Goal: Information Seeking & Learning: Learn about a topic

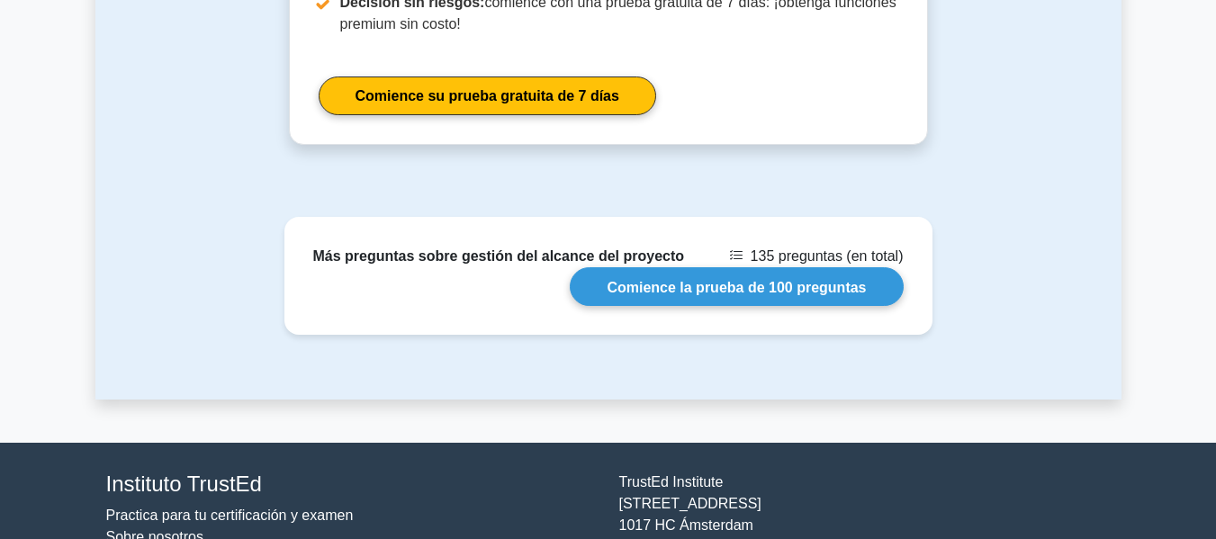
scroll to position [2777, 0]
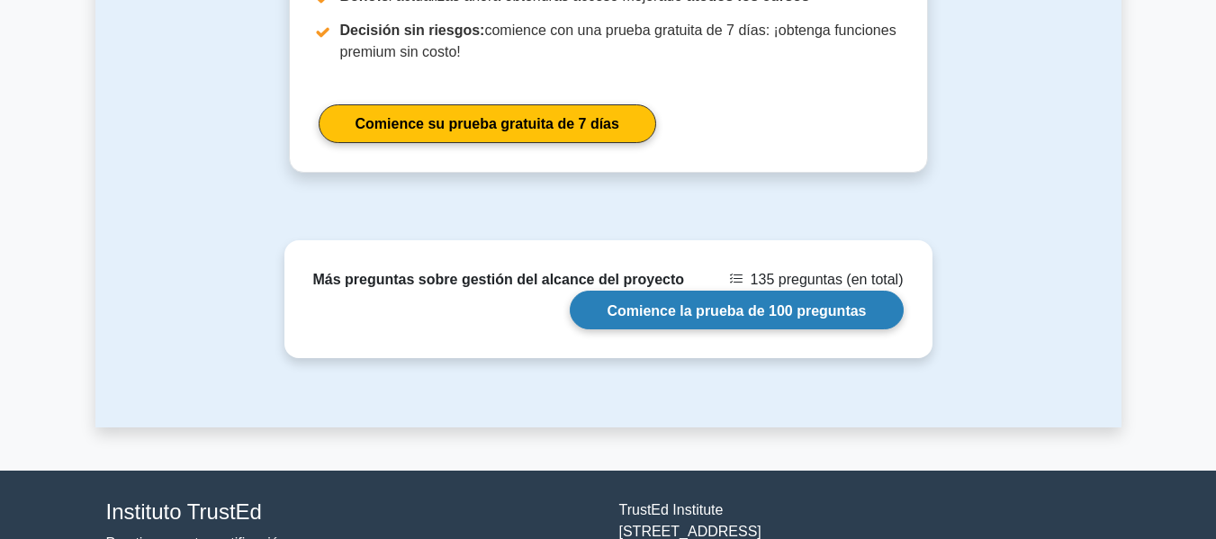
click at [763, 291] on link "Comience la prueba de 100 preguntas" at bounding box center [736, 310] width 333 height 39
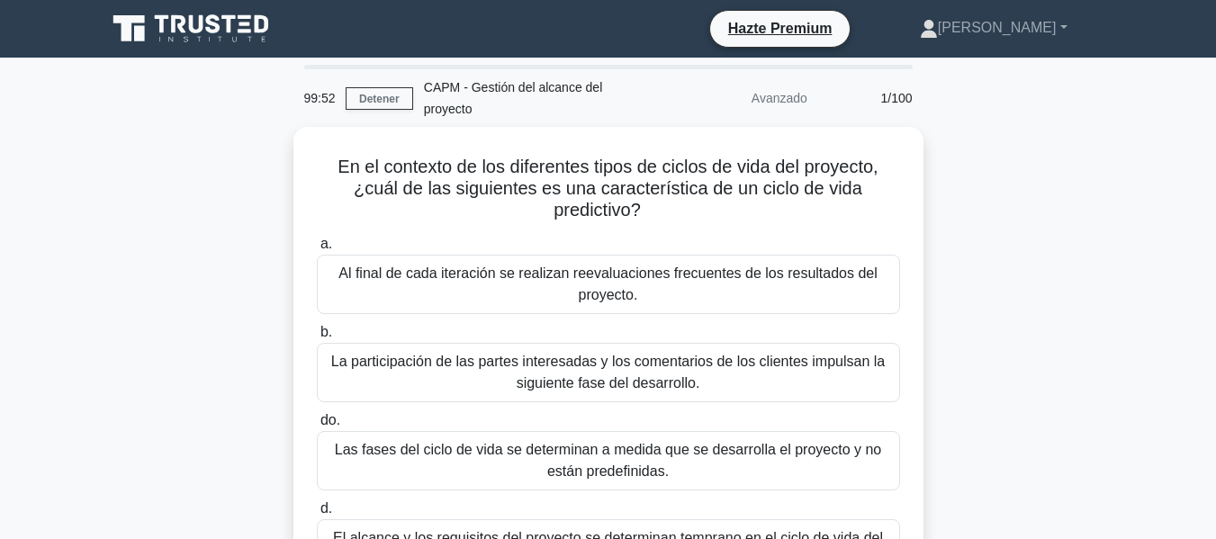
scroll to position [90, 0]
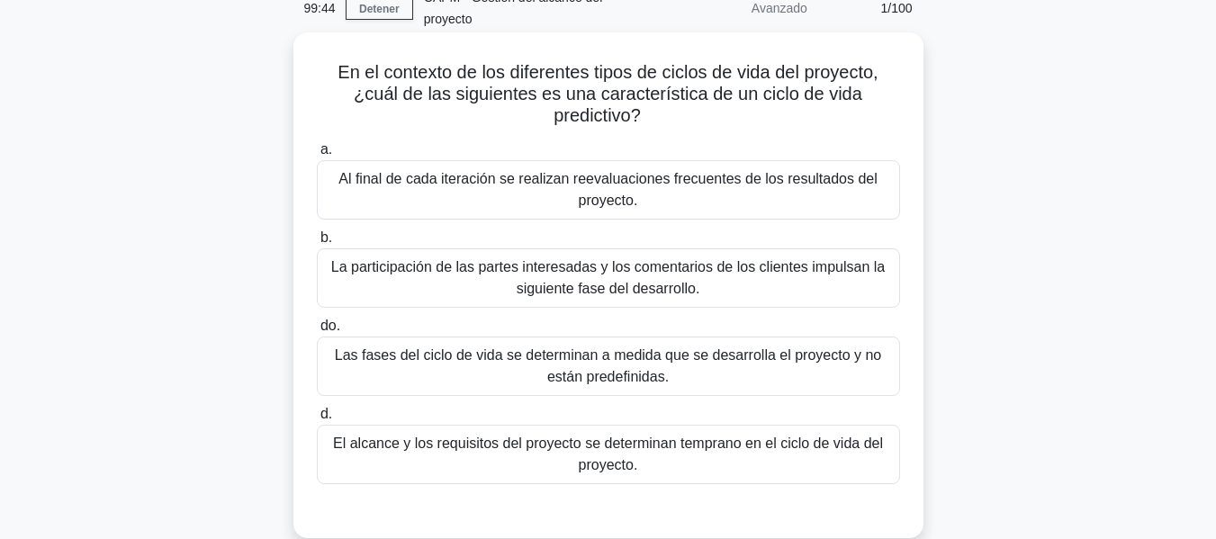
click at [671, 482] on div "El alcance y los requisitos del proyecto se determinan temprano en el ciclo de …" at bounding box center [608, 454] width 583 height 59
click at [317, 420] on input "d. El alcance y los requisitos del proyecto se determinan temprano en el ciclo …" at bounding box center [317, 415] width 0 height 12
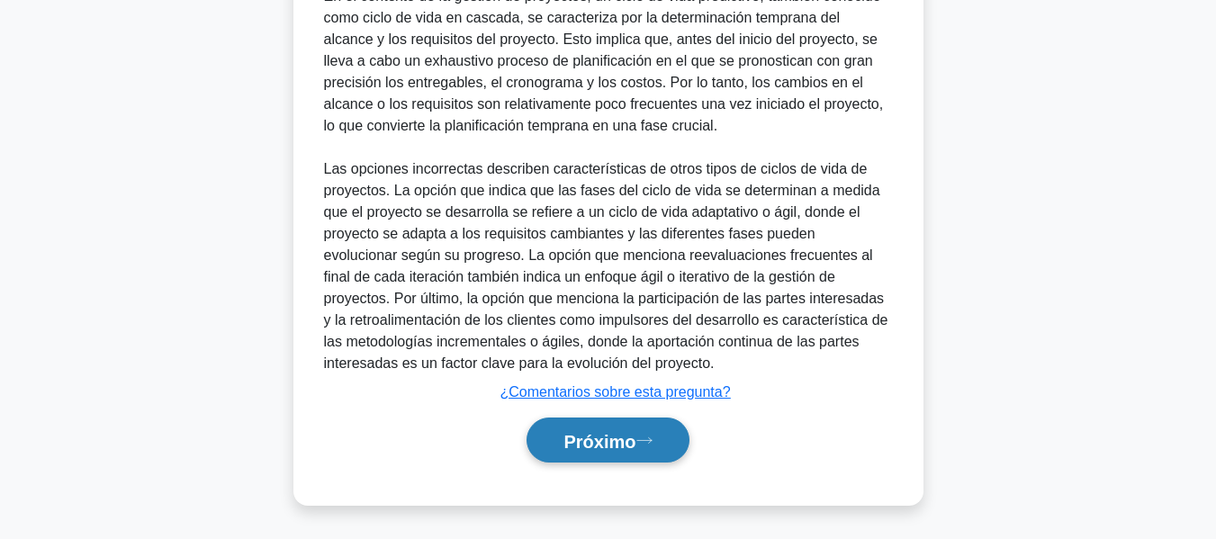
click at [658, 432] on button "Próximo" at bounding box center [608, 441] width 162 height 46
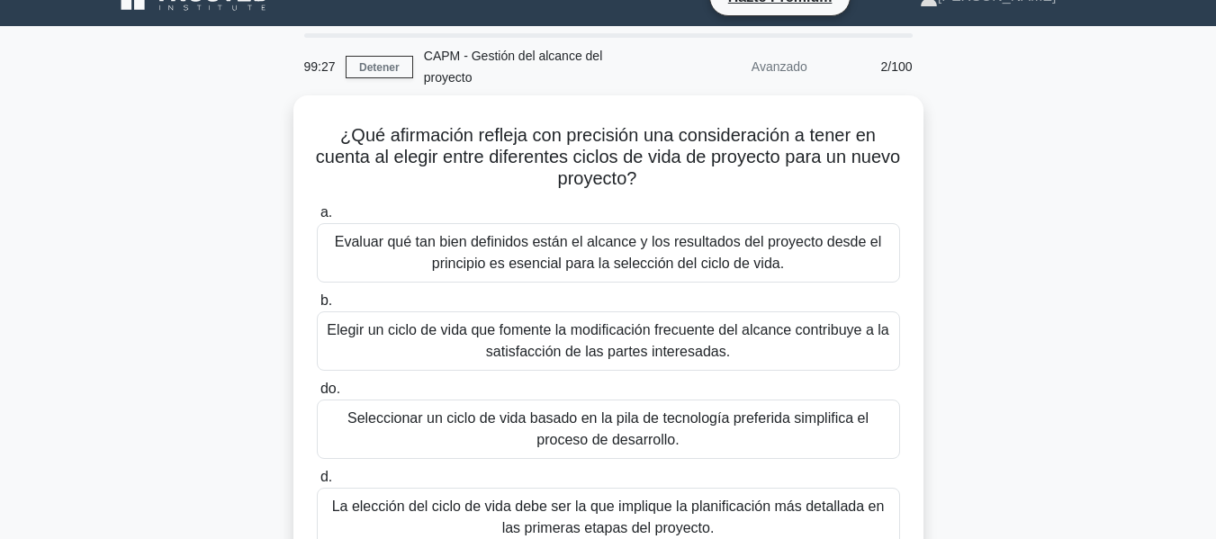
scroll to position [0, 0]
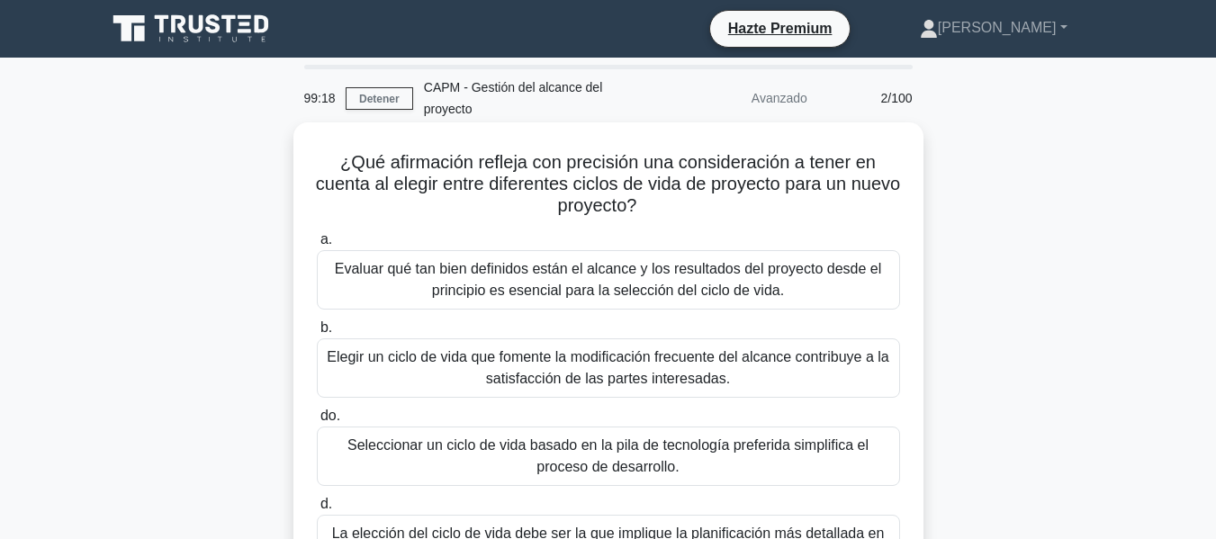
click at [834, 289] on font "Evaluar qué tan bien definidos están el alcance y los resultados del proyecto d…" at bounding box center [608, 279] width 567 height 43
click at [317, 246] on input "a. Evaluar qué tan bien definidos están el alcance y los resultados del proyect…" at bounding box center [317, 240] width 0 height 12
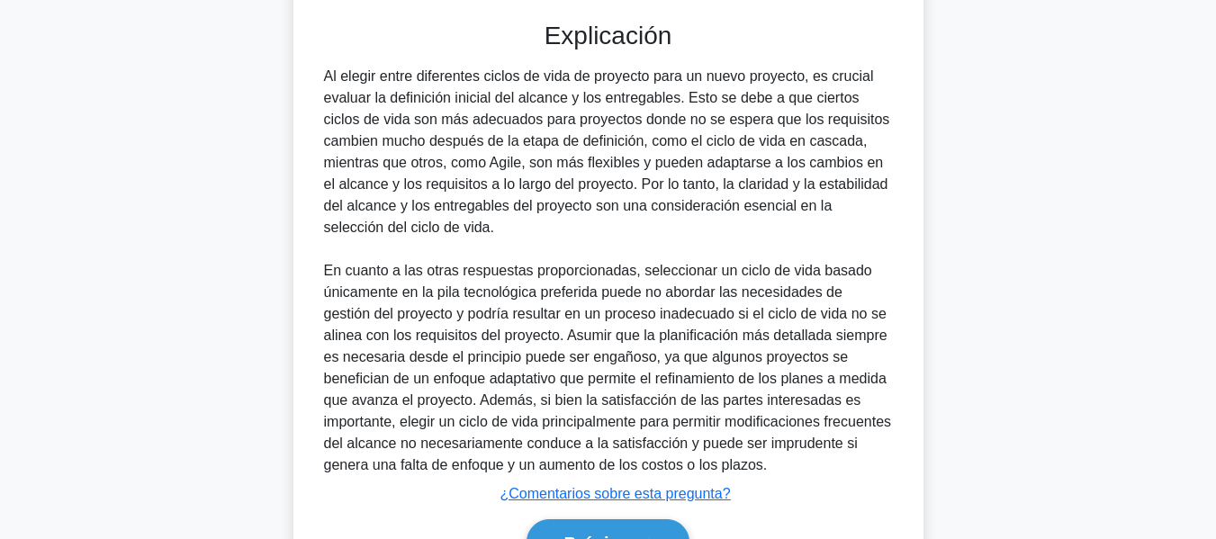
scroll to position [682, 0]
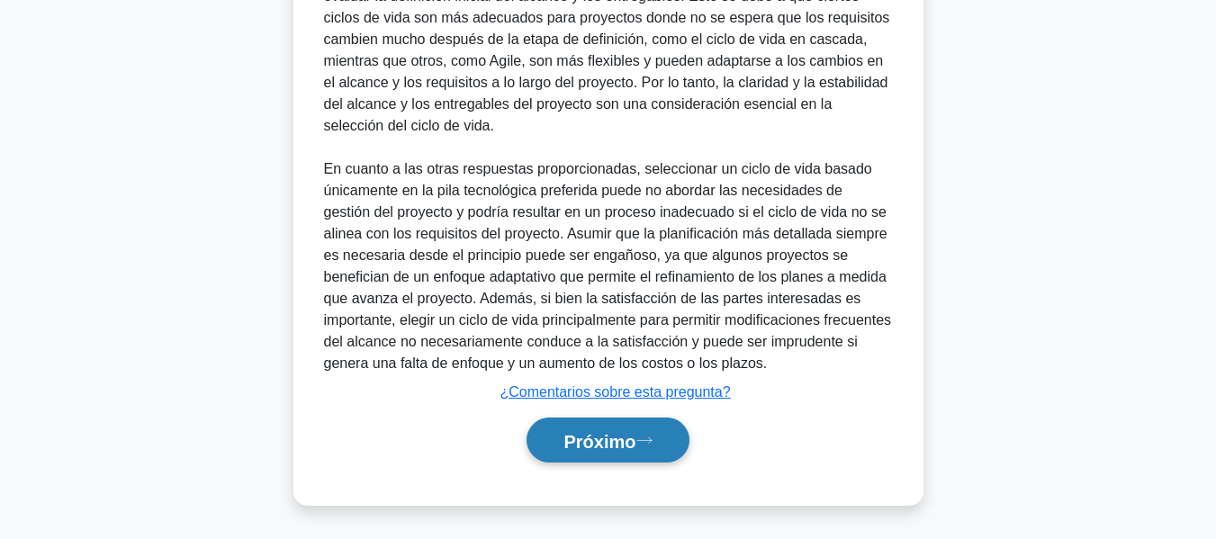
click at [624, 442] on font "Próximo" at bounding box center [600, 441] width 72 height 20
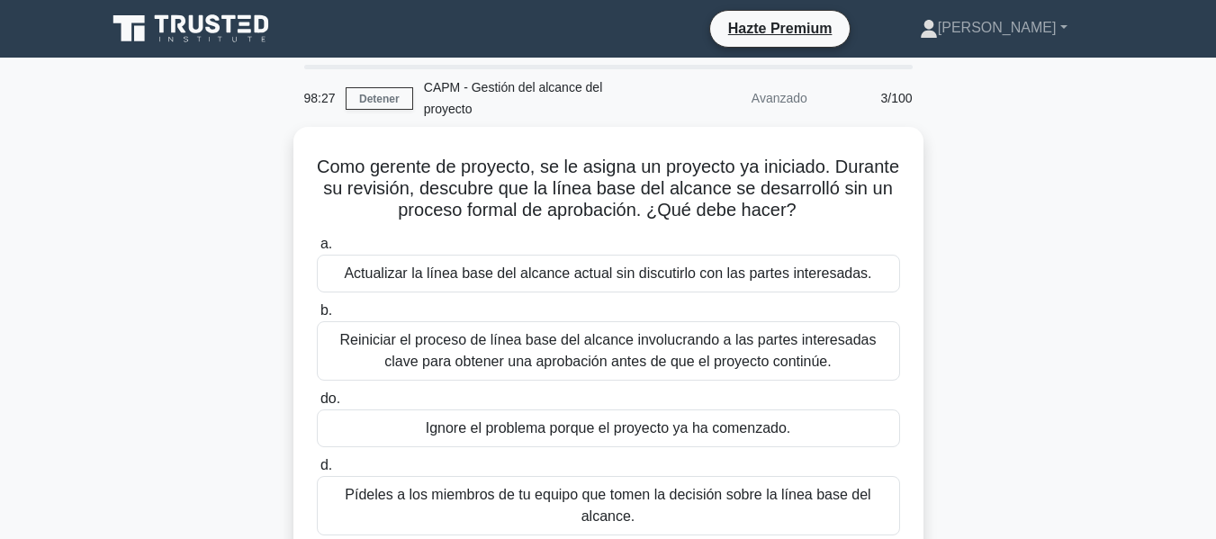
scroll to position [90, 0]
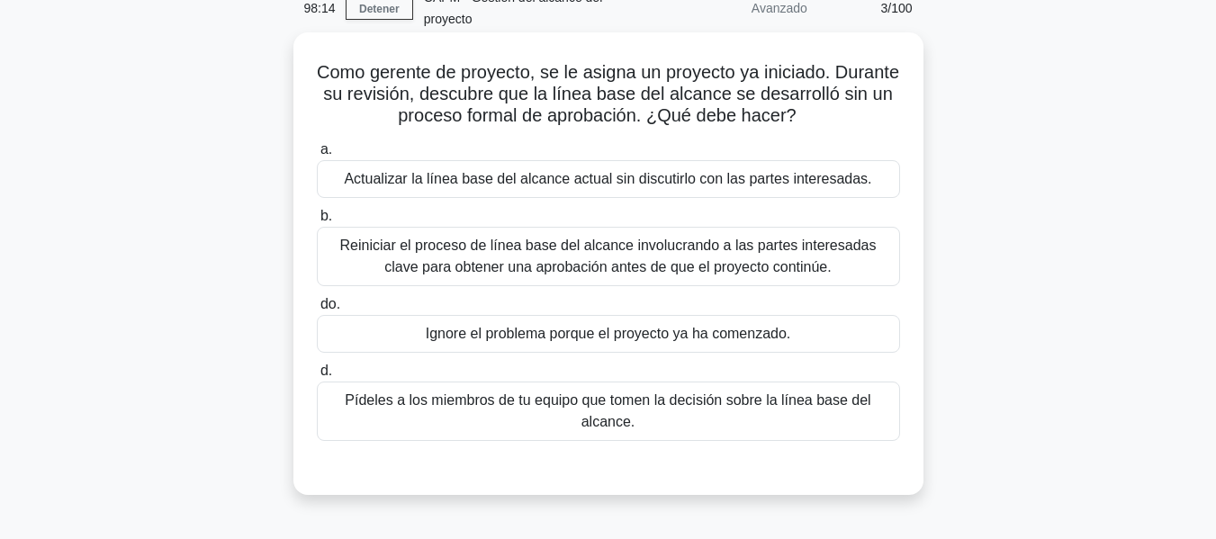
click at [706, 241] on font "Reiniciar el proceso de línea base del alcance involucrando a las partes intere…" at bounding box center [608, 256] width 537 height 37
click at [317, 222] on input "b. Reiniciar el proceso de línea base del alcance involucrando a las partes int…" at bounding box center [317, 217] width 0 height 12
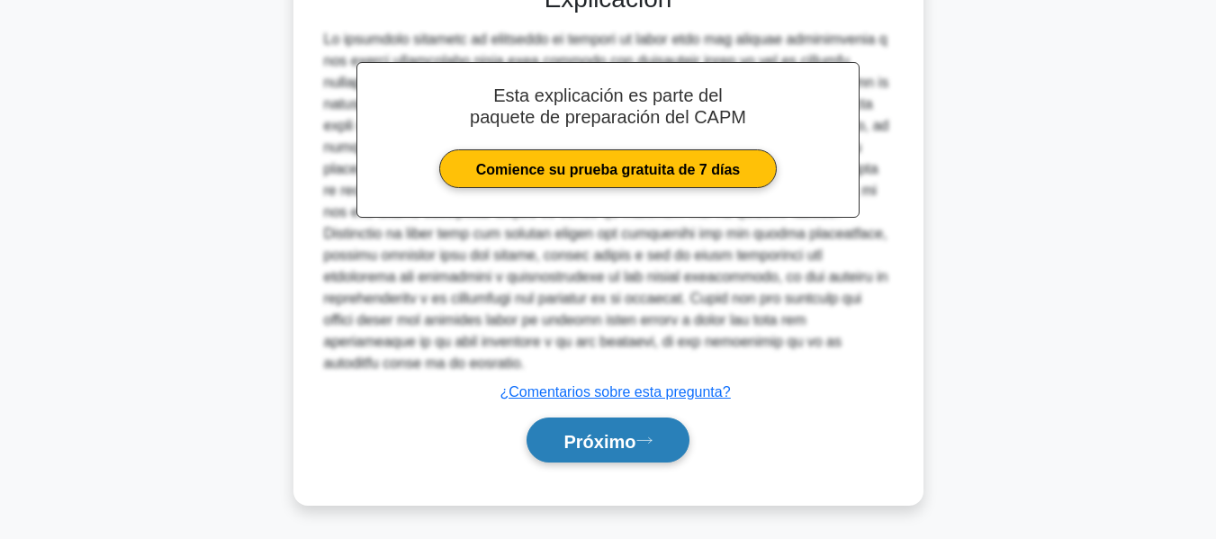
click at [673, 446] on button "Próximo" at bounding box center [608, 441] width 162 height 46
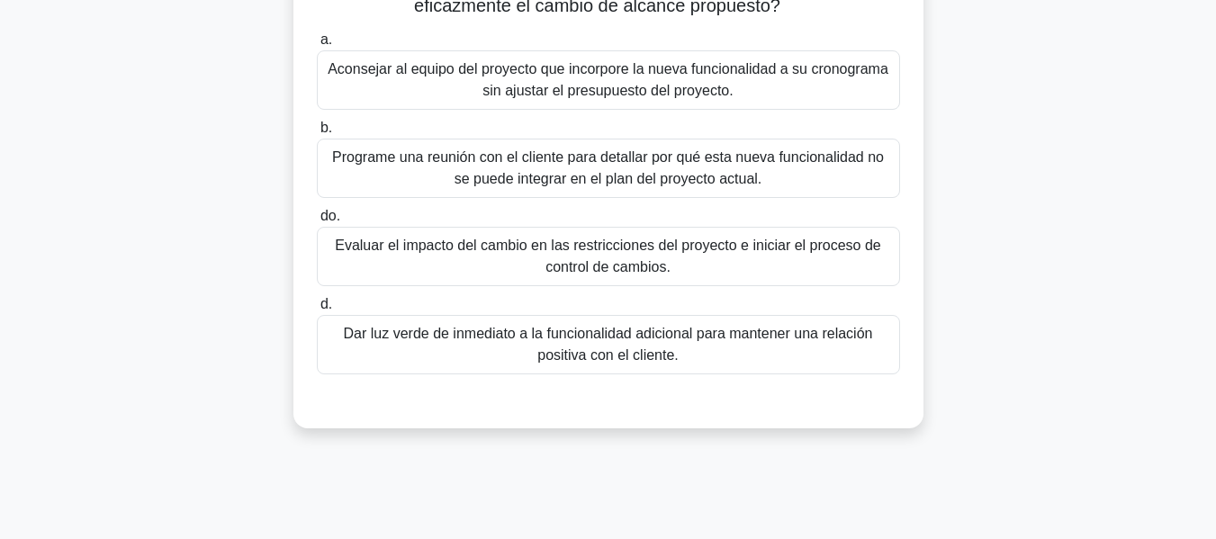
scroll to position [270, 0]
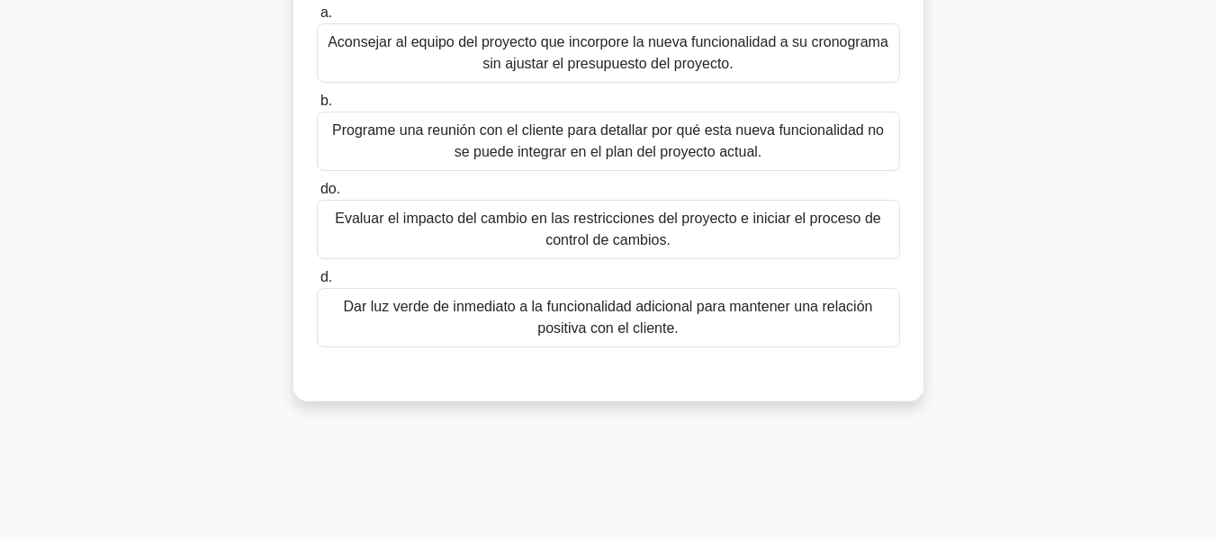
click at [697, 223] on font "Evaluar el impacto del cambio en las restricciones del proyecto e iniciar el pr…" at bounding box center [608, 229] width 546 height 37
click at [317, 195] on input "do. Evaluar el impacto del cambio en las restricciones del proyecto e iniciar e…" at bounding box center [317, 190] width 0 height 12
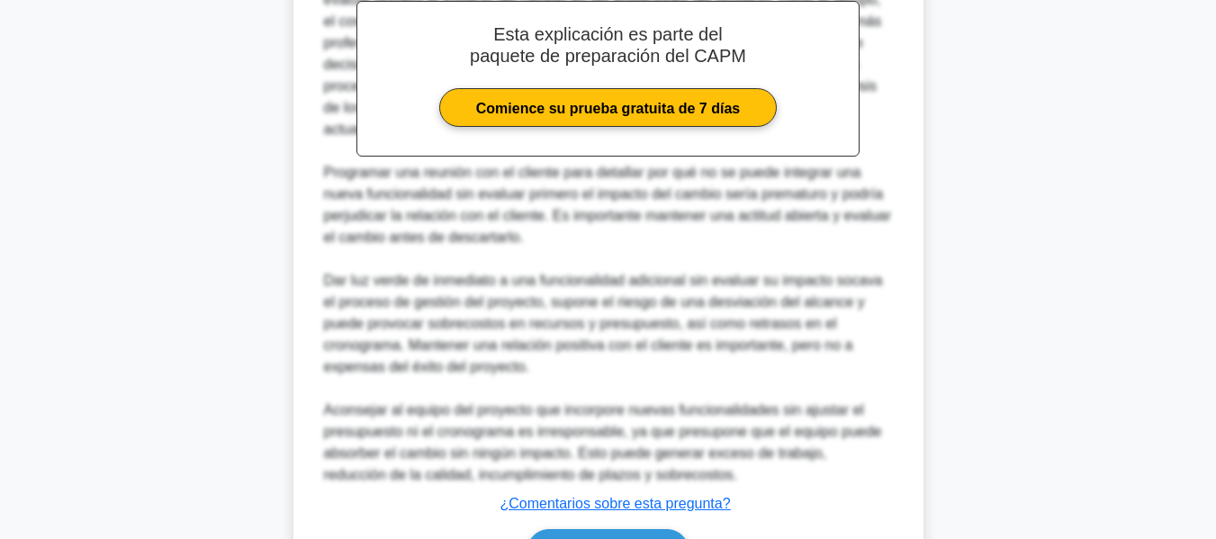
scroll to position [834, 0]
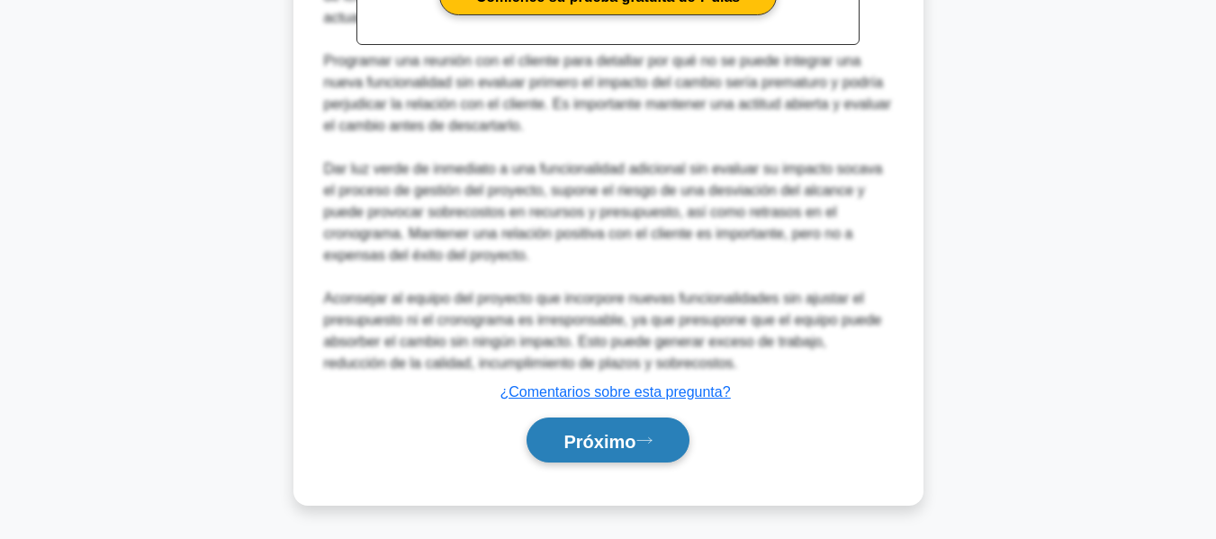
click at [641, 454] on button "Próximo" at bounding box center [608, 441] width 162 height 46
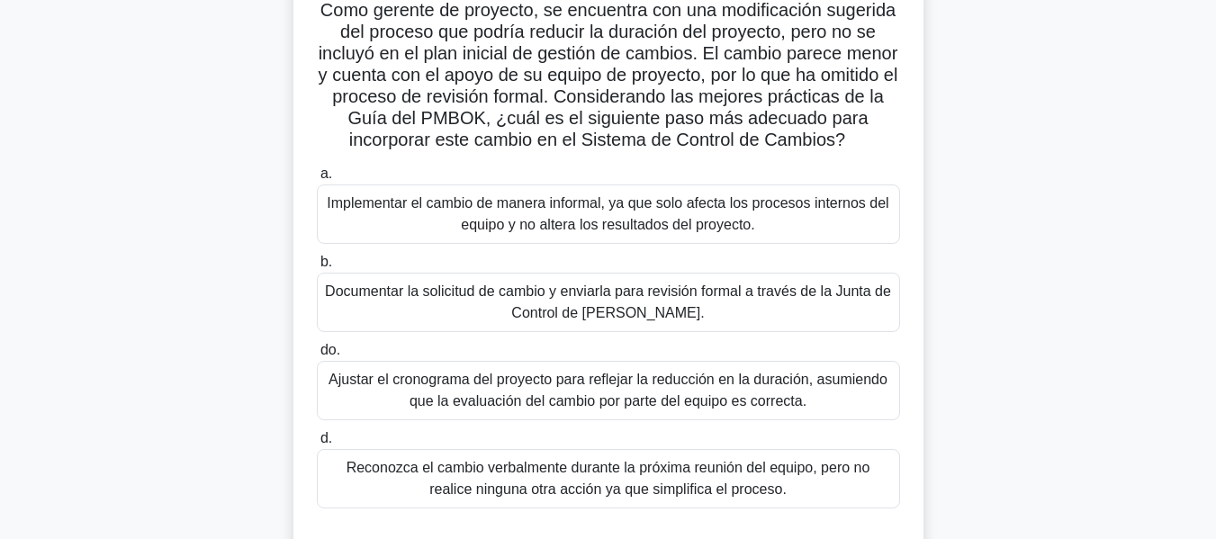
scroll to position [270, 0]
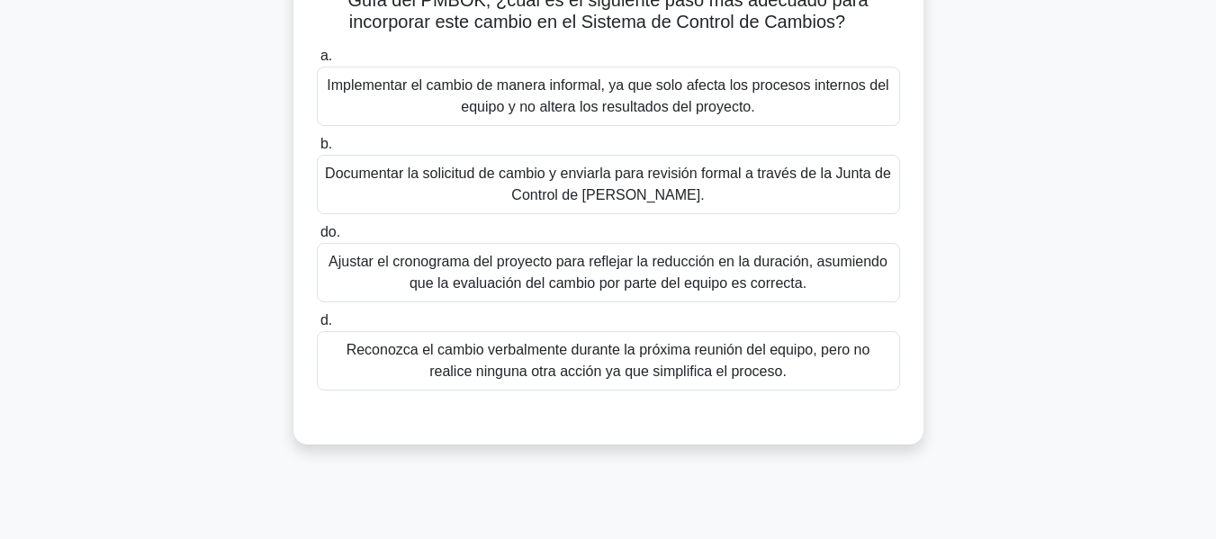
click at [516, 206] on font "Documentar la solicitud de cambio y enviarla para revisión formal a través de l…" at bounding box center [608, 184] width 567 height 43
click at [317, 150] on input "b. Documentar la solicitud de cambio y enviarla para revisión formal a través d…" at bounding box center [317, 145] width 0 height 12
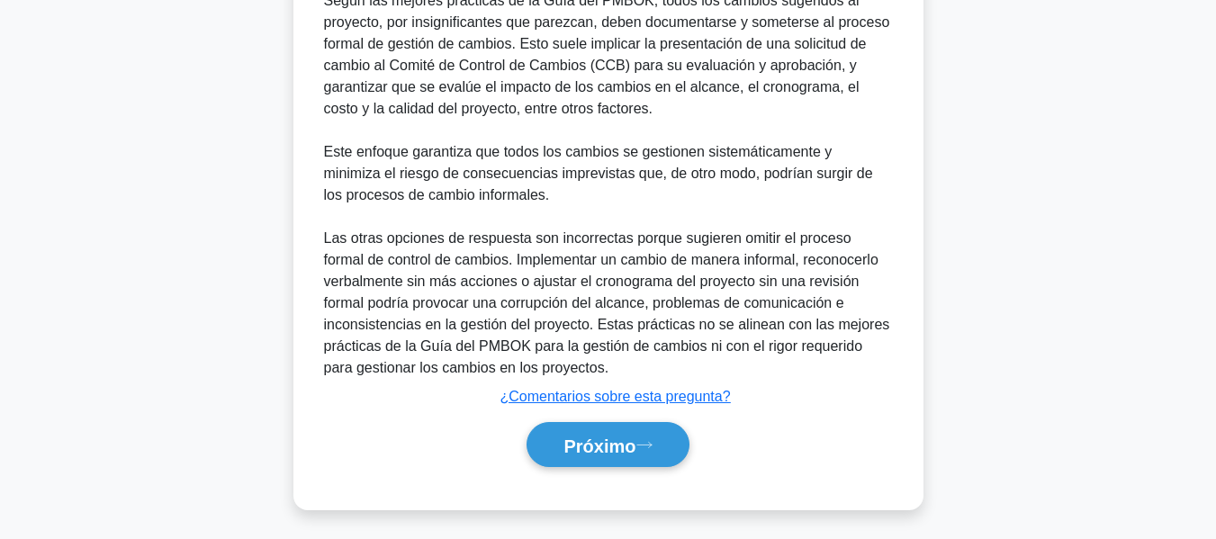
scroll to position [769, 0]
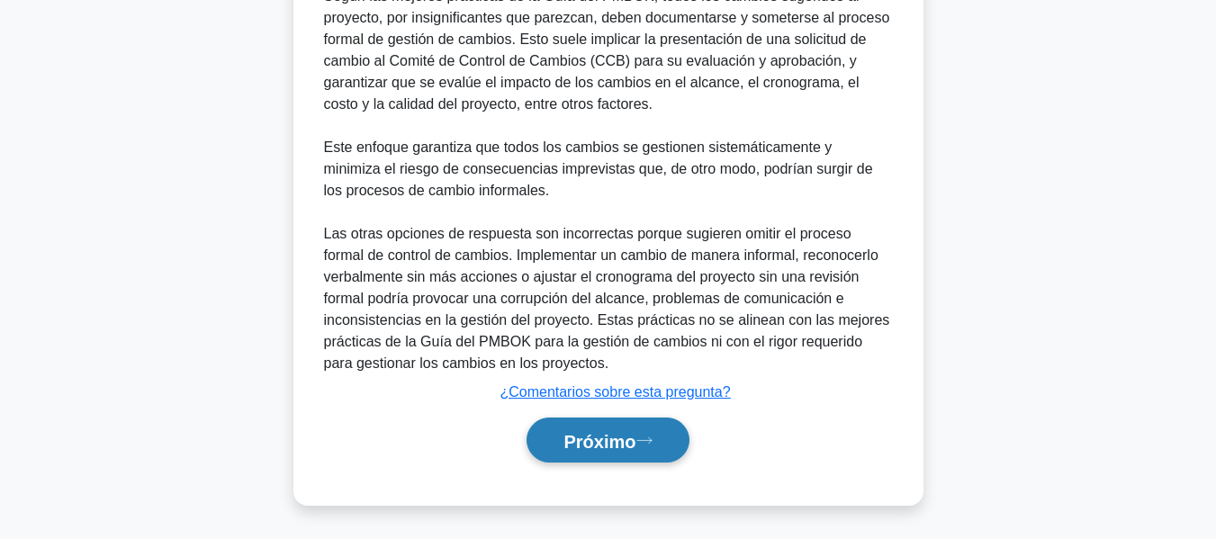
click at [651, 455] on button "Próximo" at bounding box center [608, 441] width 162 height 46
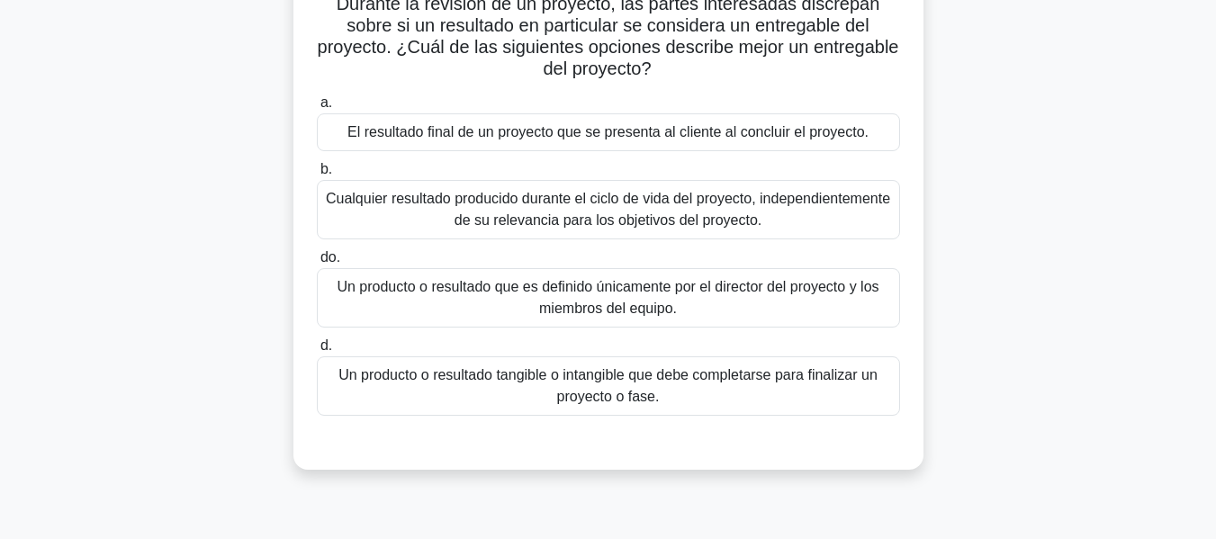
scroll to position [73, 0]
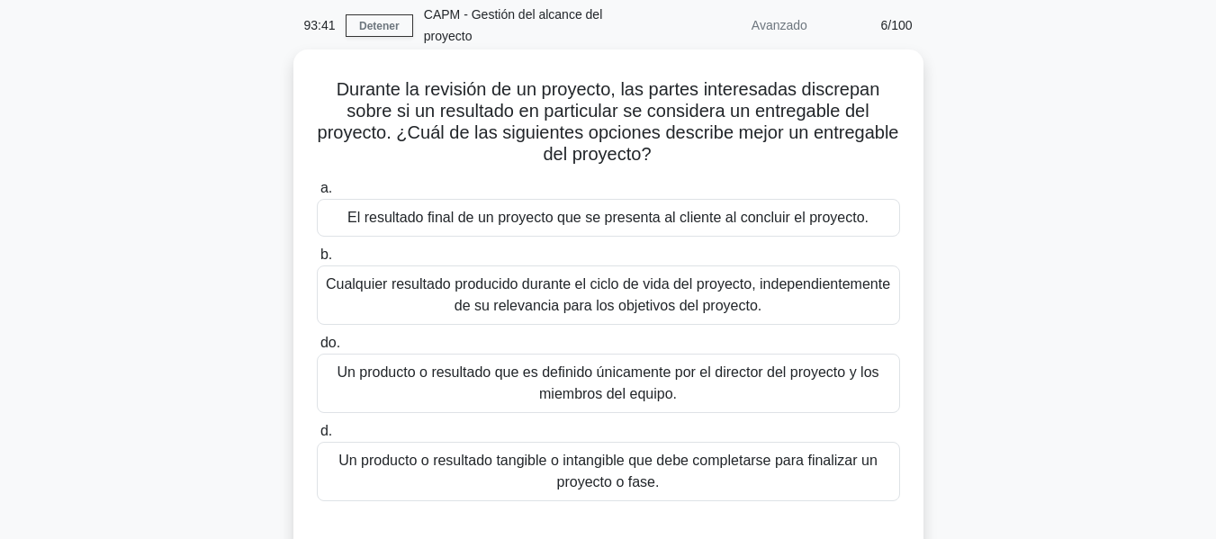
click at [644, 288] on font "Cualquier resultado producido durante el ciclo de vida del proyecto, independie…" at bounding box center [608, 294] width 564 height 37
click at [317, 261] on input "b. Cualquier resultado producido durante el ciclo de vida del proyecto, indepen…" at bounding box center [317, 255] width 0 height 12
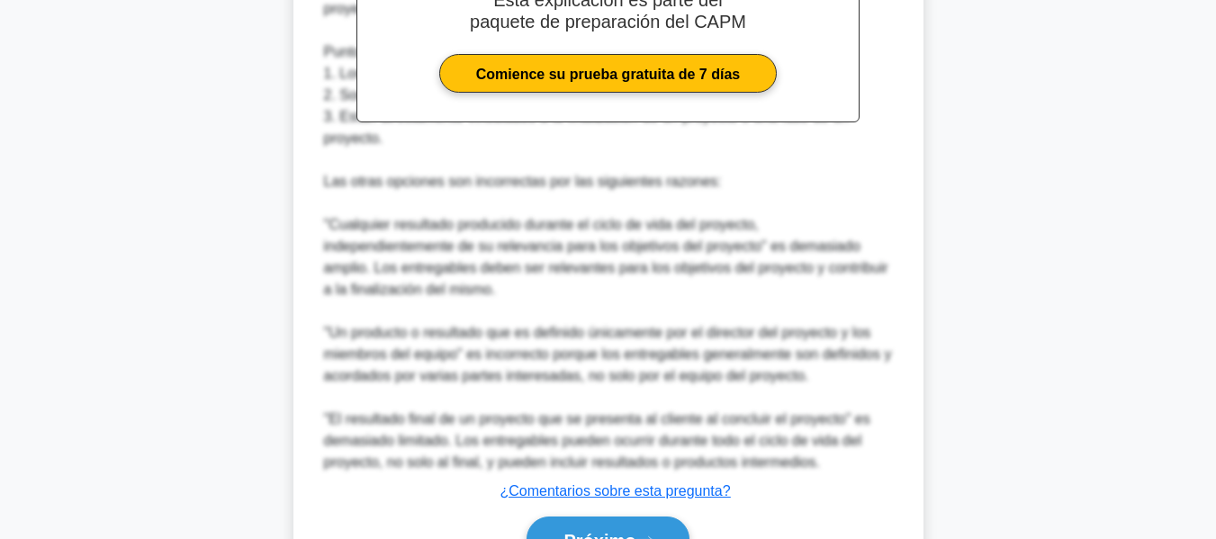
scroll to position [814, 0]
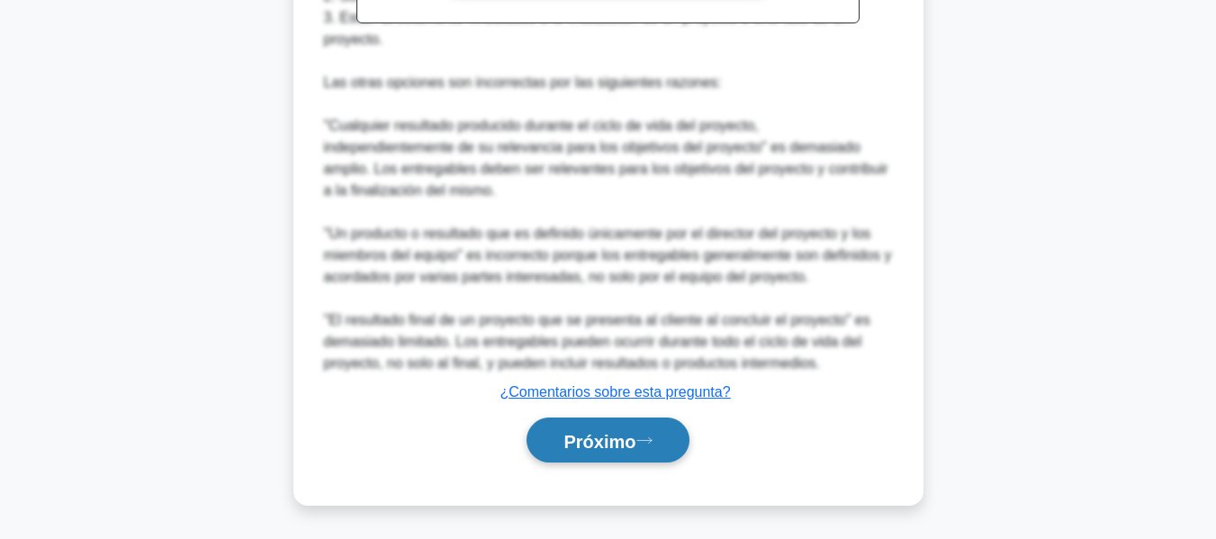
click at [655, 456] on button "Próximo" at bounding box center [608, 441] width 162 height 46
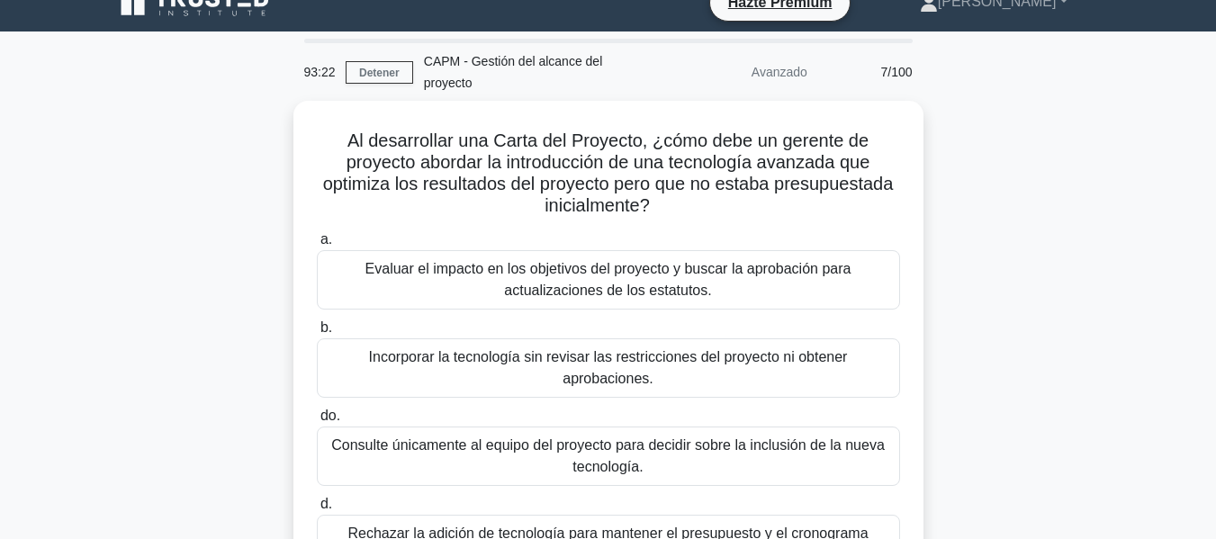
scroll to position [0, 0]
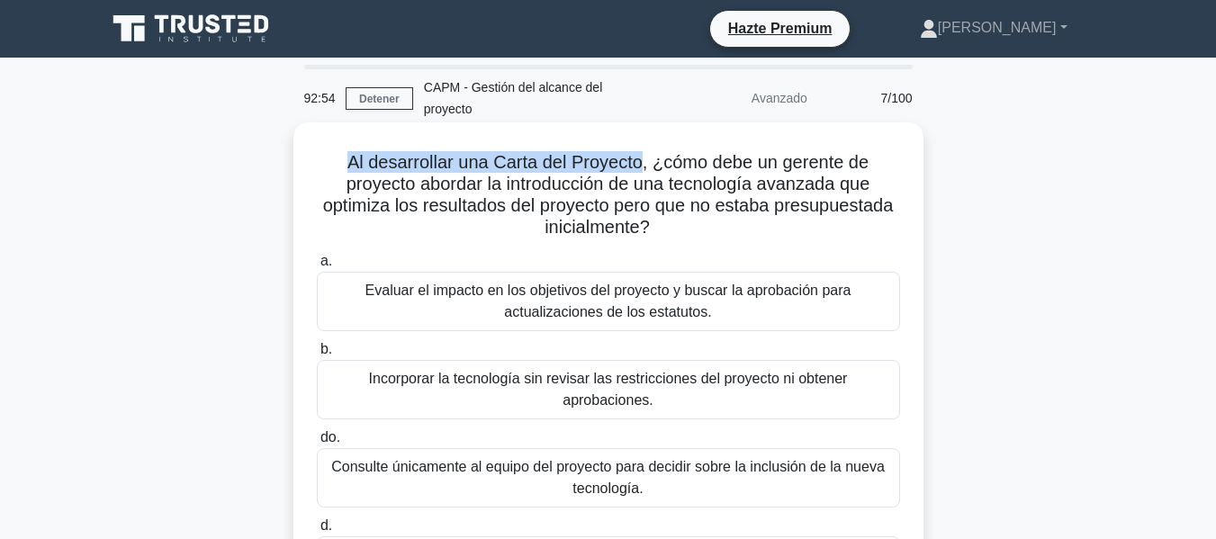
drag, startPoint x: 344, startPoint y: 166, endPoint x: 641, endPoint y: 167, distance: 297.1
click at [641, 167] on font "Al desarrollar una Carta del Proyecto, ¿cómo debe un gerente de proyecto aborda…" at bounding box center [608, 194] width 571 height 85
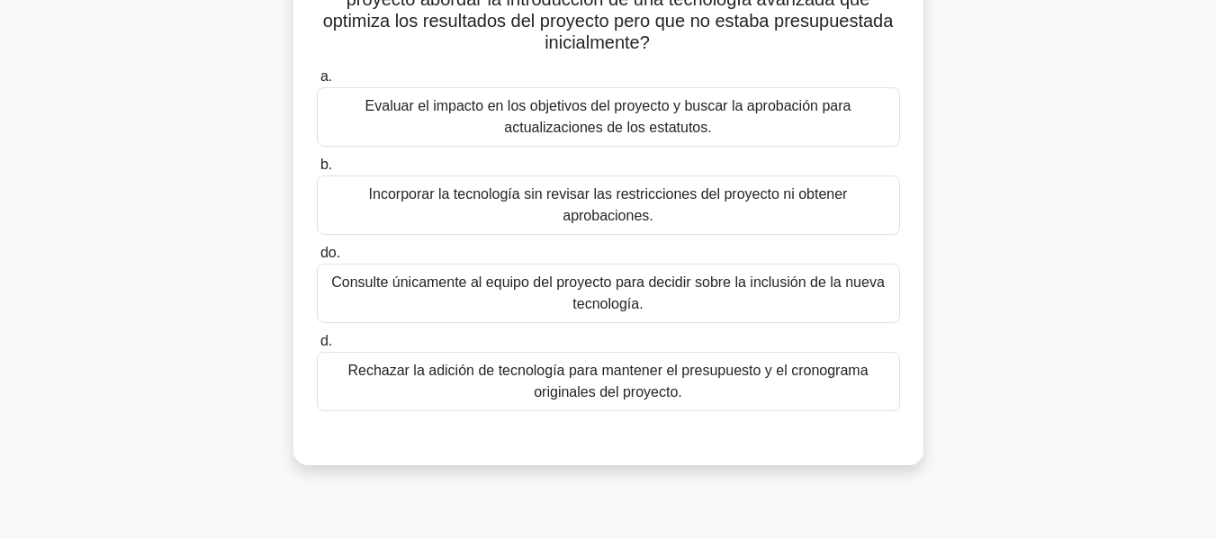
scroll to position [90, 0]
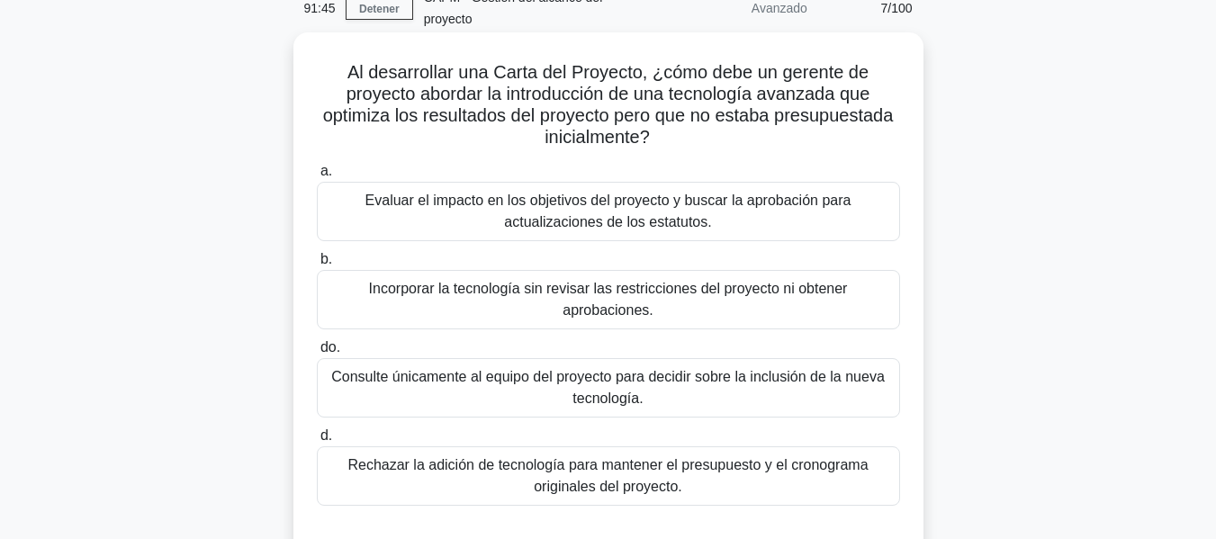
click at [755, 231] on font "Evaluar el impacto en los objetivos del proyecto y buscar la aprobación para ac…" at bounding box center [608, 211] width 567 height 43
click at [317, 177] on input "a. Evaluar el impacto en los objetivos del proyecto y buscar la aprobación para…" at bounding box center [317, 172] width 0 height 12
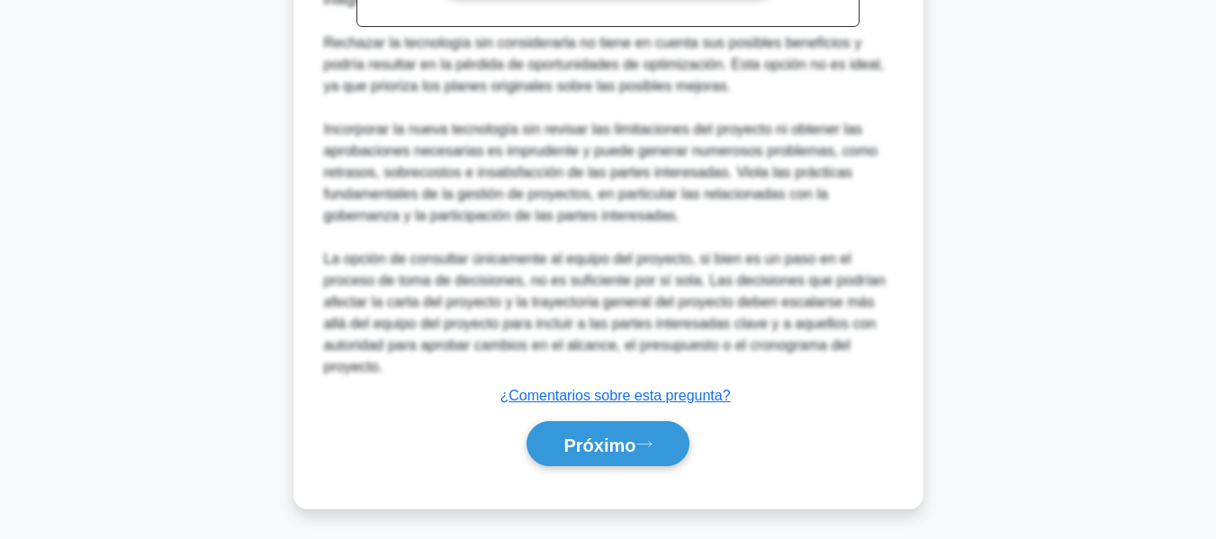
scroll to position [834, 0]
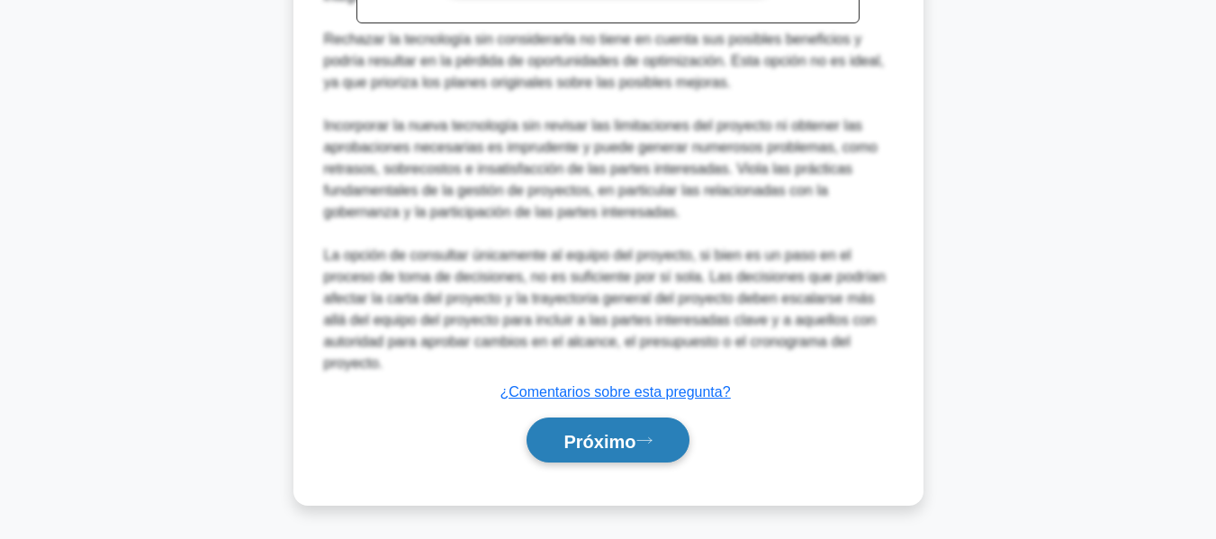
click at [658, 440] on button "Próximo" at bounding box center [608, 441] width 162 height 46
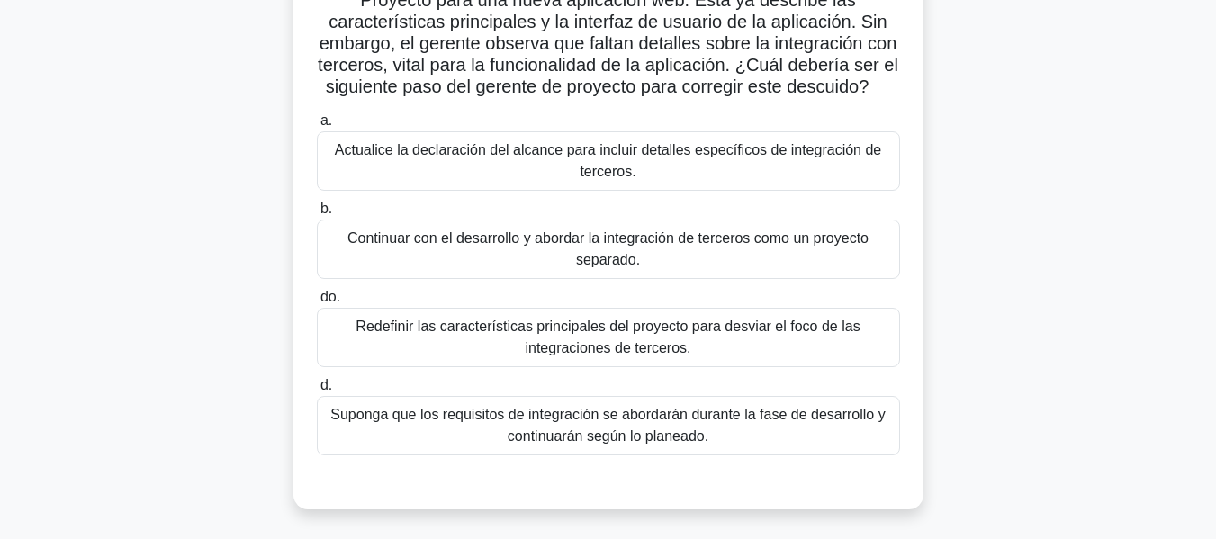
scroll to position [90, 0]
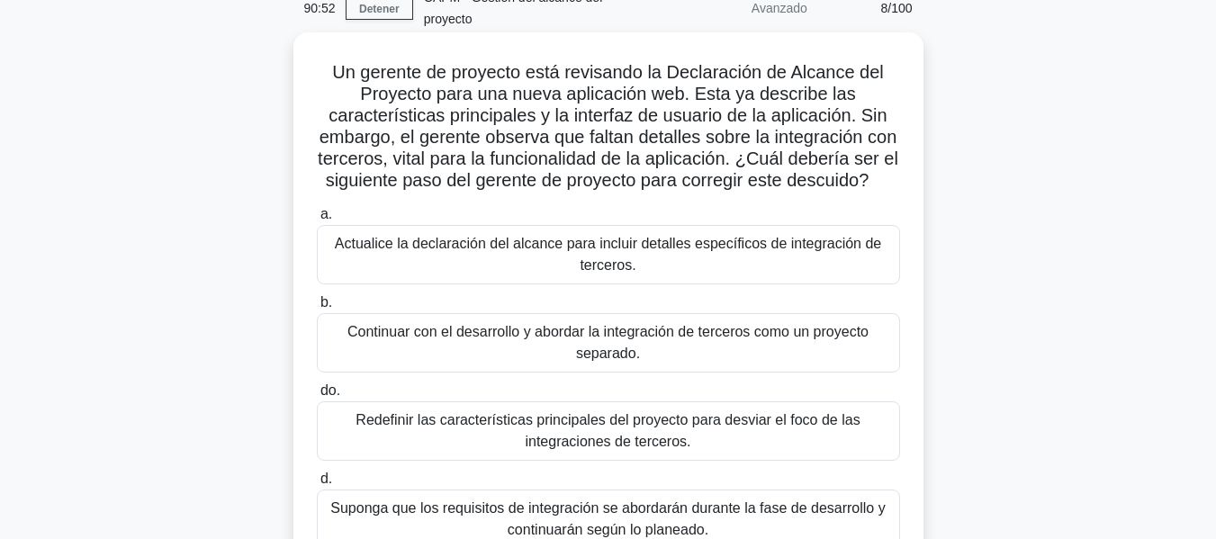
click at [432, 273] on font "Actualice la declaración del alcance para incluir detalles específicos de integ…" at bounding box center [608, 254] width 546 height 37
click at [317, 221] on input "a. Actualice la declaración del alcance para incluir detalles específicos de in…" at bounding box center [317, 215] width 0 height 12
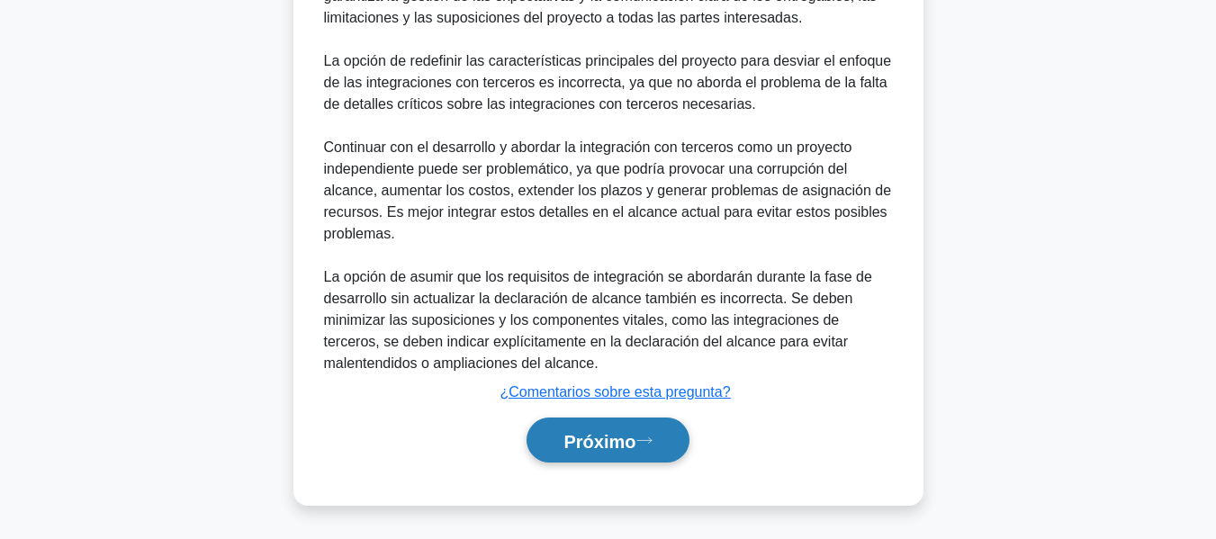
click at [650, 429] on button "Próximo" at bounding box center [608, 441] width 162 height 46
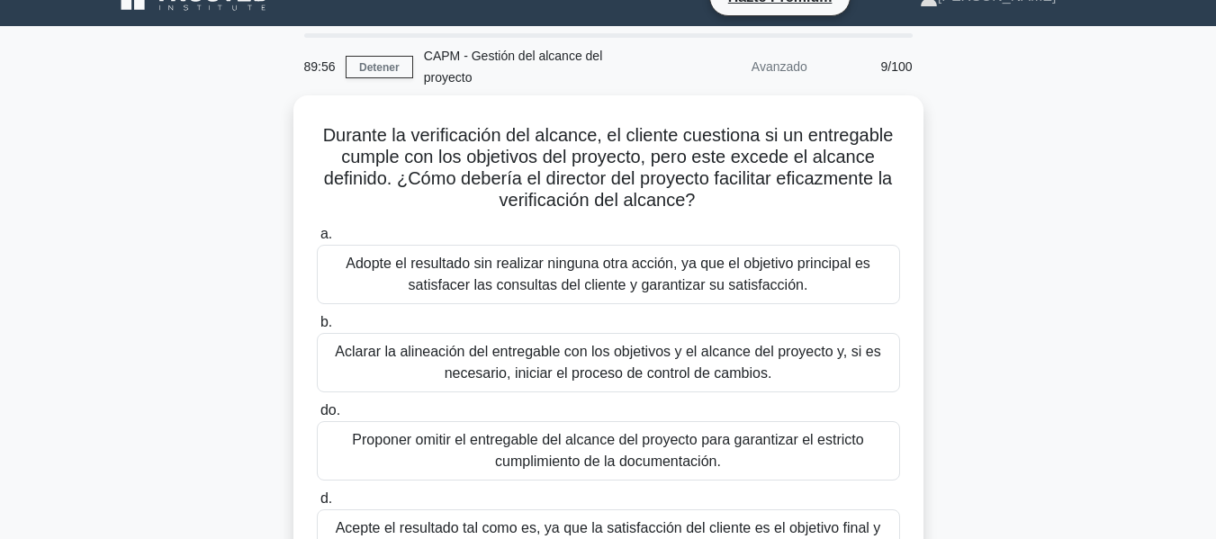
scroll to position [0, 0]
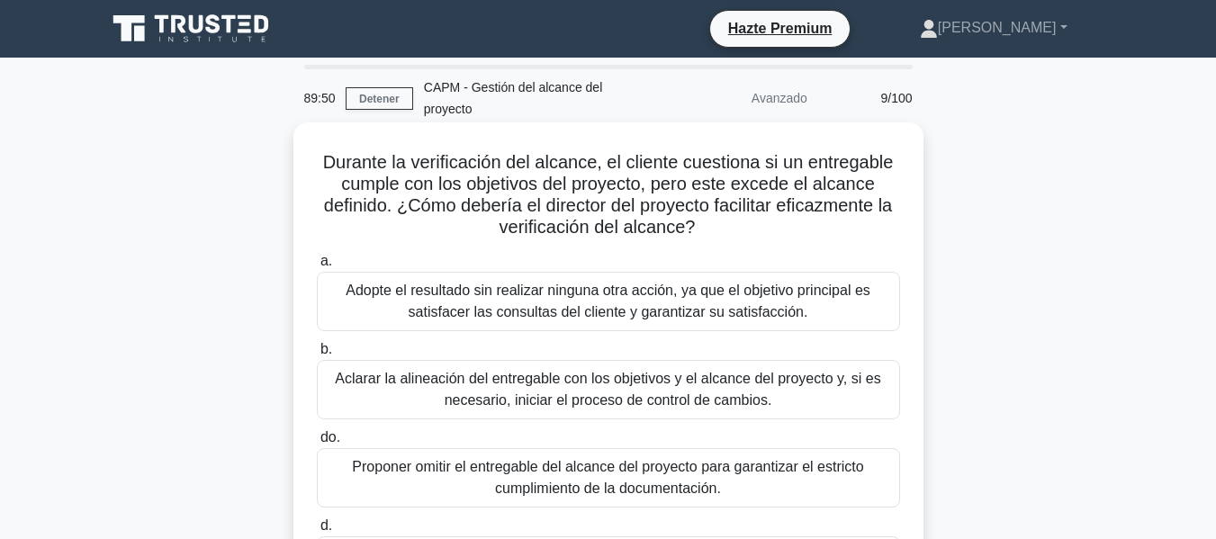
click at [794, 411] on font "Aclarar la alineación del entregable con los objetivos y el alcance del proyect…" at bounding box center [608, 389] width 567 height 43
click at [317, 356] on input "b. Aclarar la alineación del entregable con los objetivos y el alcance del proy…" at bounding box center [317, 350] width 0 height 12
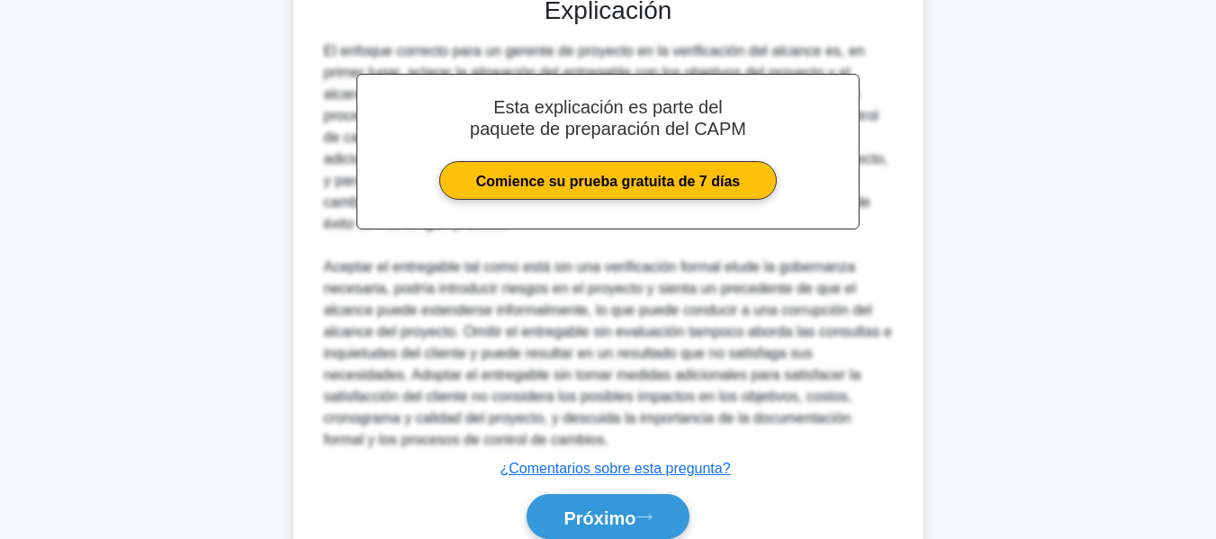
scroll to position [704, 0]
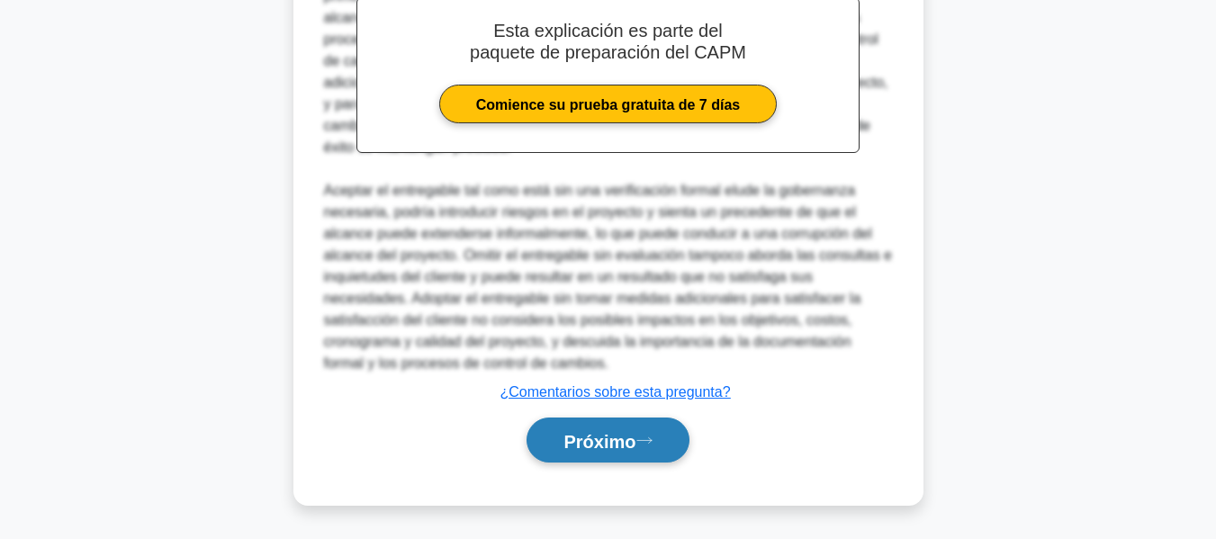
click at [603, 458] on button "Próximo" at bounding box center [608, 441] width 162 height 46
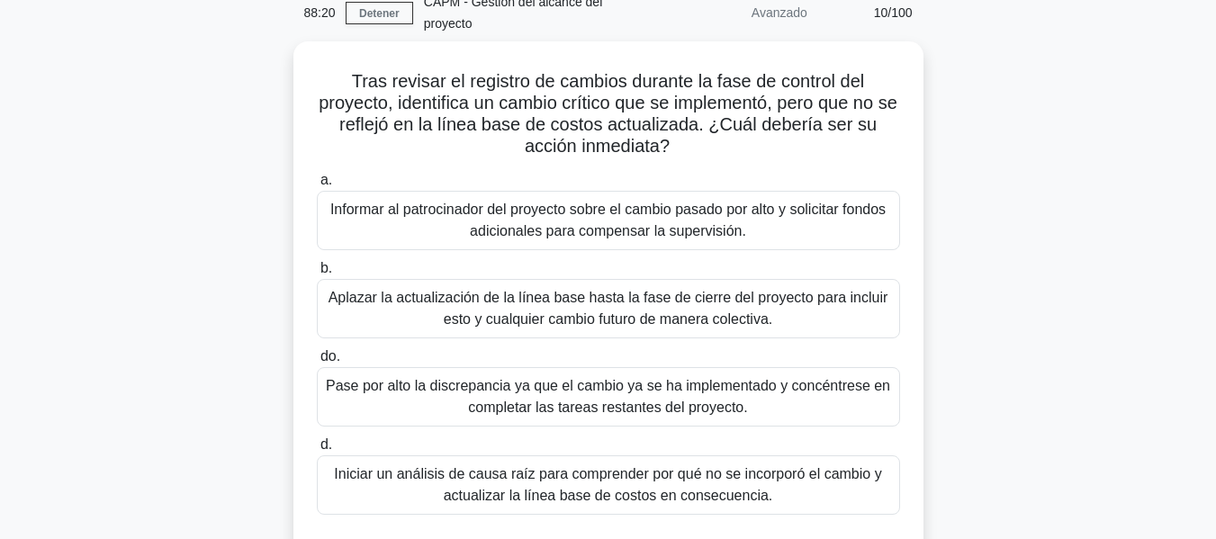
scroll to position [180, 0]
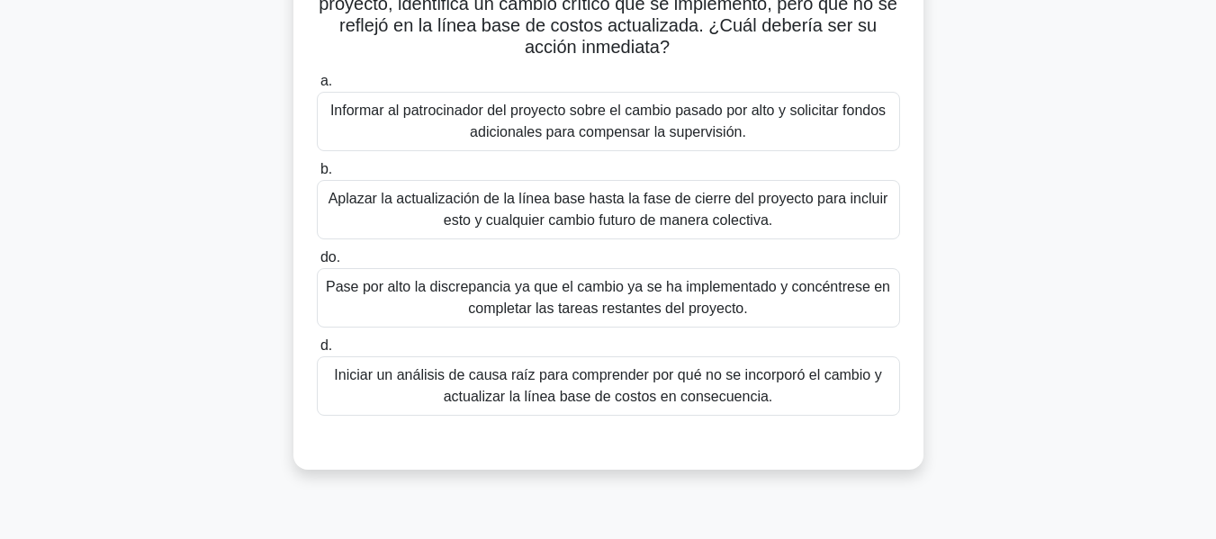
click at [750, 402] on font "Iniciar un análisis de causa raíz para comprender por qué no se incorporó el ca…" at bounding box center [607, 385] width 547 height 37
click at [317, 352] on input "d. Iniciar un análisis de causa raíz para comprender por qué no se incorporó el…" at bounding box center [317, 346] width 0 height 12
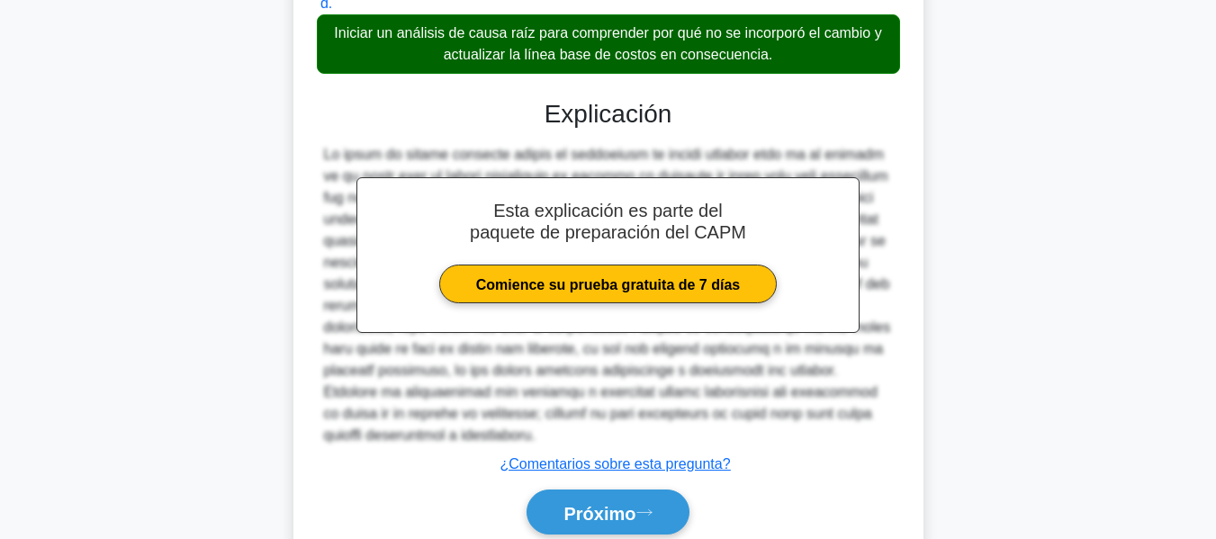
scroll to position [596, 0]
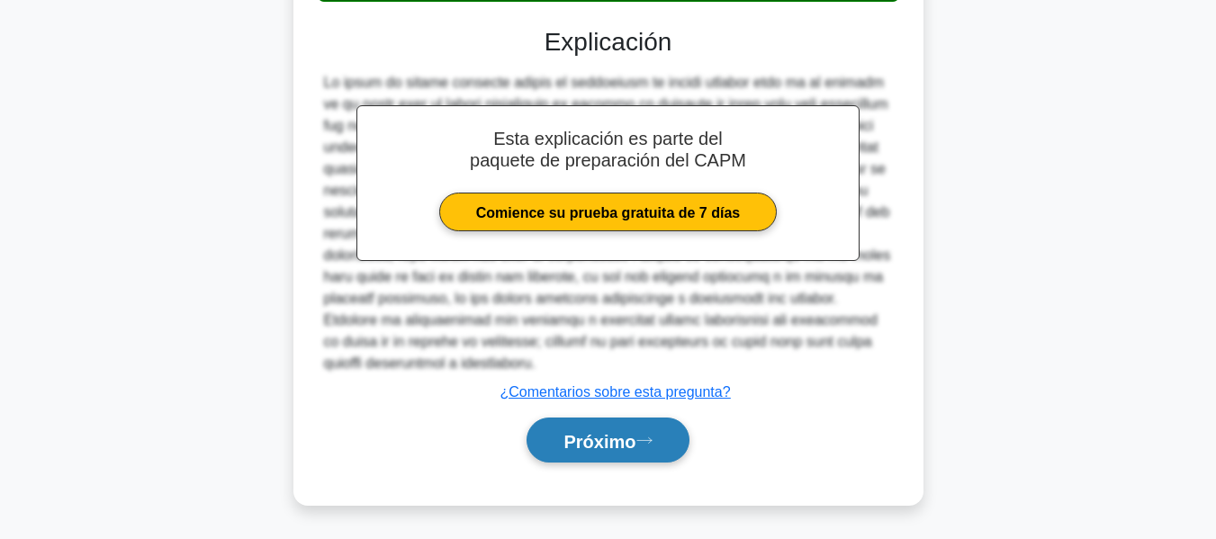
click at [675, 431] on button "Próximo" at bounding box center [608, 441] width 162 height 46
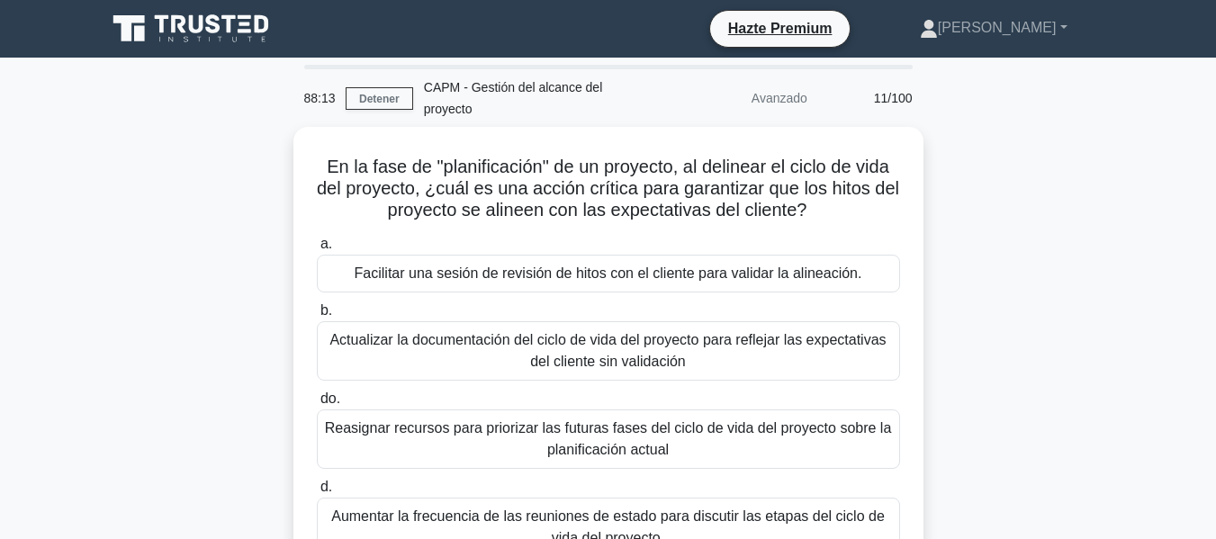
scroll to position [90, 0]
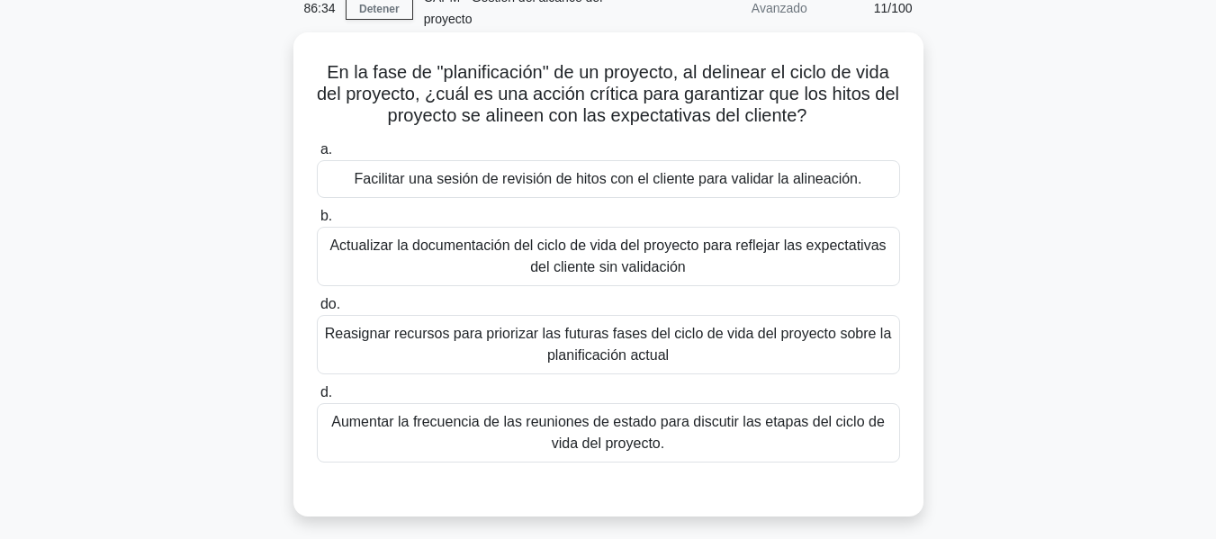
click at [403, 440] on font "Aumentar la frecuencia de las reuniones de estado para discutir las etapas del …" at bounding box center [608, 432] width 567 height 43
click at [317, 399] on input "d. Aumentar la frecuencia de las reuniones de estado para discutir las etapas d…" at bounding box center [317, 393] width 0 height 12
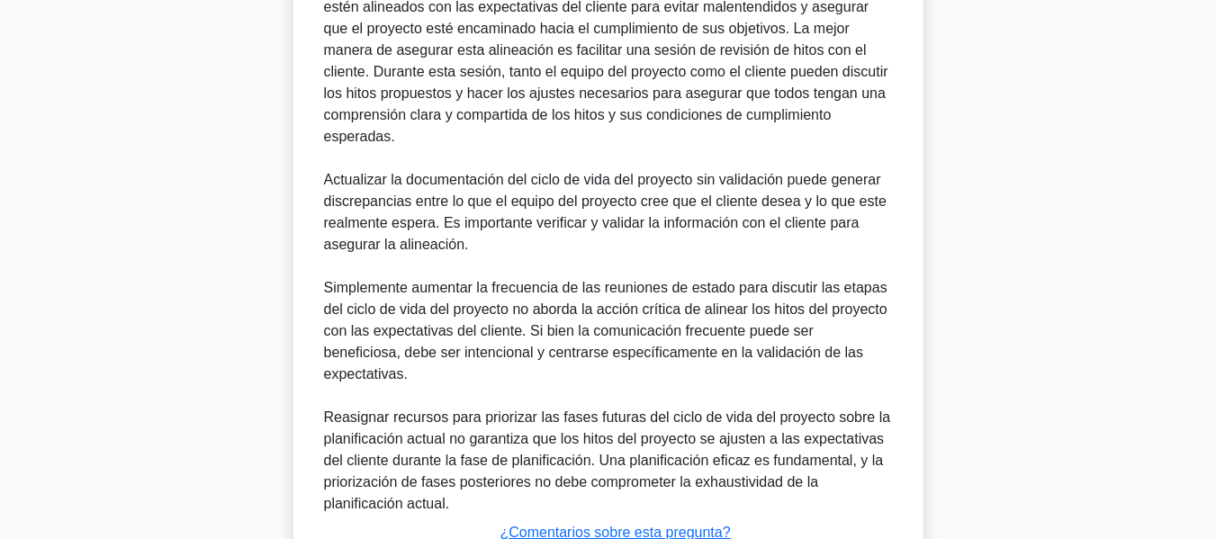
scroll to position [771, 0]
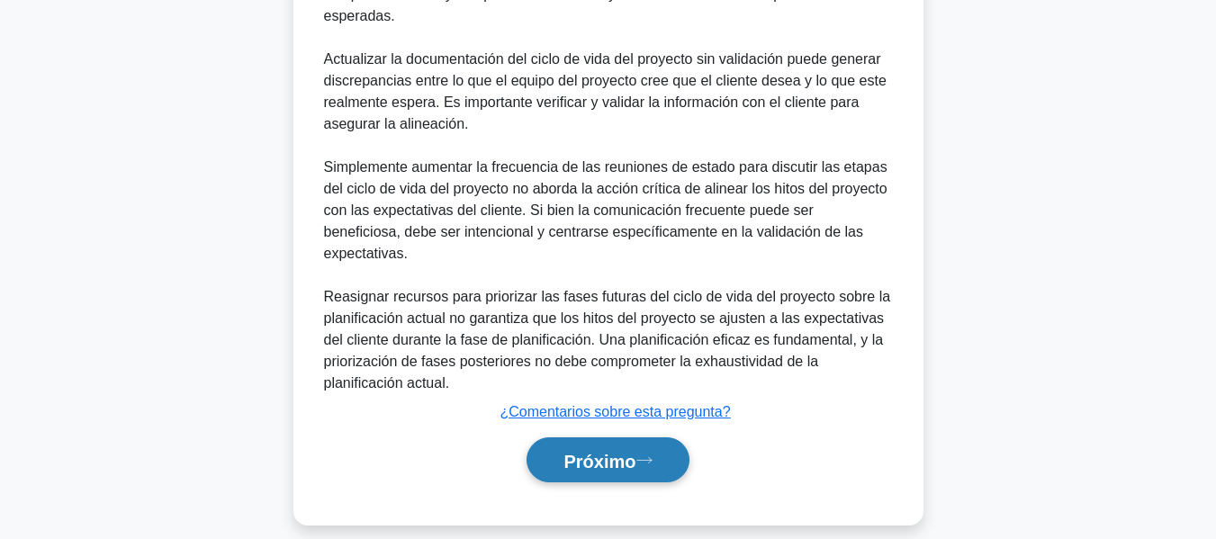
click at [643, 456] on icon at bounding box center [644, 461] width 16 height 10
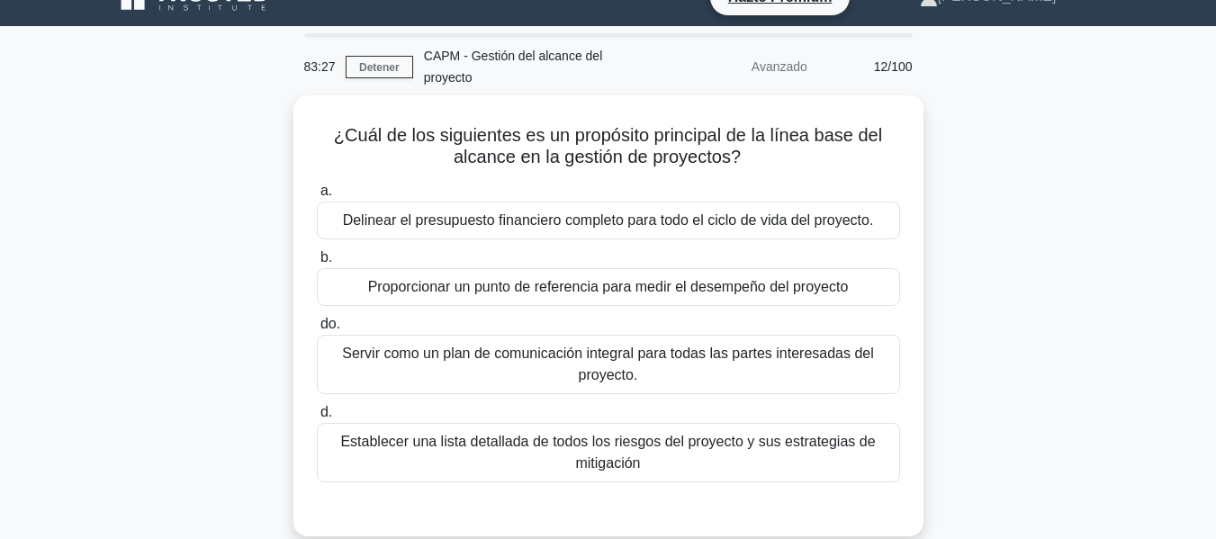
scroll to position [0, 0]
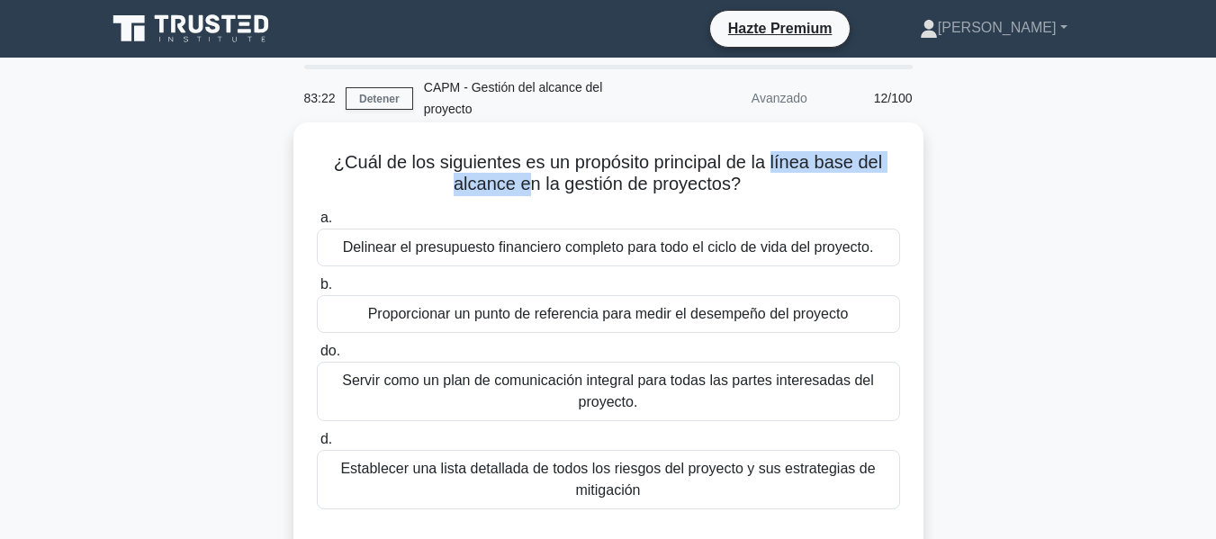
drag, startPoint x: 771, startPoint y: 163, endPoint x: 521, endPoint y: 184, distance: 251.1
click at [521, 184] on font "¿Cuál de los siguientes es un propósito principal de la línea base del alcance …" at bounding box center [608, 172] width 548 height 41
click at [490, 321] on font "Proporcionar un punto de referencia para medir el desempeño del proyecto" at bounding box center [608, 313] width 481 height 15
click at [317, 291] on input "b. Proporcionar un punto de referencia para medir el desempeño del proyecto" at bounding box center [317, 285] width 0 height 12
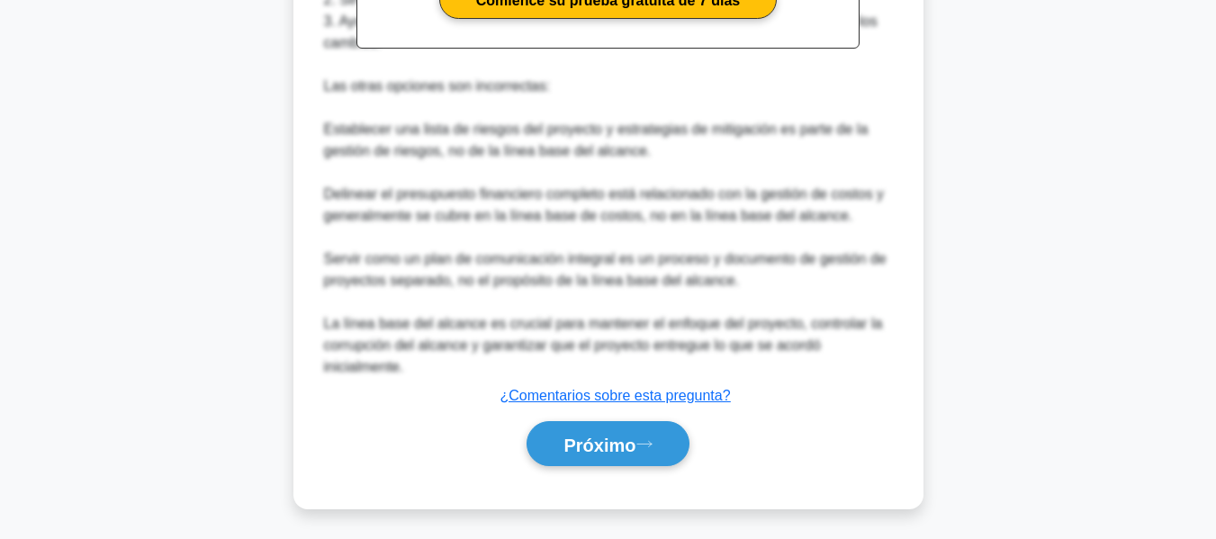
click at [635, 455] on font "Próximo" at bounding box center [600, 445] width 72 height 20
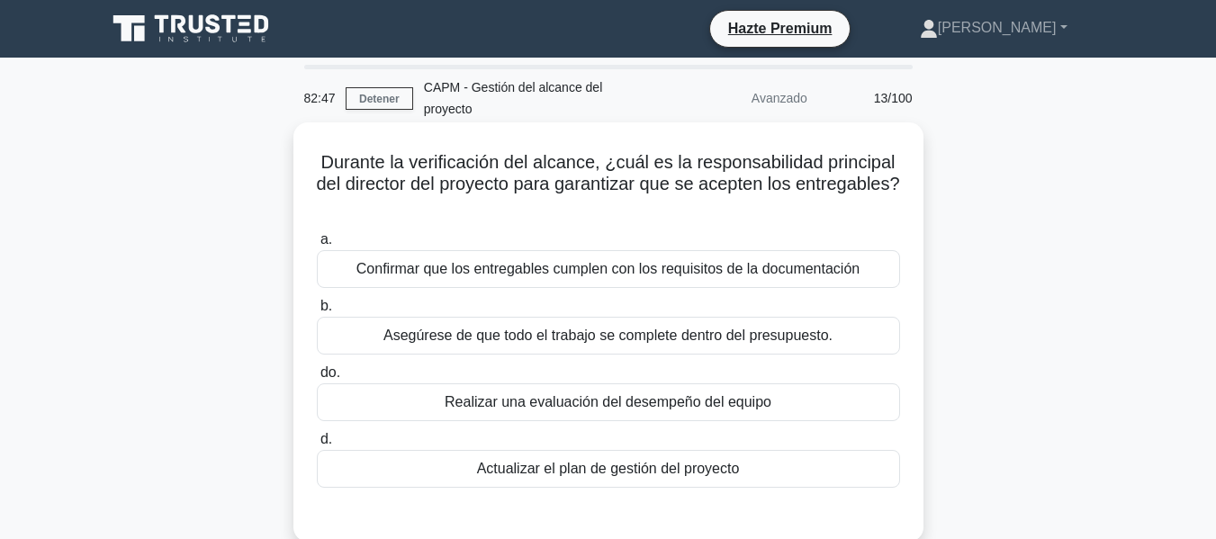
click at [640, 280] on font "Confirmar que los entregables cumplen con los requisitos de la documentación" at bounding box center [607, 269] width 503 height 22
click at [317, 246] on input "a. Confirmar que los entregables cumplen con los requisitos de la documentación" at bounding box center [317, 240] width 0 height 12
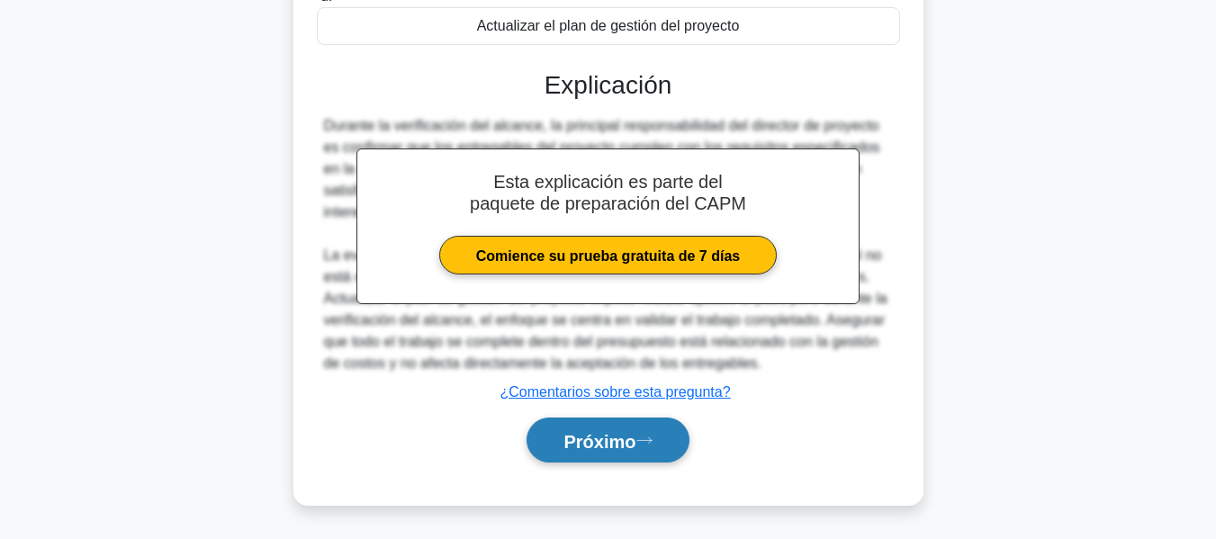
click at [625, 426] on button "Próximo" at bounding box center [608, 441] width 162 height 46
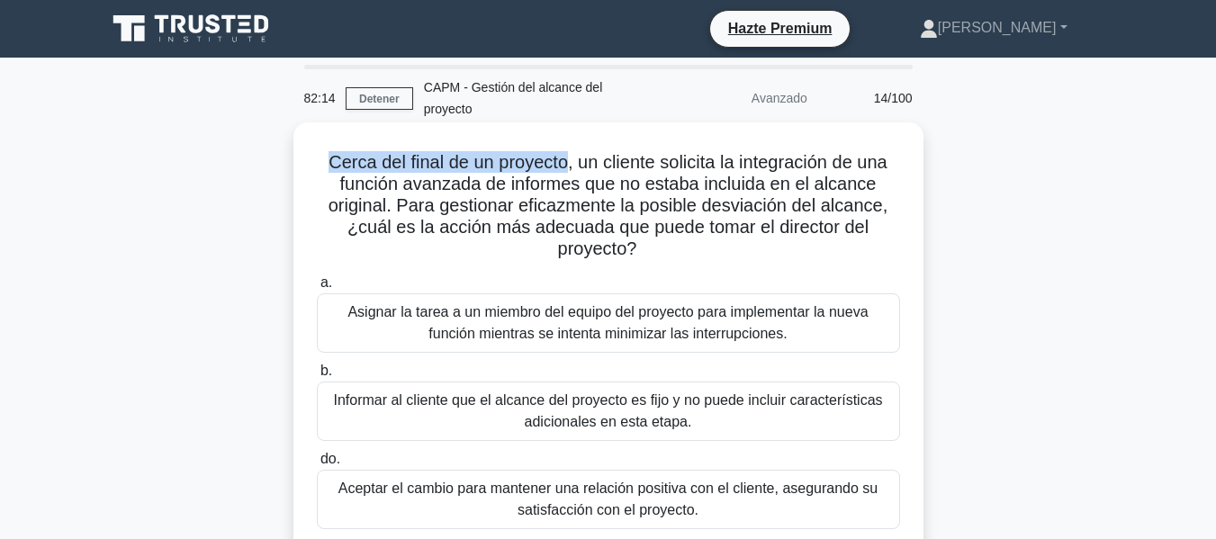
drag, startPoint x: 324, startPoint y: 166, endPoint x: 566, endPoint y: 166, distance: 242.2
click at [566, 166] on font "Cerca del final de un proyecto, un cliente solicita la integración de una funci…" at bounding box center [608, 205] width 559 height 106
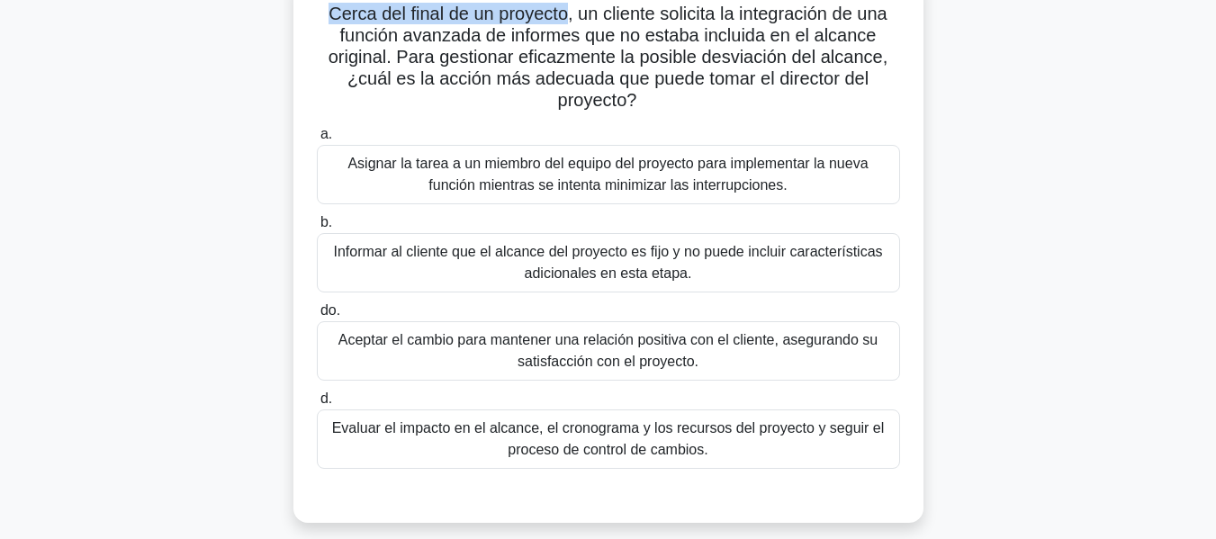
scroll to position [180, 0]
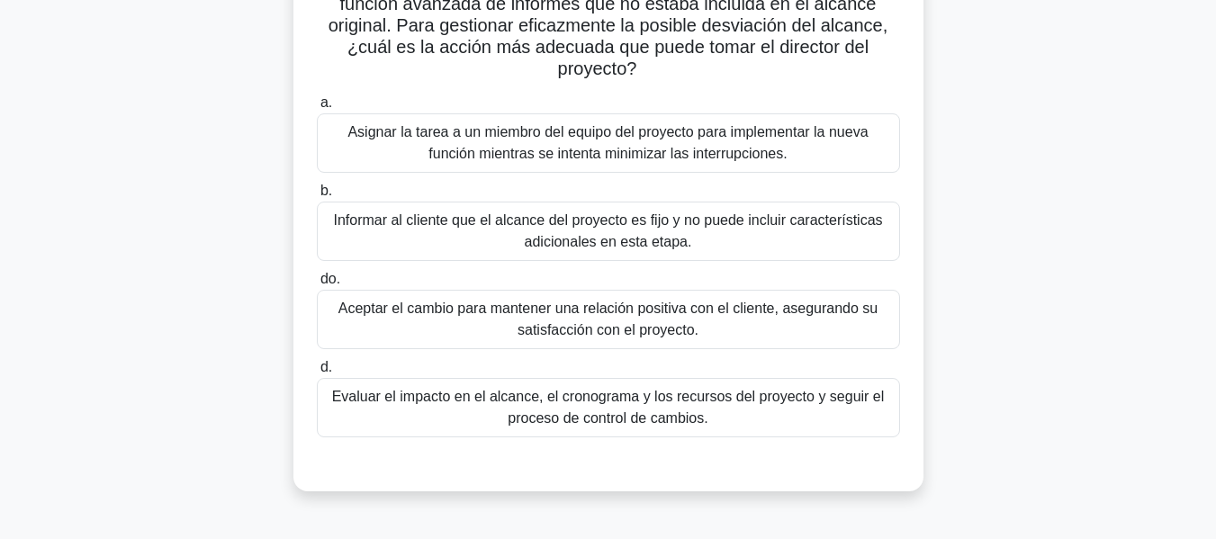
click at [587, 437] on div "Evaluar el impacto en el alcance, el cronograma y los recursos del proyecto y s…" at bounding box center [608, 407] width 583 height 59
click at [317, 374] on input "d. Evaluar el impacto en el alcance, el cronograma y los recursos del proyecto …" at bounding box center [317, 368] width 0 height 12
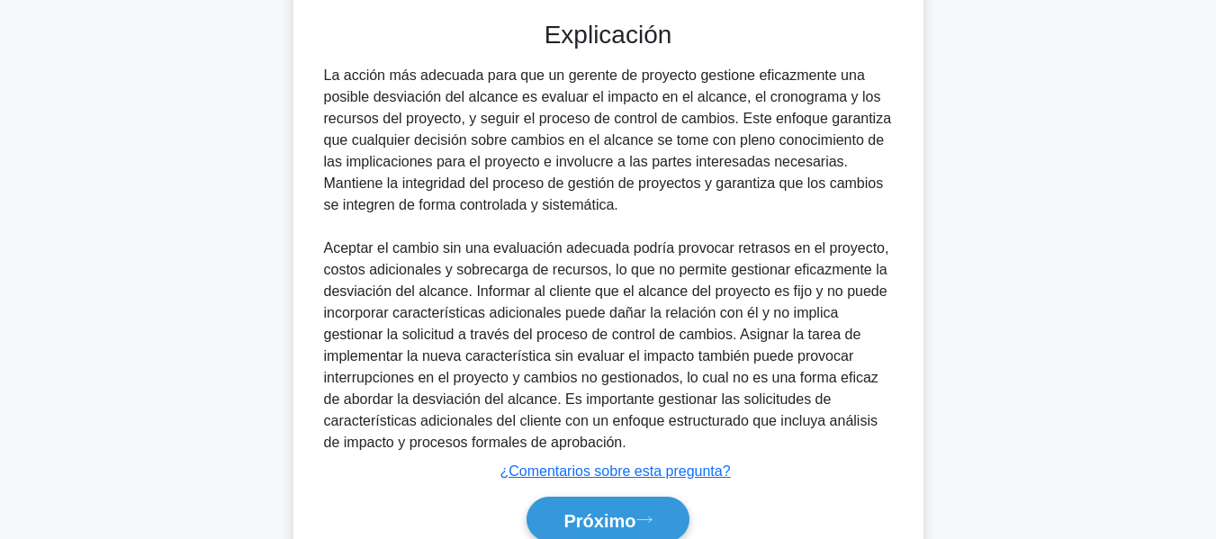
scroll to position [704, 0]
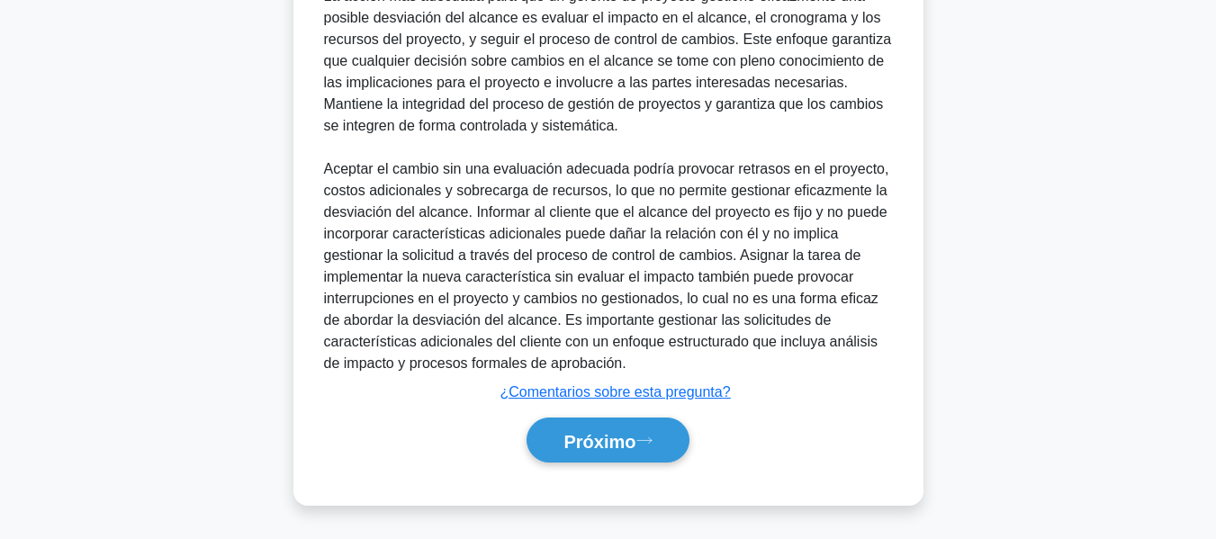
click at [647, 438] on icon at bounding box center [644, 441] width 16 height 10
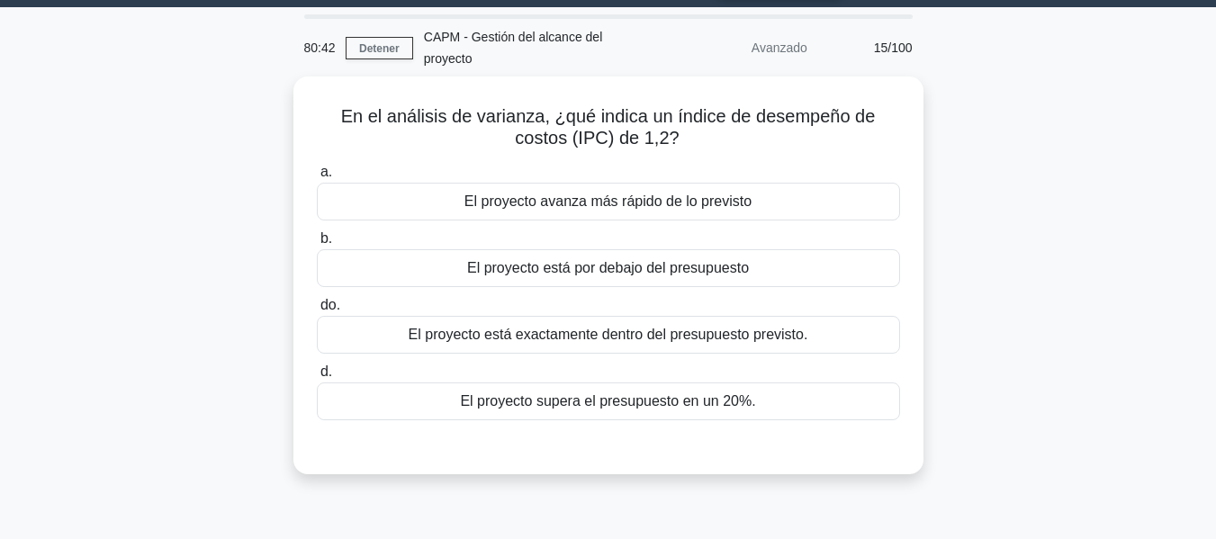
scroll to position [0, 0]
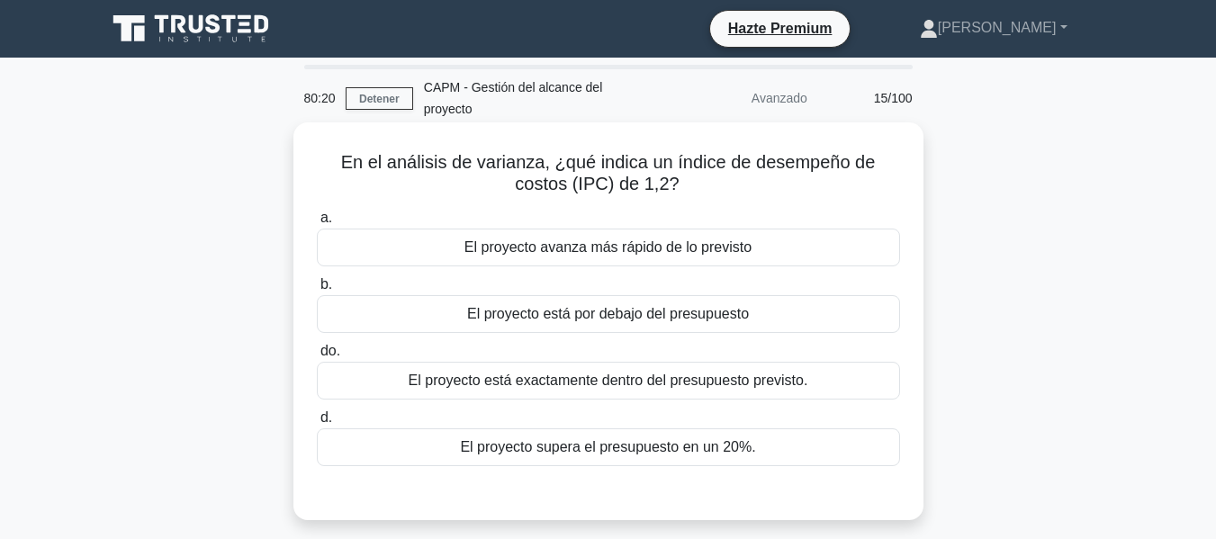
click at [534, 445] on font "El proyecto supera el presupuesto en un 20%." at bounding box center [607, 446] width 295 height 15
click at [317, 424] on input "d. El proyecto supera el presupuesto en un 20%." at bounding box center [317, 418] width 0 height 12
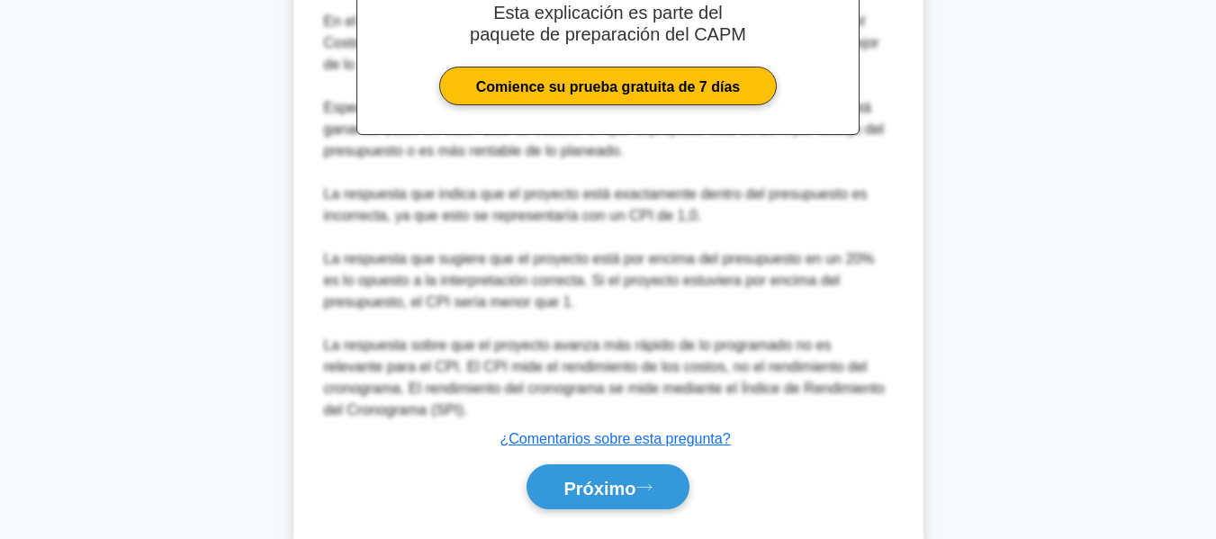
scroll to position [641, 0]
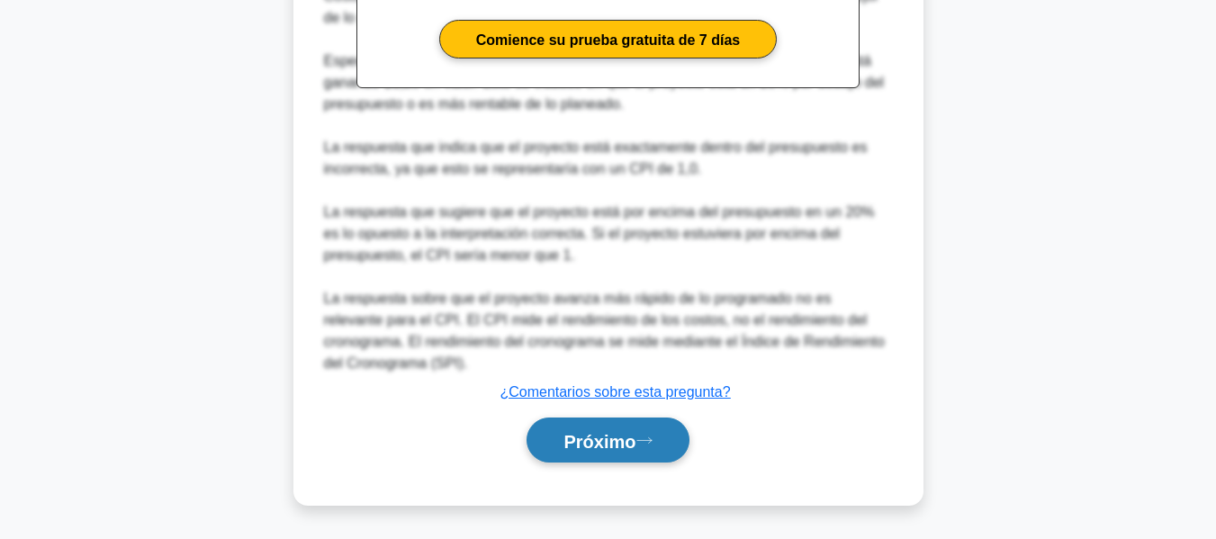
click at [639, 456] on button "Próximo" at bounding box center [608, 441] width 162 height 46
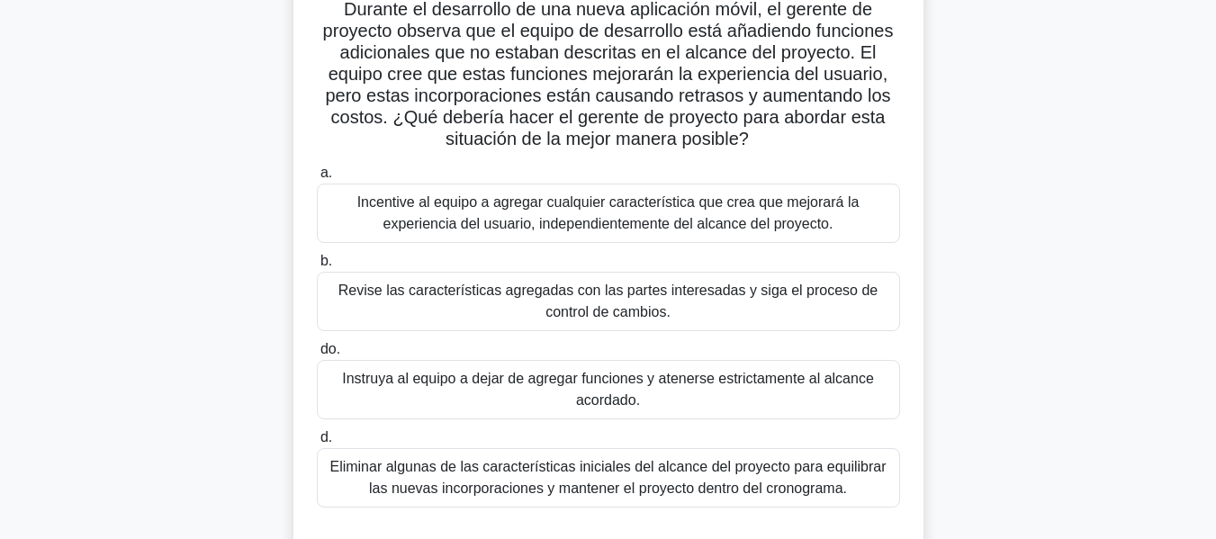
scroll to position [185, 0]
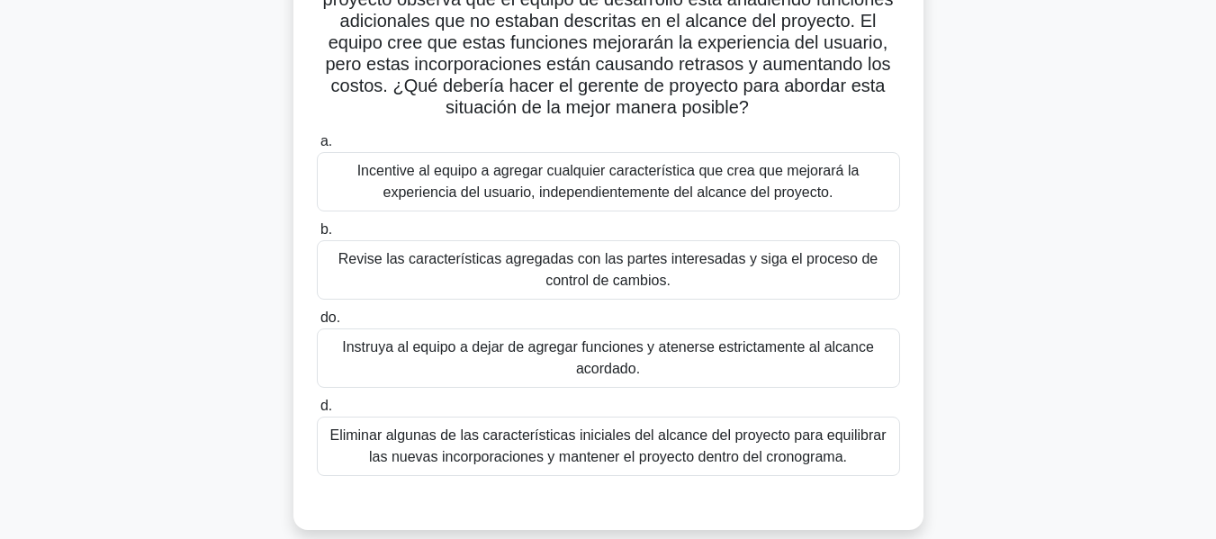
click at [503, 281] on font "Revise las características agregadas con las partes interesadas y siga el proce…" at bounding box center [608, 269] width 567 height 43
click at [317, 236] on input "b. Revise las características agregadas con las partes interesadas y siga el pr…" at bounding box center [317, 230] width 0 height 12
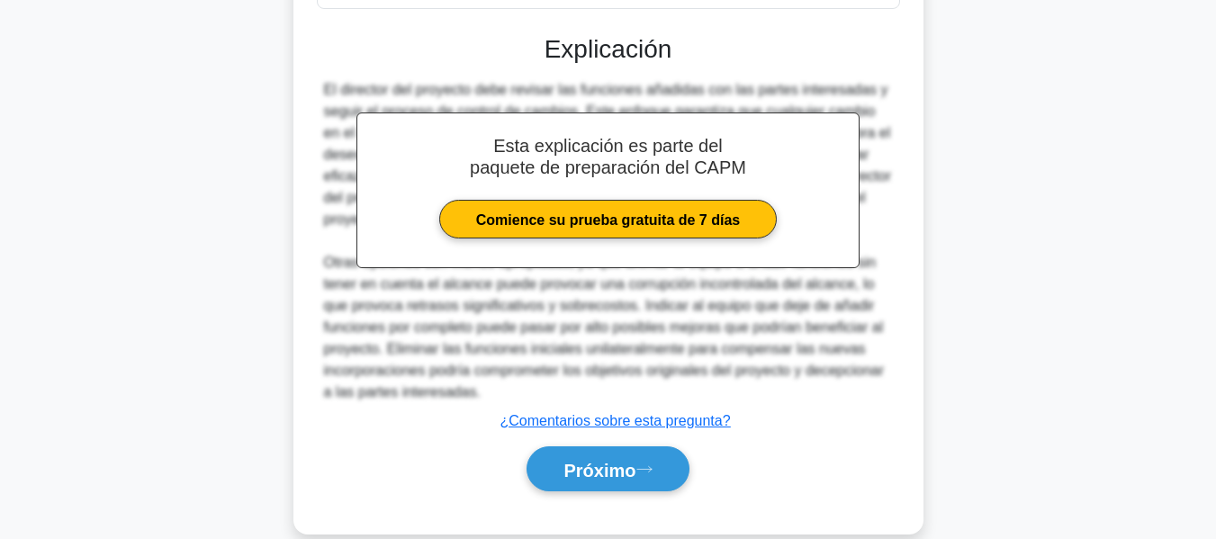
scroll to position [682, 0]
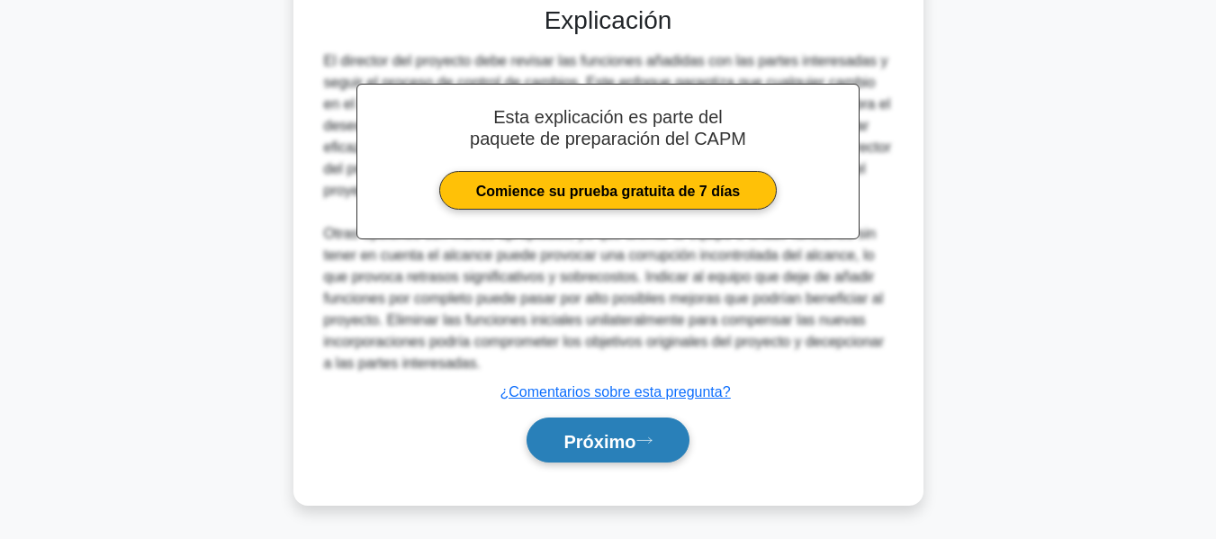
click at [621, 455] on button "Próximo" at bounding box center [608, 441] width 162 height 46
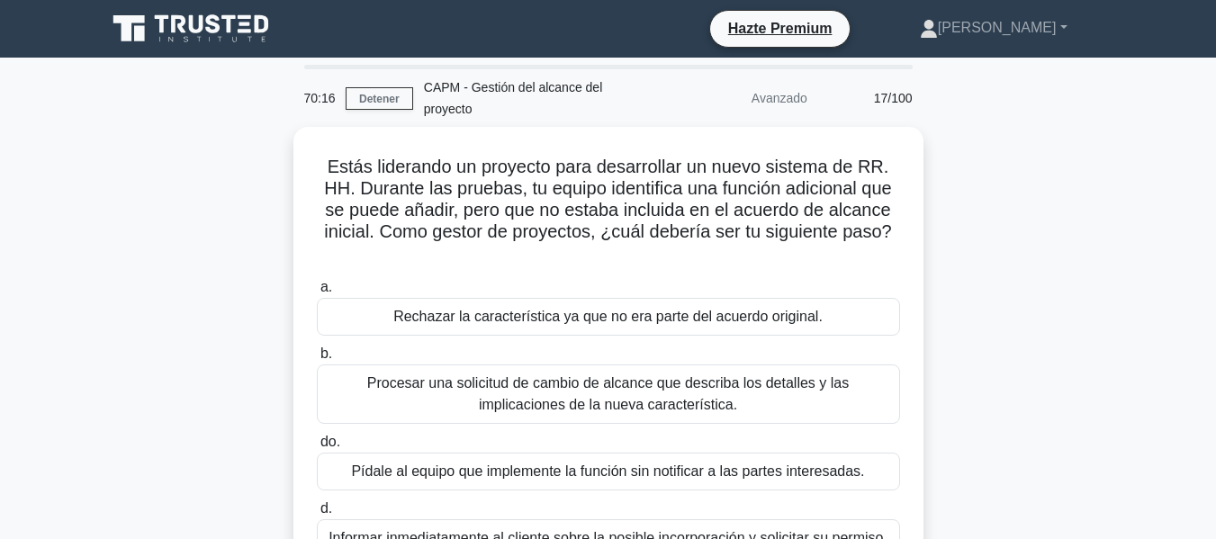
scroll to position [90, 0]
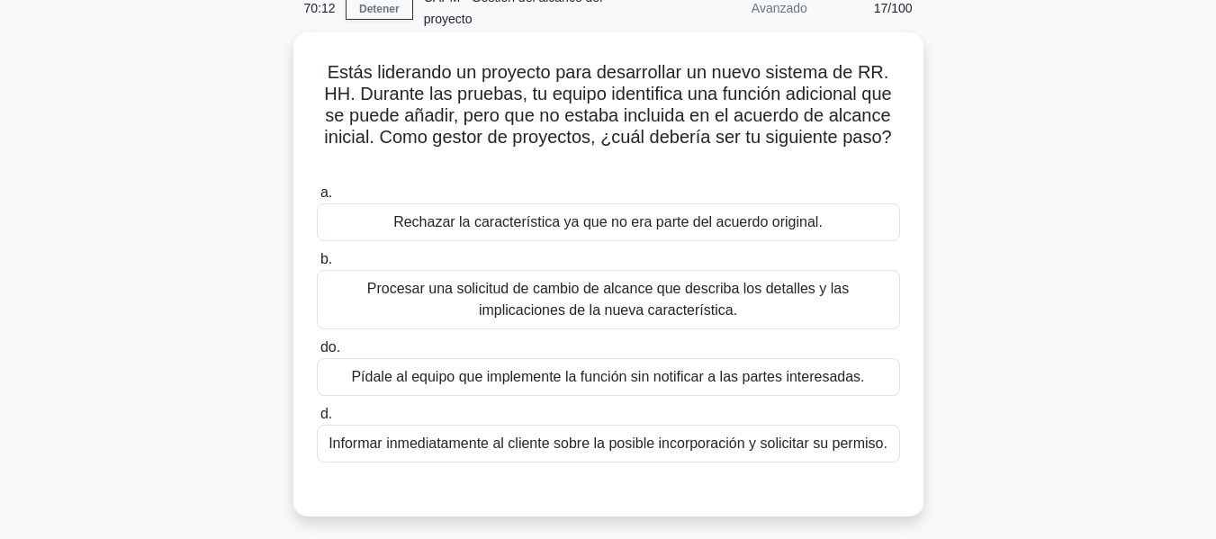
click at [840, 457] on div "Informar inmediatamente al cliente sobre la posible incorporación y solicitar s…" at bounding box center [608, 444] width 583 height 38
click at [317, 420] on input "d. Informar inmediatamente al cliente sobre la posible incorporación y solicita…" at bounding box center [317, 415] width 0 height 12
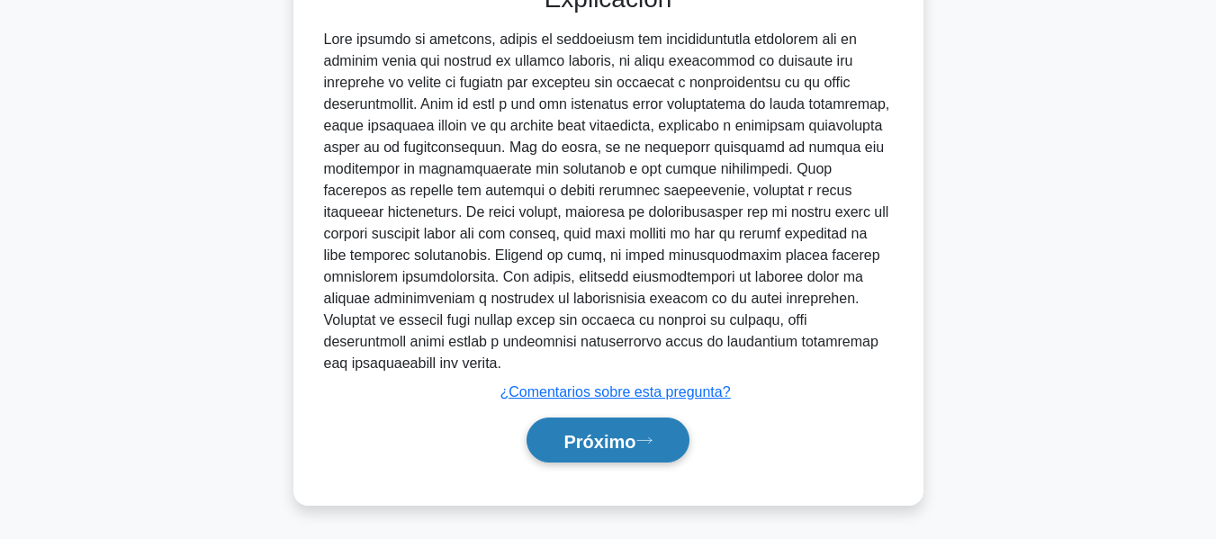
click at [636, 434] on font "Próximo" at bounding box center [600, 441] width 72 height 20
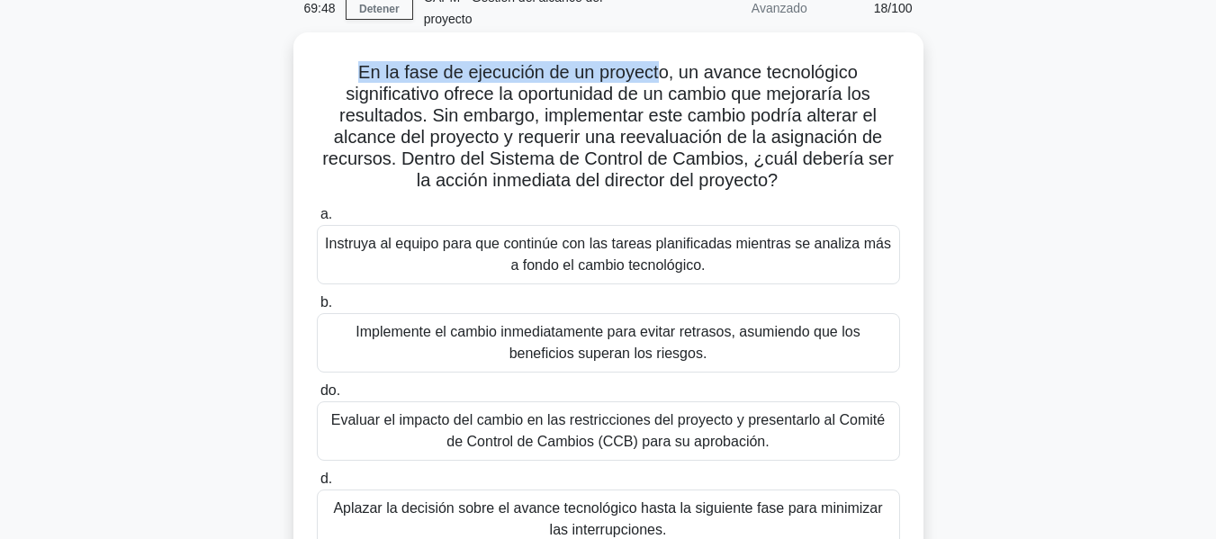
drag, startPoint x: 349, startPoint y: 78, endPoint x: 661, endPoint y: 78, distance: 311.5
click at [661, 78] on h5 "En la fase de ejecución de un proyecto, un avance tecnológico significativo ofr…" at bounding box center [608, 126] width 587 height 131
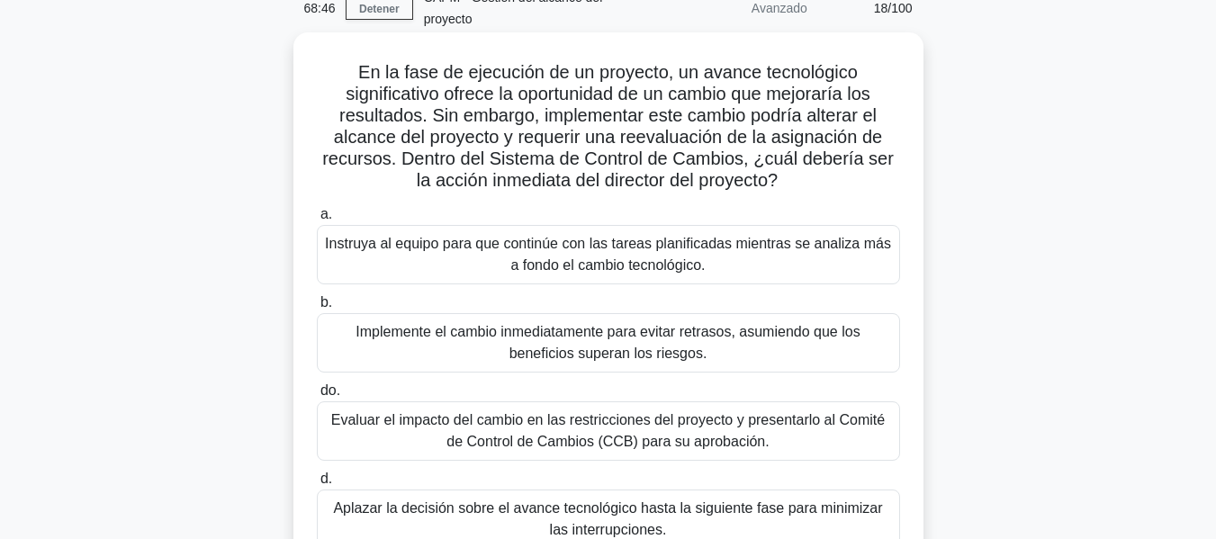
click at [730, 437] on font "Evaluar el impacto del cambio en las restricciones del proyecto y presentarlo a…" at bounding box center [608, 430] width 554 height 37
click at [317, 397] on input "do. Evaluar el impacto del cambio en las restricciones del proyecto y presentar…" at bounding box center [317, 391] width 0 height 12
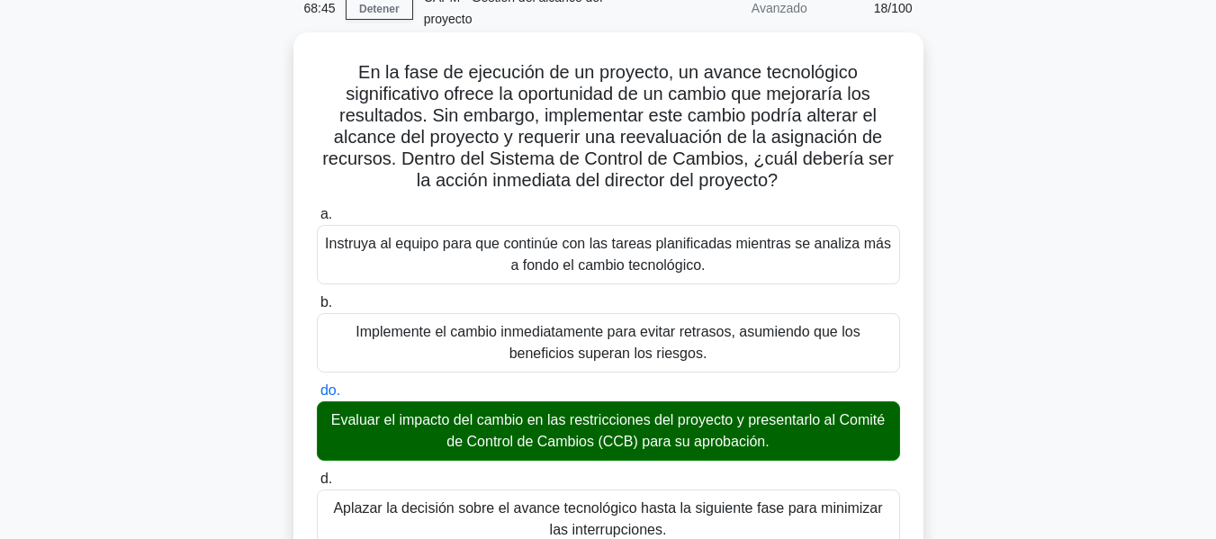
scroll to position [704, 0]
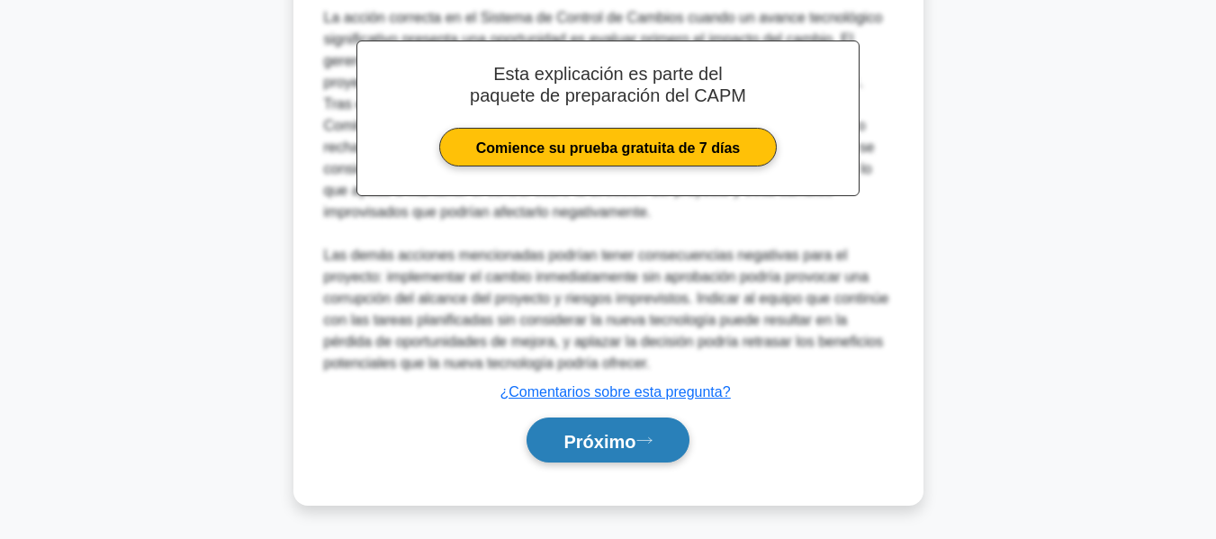
click at [659, 451] on button "Próximo" at bounding box center [608, 441] width 162 height 46
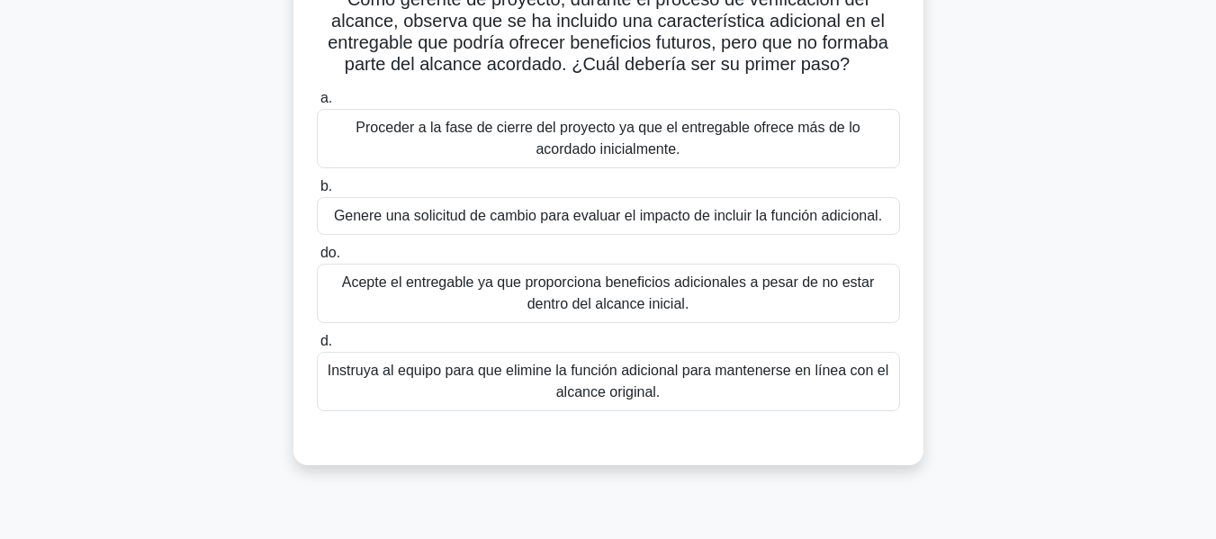
scroll to position [73, 0]
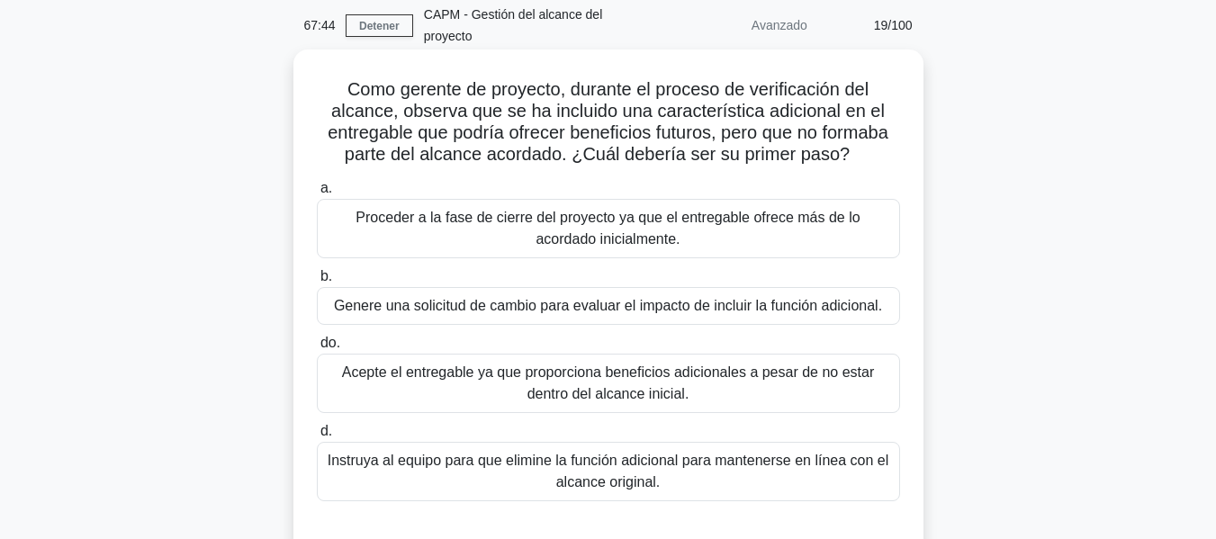
click at [687, 317] on font "Genere una solicitud de cambio para evaluar el impacto de incluir la función ad…" at bounding box center [608, 306] width 548 height 22
click at [317, 283] on input "b. Genere una solicitud de cambio para evaluar el impacto de incluir la función…" at bounding box center [317, 277] width 0 height 12
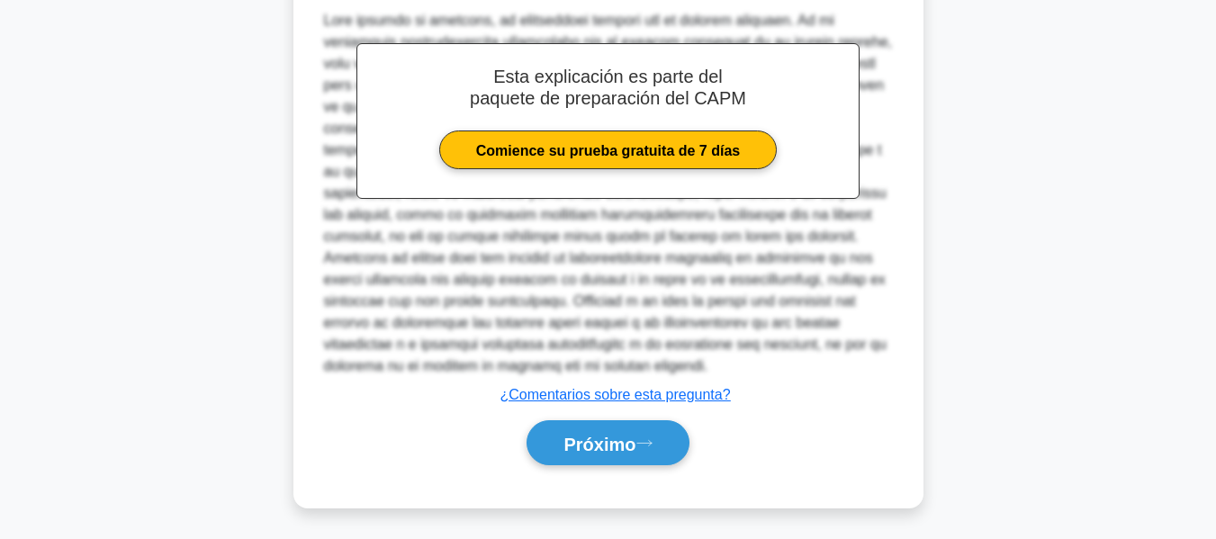
scroll to position [639, 0]
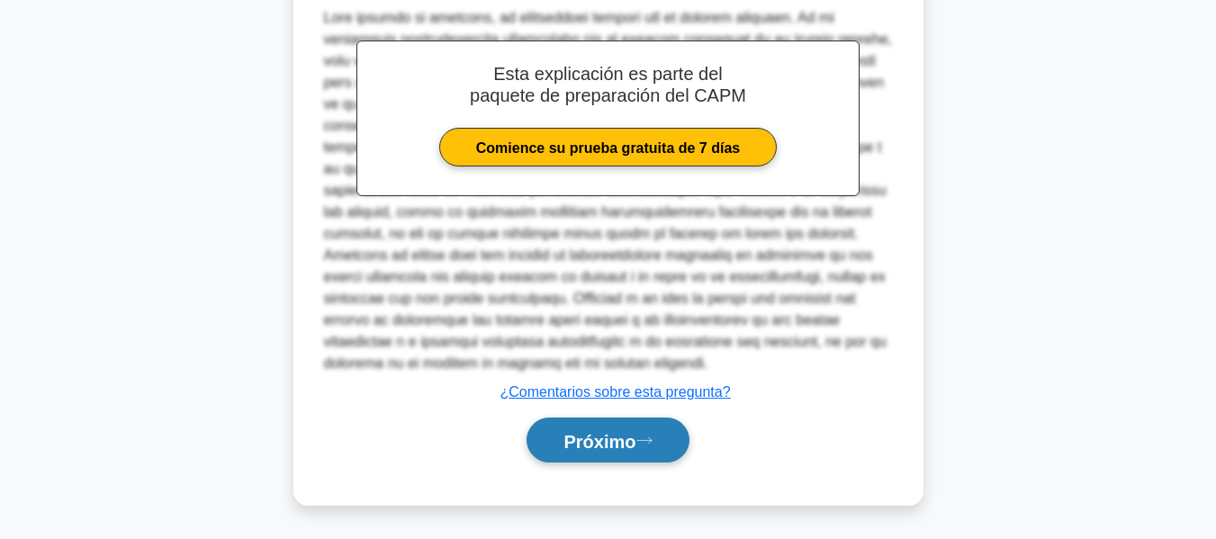
click at [632, 433] on font "Próximo" at bounding box center [600, 441] width 72 height 20
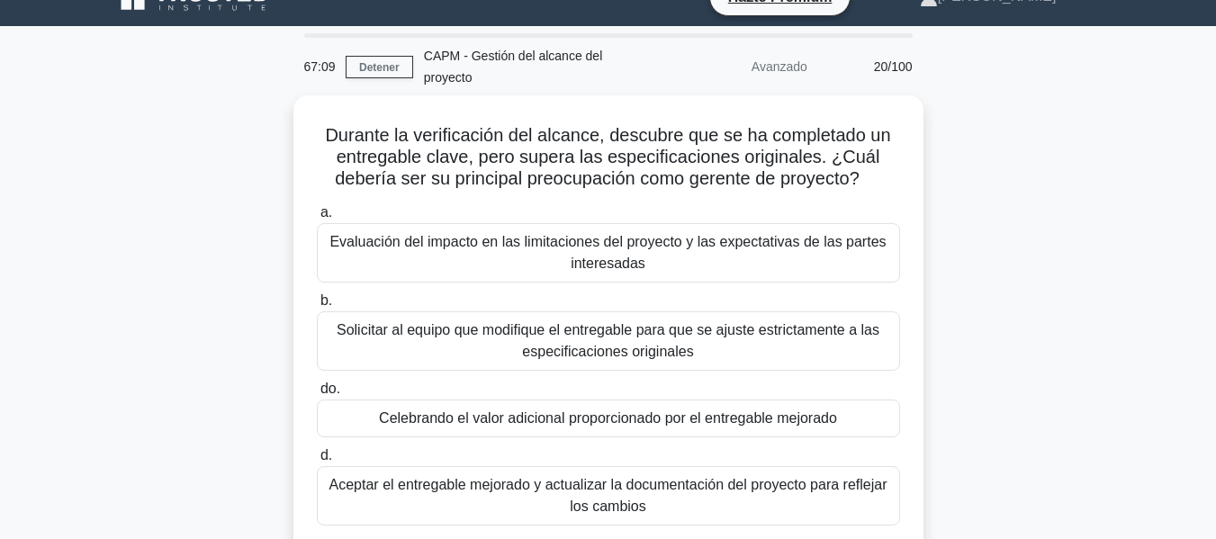
scroll to position [0, 0]
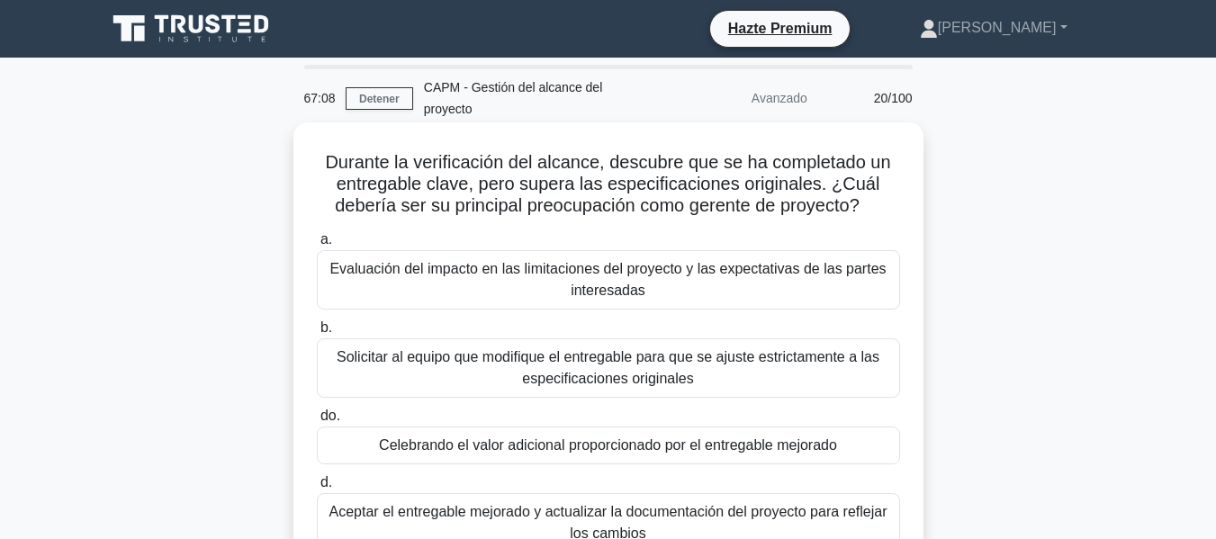
click at [649, 293] on font "Evaluación del impacto en las limitaciones del proyecto y las expectativas de l…" at bounding box center [608, 279] width 567 height 43
click at [317, 246] on input "a. Evaluación del impacto en las limitaciones del proyecto y las expectativas d…" at bounding box center [317, 240] width 0 height 12
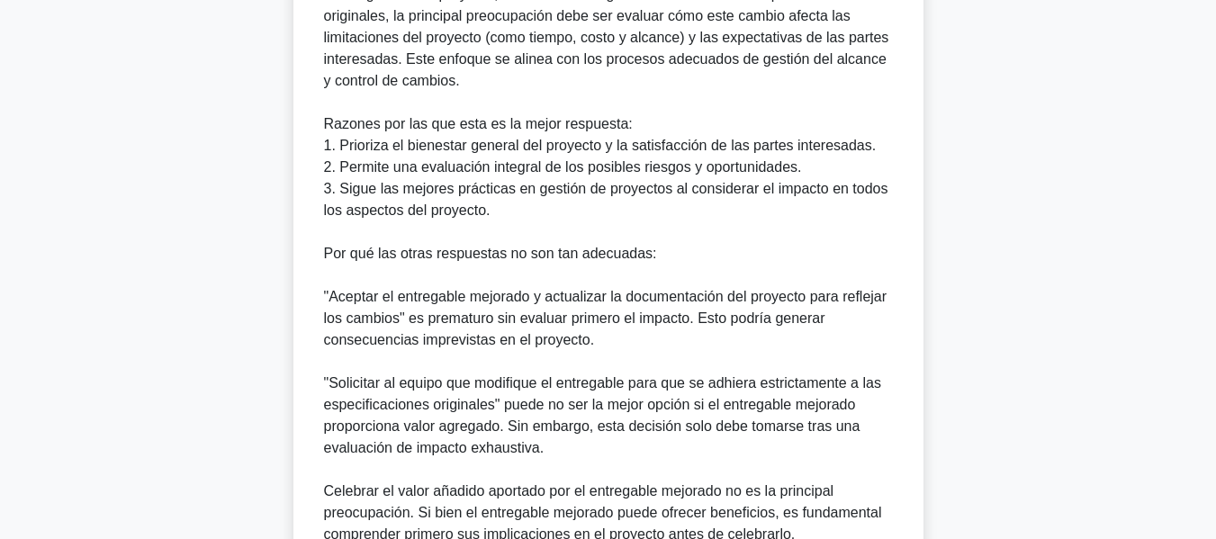
scroll to position [877, 0]
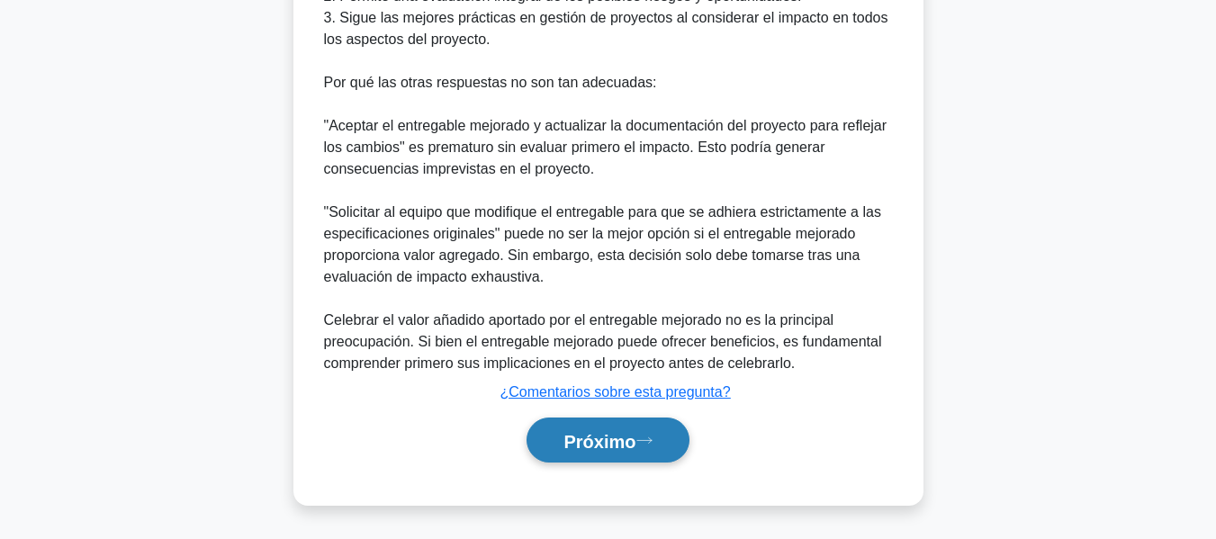
click at [620, 440] on font "Próximo" at bounding box center [600, 441] width 72 height 20
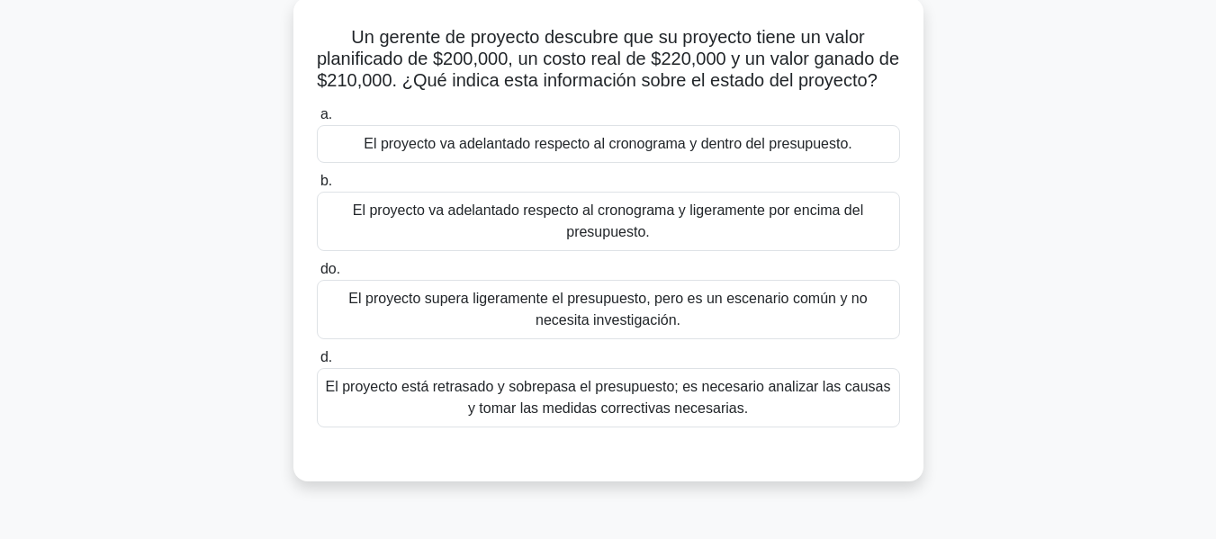
scroll to position [73, 0]
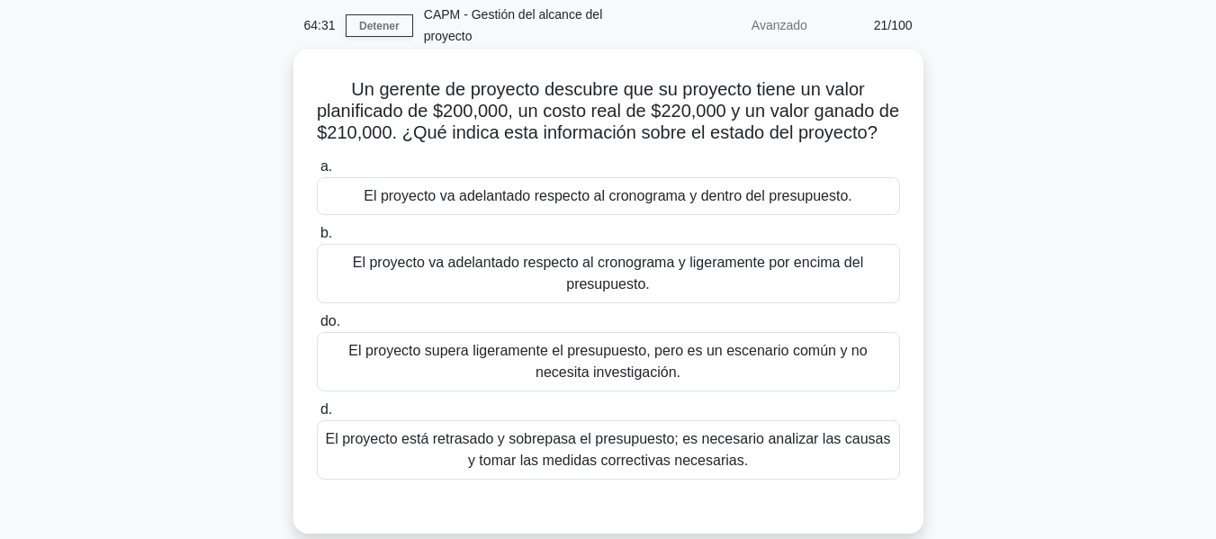
click at [663, 295] on font "El proyecto va adelantado respecto al cronograma y ligeramente por encima del p…" at bounding box center [608, 273] width 567 height 43
click at [317, 239] on input "b. El proyecto va adelantado respecto al cronograma y ligeramente por encima de…" at bounding box center [317, 234] width 0 height 12
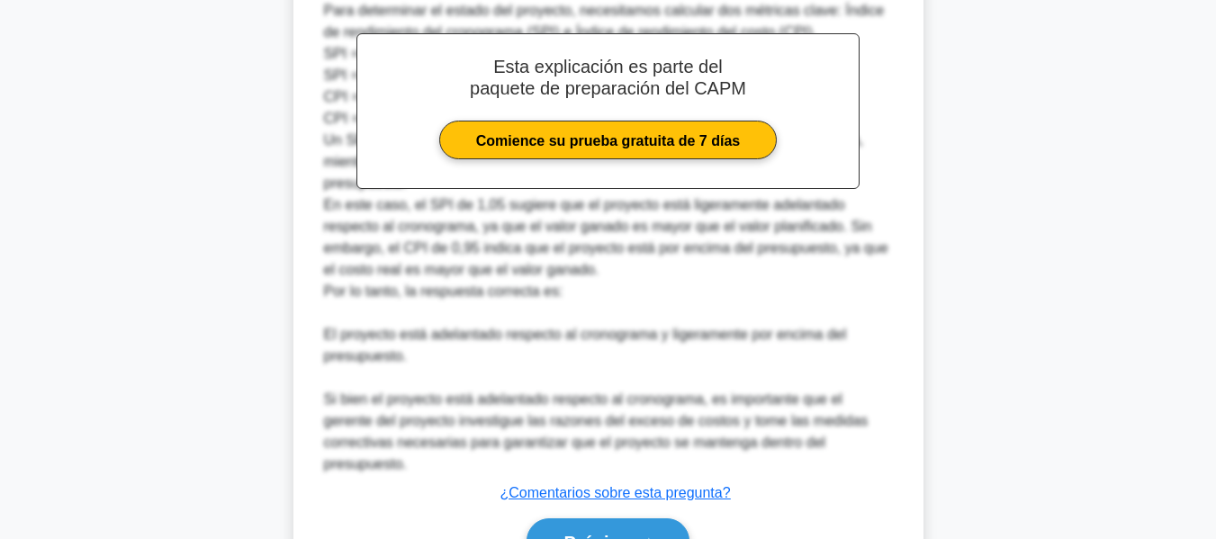
scroll to position [747, 0]
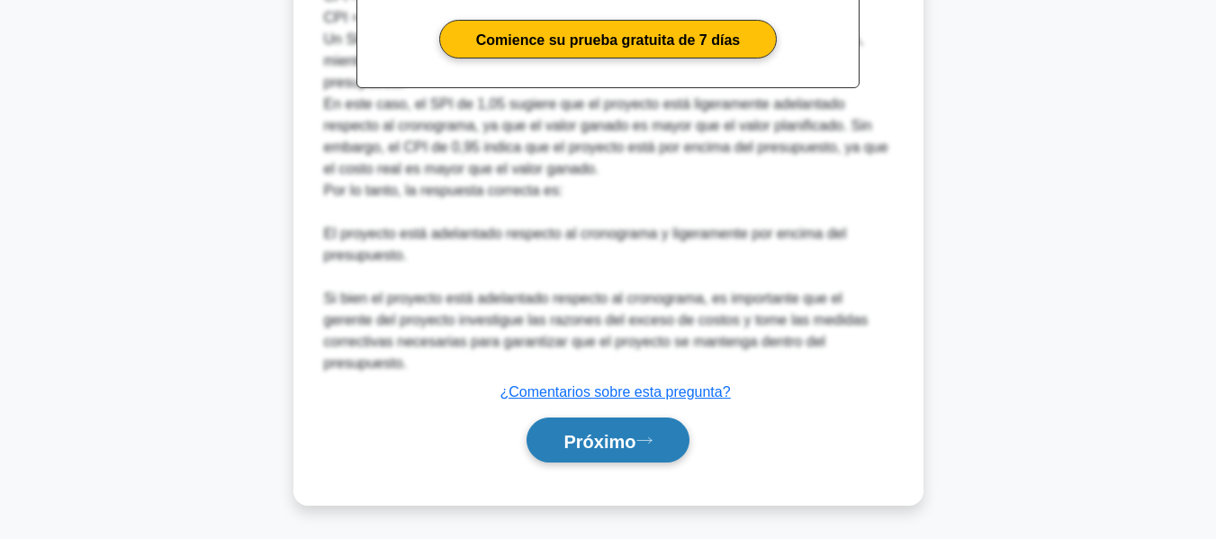
click at [650, 445] on icon at bounding box center [644, 441] width 16 height 10
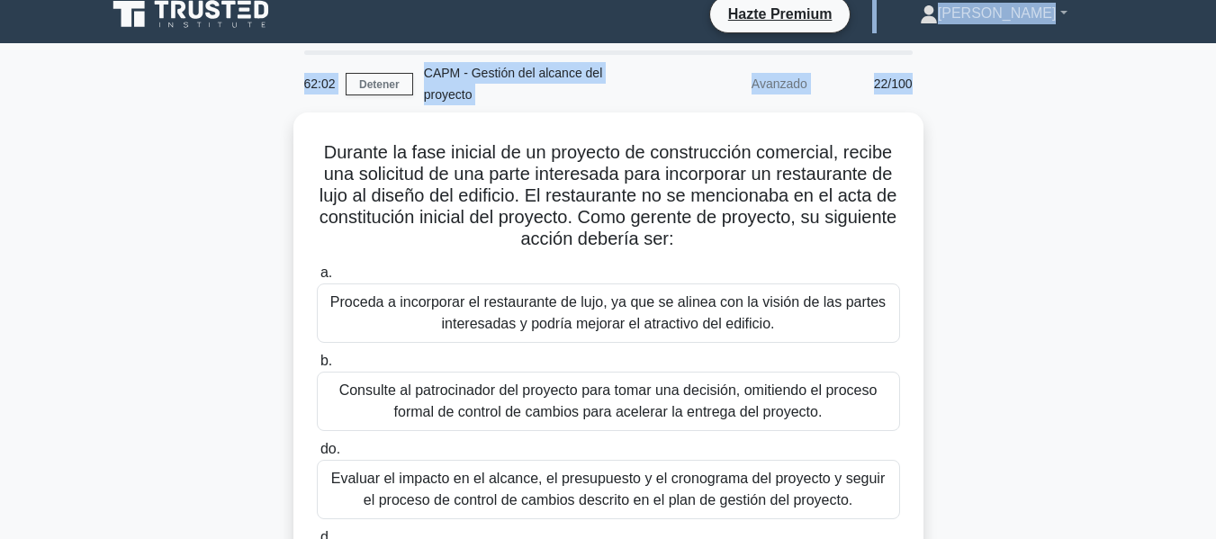
scroll to position [0, 0]
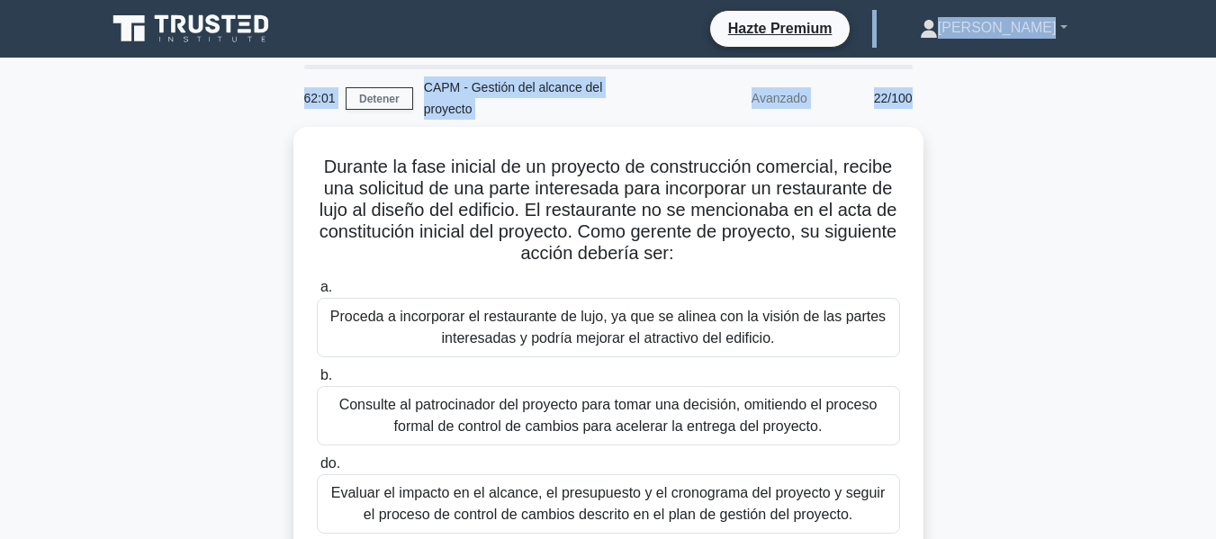
drag, startPoint x: 324, startPoint y: 27, endPoint x: 336, endPoint y: 40, distance: 17.2
click at [331, 36] on body "Hazte Premium Wilson" at bounding box center [608, 486] width 1216 height 972
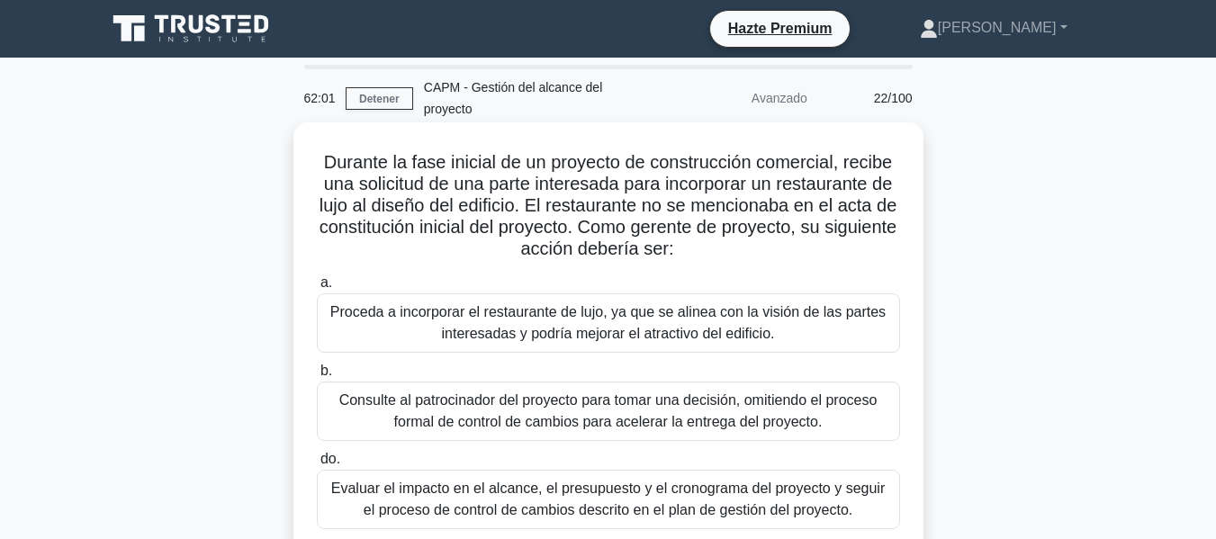
click at [345, 181] on font "Durante la fase inicial de un proyecto de construcción comercial, recibe una so…" at bounding box center [609, 205] width 578 height 106
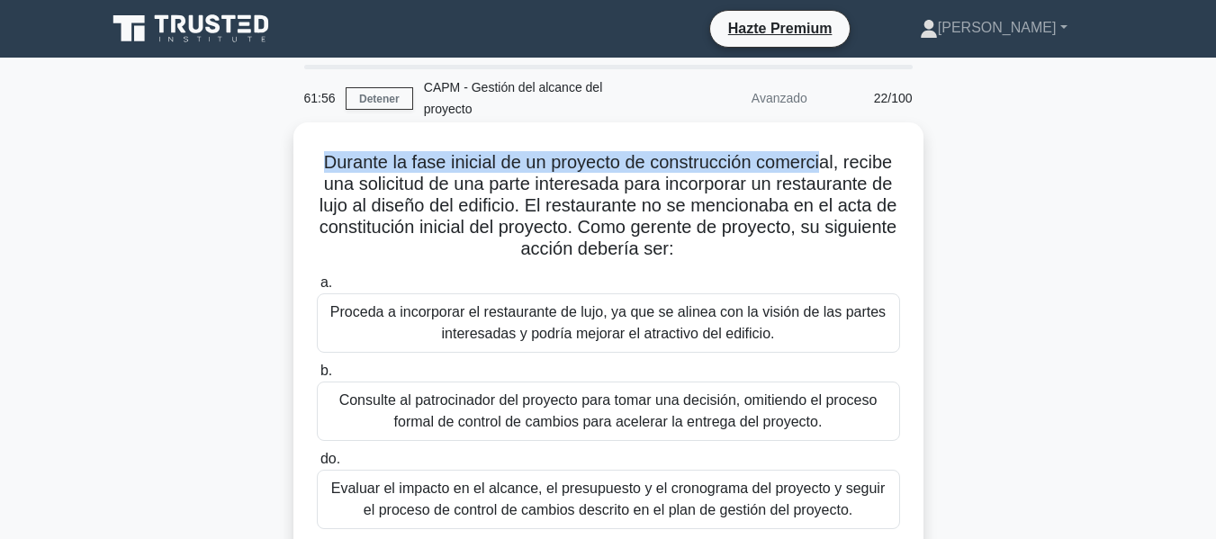
drag, startPoint x: 323, startPoint y: 163, endPoint x: 824, endPoint y: 166, distance: 500.5
click at [824, 166] on font "Durante la fase inicial de un proyecto de construcción comercial, recibe una so…" at bounding box center [609, 205] width 578 height 106
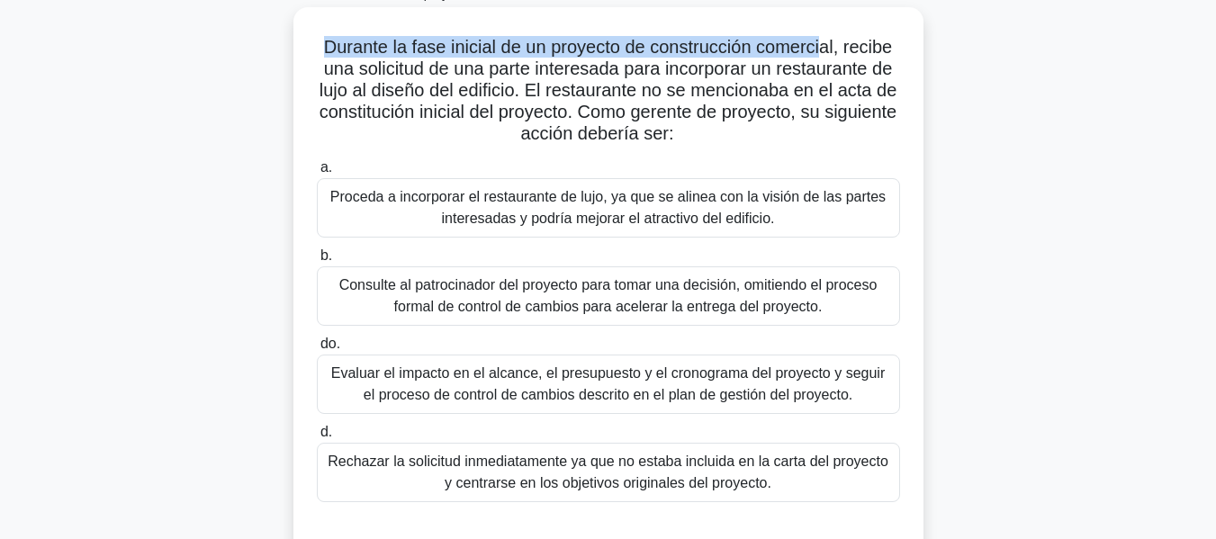
scroll to position [180, 0]
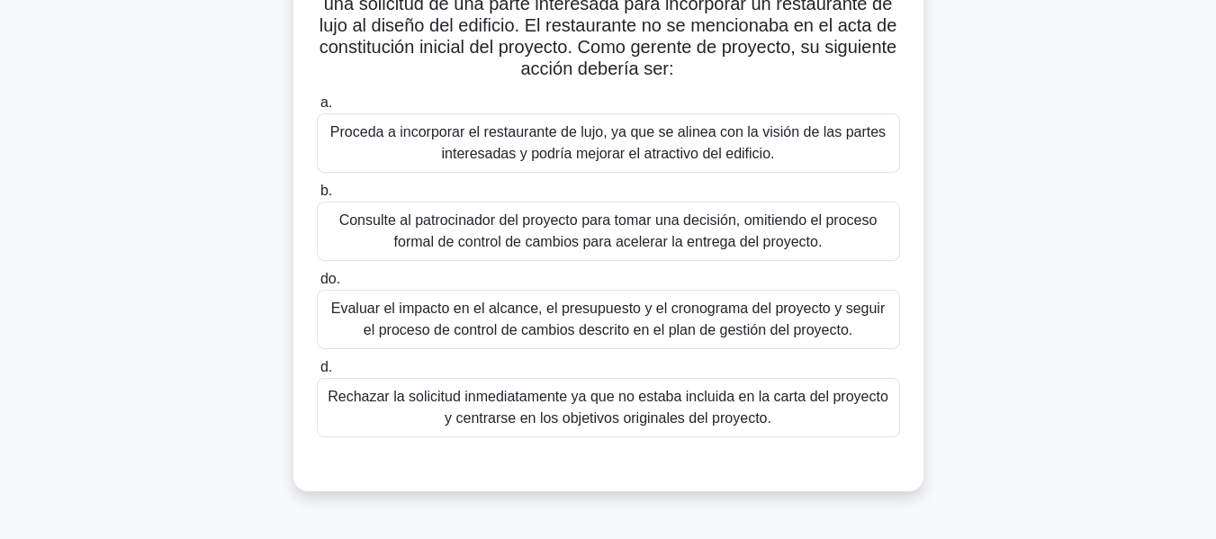
click at [513, 323] on font "Evaluar el impacto en el alcance, el presupuesto y el cronograma del proyecto y…" at bounding box center [608, 319] width 554 height 37
click at [317, 285] on input "do. Evaluar el impacto en el alcance, el presupuesto y el cronograma del proyec…" at bounding box center [317, 280] width 0 height 12
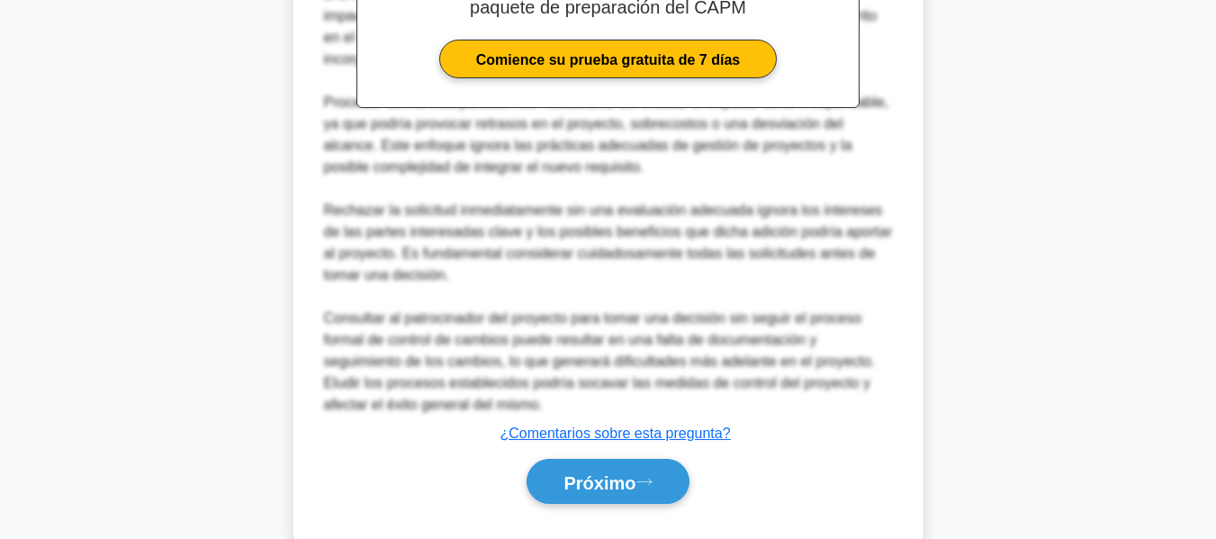
scroll to position [812, 0]
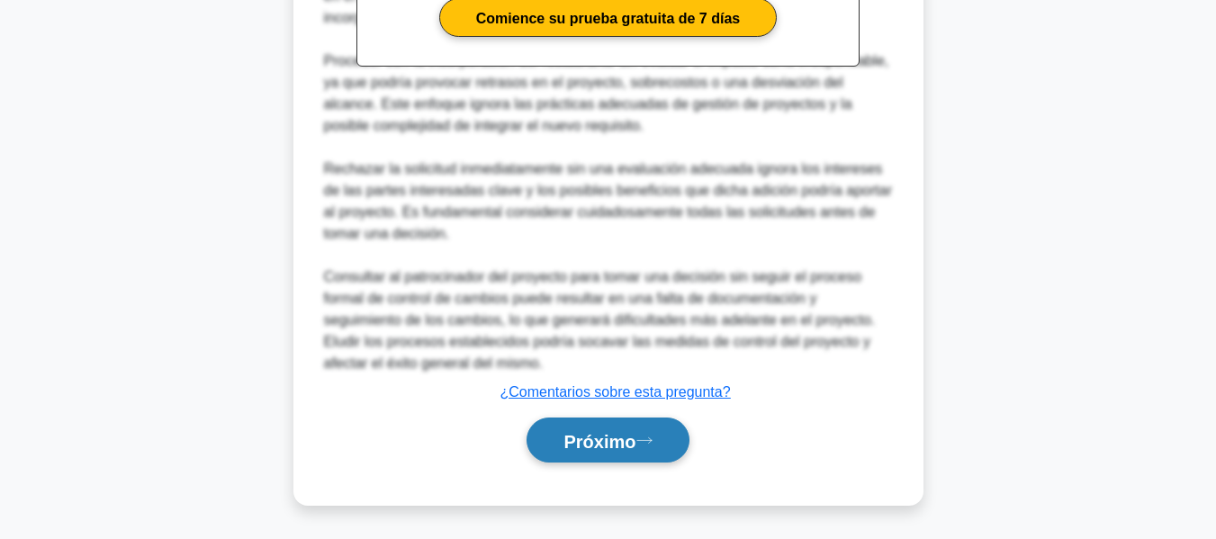
click at [620, 423] on button "Próximo" at bounding box center [608, 441] width 162 height 46
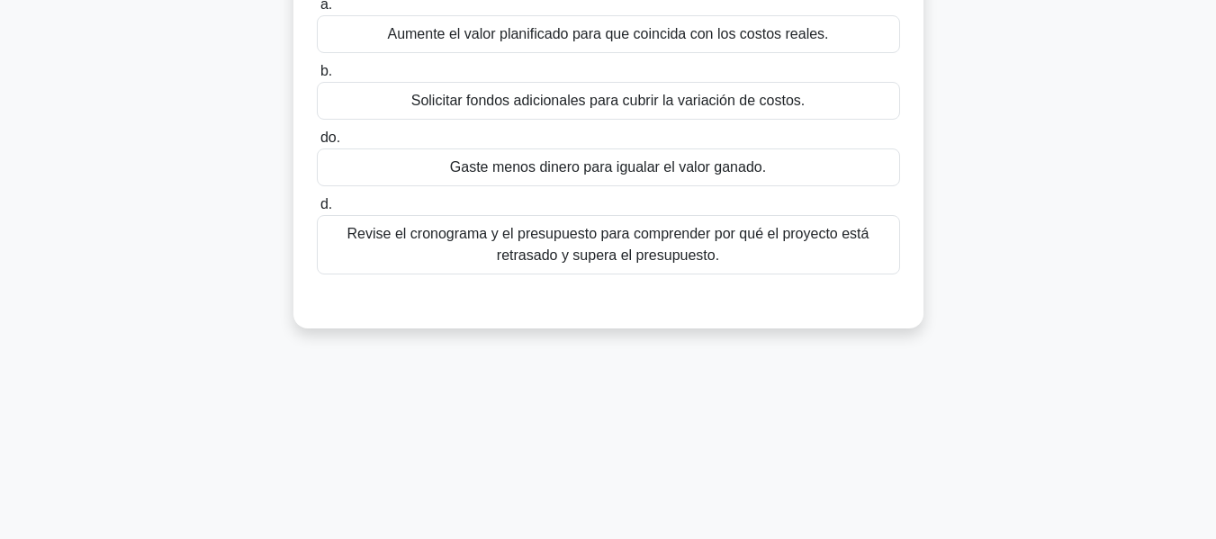
scroll to position [73, 0]
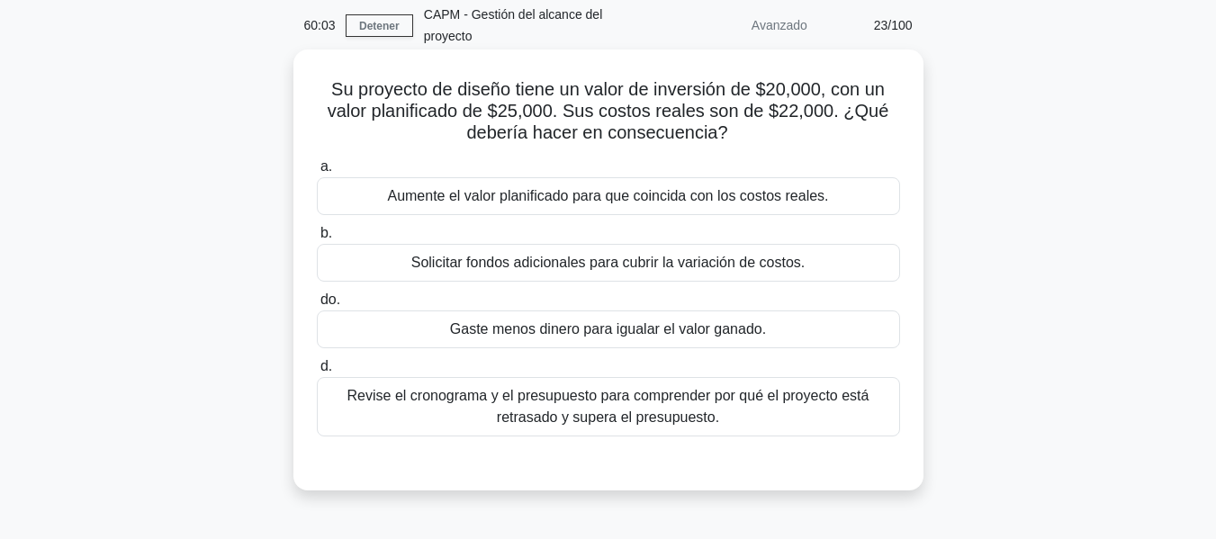
click at [690, 423] on font "Revise el cronograma y el presupuesto para comprender por qué el proyecto está …" at bounding box center [608, 406] width 522 height 37
click at [317, 373] on input "d. Revise el cronograma y el presupuesto para comprender por qué el proyecto es…" at bounding box center [317, 367] width 0 height 12
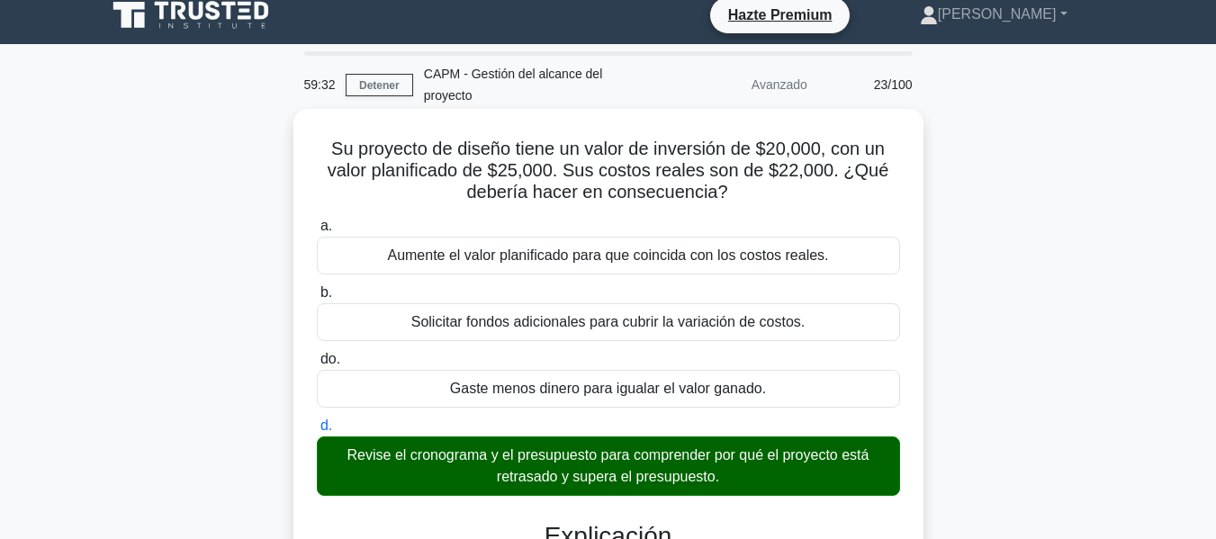
scroll to position [0, 0]
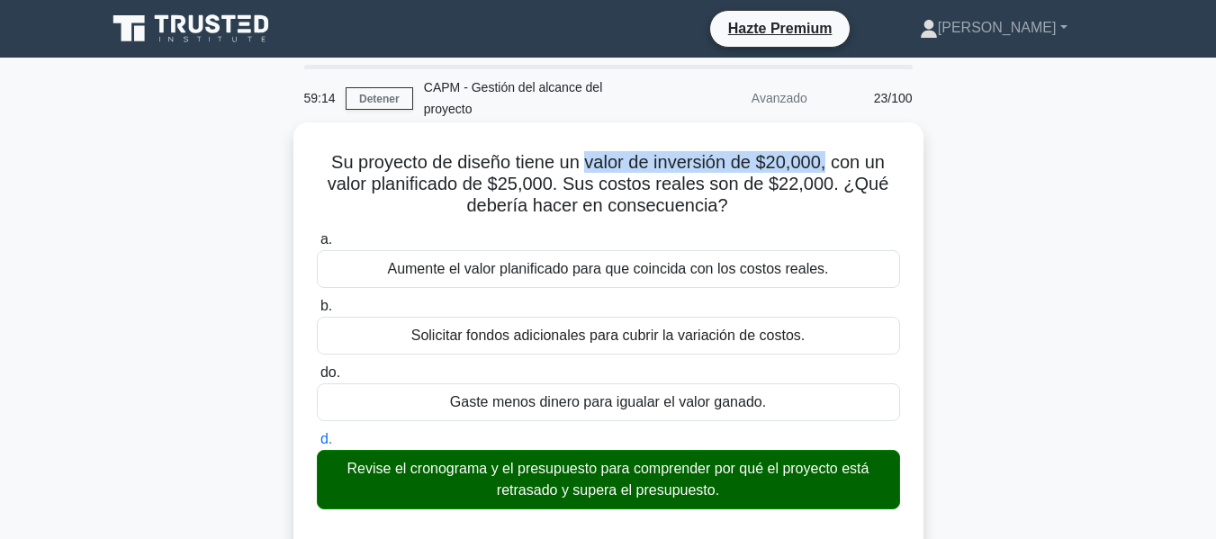
drag, startPoint x: 586, startPoint y: 161, endPoint x: 828, endPoint y: 157, distance: 242.2
click at [828, 157] on font "Su proyecto de diseño tiene un valor de inversión de $20,000, con un valor plan…" at bounding box center [609, 183] width 562 height 63
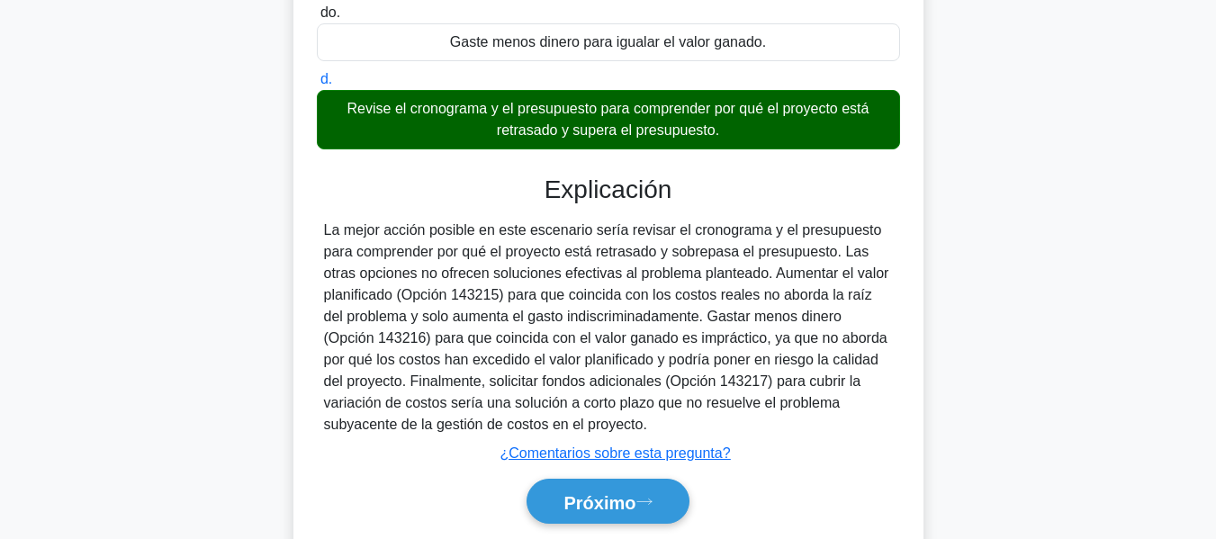
scroll to position [433, 0]
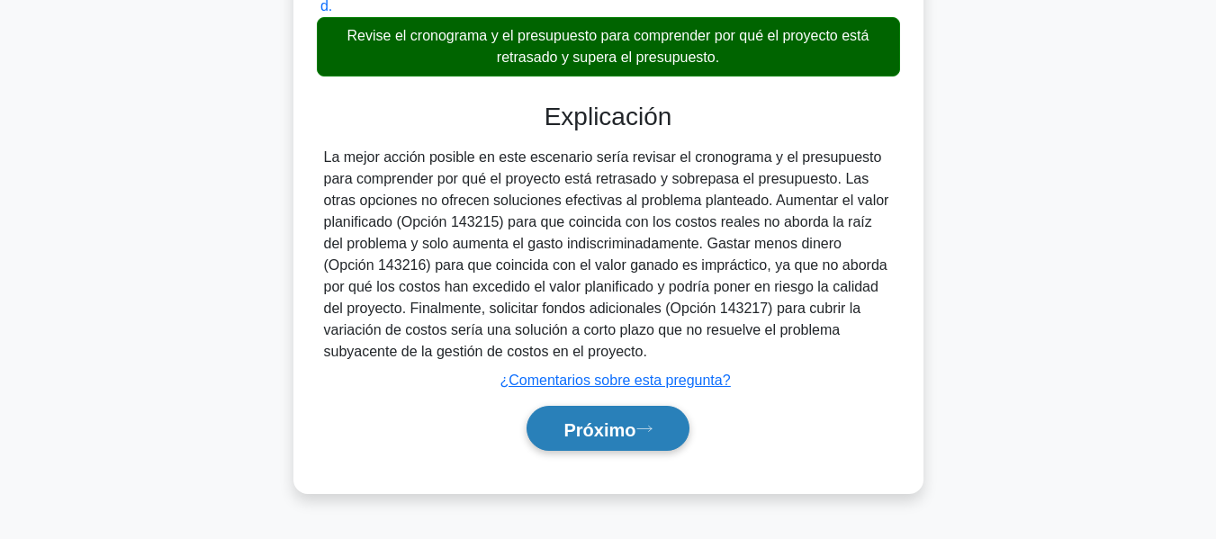
click at [618, 421] on font "Próximo" at bounding box center [600, 429] width 72 height 20
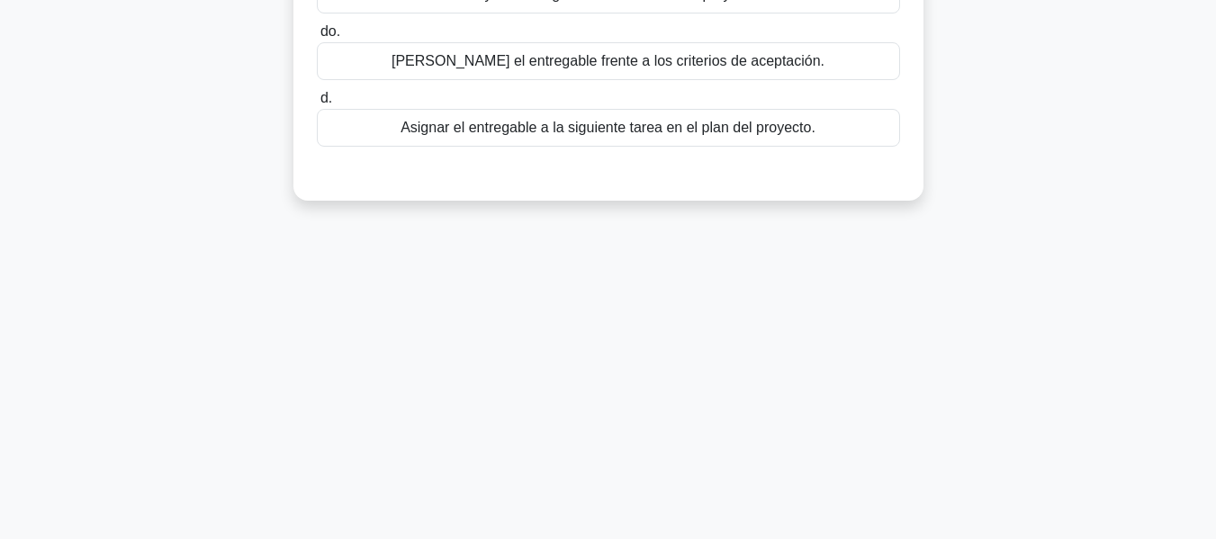
scroll to position [73, 0]
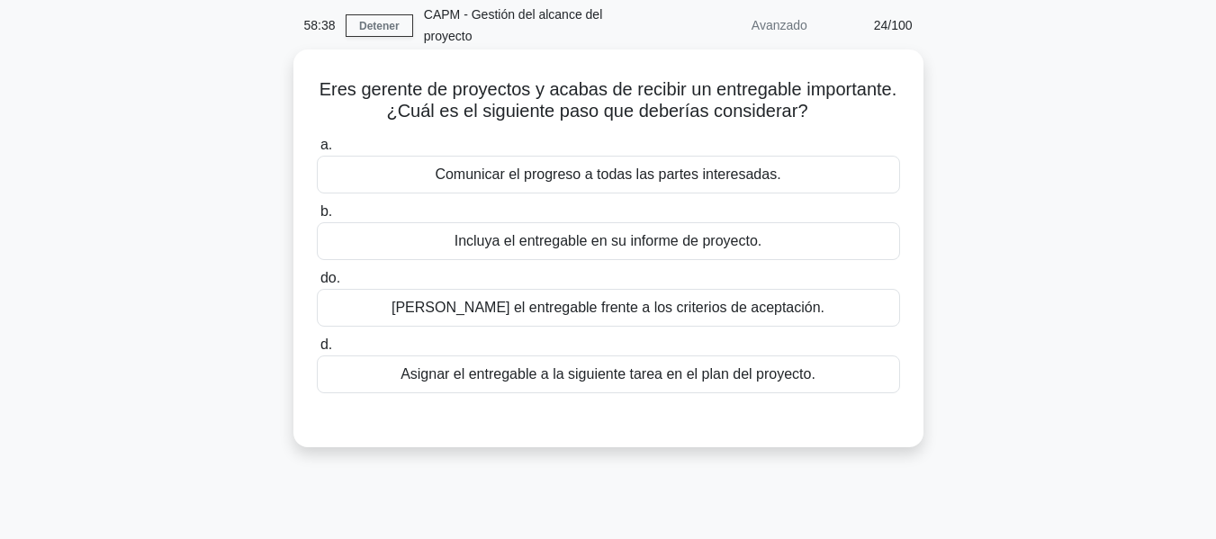
click at [568, 315] on font "Validar el entregable frente a los criterios de aceptación." at bounding box center [608, 307] width 433 height 15
click at [317, 284] on input "do. Validar el entregable frente a los criterios de aceptación." at bounding box center [317, 279] width 0 height 12
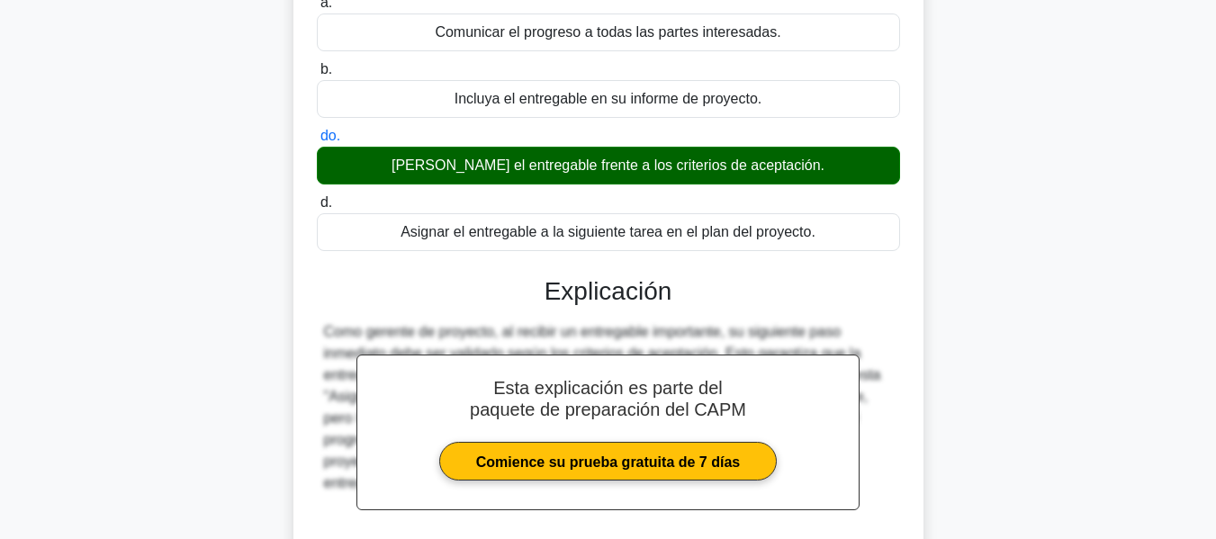
scroll to position [433, 0]
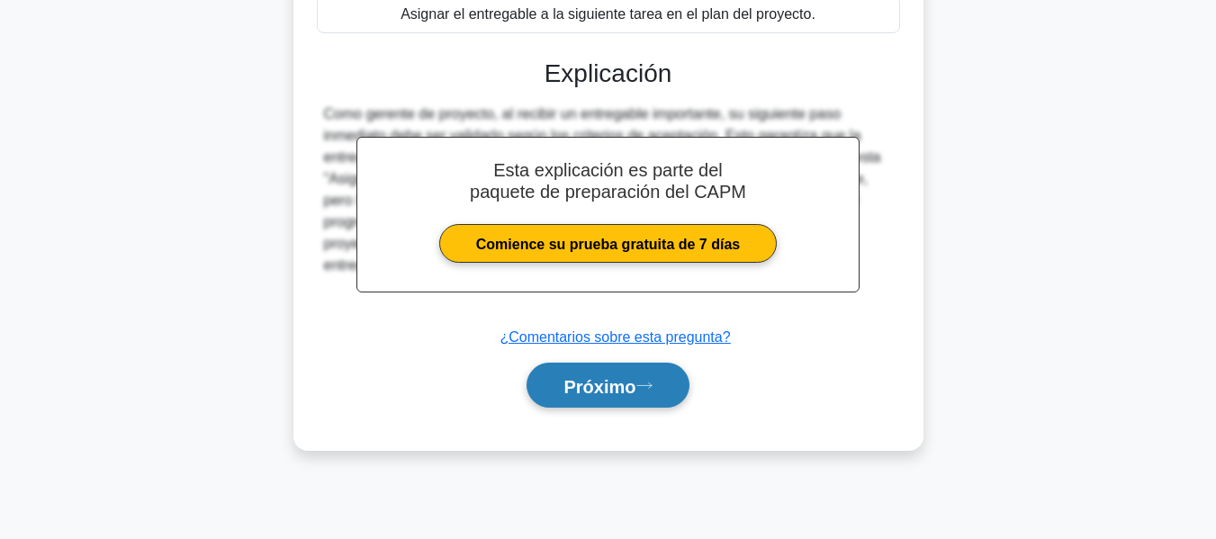
click at [595, 396] on font "Próximo" at bounding box center [600, 386] width 72 height 20
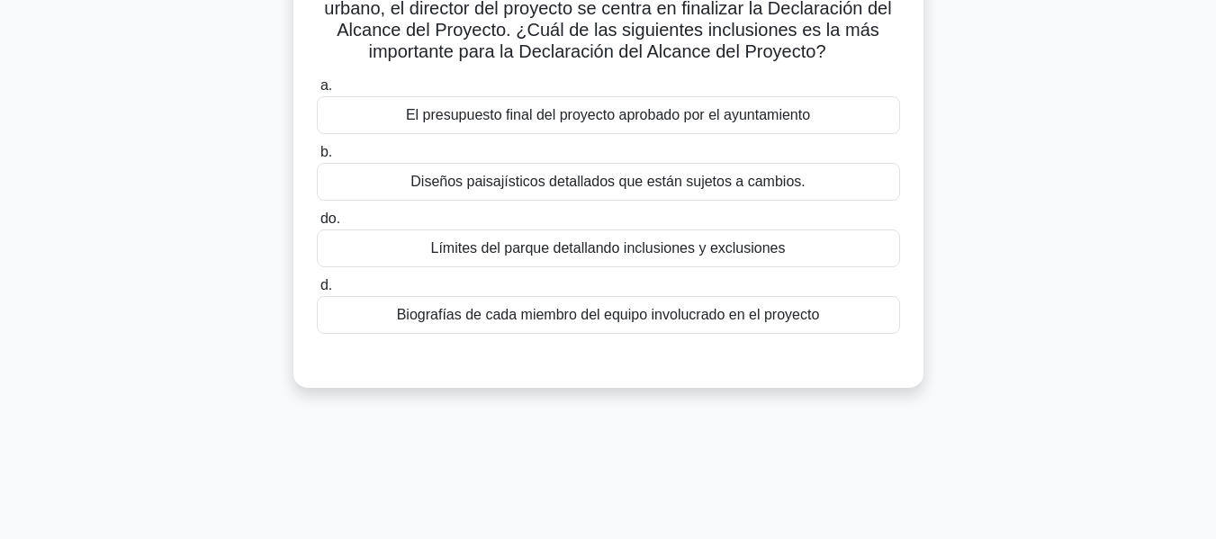
scroll to position [0, 0]
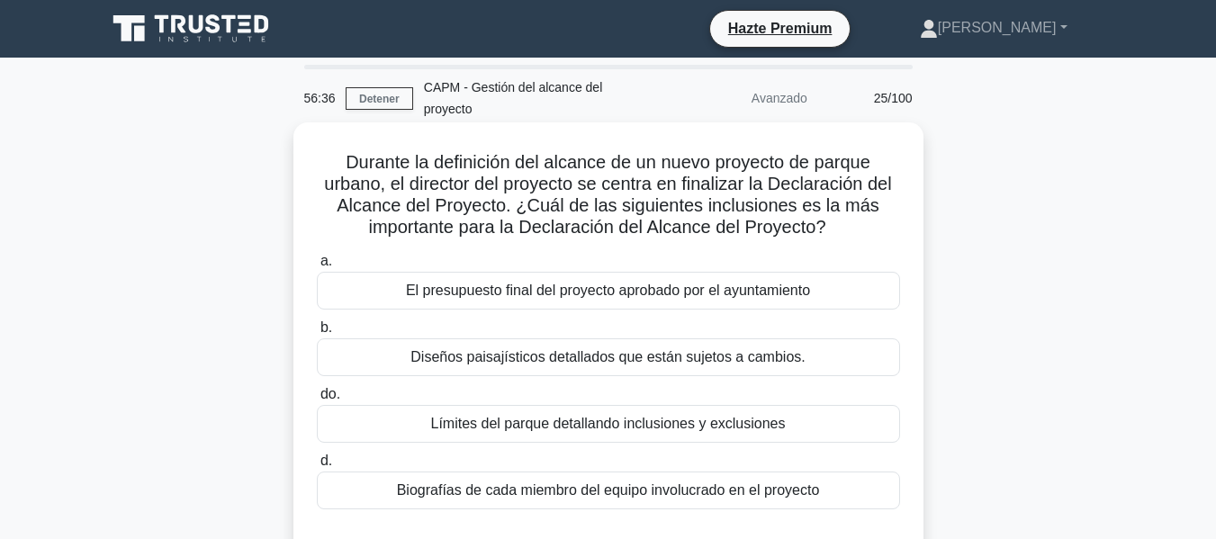
click at [612, 431] on font "Límites del parque detallando inclusiones y exclusiones" at bounding box center [607, 423] width 355 height 15
click at [317, 401] on input "do. Límites del parque detallando inclusiones y exclusiones" at bounding box center [317, 395] width 0 height 12
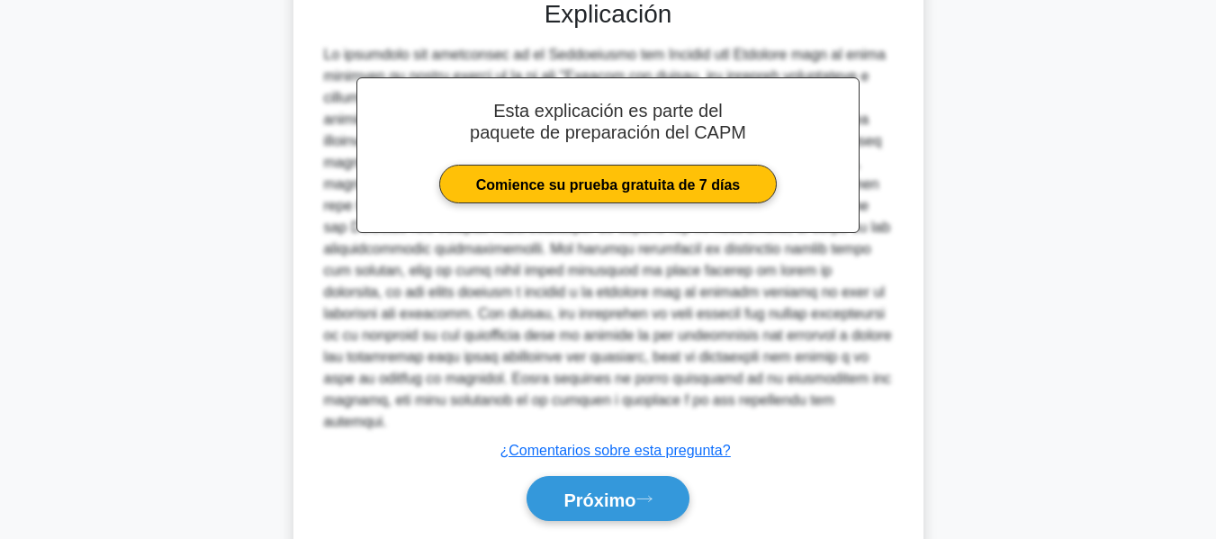
scroll to position [574, 0]
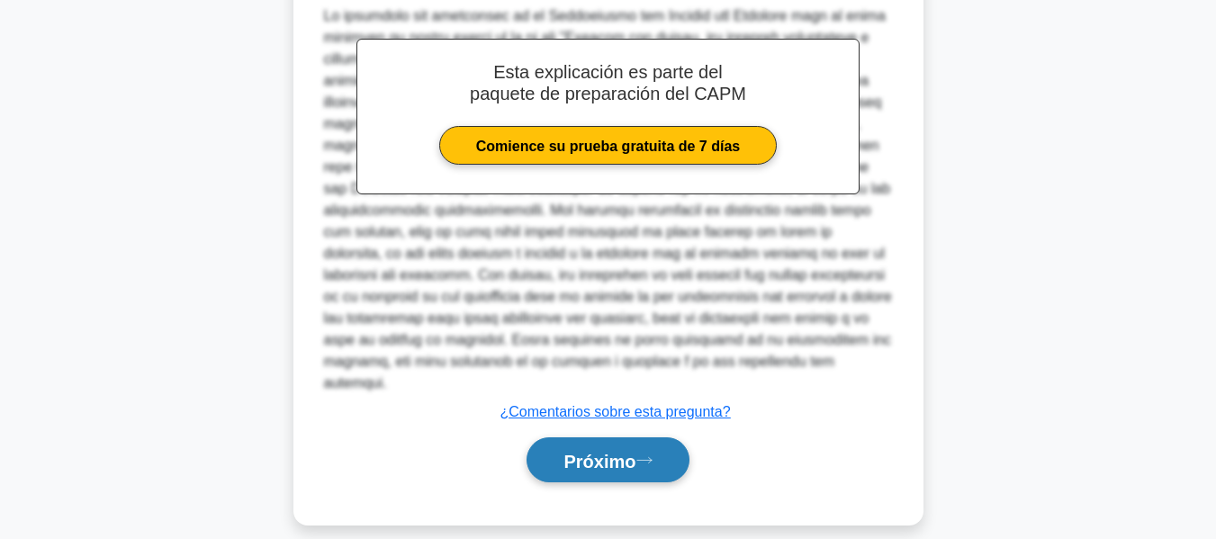
click at [682, 446] on button "Próximo" at bounding box center [608, 460] width 162 height 46
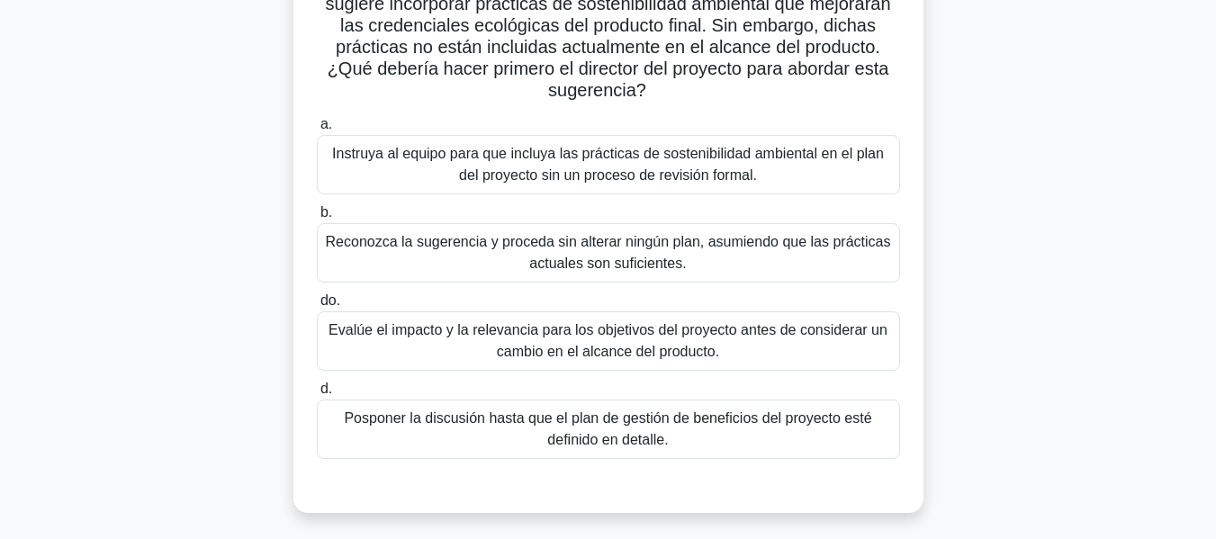
scroll to position [95, 0]
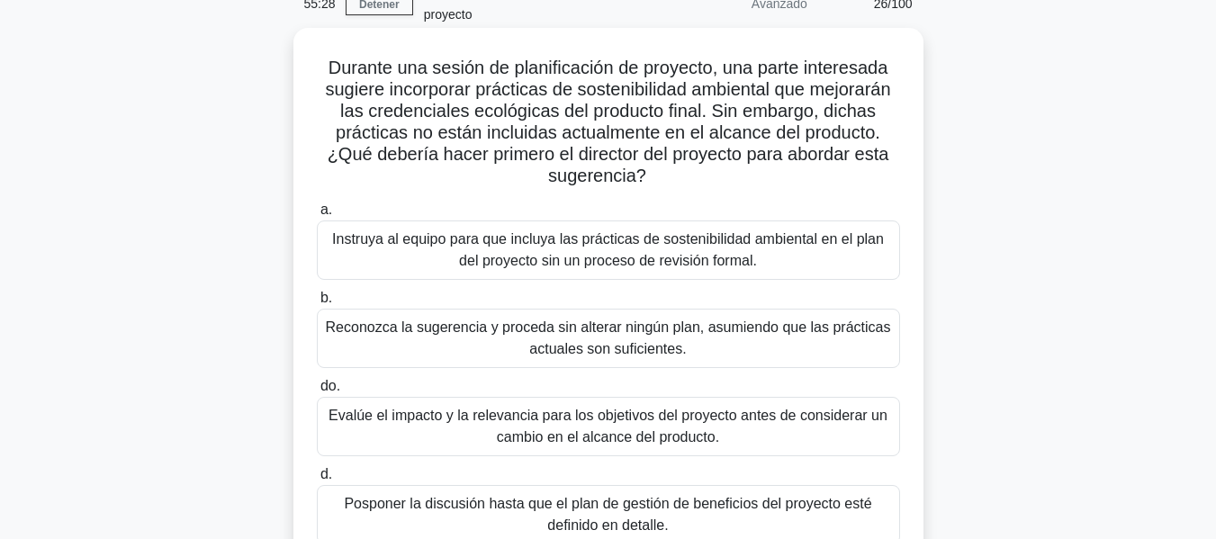
click at [717, 440] on font "Evalúe el impacto y la relevancia para los objetivos del proyecto antes de cons…" at bounding box center [608, 426] width 559 height 37
click at [317, 392] on input "do. Evalúe el impacto y la relevancia para los objetivos del proyecto antes de …" at bounding box center [317, 387] width 0 height 12
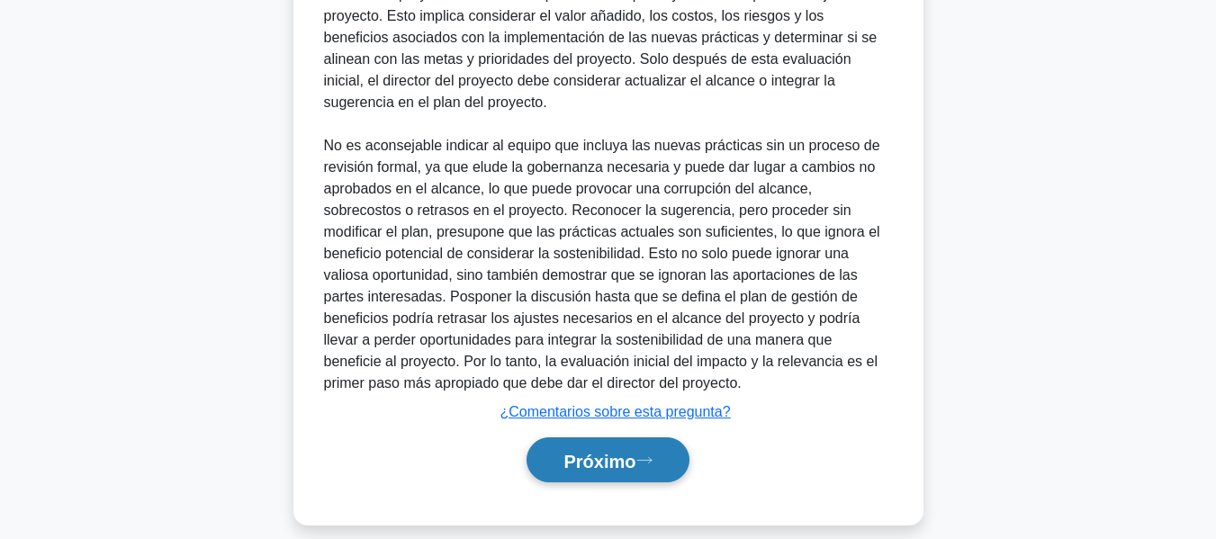
click at [661, 445] on button "Próximo" at bounding box center [608, 460] width 162 height 46
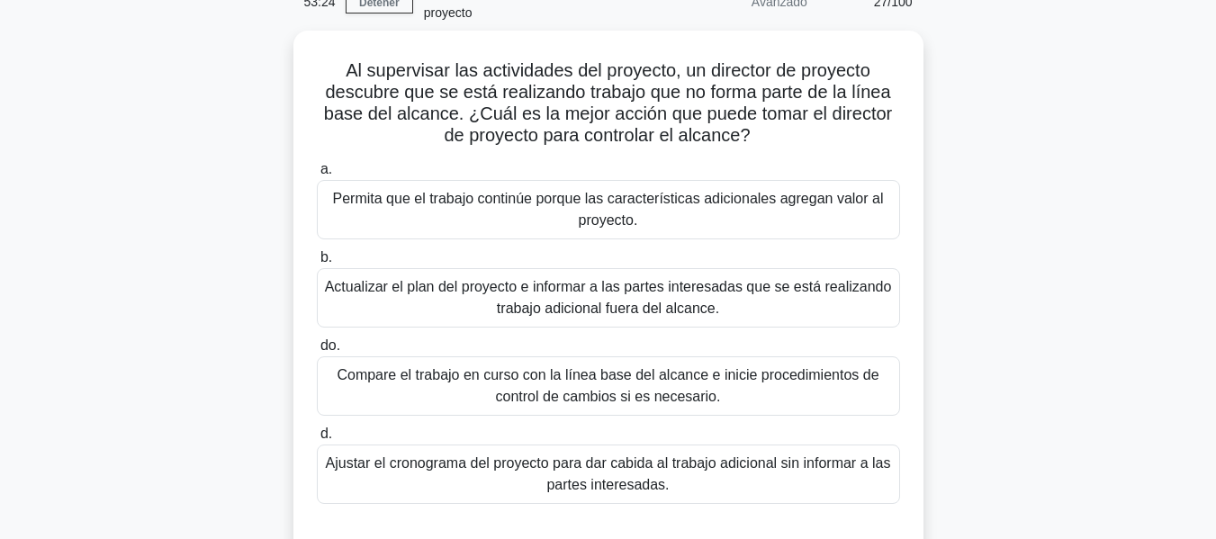
scroll to position [140, 0]
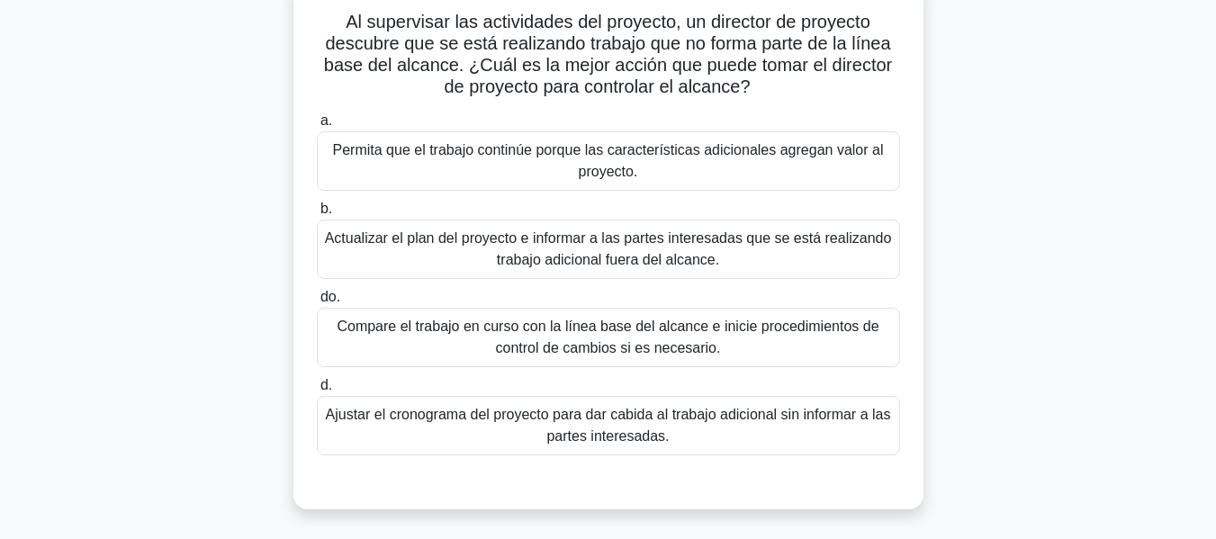
click at [627, 347] on font "Compare el trabajo en curso con la línea base del alcance e inicie procedimient…" at bounding box center [608, 337] width 542 height 37
click at [317, 303] on input "do. Compare el trabajo en curso con la línea base del alcance e inicie procedim…" at bounding box center [317, 298] width 0 height 12
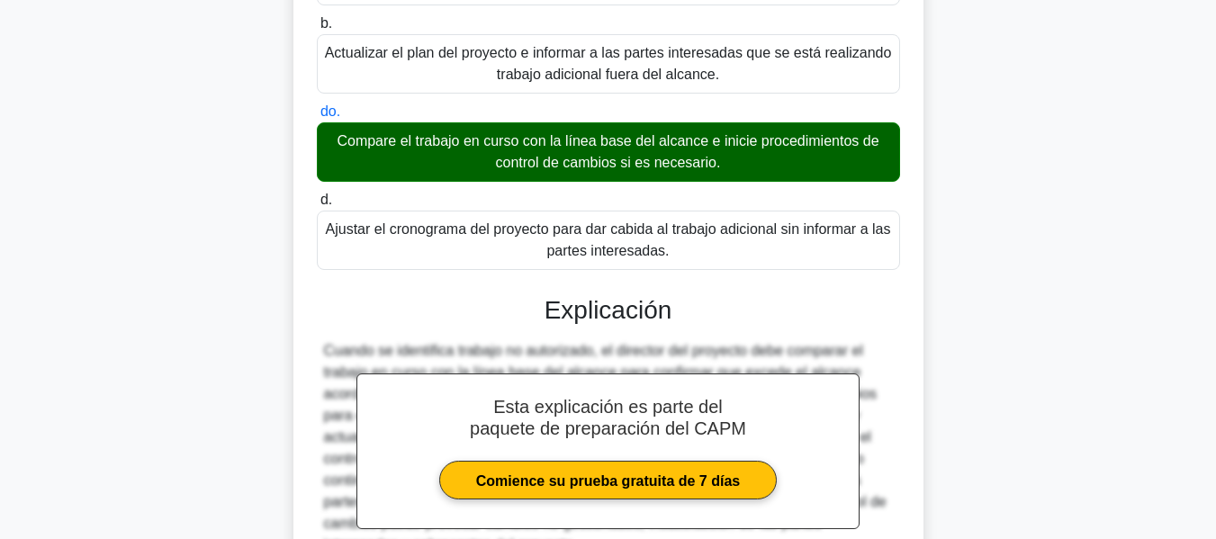
scroll to position [510, 0]
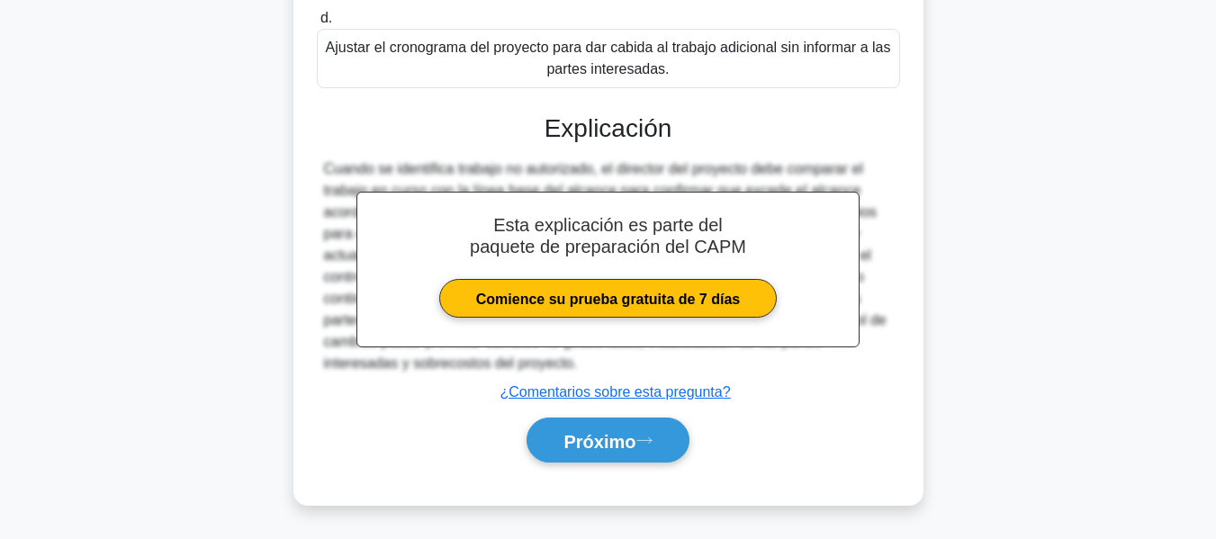
click at [636, 465] on div "Próximo" at bounding box center [608, 440] width 583 height 60
click at [636, 450] on font "Próximo" at bounding box center [600, 441] width 72 height 20
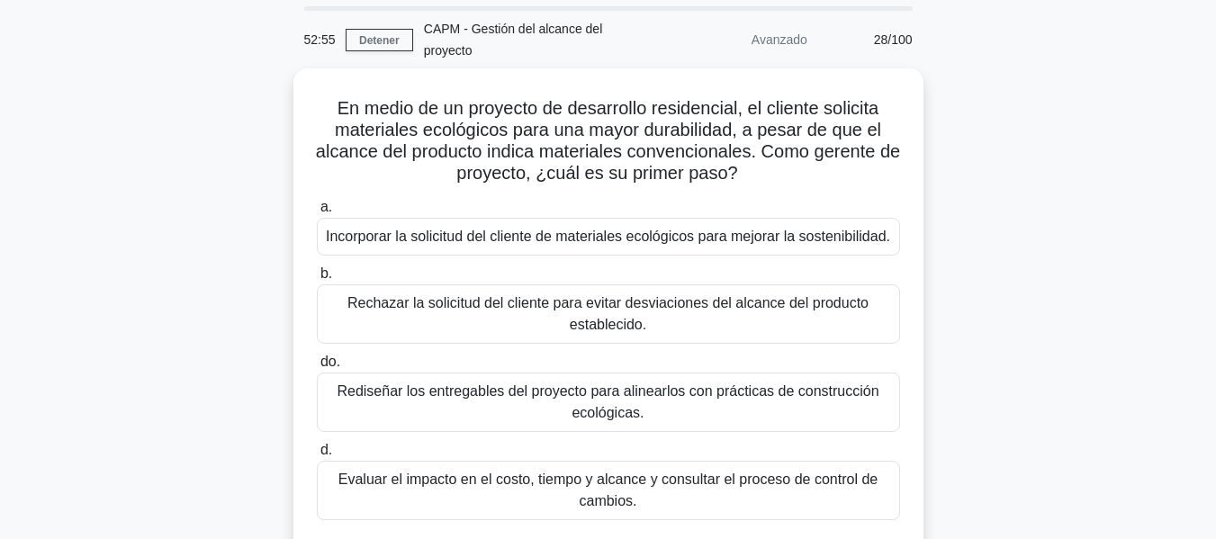
scroll to position [90, 0]
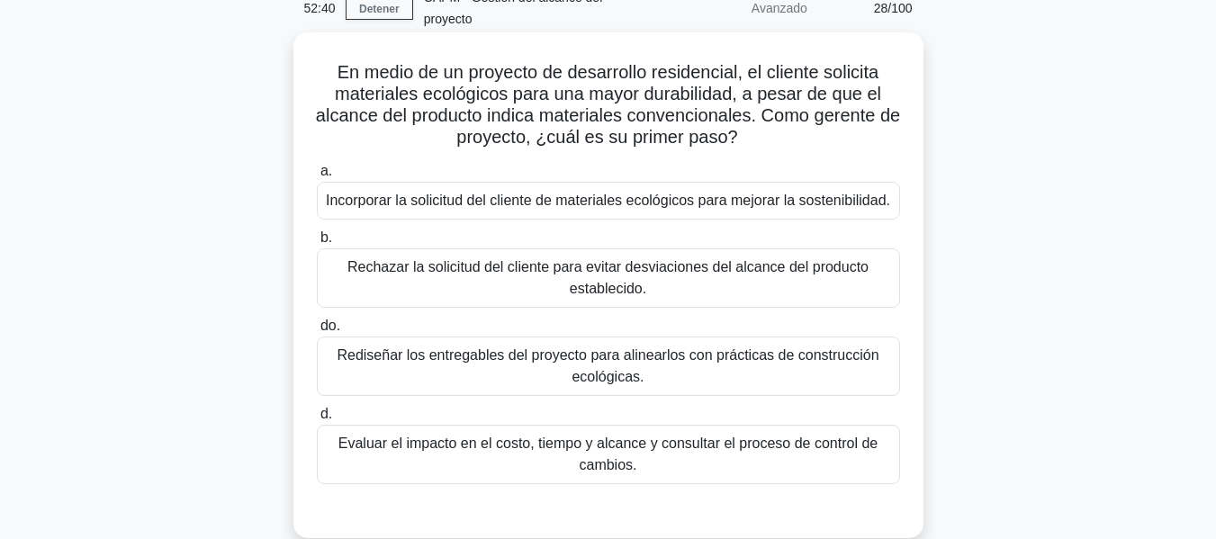
click at [574, 430] on div "Evaluar el impacto en el costo, tiempo y alcance y consultar el proceso de cont…" at bounding box center [608, 454] width 583 height 59
click at [317, 420] on input "d. Evaluar el impacto en el costo, tiempo y alcance y consultar el proceso de c…" at bounding box center [317, 415] width 0 height 12
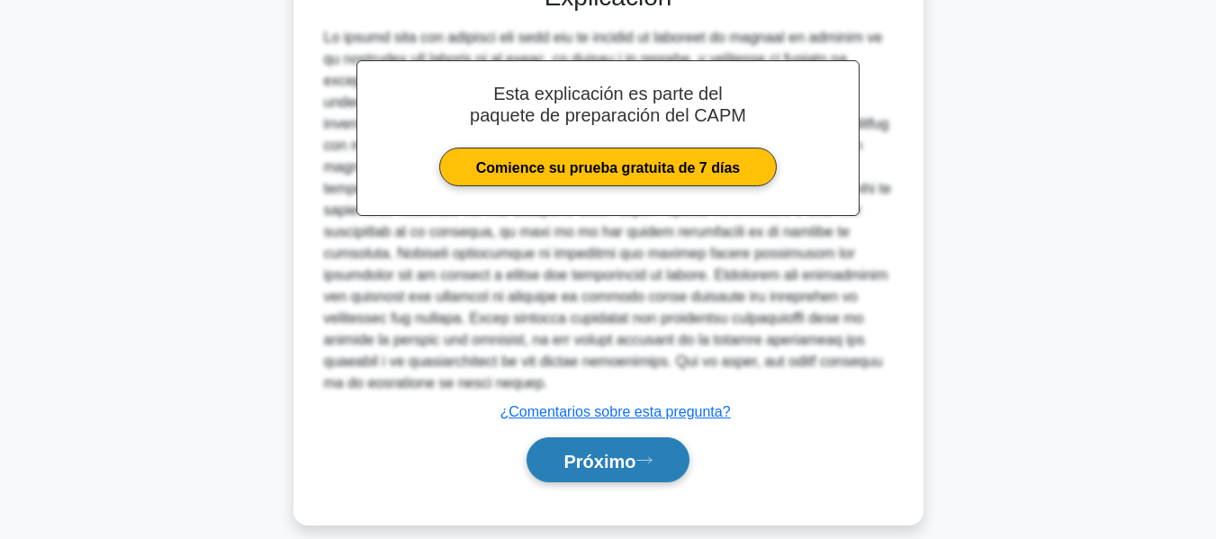
click at [656, 437] on button "Próximo" at bounding box center [608, 460] width 162 height 46
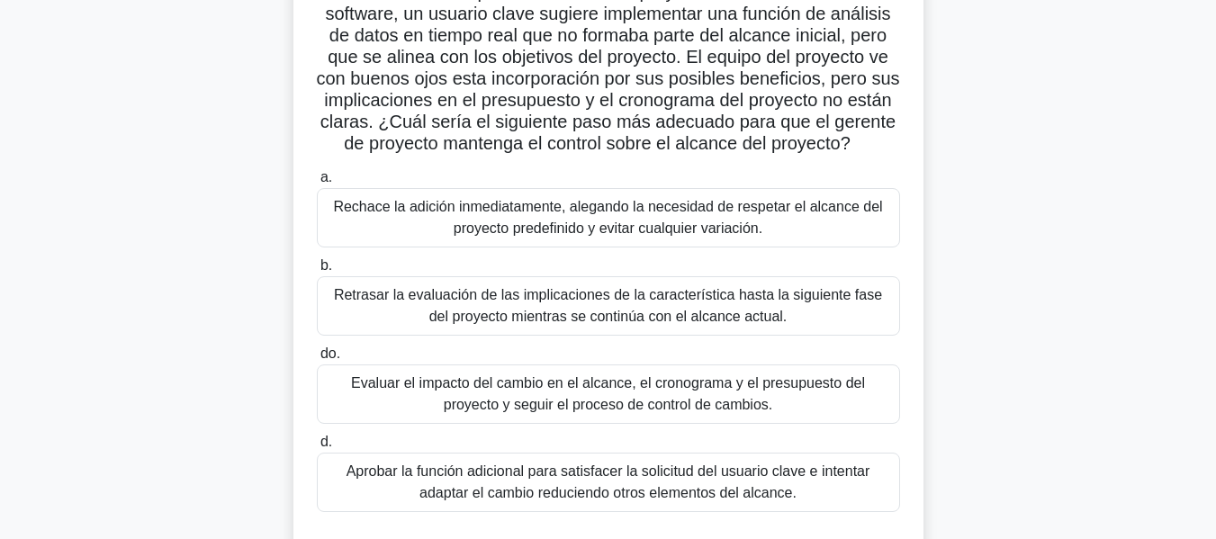
scroll to position [206, 0]
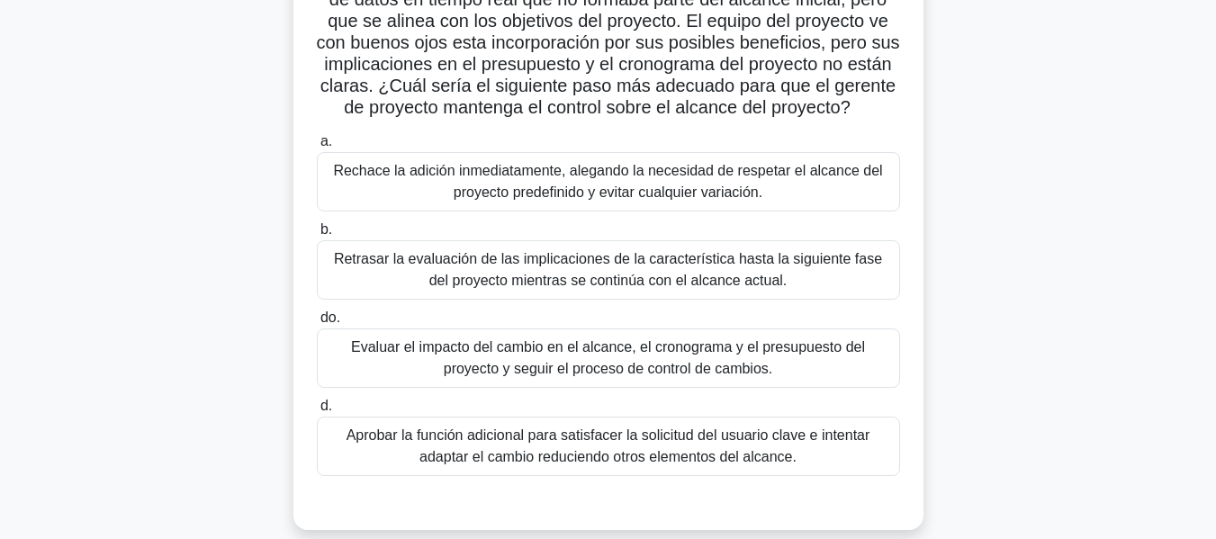
click at [663, 376] on font "Evaluar el impacto del cambio en el alcance, el cronograma y el presupuesto del…" at bounding box center [608, 357] width 514 height 37
click at [317, 324] on input "do. Evaluar el impacto del cambio en el alcance, el cronograma y el presupuesto…" at bounding box center [317, 318] width 0 height 12
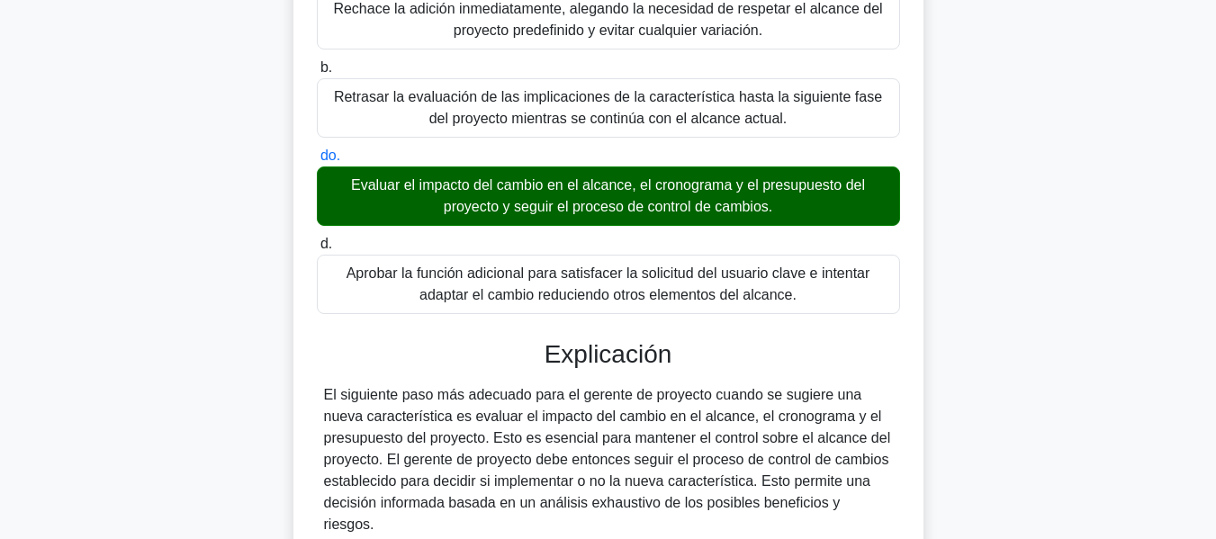
scroll to position [656, 0]
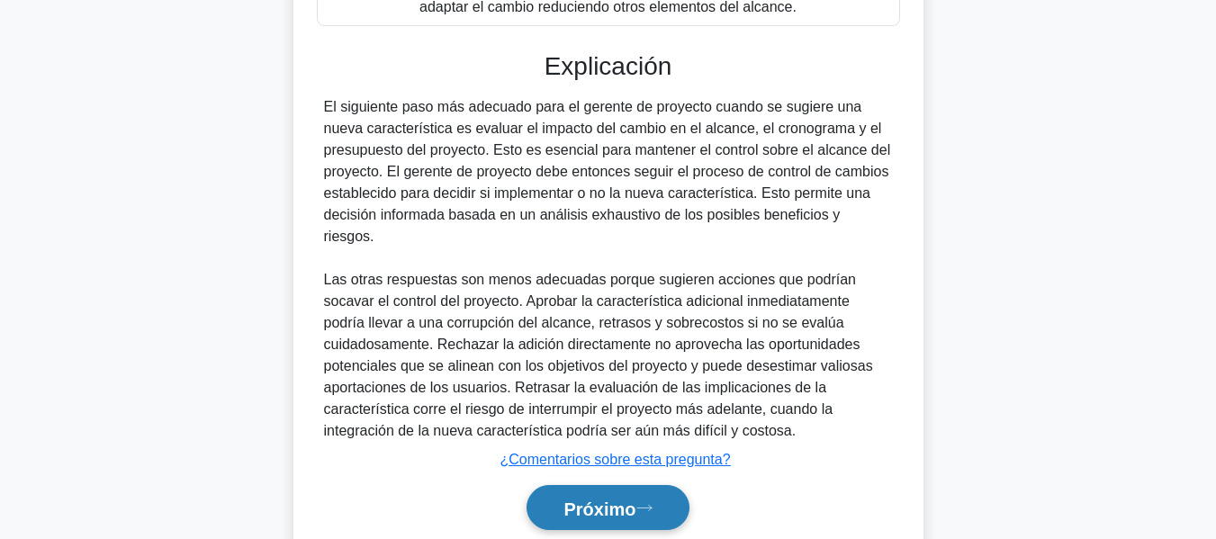
click at [636, 506] on font "Próximo" at bounding box center [600, 509] width 72 height 20
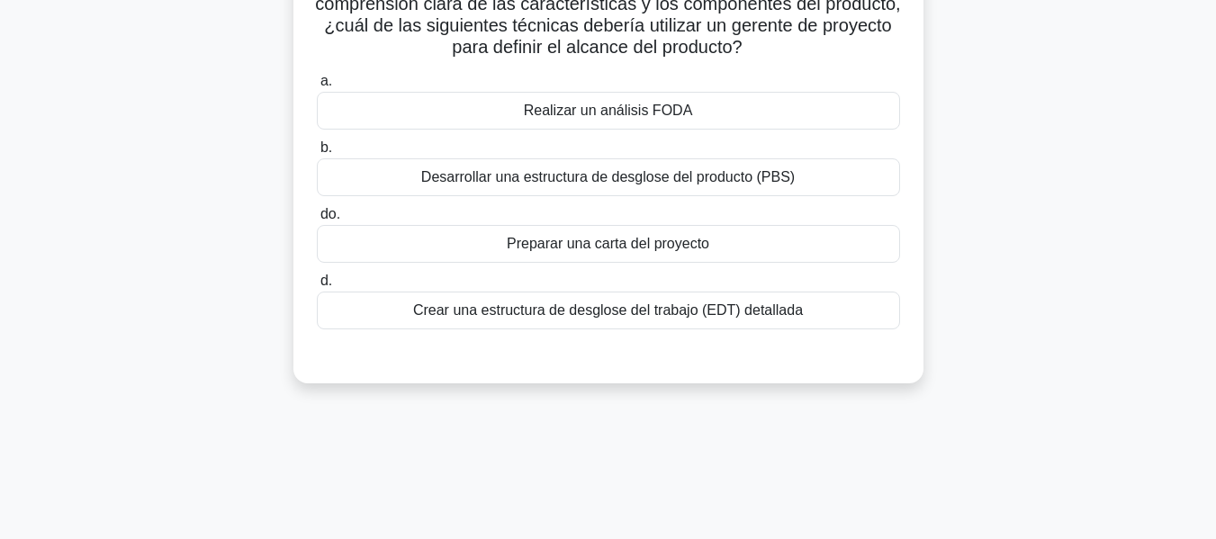
scroll to position [95, 0]
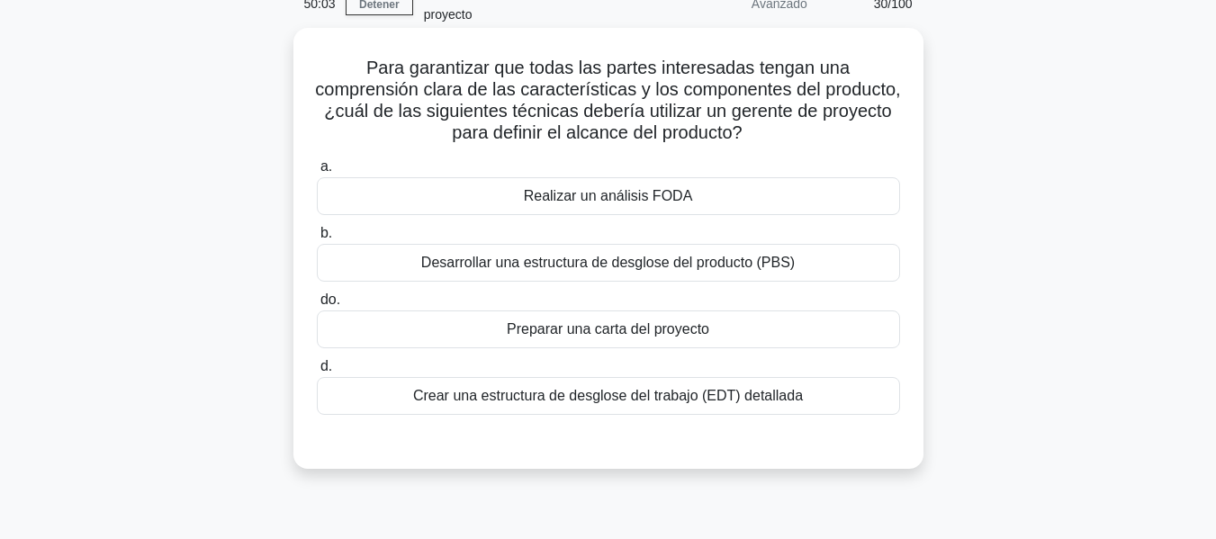
click at [729, 403] on font "Crear una estructura de desglose del trabajo (EDT) detallada" at bounding box center [608, 395] width 390 height 15
click at [317, 373] on input "d. Crear una estructura de desglose del trabajo (EDT) detallada" at bounding box center [317, 367] width 0 height 12
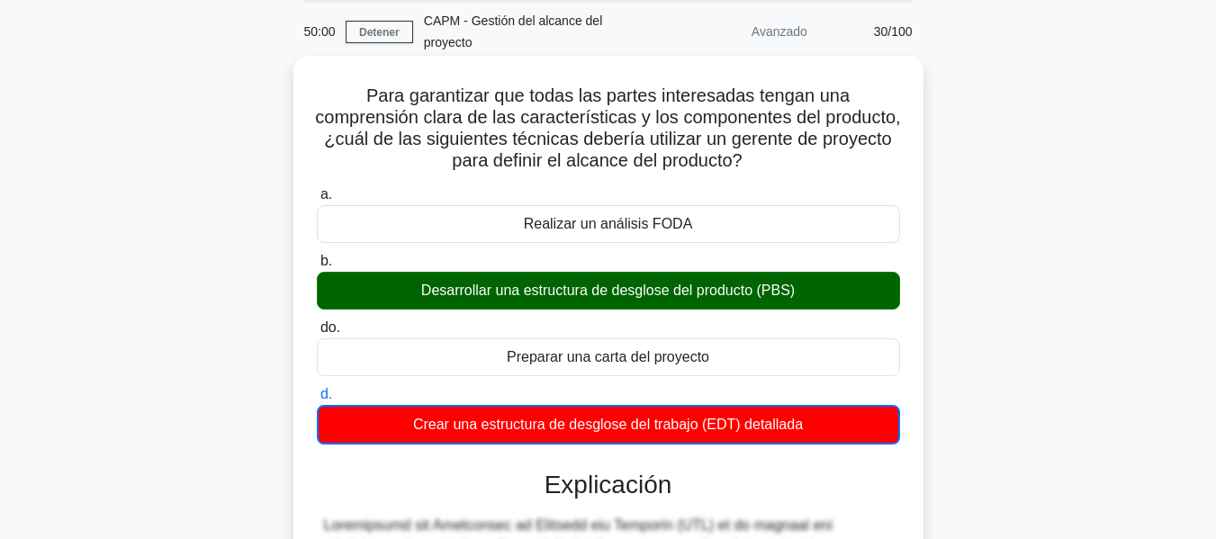
scroll to position [61, 0]
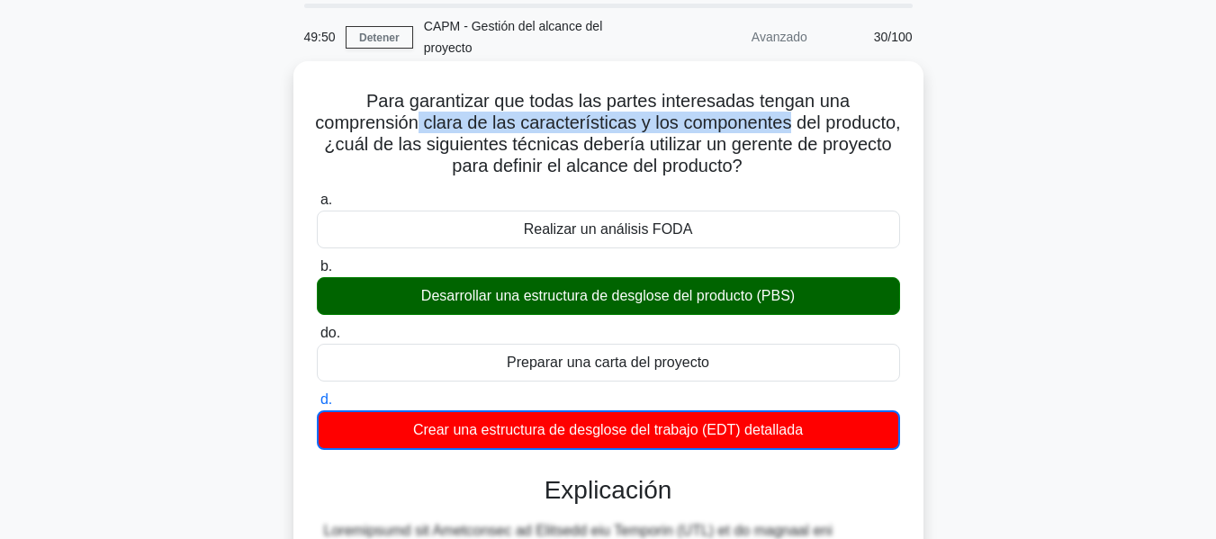
drag, startPoint x: 462, startPoint y: 122, endPoint x: 834, endPoint y: 120, distance: 372.7
click at [834, 120] on font "Para garantizar que todas las partes interesadas tengan una comprensión clara d…" at bounding box center [607, 133] width 585 height 85
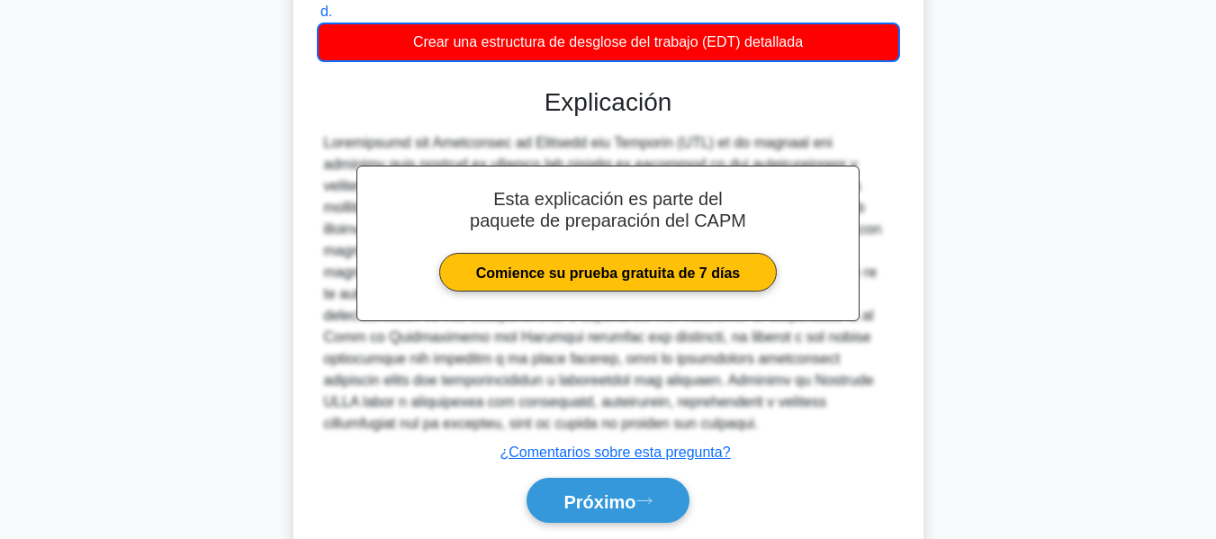
scroll to position [511, 0]
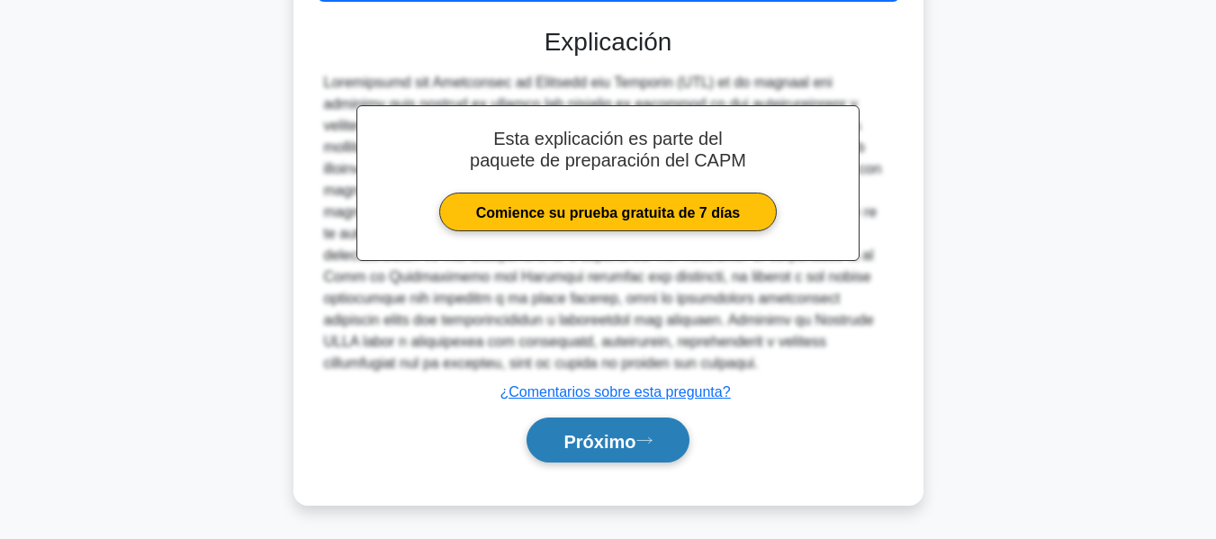
click at [564, 434] on font "Próximo" at bounding box center [600, 441] width 72 height 20
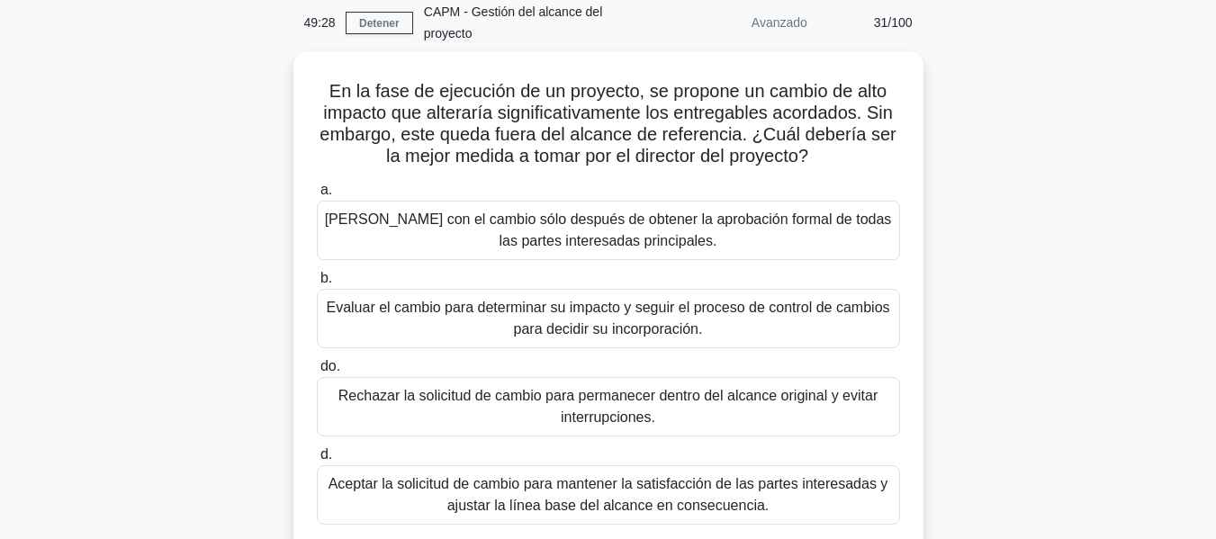
scroll to position [73, 0]
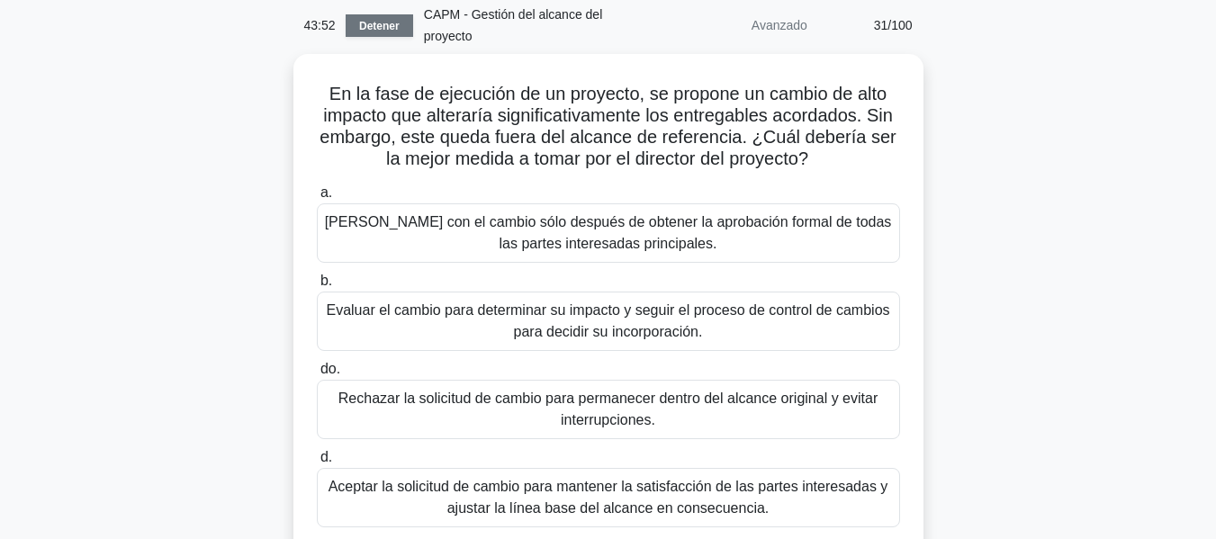
click at [347, 14] on link "Detener" at bounding box center [380, 25] width 68 height 23
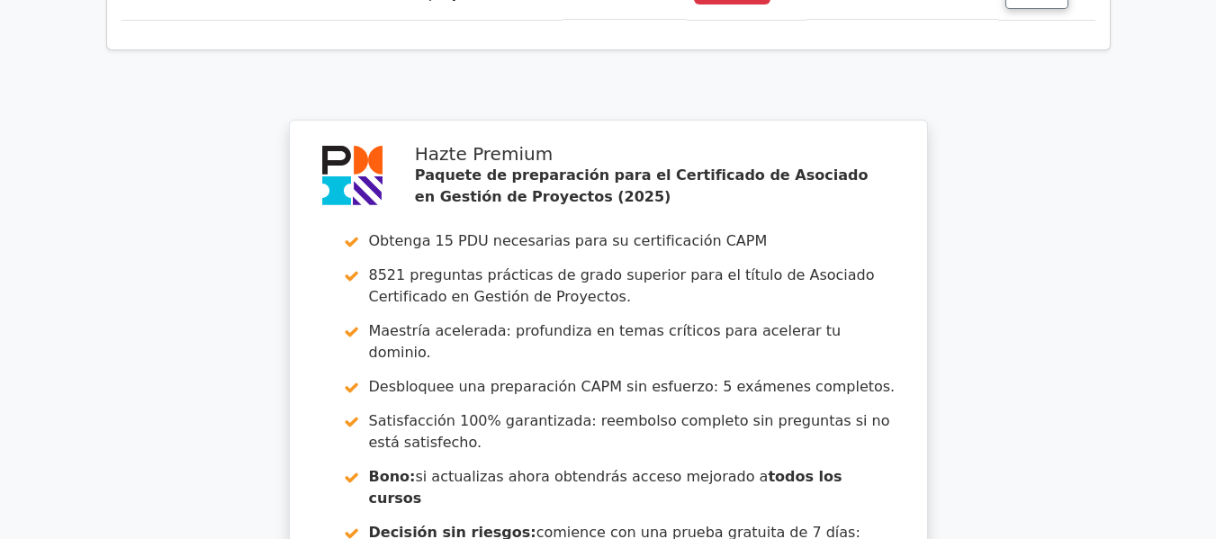
scroll to position [4231, 0]
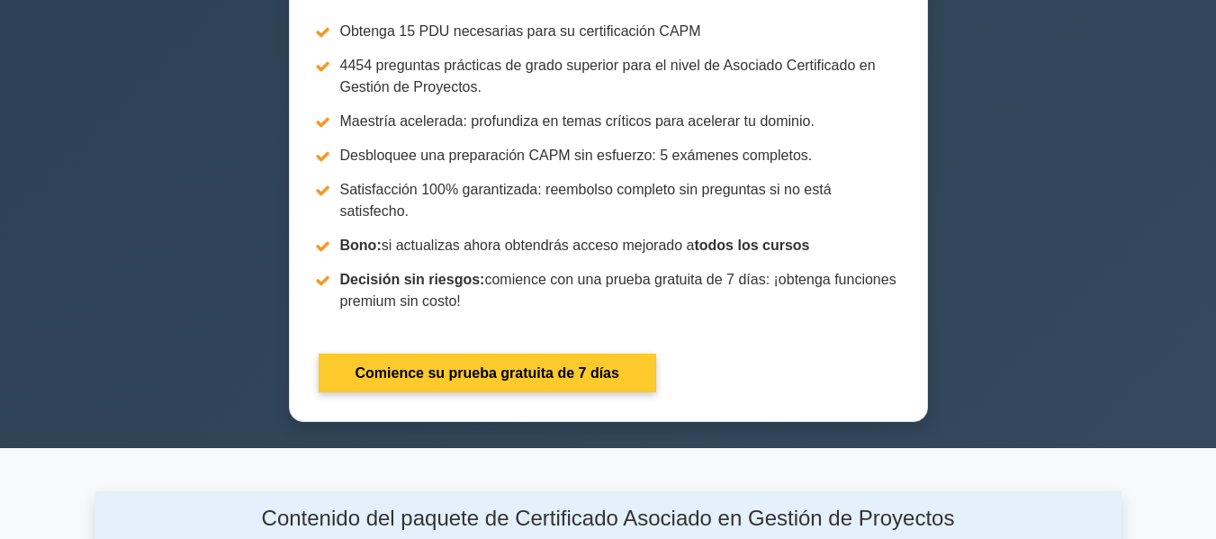
scroll to position [1260, 0]
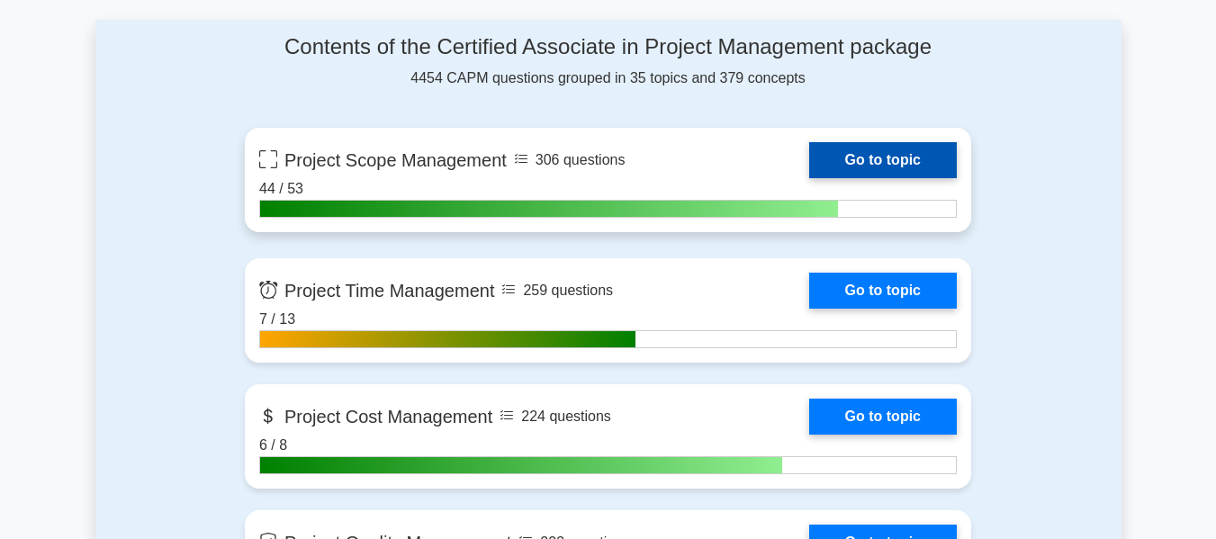
click at [908, 167] on link "Go to topic" at bounding box center [883, 160] width 148 height 36
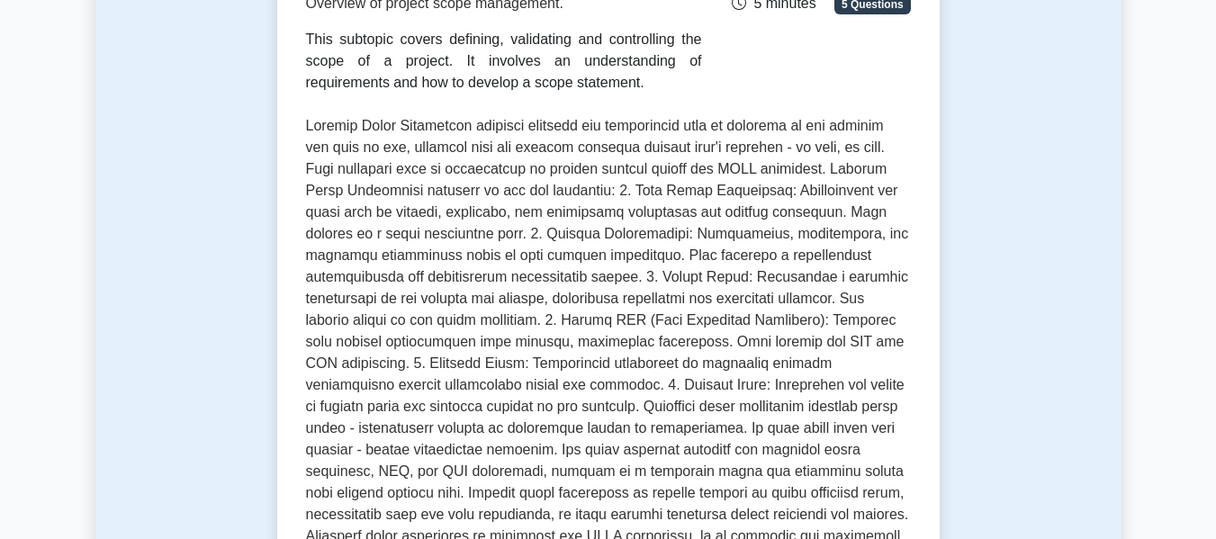
scroll to position [720, 0]
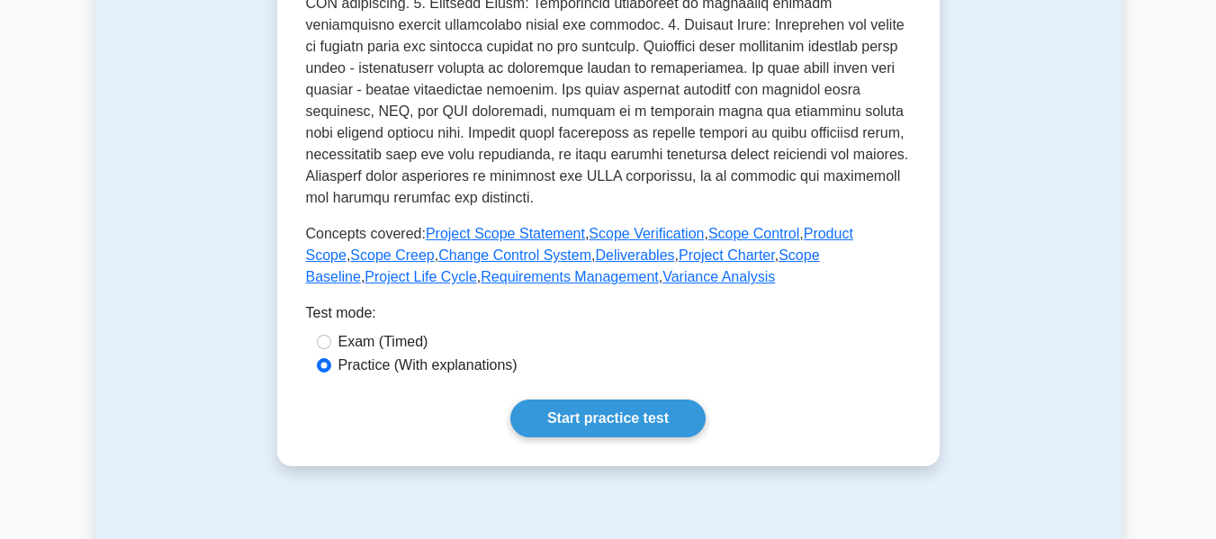
drag, startPoint x: 979, startPoint y: 411, endPoint x: 992, endPoint y: 361, distance: 52.0
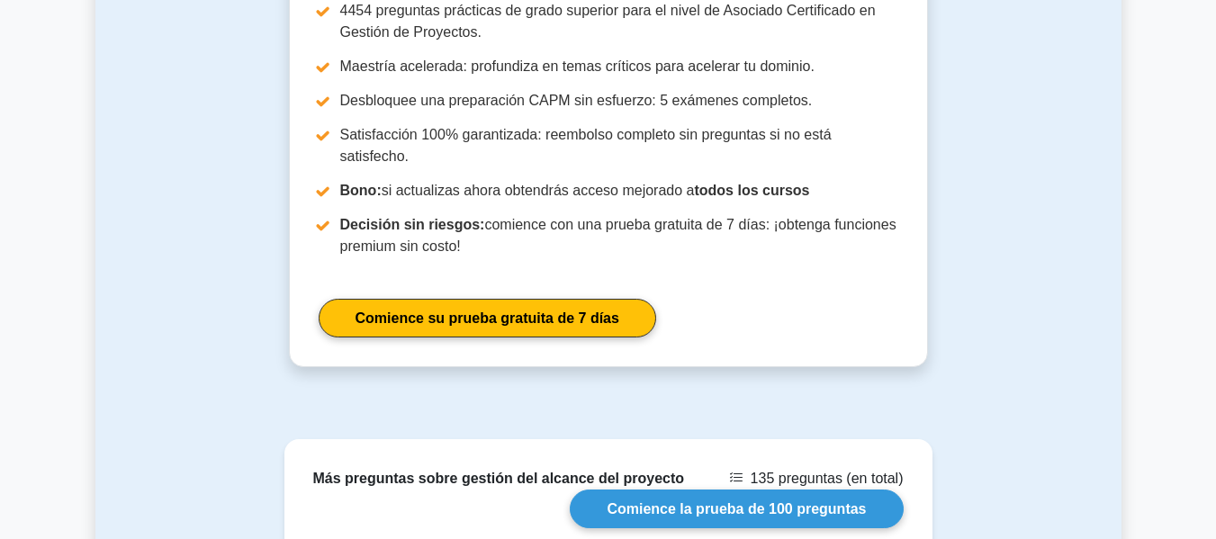
scroll to position [2538, 0]
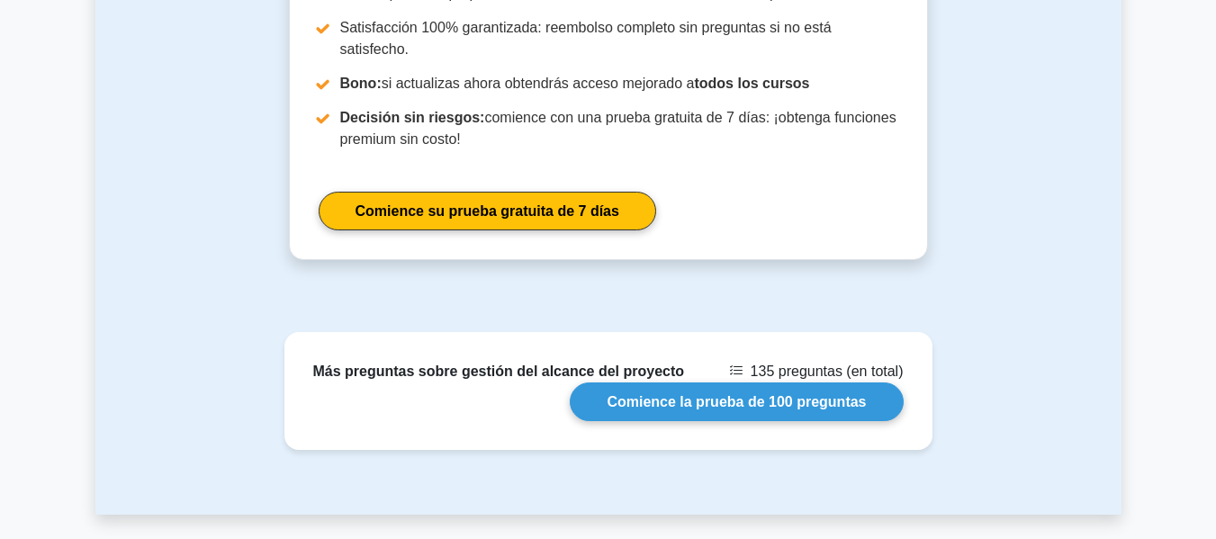
click at [1072, 389] on div "Más preguntas sobre gestión del alcance del proyecto 135 preguntas (en total) C…" at bounding box center [608, 423] width 1026 height 183
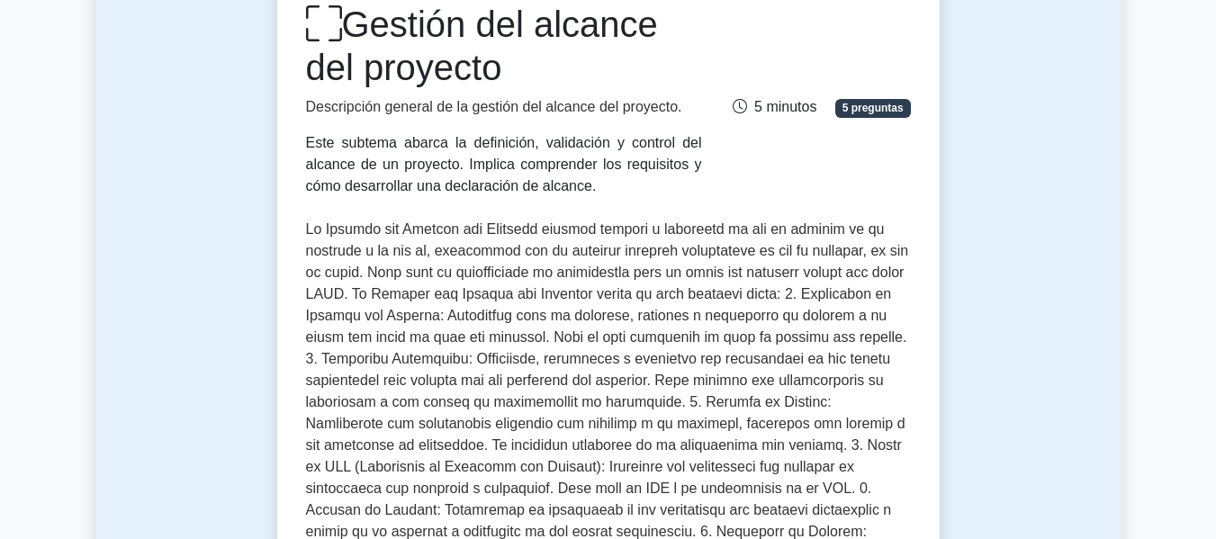
scroll to position [0, 0]
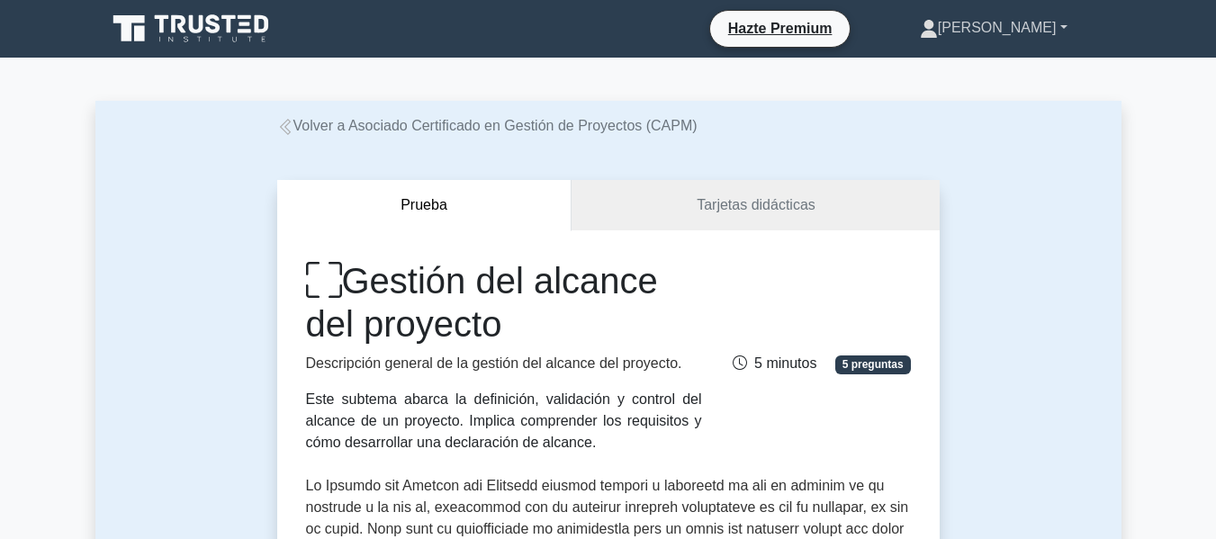
click at [1013, 35] on font "[PERSON_NAME]" at bounding box center [997, 27] width 119 height 15
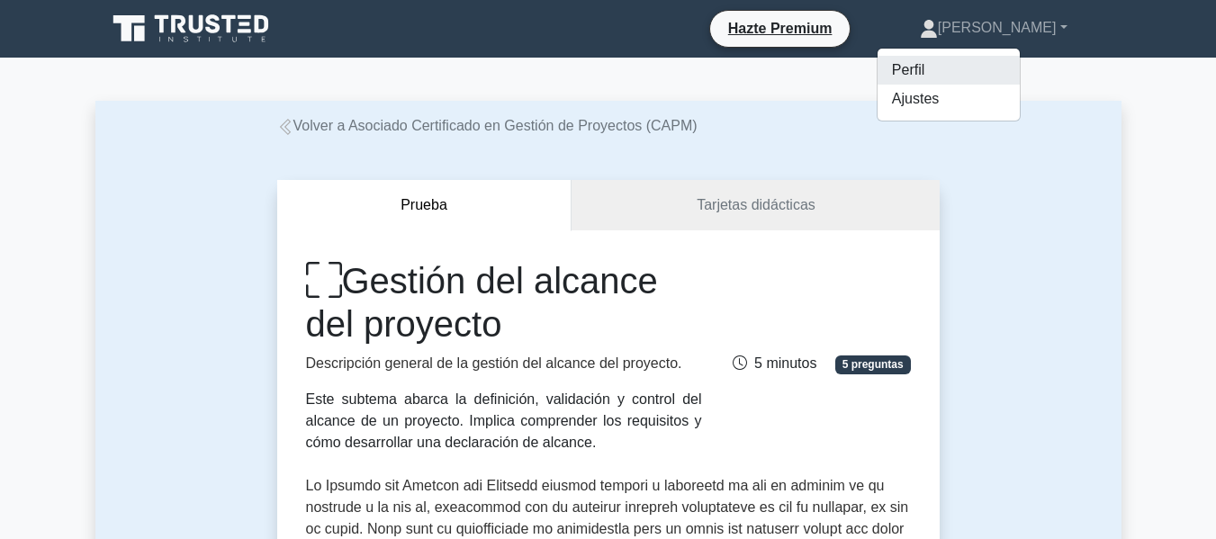
click at [1010, 57] on link "Perfil" at bounding box center [949, 70] width 142 height 29
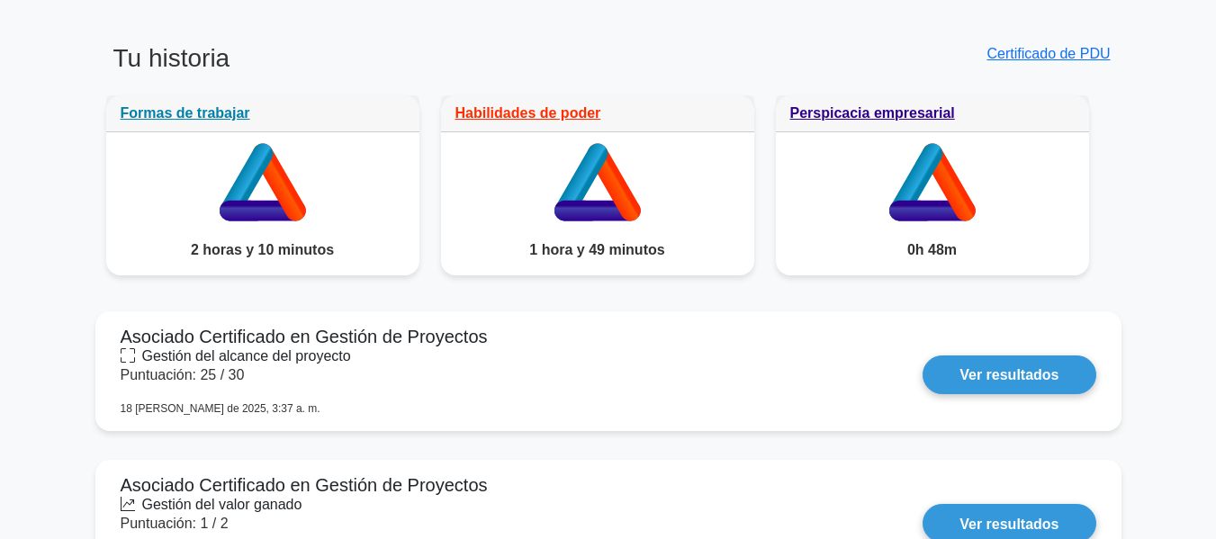
scroll to position [1710, 0]
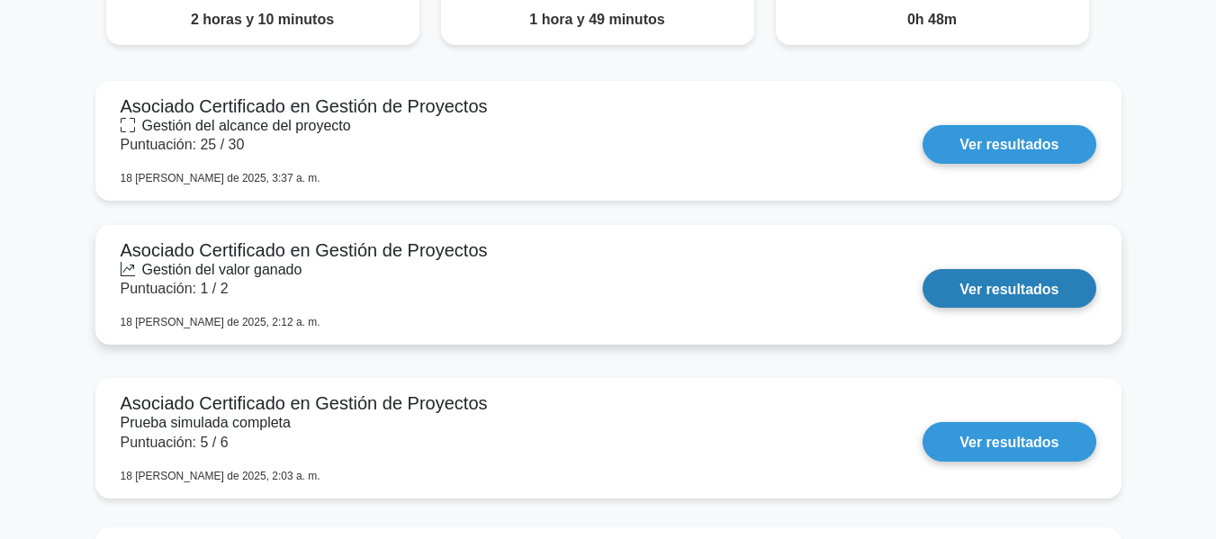
click at [975, 269] on link "Ver resultados" at bounding box center [1009, 288] width 173 height 39
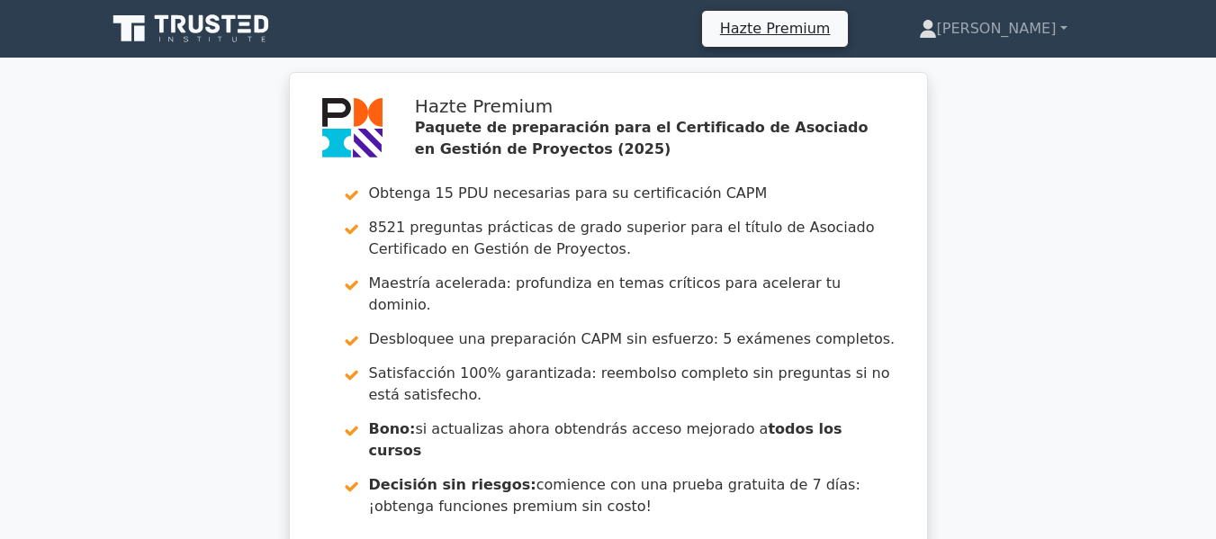
click at [261, 29] on icon at bounding box center [192, 29] width 173 height 34
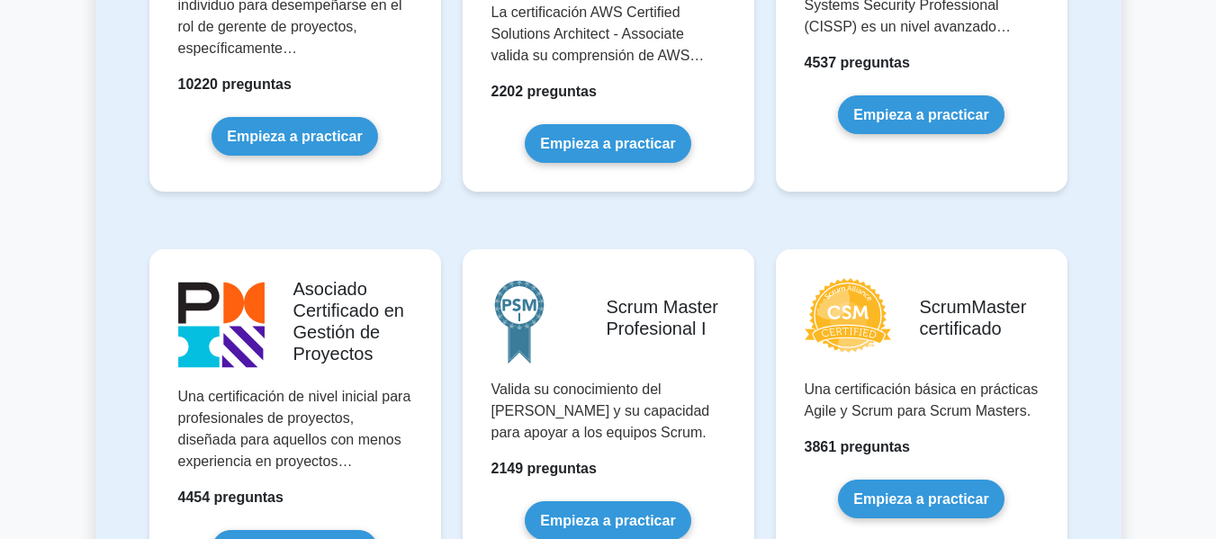
scroll to position [722, 0]
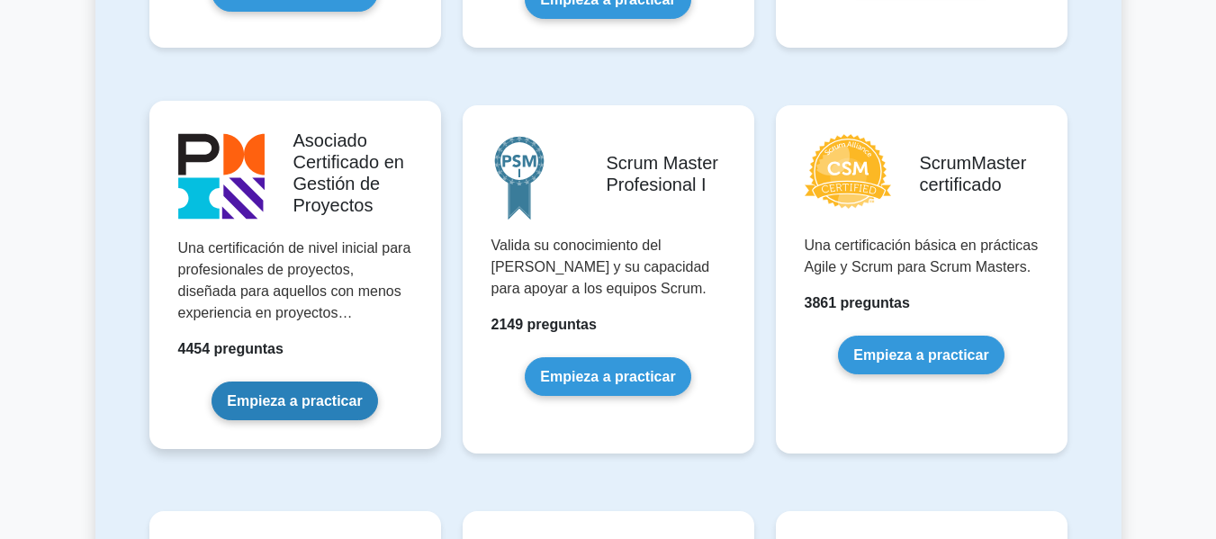
click at [344, 385] on link "Empieza a practicar" at bounding box center [295, 401] width 166 height 39
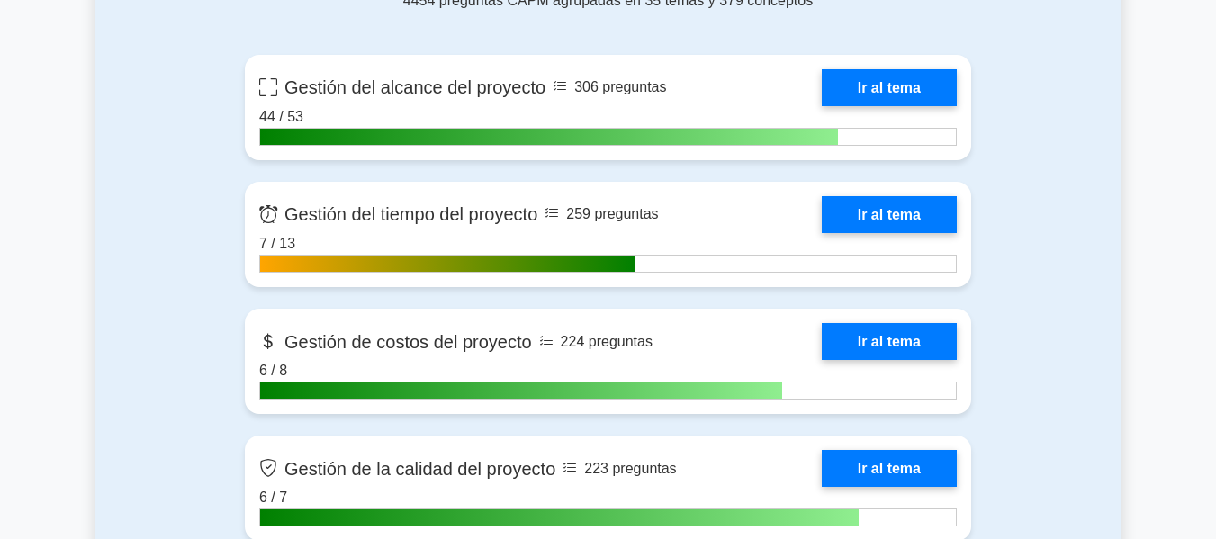
scroll to position [1260, 0]
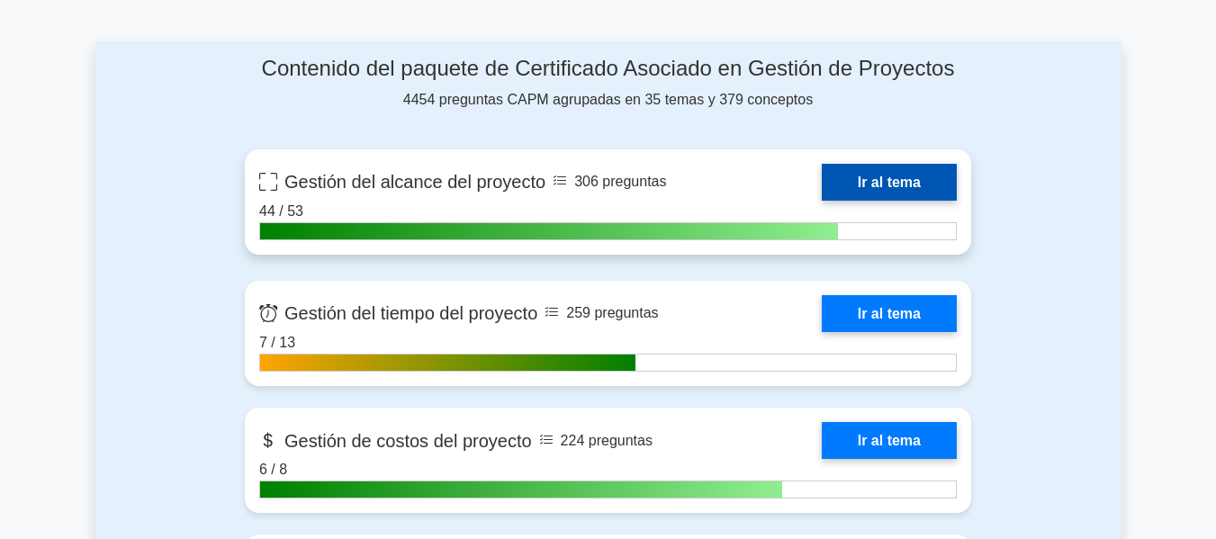
click at [894, 166] on link "Ir al tema" at bounding box center [889, 182] width 135 height 37
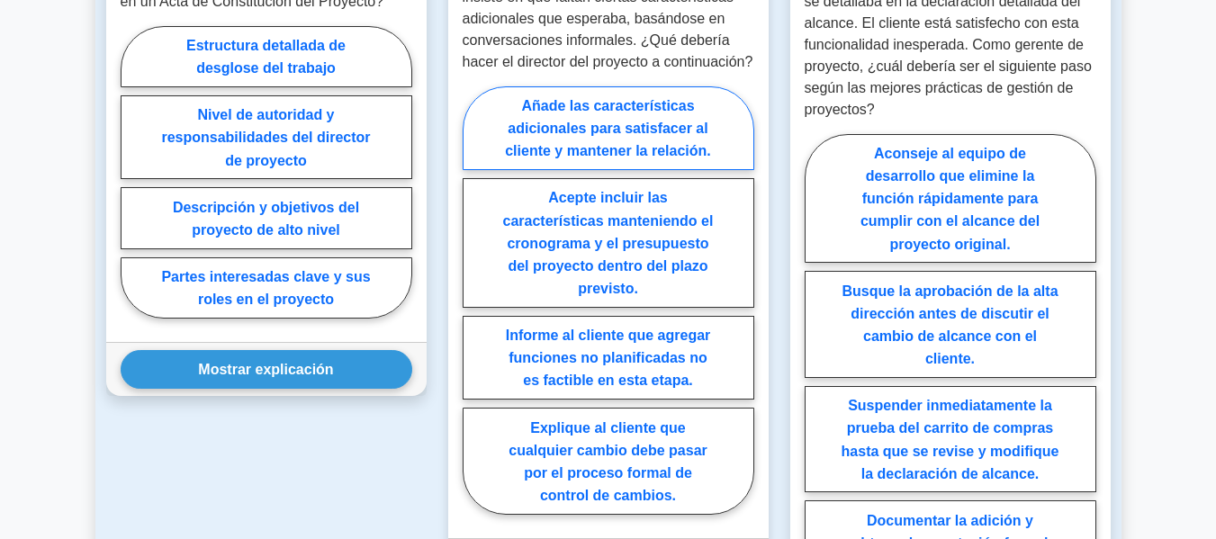
scroll to position [1710, 0]
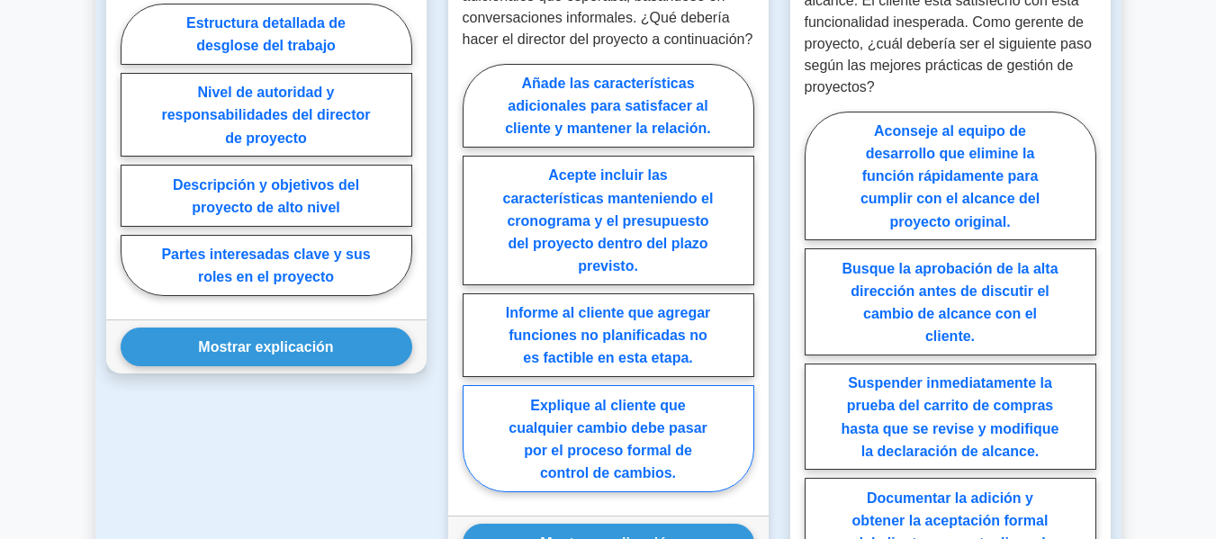
click at [733, 392] on label "Explique al cliente que cualquier cambio debe pasar por el proceso formal de co…" at bounding box center [609, 438] width 292 height 107
click at [474, 289] on input "Explique al cliente que cualquier cambio debe pasar por el proceso formal de co…" at bounding box center [469, 283] width 12 height 12
radio input "true"
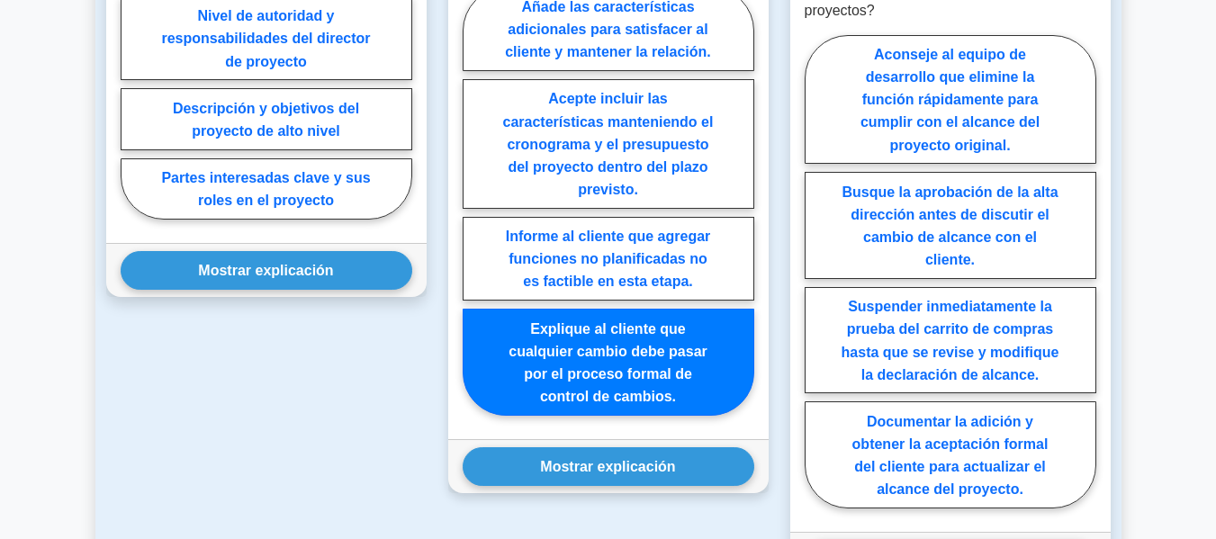
scroll to position [1890, 0]
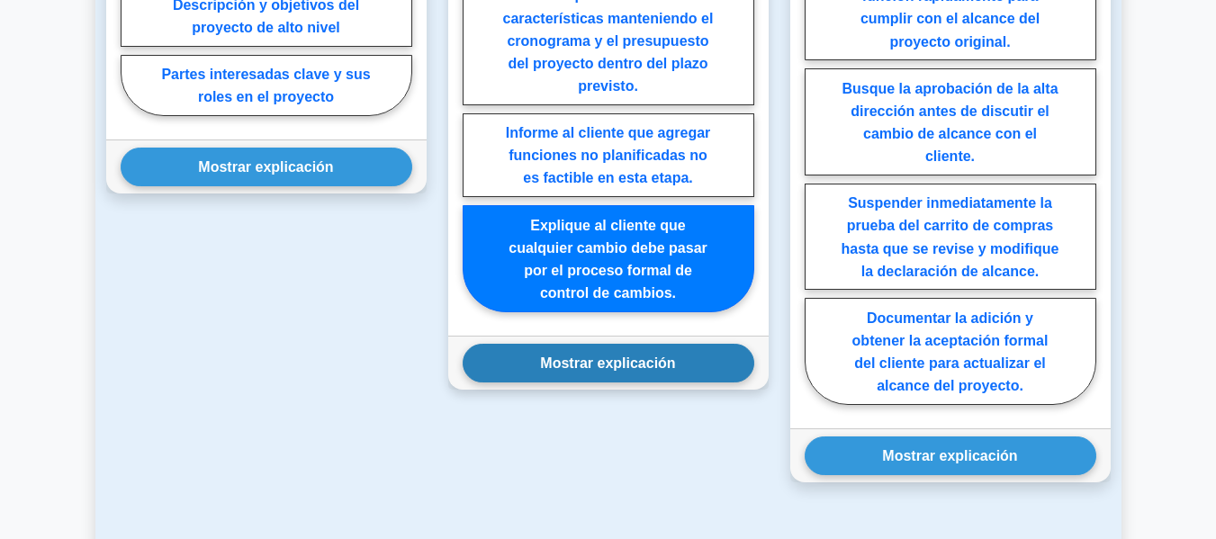
click at [681, 347] on button "Mostrar explicación" at bounding box center [609, 363] width 292 height 39
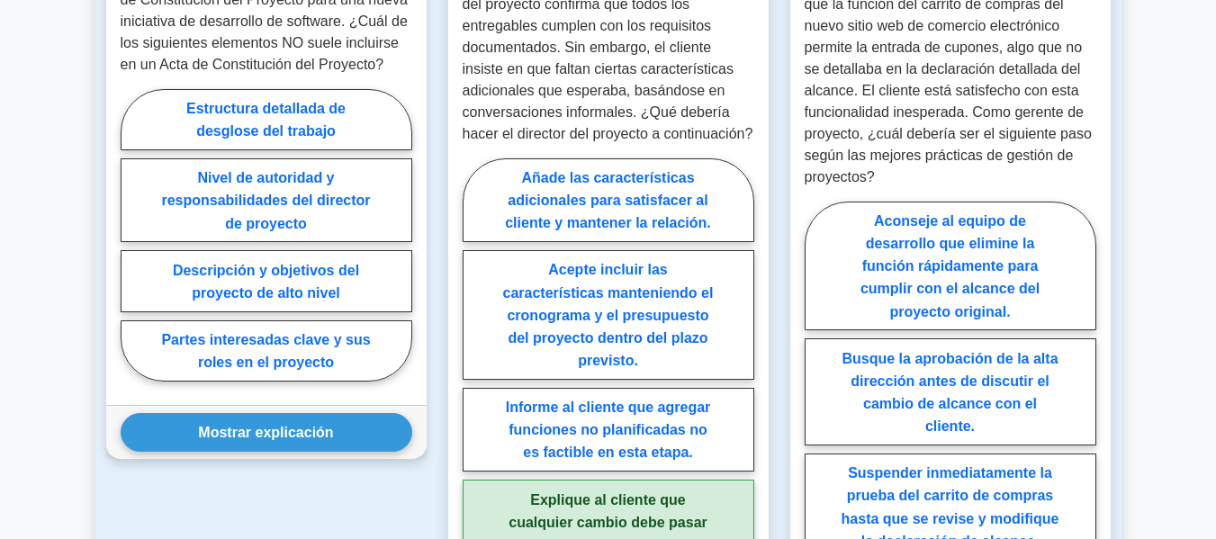
scroll to position [1440, 0]
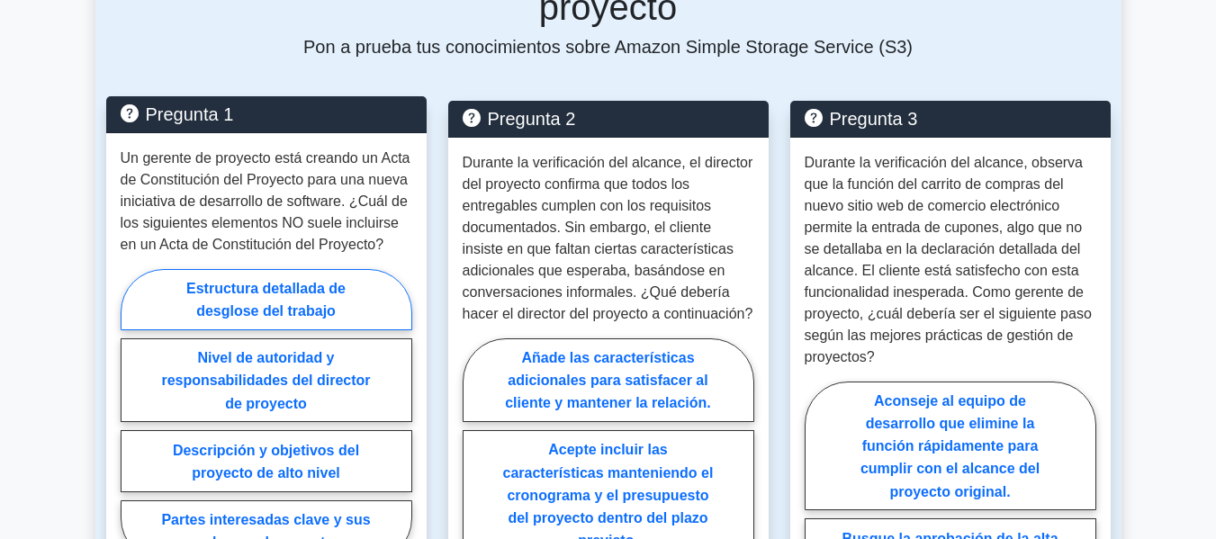
click at [333, 291] on font "Estructura detallada de desglose del trabajo" at bounding box center [265, 300] width 159 height 38
click at [132, 414] on input "Estructura detallada de desglose del trabajo" at bounding box center [127, 420] width 12 height 12
radio input "true"
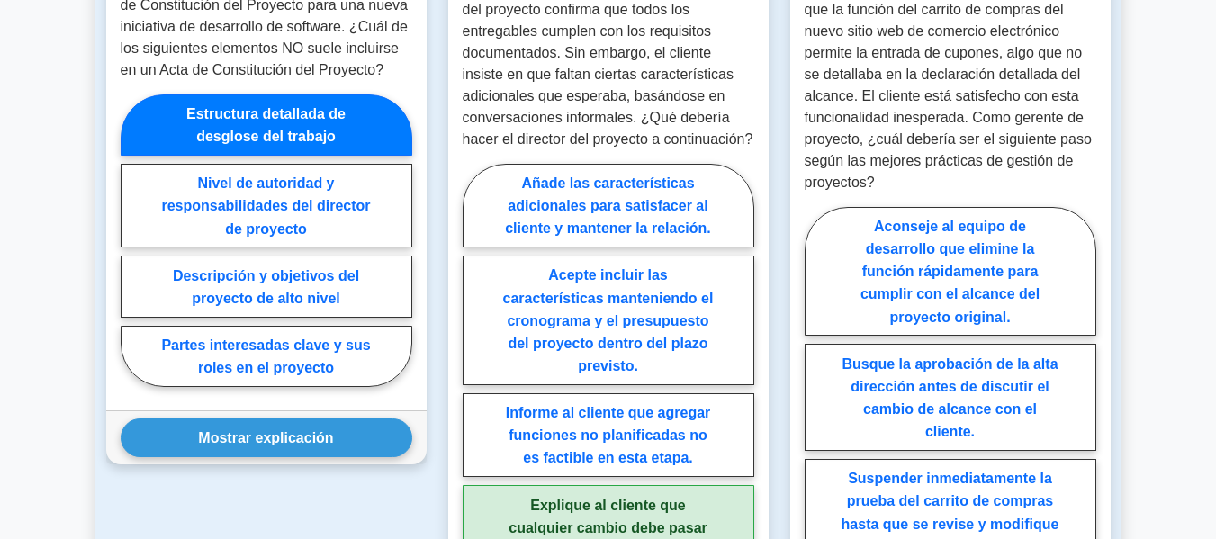
scroll to position [1890, 0]
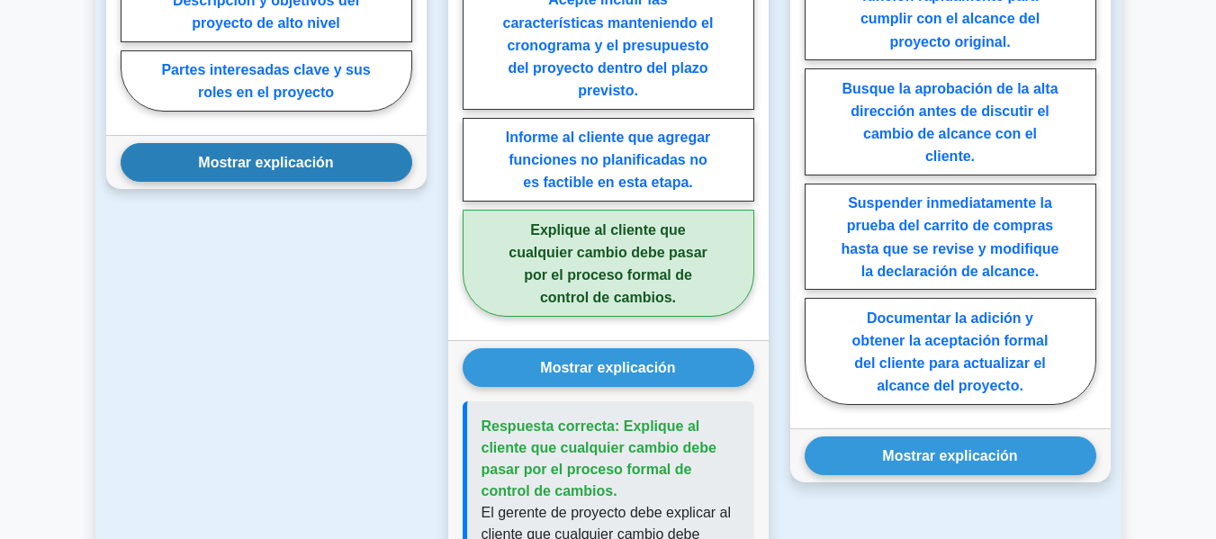
click at [320, 160] on button "Mostrar explicación" at bounding box center [267, 162] width 292 height 39
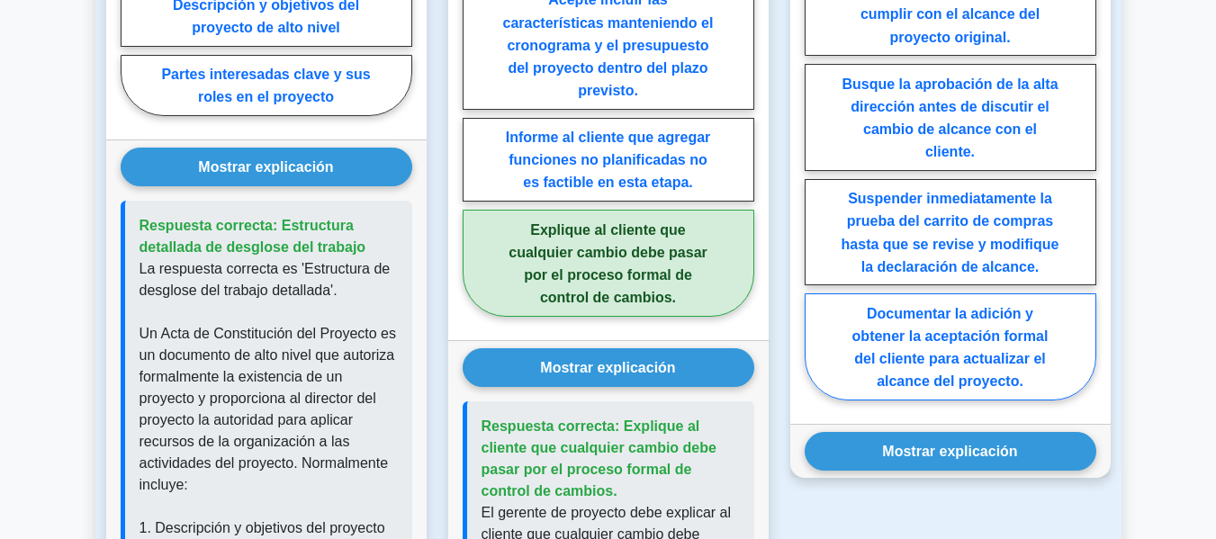
click at [940, 374] on label "Documentar la adición y obtener la aceptación formal del cliente para actualiza…" at bounding box center [951, 346] width 292 height 107
click at [816, 175] on input "Documentar la adición y obtener la aceptación formal del cliente para actualiza…" at bounding box center [811, 169] width 12 height 12
radio input "true"
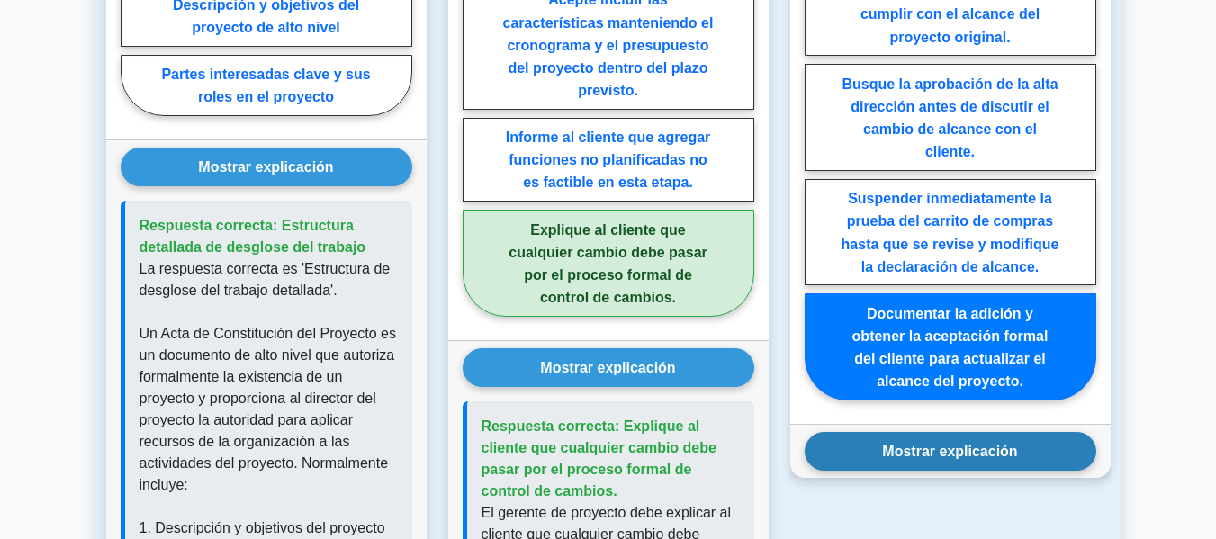
click at [948, 444] on font "Mostrar explicación" at bounding box center [949, 451] width 135 height 15
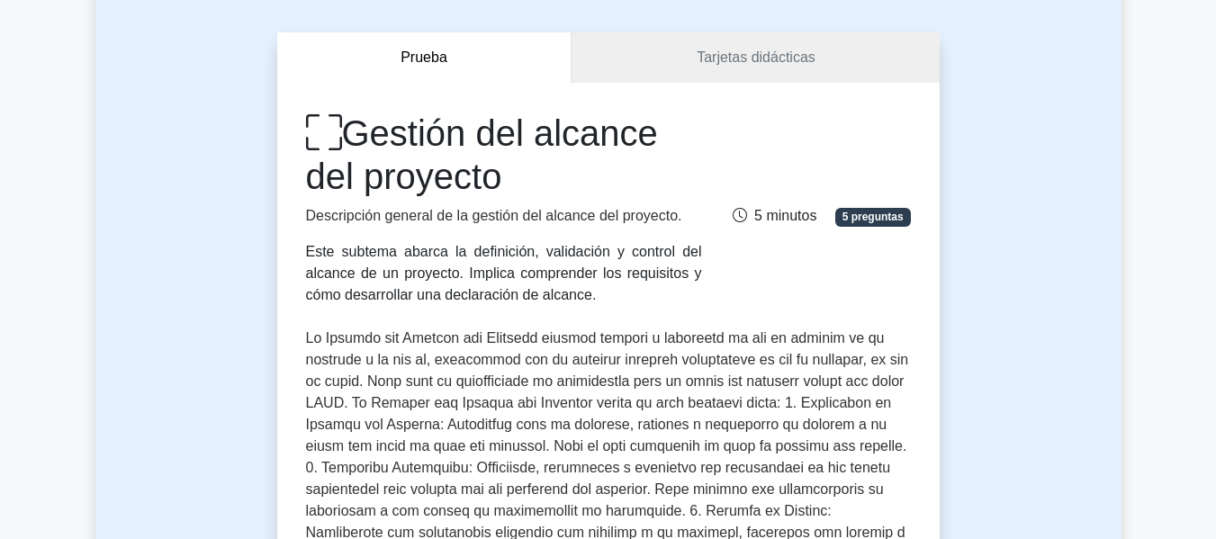
scroll to position [0, 0]
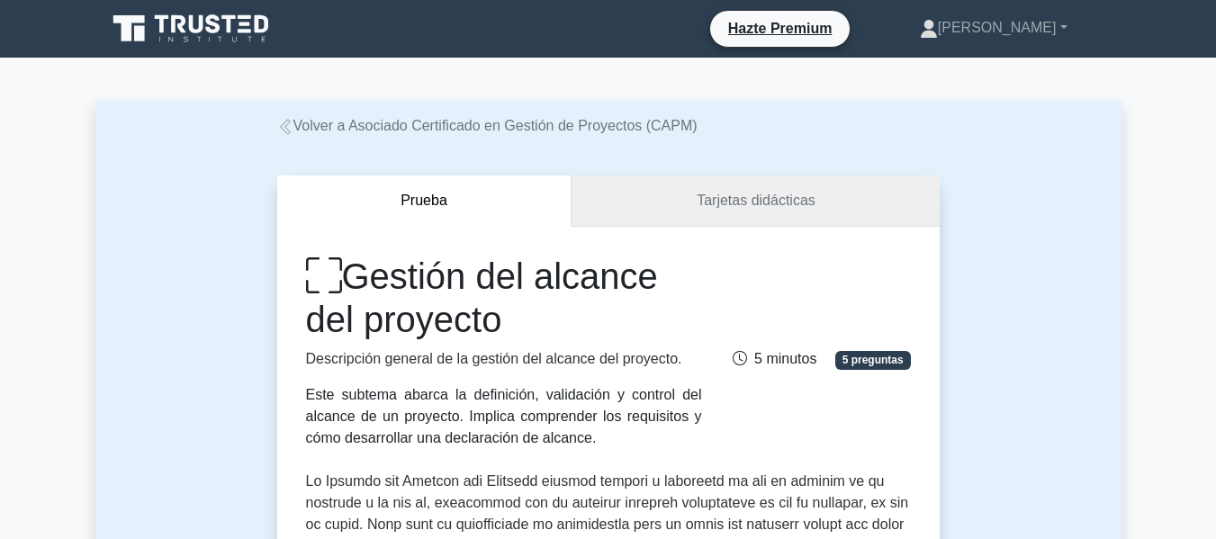
click at [771, 207] on font "Tarjetas didácticas" at bounding box center [756, 200] width 119 height 15
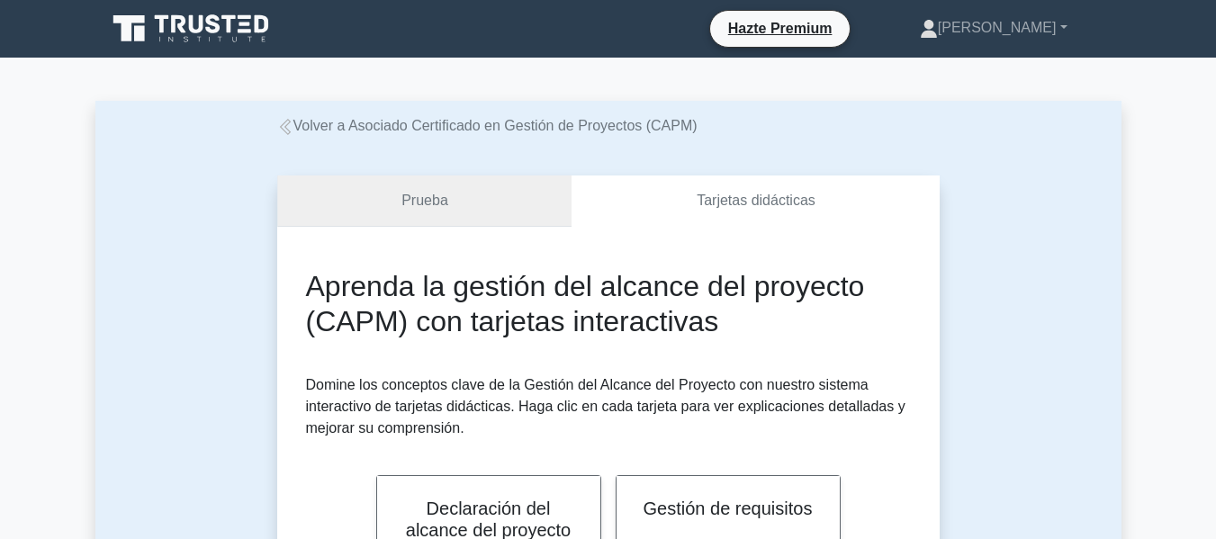
click at [472, 214] on link "Prueba" at bounding box center [424, 201] width 295 height 51
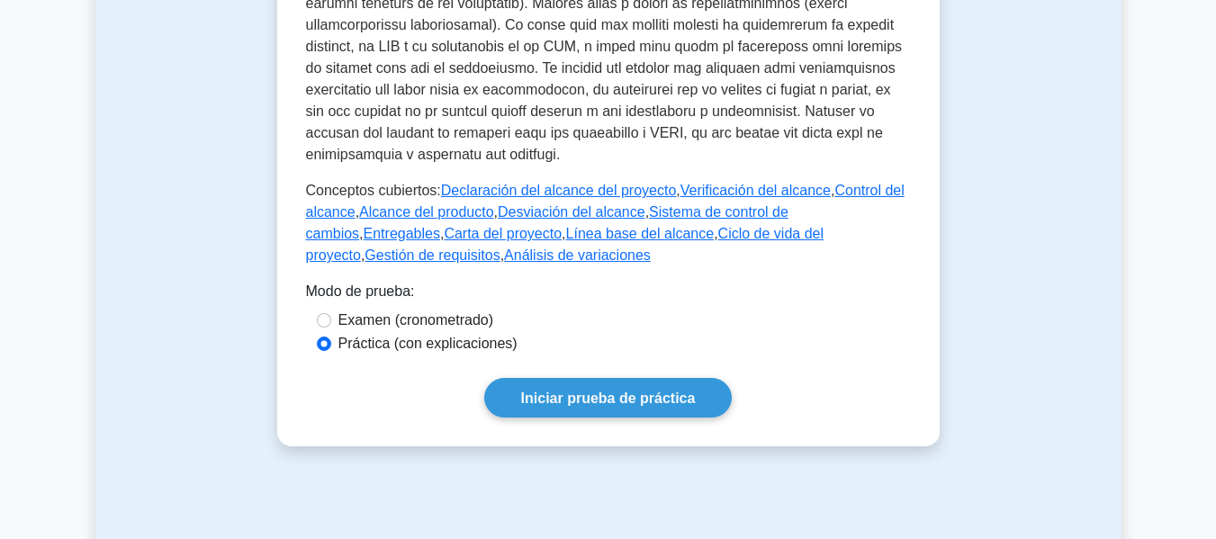
scroll to position [900, 0]
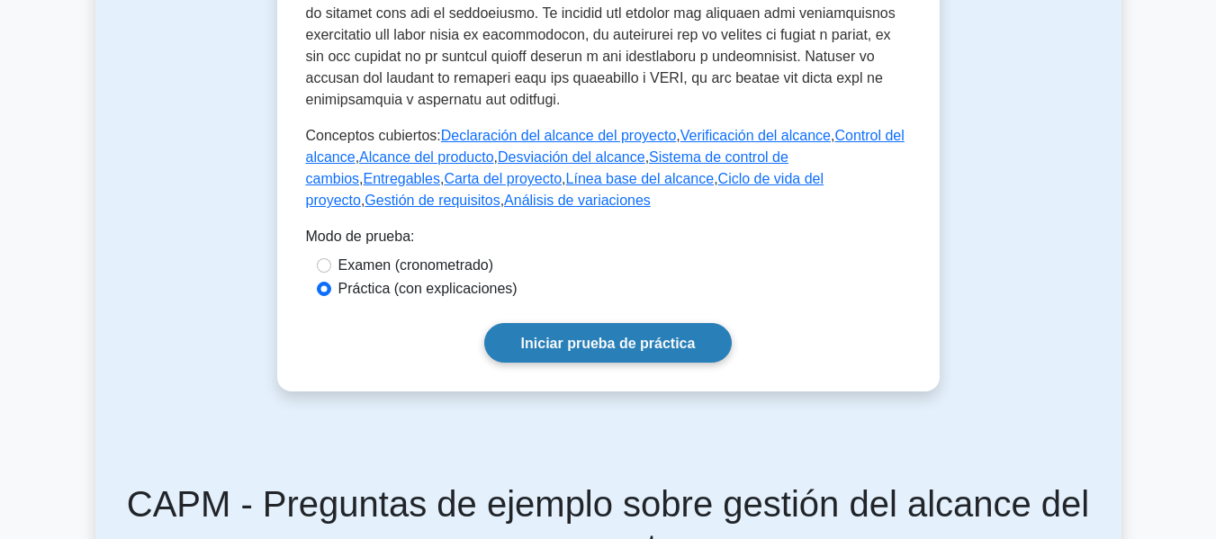
click at [605, 335] on font "Iniciar prueba de práctica" at bounding box center [608, 342] width 175 height 15
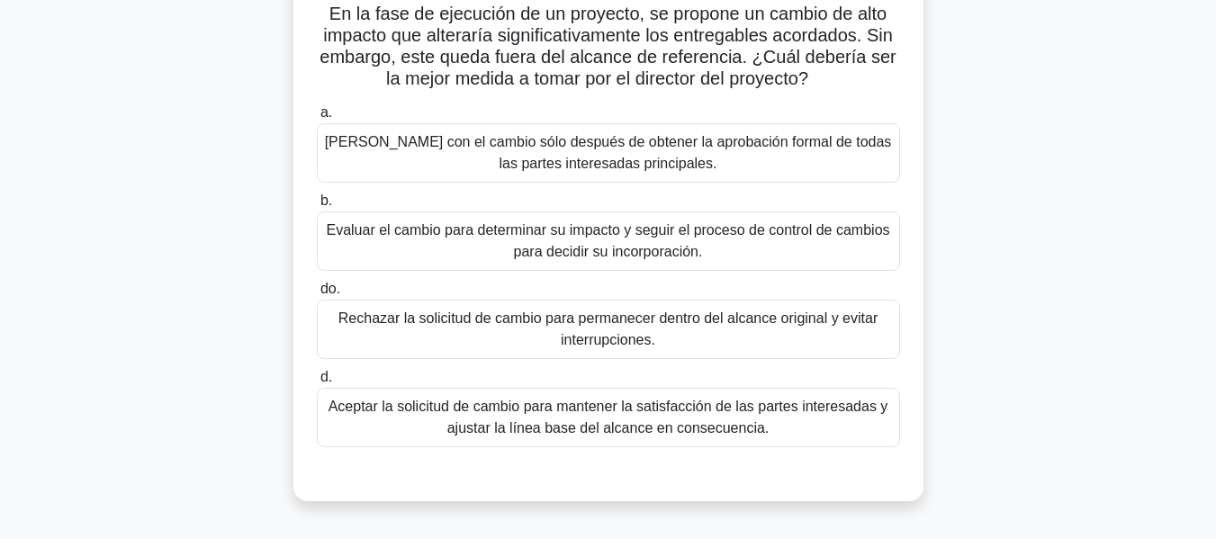
scroll to position [180, 0]
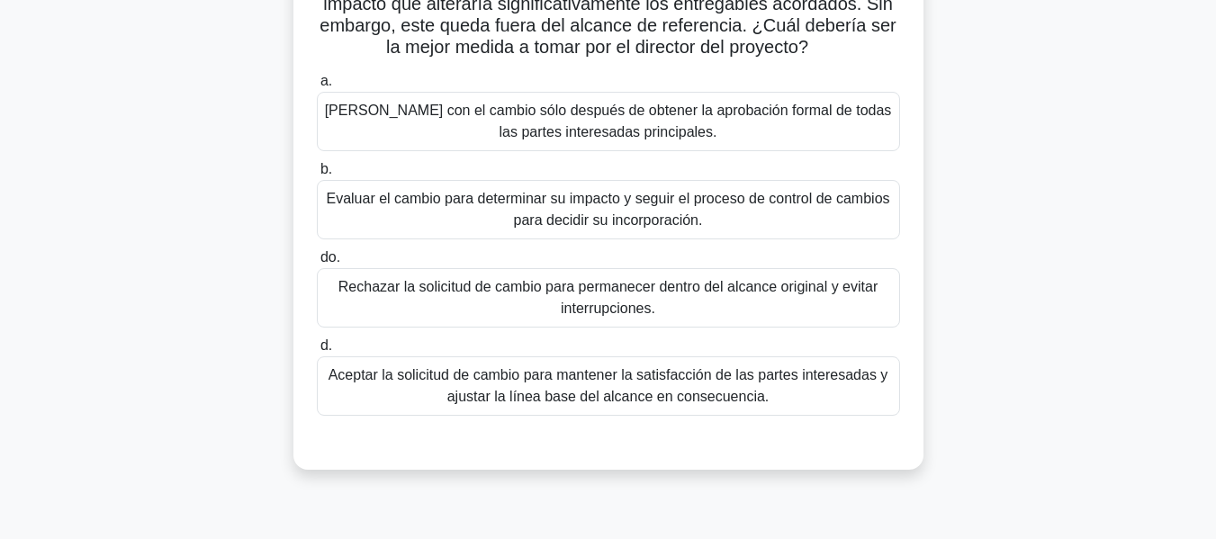
click at [623, 208] on font "Evaluar el cambio para determinar su impacto y seguir el proceso de control de …" at bounding box center [608, 209] width 564 height 37
click at [317, 176] on input "b. Evaluar el cambio para determinar su impacto y seguir el proceso de control …" at bounding box center [317, 170] width 0 height 12
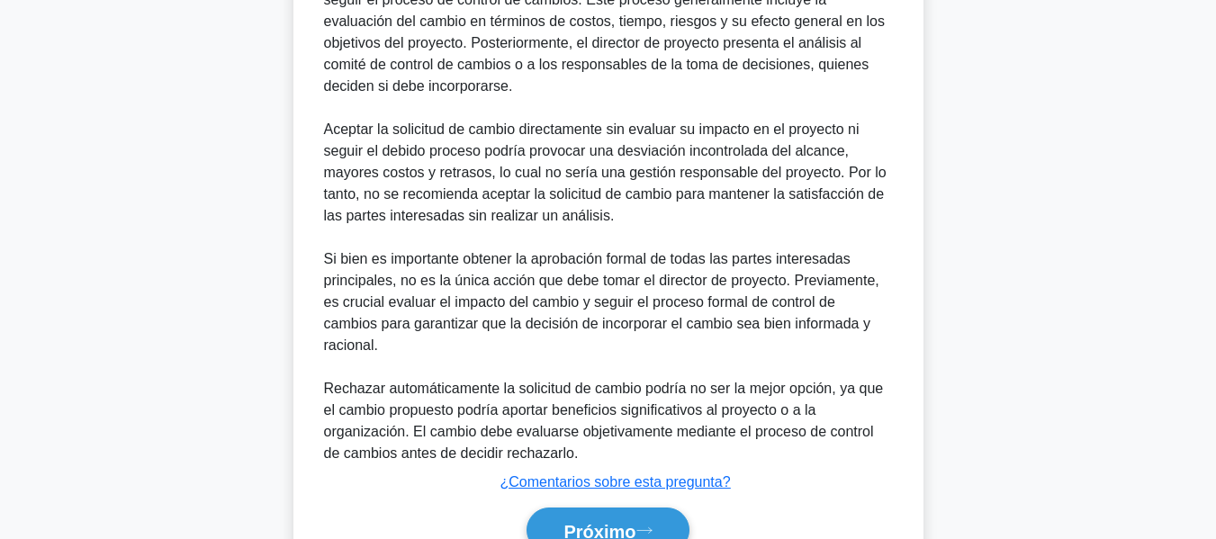
scroll to position [790, 0]
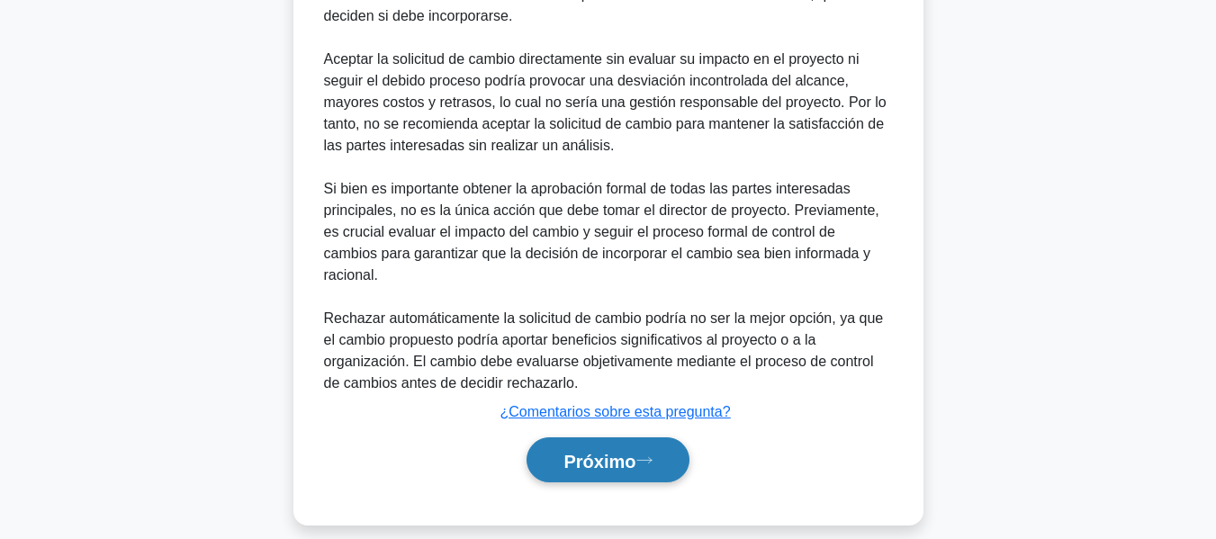
click at [636, 451] on font "Próximo" at bounding box center [600, 461] width 72 height 20
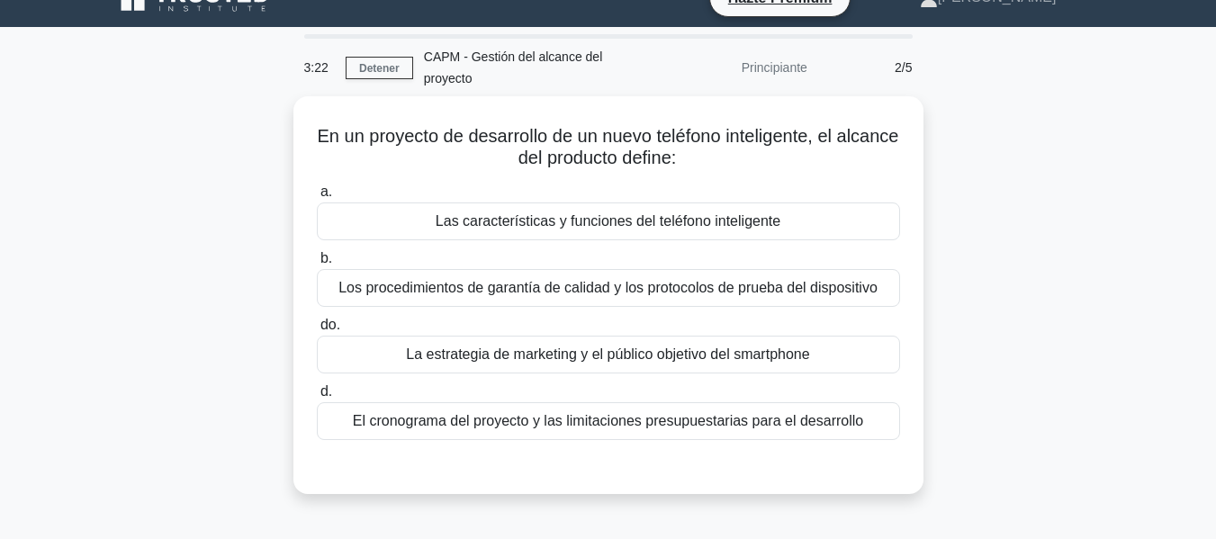
scroll to position [0, 0]
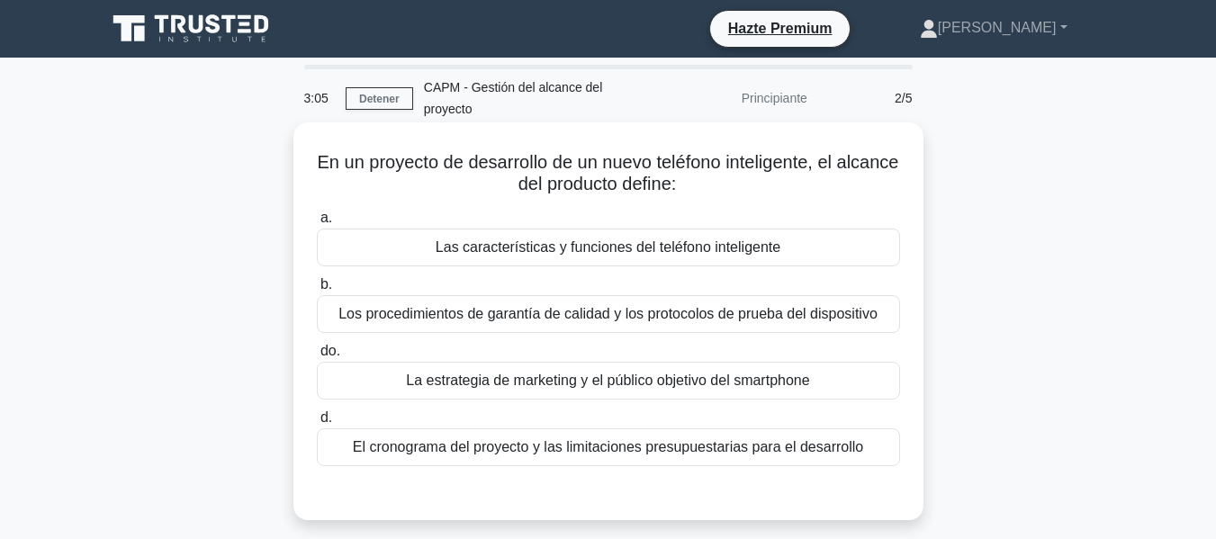
click at [832, 316] on font "Los procedimientos de garantía de calidad y los protocolos de prueba del dispos…" at bounding box center [607, 313] width 539 height 15
click at [317, 291] on input "b. Los procedimientos de garantía de calidad y los protocolos de prueba del dis…" at bounding box center [317, 285] width 0 height 12
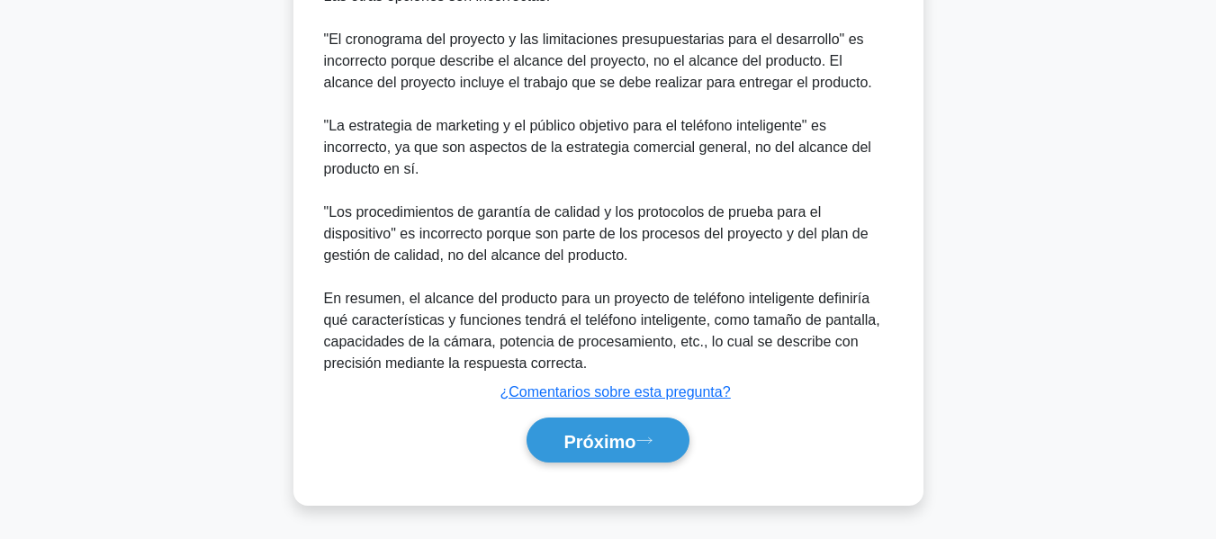
scroll to position [792, 0]
click at [606, 462] on button "Próximo" at bounding box center [608, 441] width 162 height 46
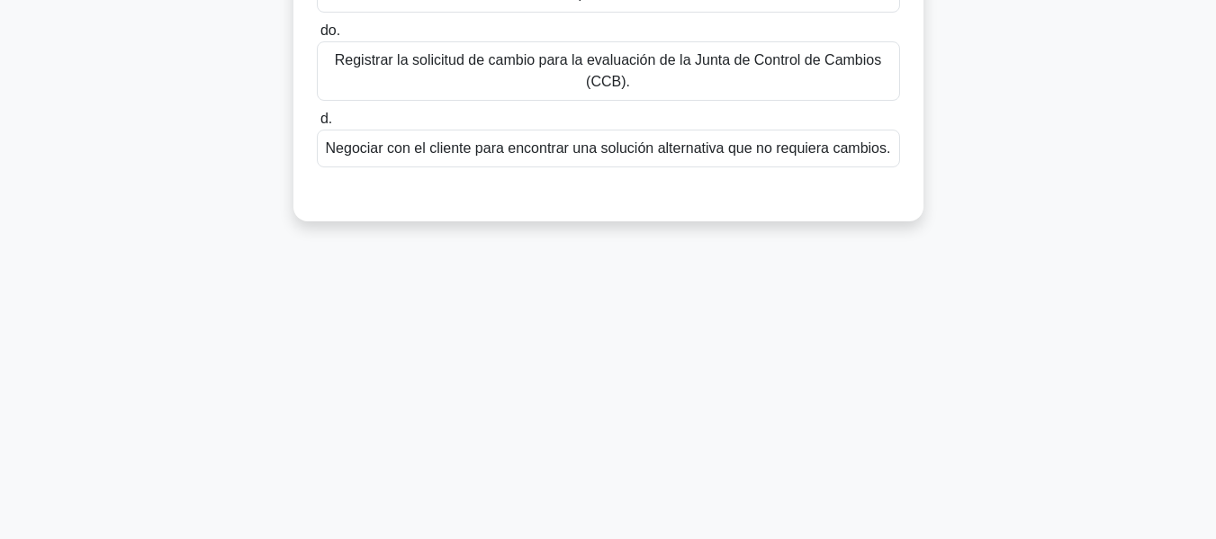
click at [615, 450] on div "3:00 Detener CAPM - Gestión del alcance del proyecto Principiante 3/5 Un client…" at bounding box center [608, 82] width 1026 height 900
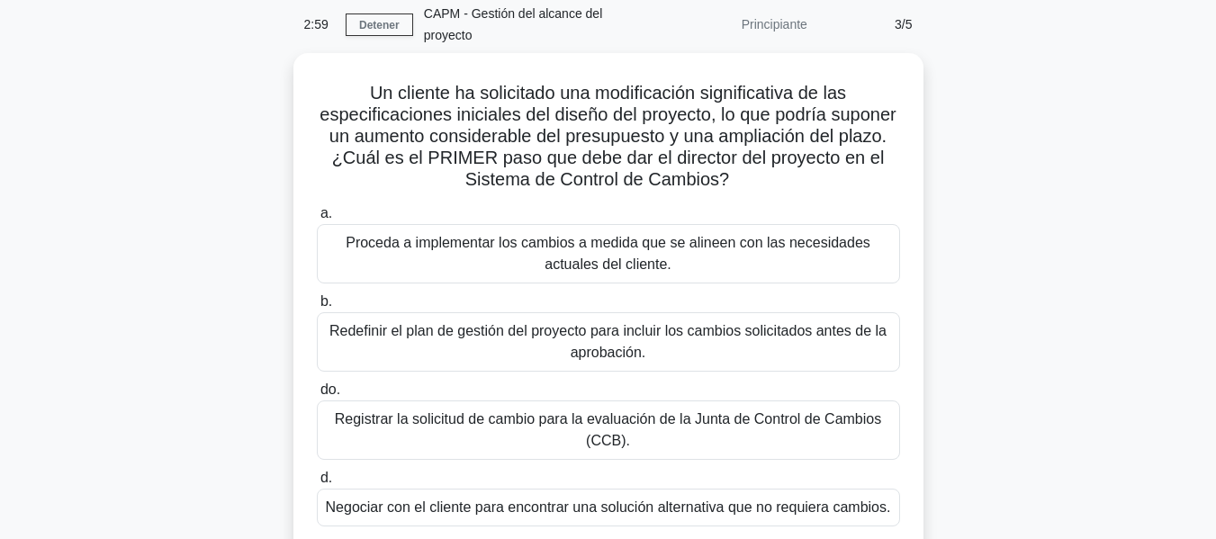
scroll to position [73, 0]
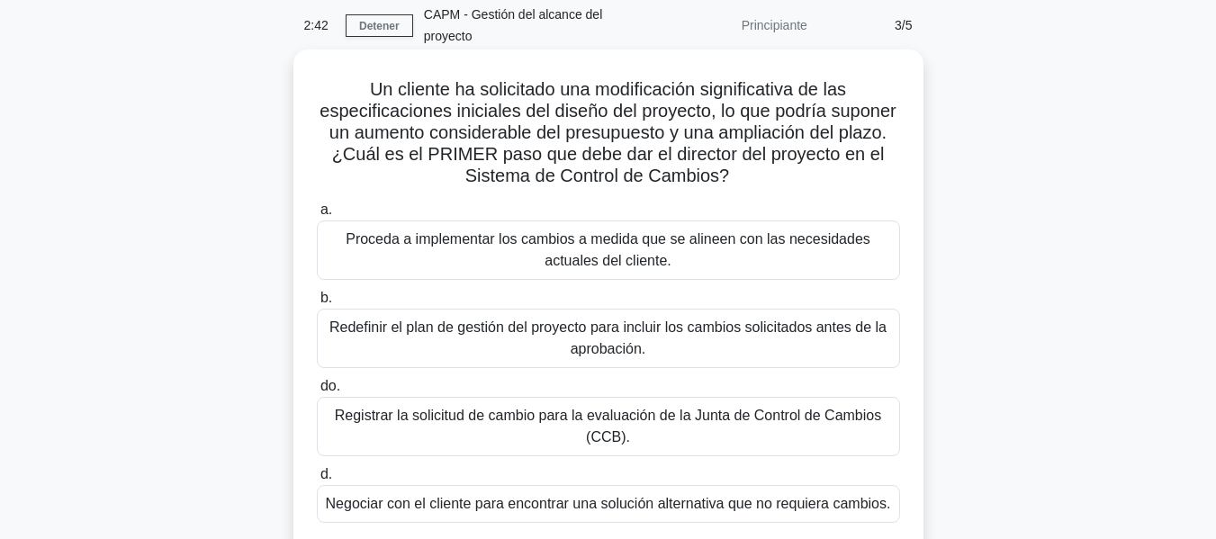
click at [806, 437] on font "Registrar la solicitud de cambio para la evaluación de la Junta de Control de C…" at bounding box center [608, 426] width 567 height 43
click at [317, 392] on input "do. Registrar la solicitud de cambio para la evaluación de la Junta de Control …" at bounding box center [317, 387] width 0 height 12
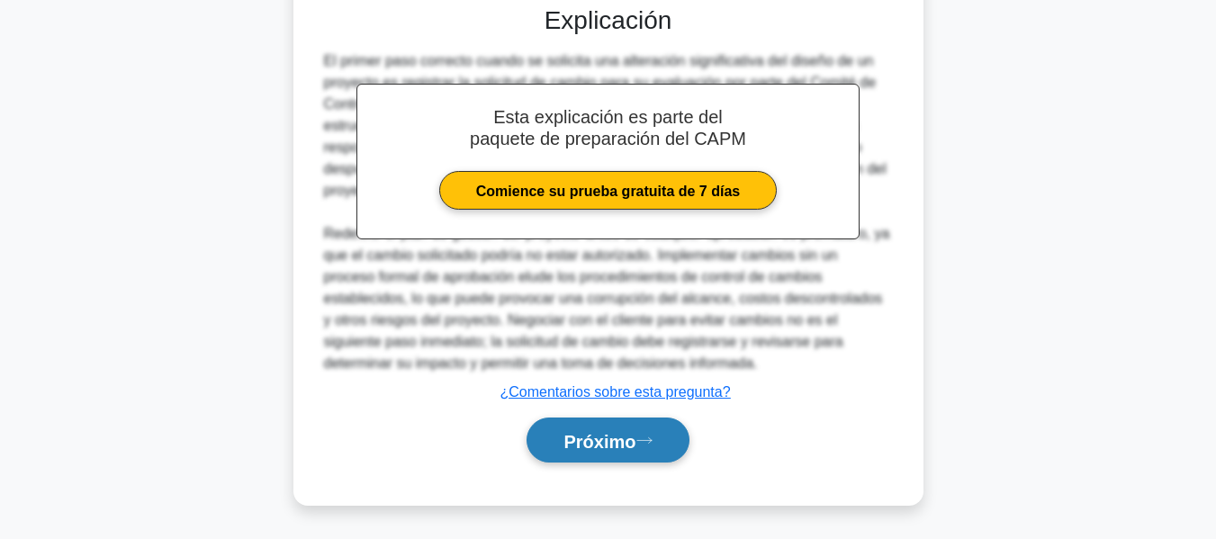
click at [586, 451] on button "Próximo" at bounding box center [608, 441] width 162 height 46
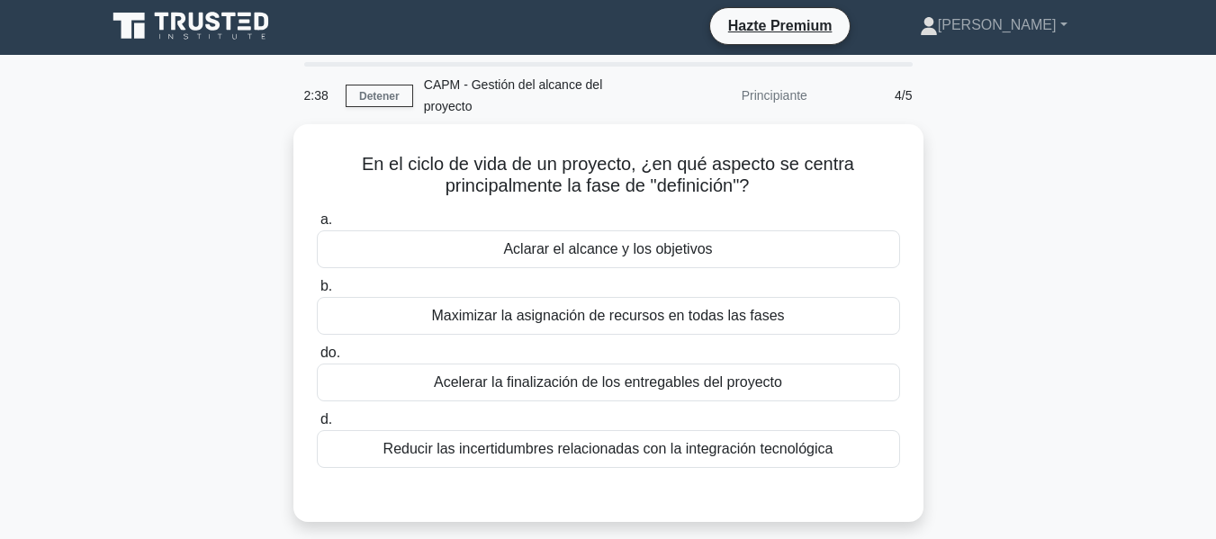
scroll to position [0, 0]
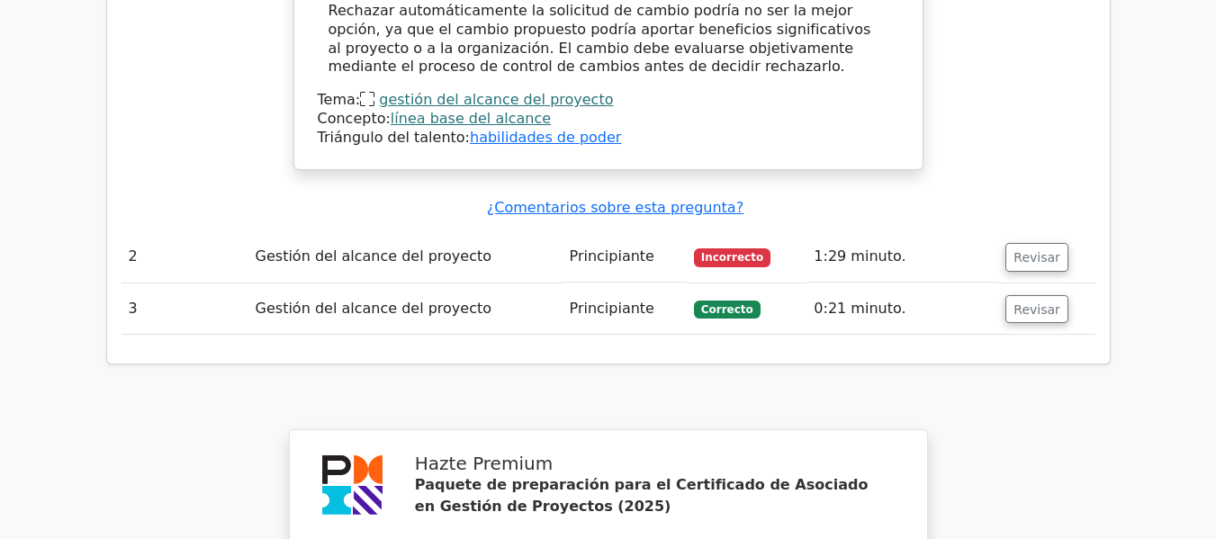
scroll to position [2521, 0]
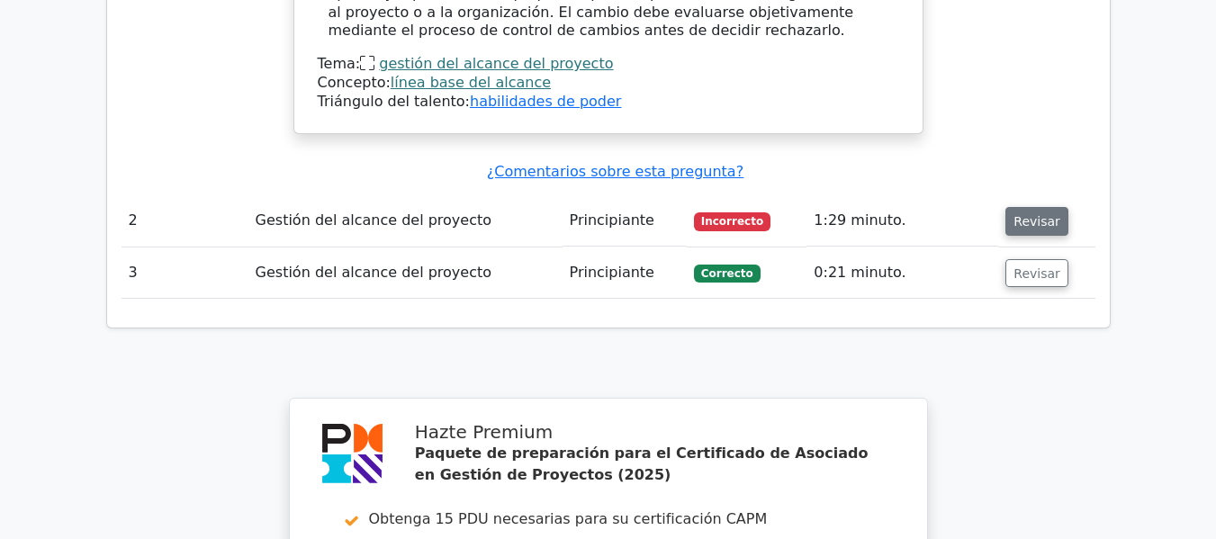
click at [1033, 207] on button "Revisar" at bounding box center [1037, 221] width 63 height 29
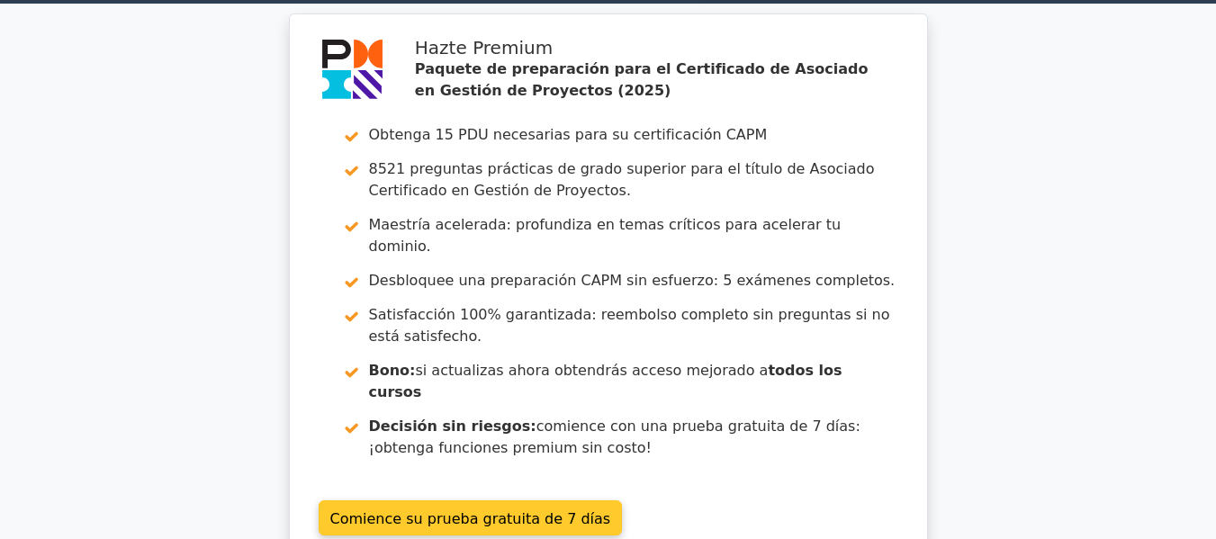
scroll to position [0, 0]
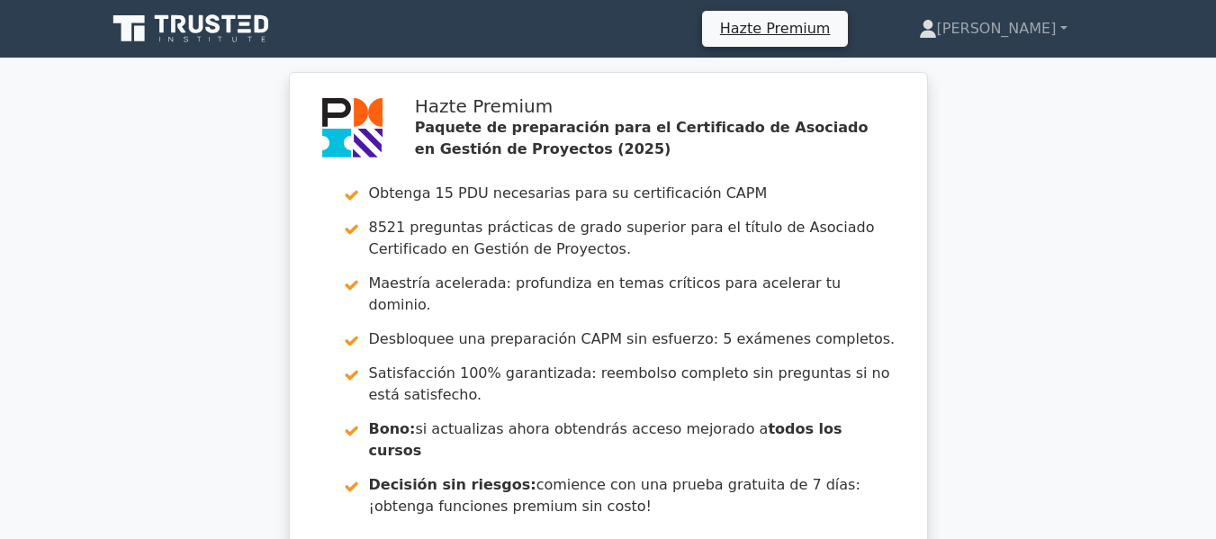
click at [219, 26] on icon at bounding box center [213, 23] width 14 height 19
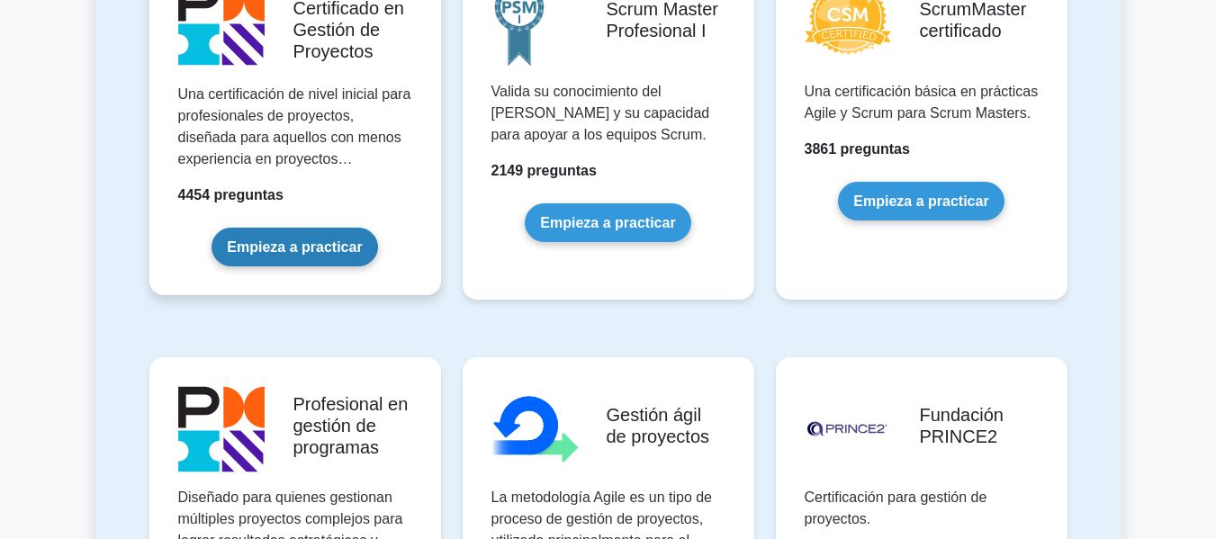
scroll to position [902, 0]
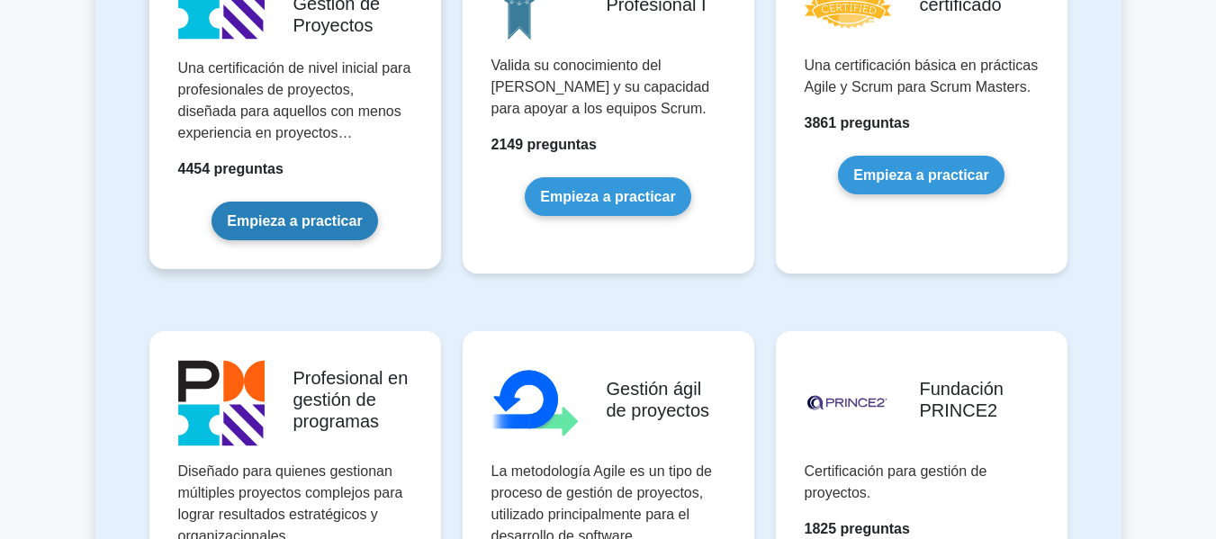
click at [347, 202] on link "Empieza a practicar" at bounding box center [295, 221] width 166 height 39
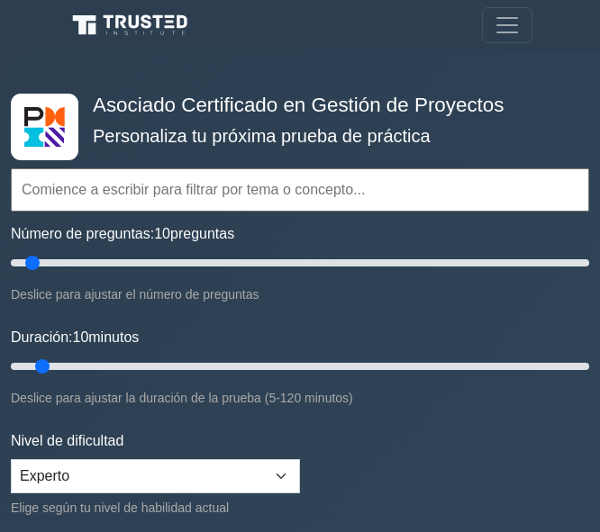
click at [130, 2] on nav "Hazte Premium Wilson Perfil" at bounding box center [300, 25] width 600 height 50
click at [142, 25] on icon at bounding box center [133, 26] width 130 height 26
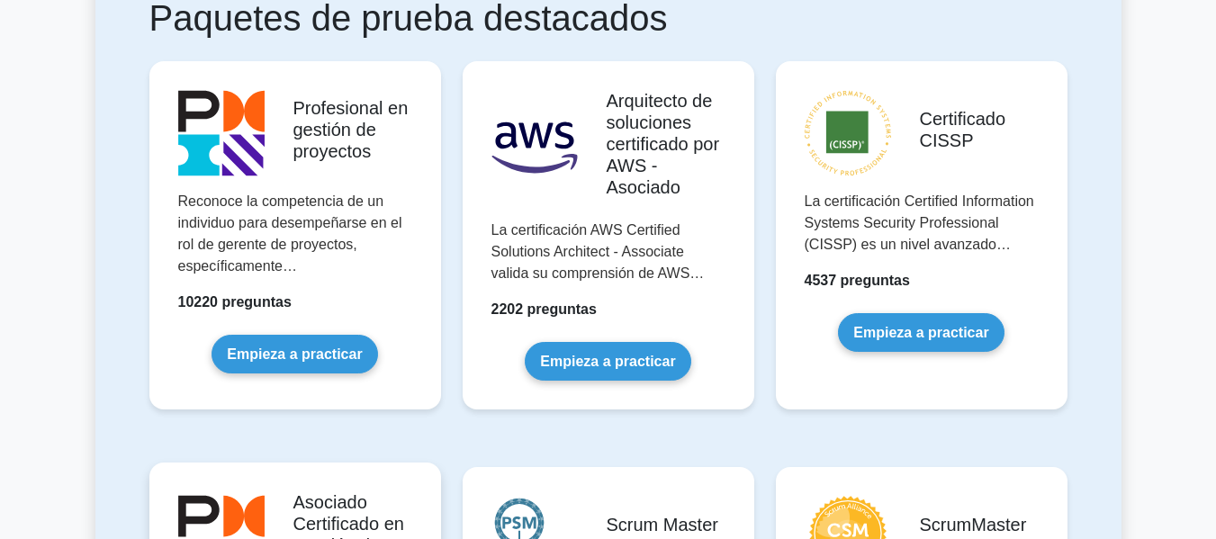
scroll to position [450, 0]
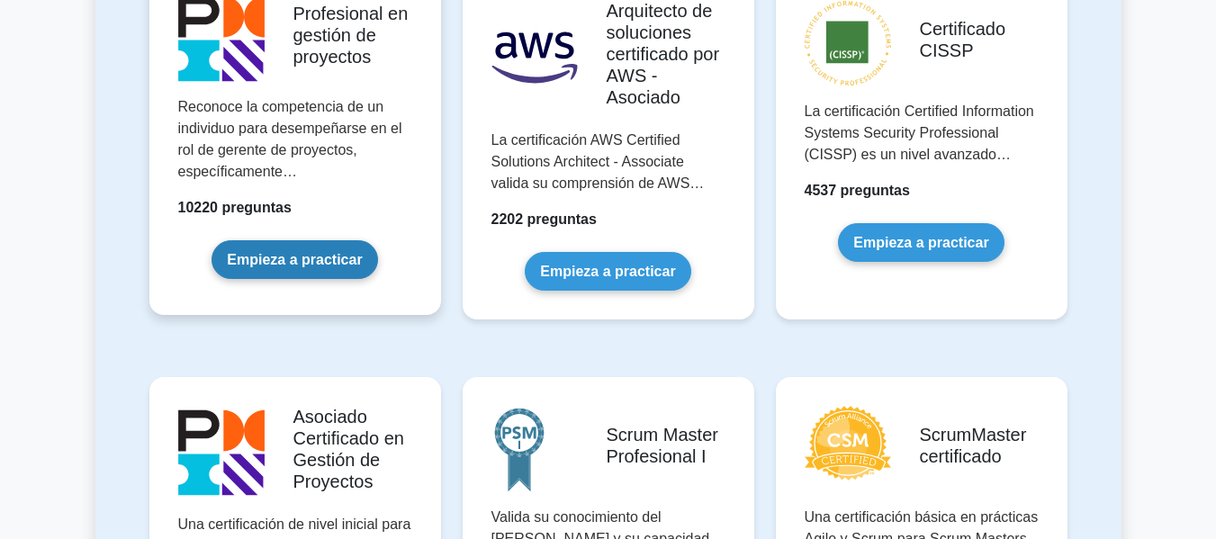
click at [328, 279] on link "Empieza a practicar" at bounding box center [295, 259] width 166 height 39
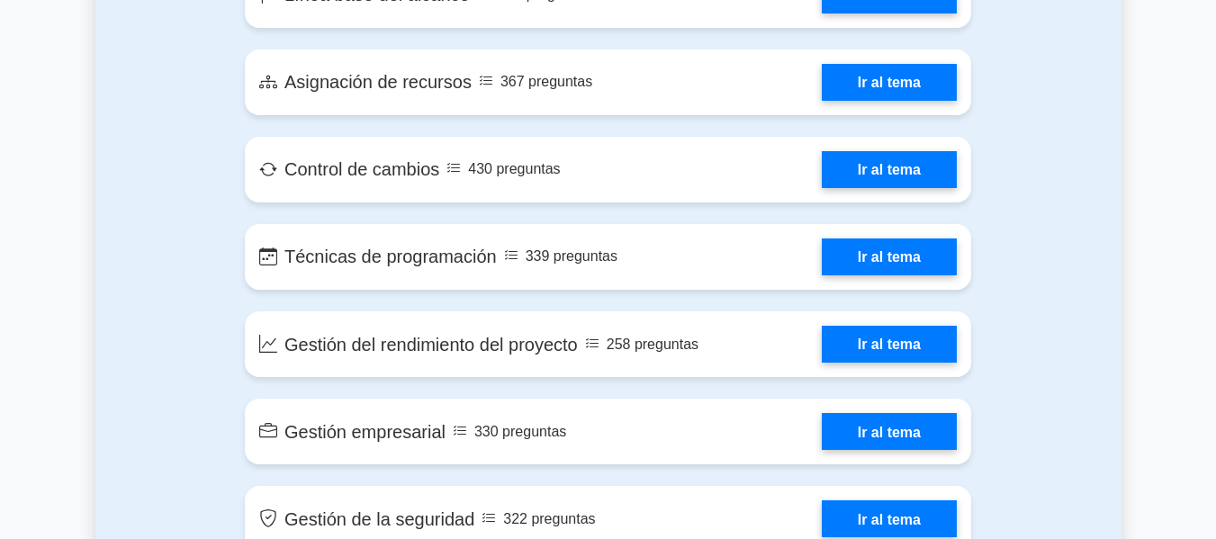
scroll to position [3511, 0]
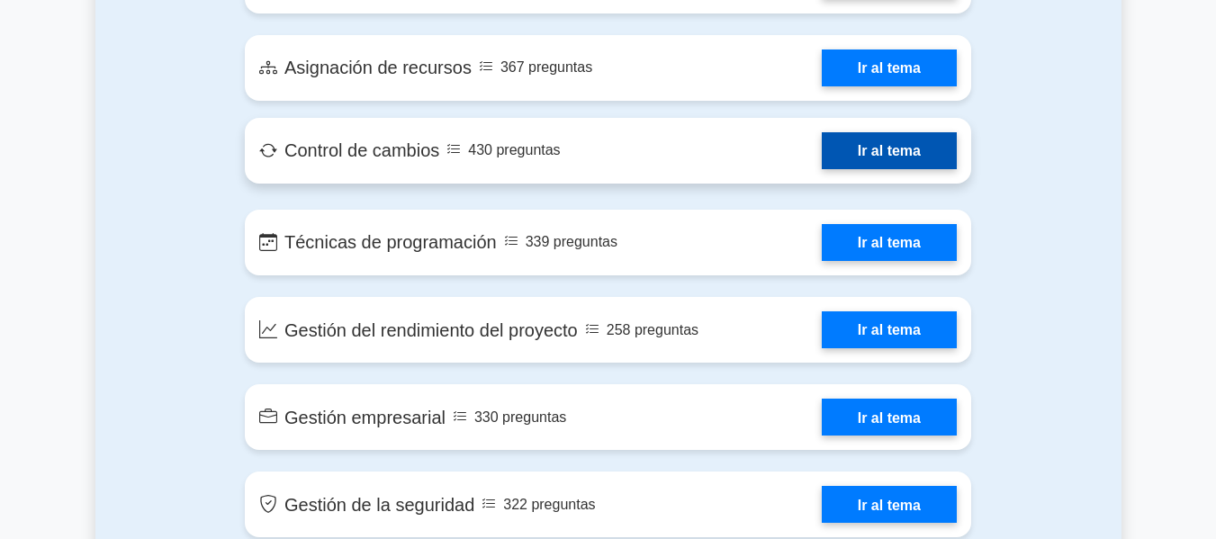
click at [822, 132] on link "Ir al tema" at bounding box center [889, 150] width 135 height 37
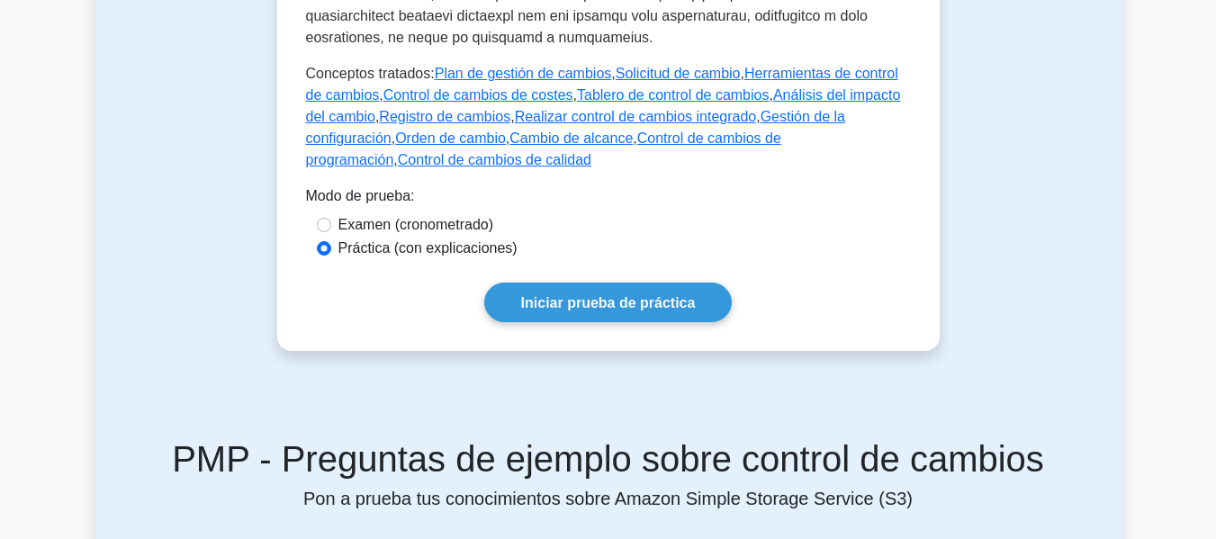
scroll to position [990, 0]
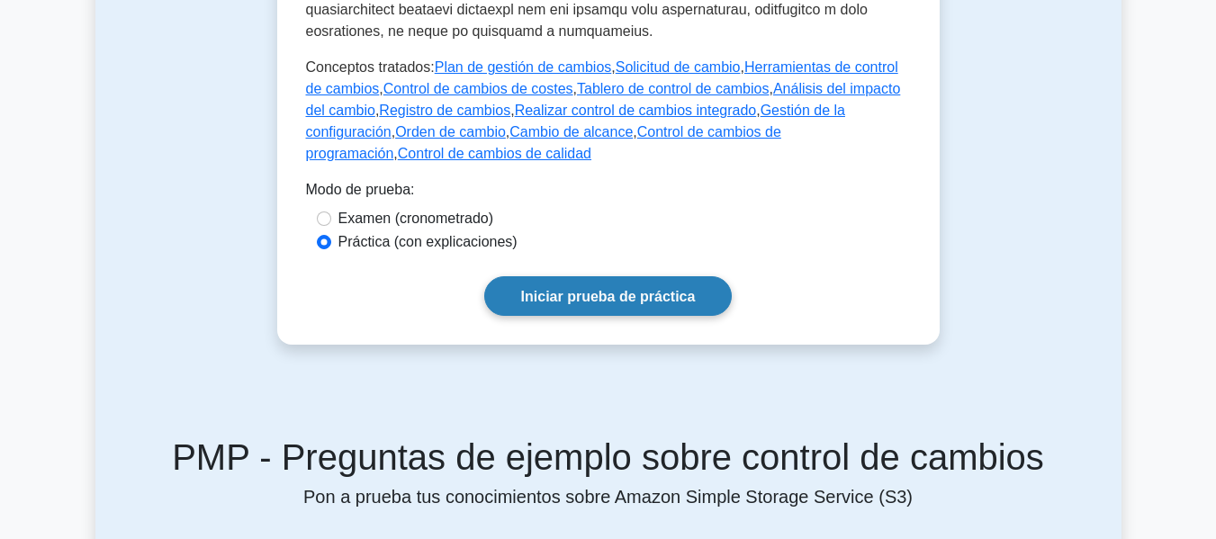
click at [578, 302] on font "Iniciar prueba de práctica" at bounding box center [608, 296] width 175 height 15
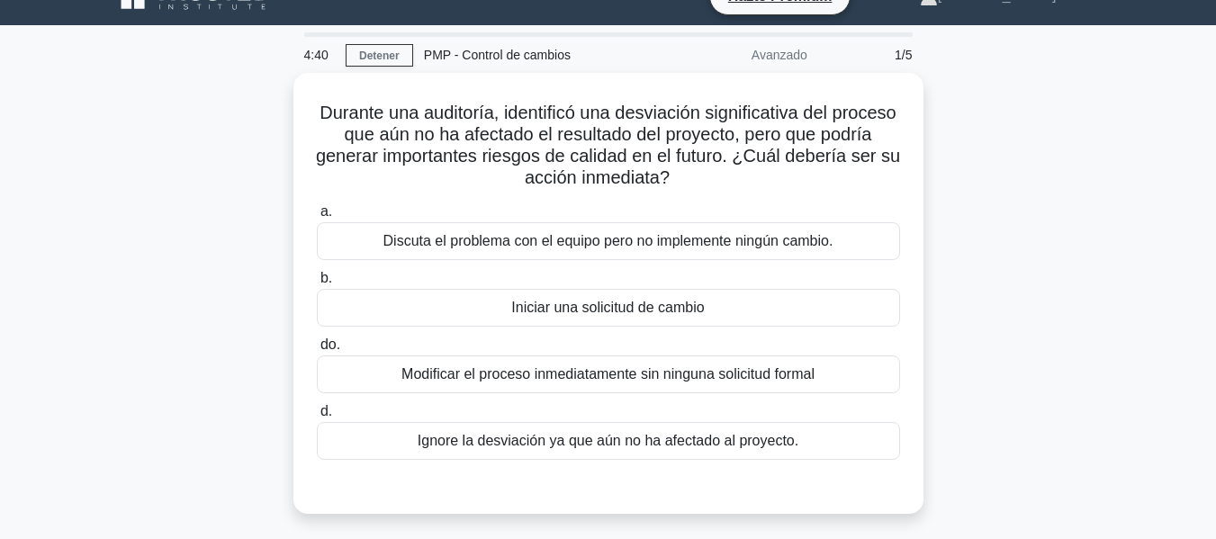
scroll to position [90, 0]
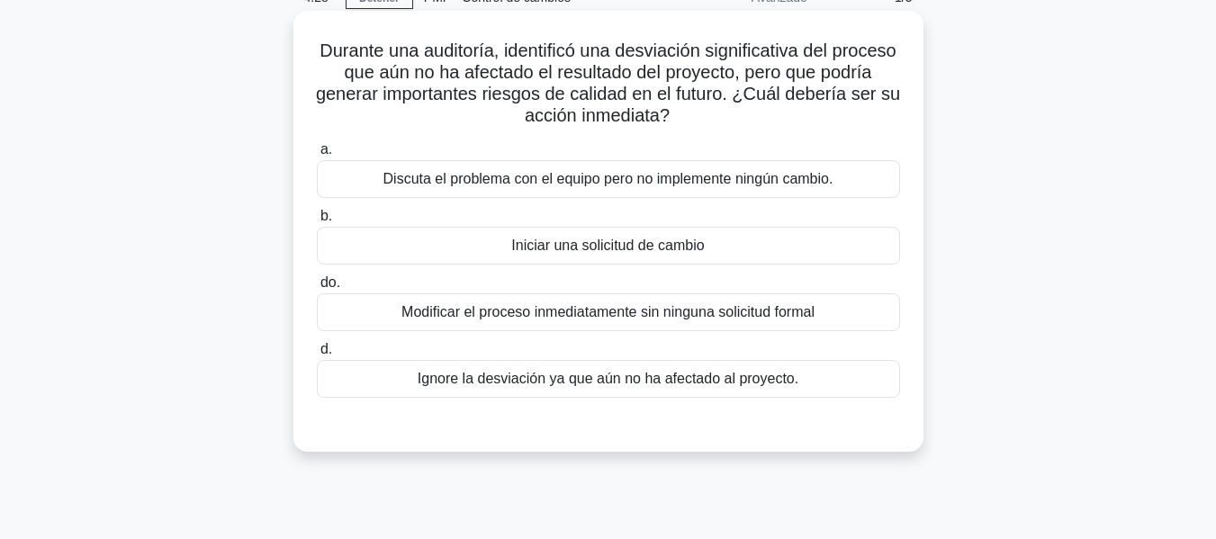
click at [632, 249] on font "Iniciar una solicitud de cambio" at bounding box center [607, 245] width 193 height 15
click at [317, 222] on input "b. Iniciar una solicitud de cambio" at bounding box center [317, 217] width 0 height 12
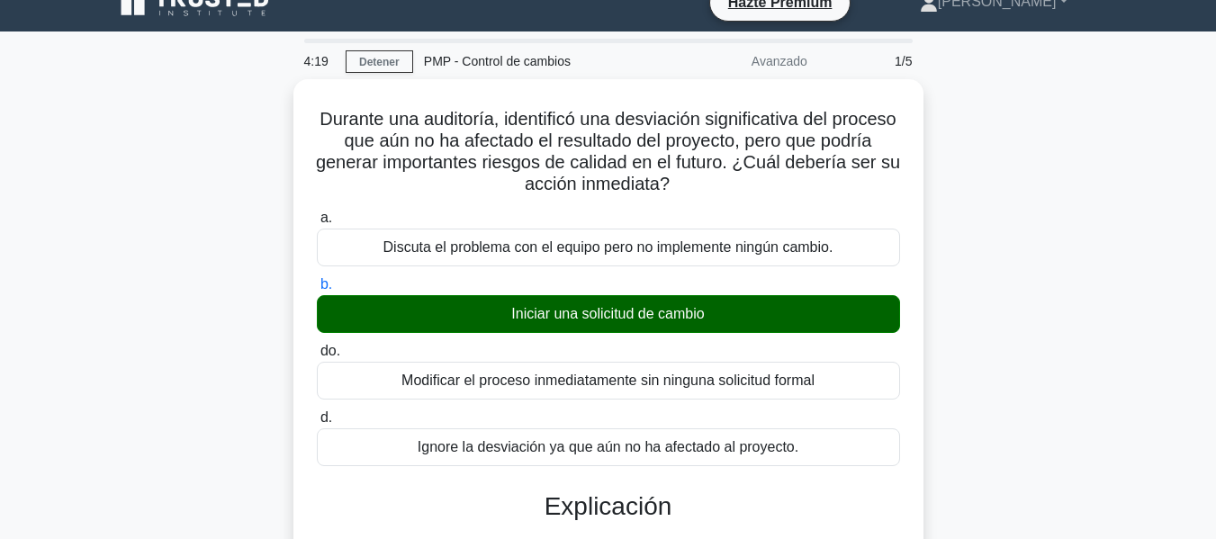
scroll to position [0, 0]
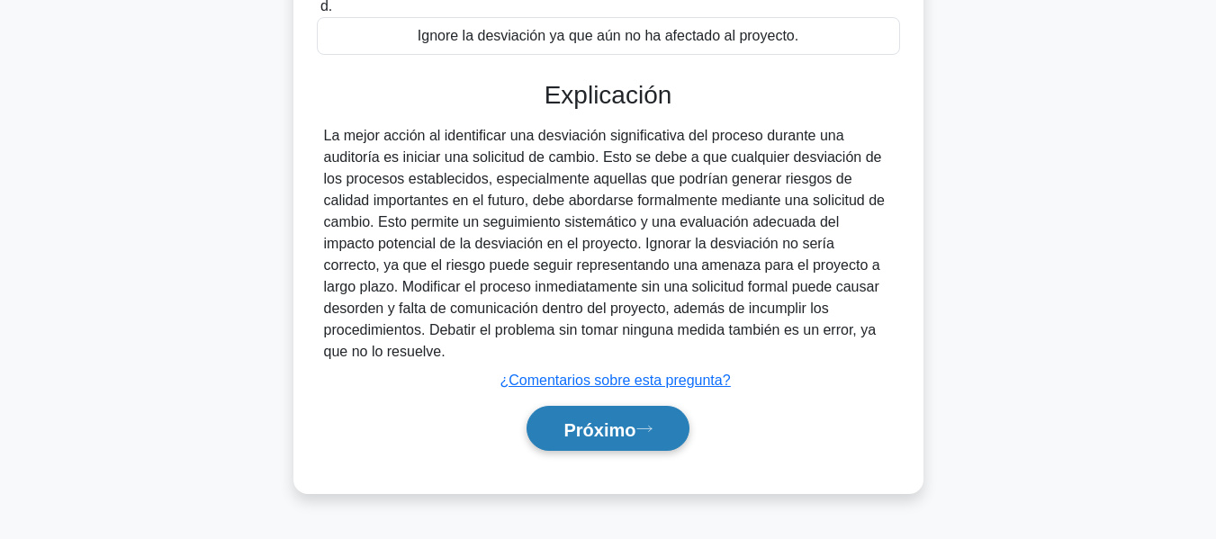
click at [584, 430] on font "Próximo" at bounding box center [600, 429] width 72 height 20
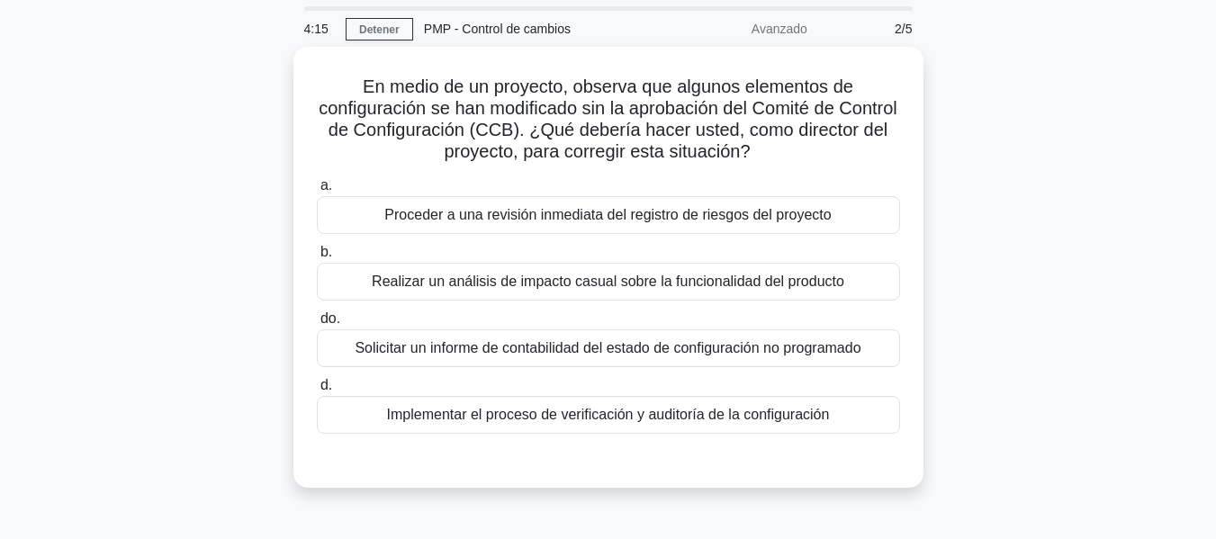
scroll to position [90, 0]
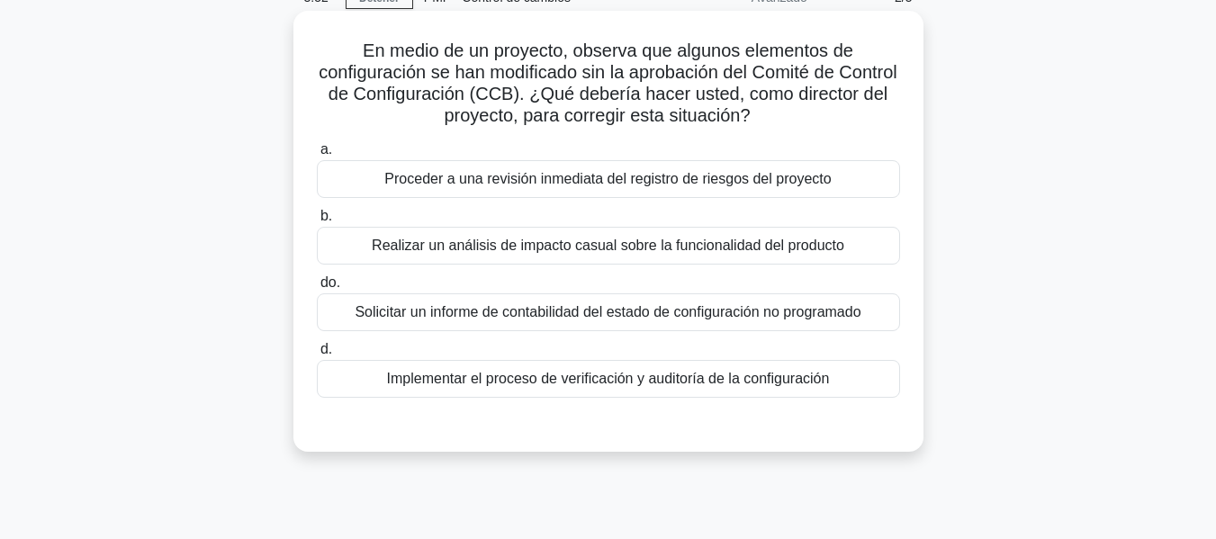
click at [659, 374] on font "Implementar el proceso de verificación y auditoría de la configuración" at bounding box center [608, 378] width 443 height 15
click at [317, 356] on input "d. Implementar el proceso de verificación y auditoría de la configuración" at bounding box center [317, 350] width 0 height 12
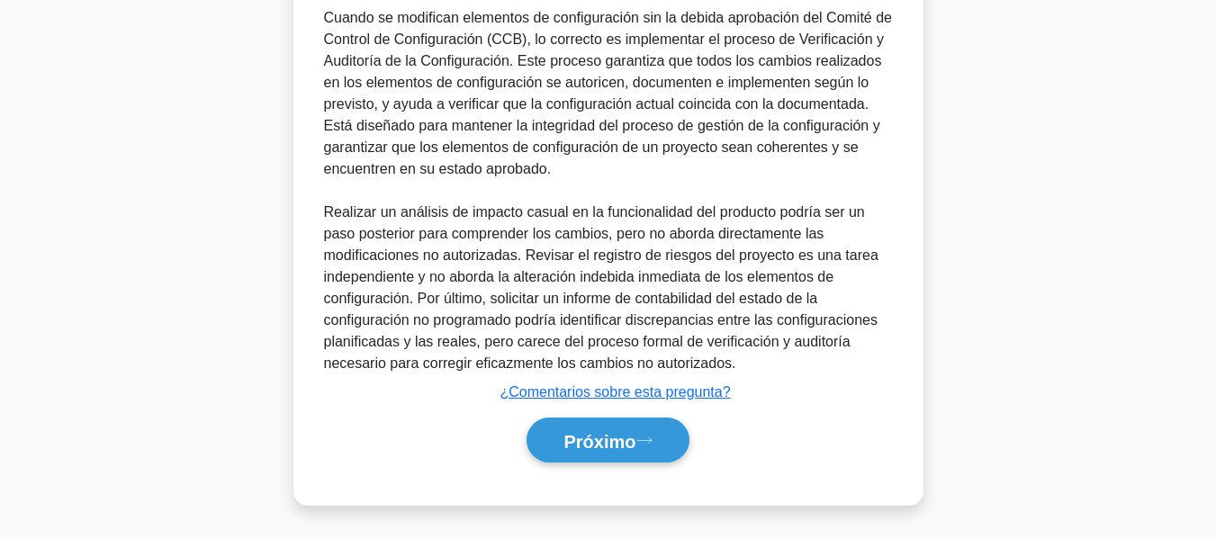
scroll to position [553, 0]
click at [671, 453] on button "Próximo" at bounding box center [608, 441] width 162 height 46
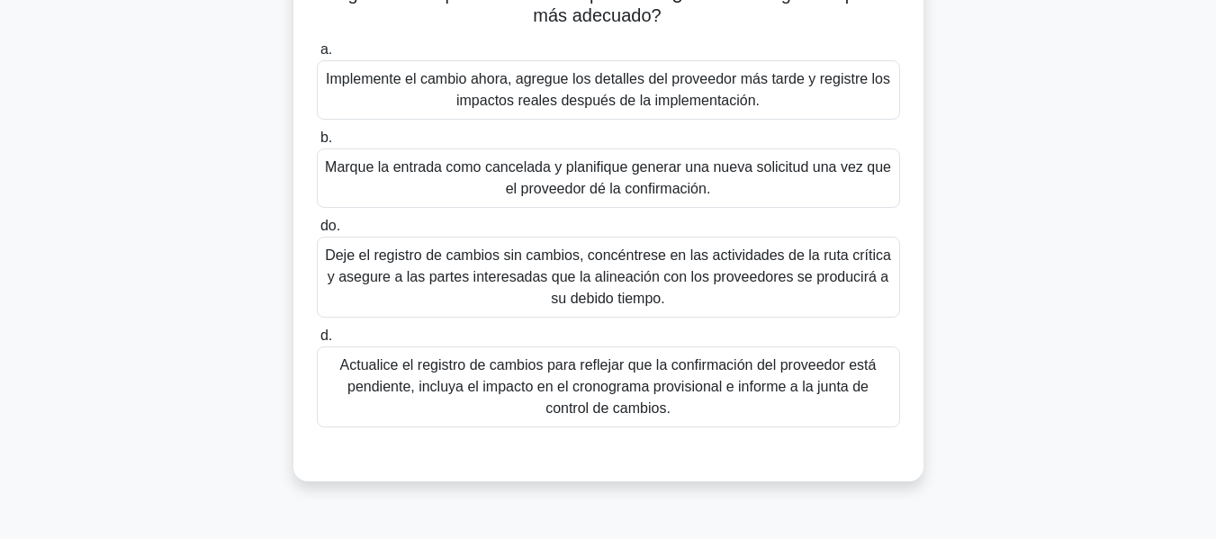
scroll to position [360, 0]
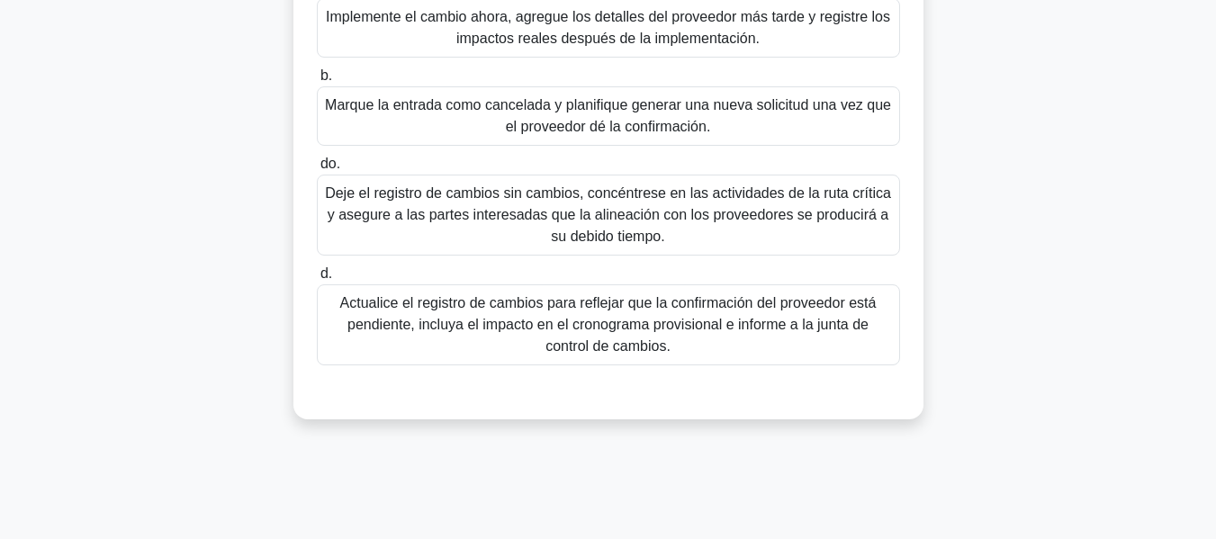
click at [511, 329] on font "Actualice el registro de cambios para reflejar que la confirmación del proveedo…" at bounding box center [608, 324] width 537 height 59
click at [317, 280] on input "d. Actualice el registro de cambios para reflejar que la confirmación del prove…" at bounding box center [317, 274] width 0 height 12
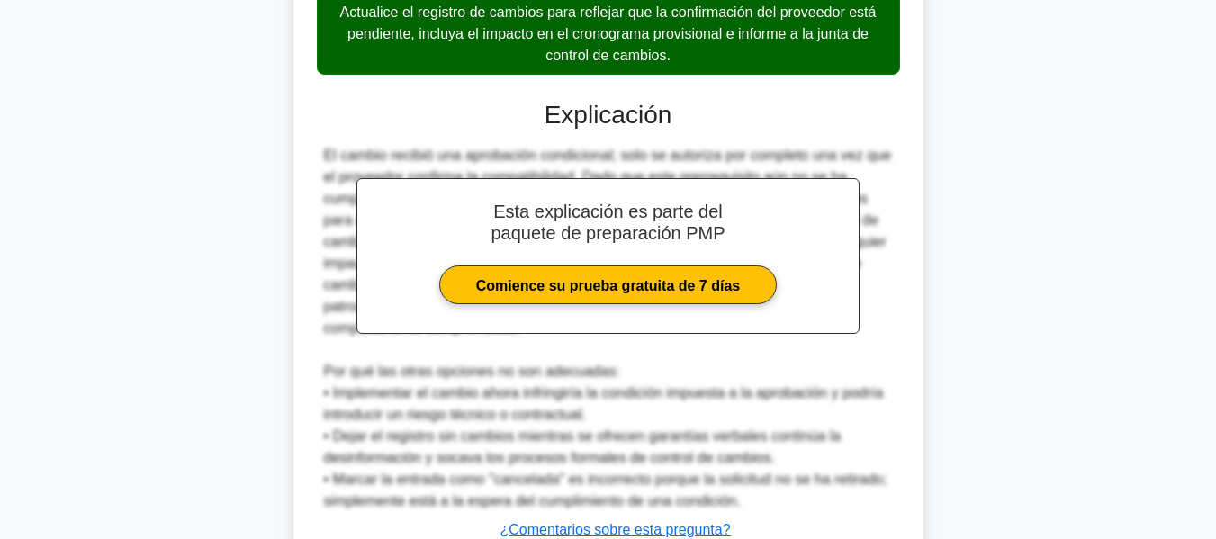
scroll to position [720, 0]
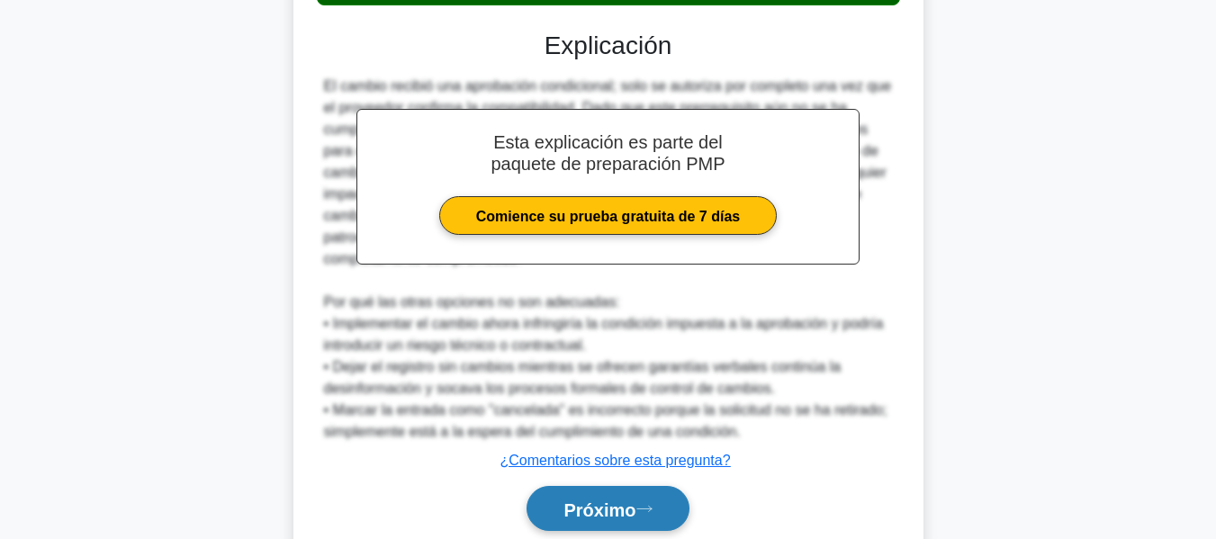
click at [665, 492] on button "Próximo" at bounding box center [608, 509] width 162 height 46
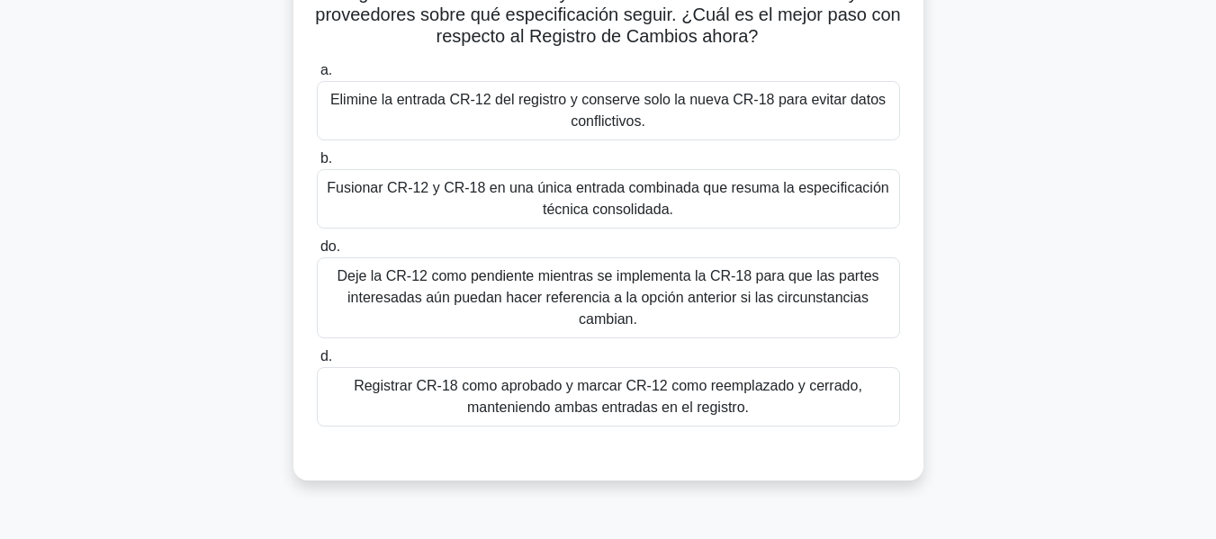
scroll to position [270, 0]
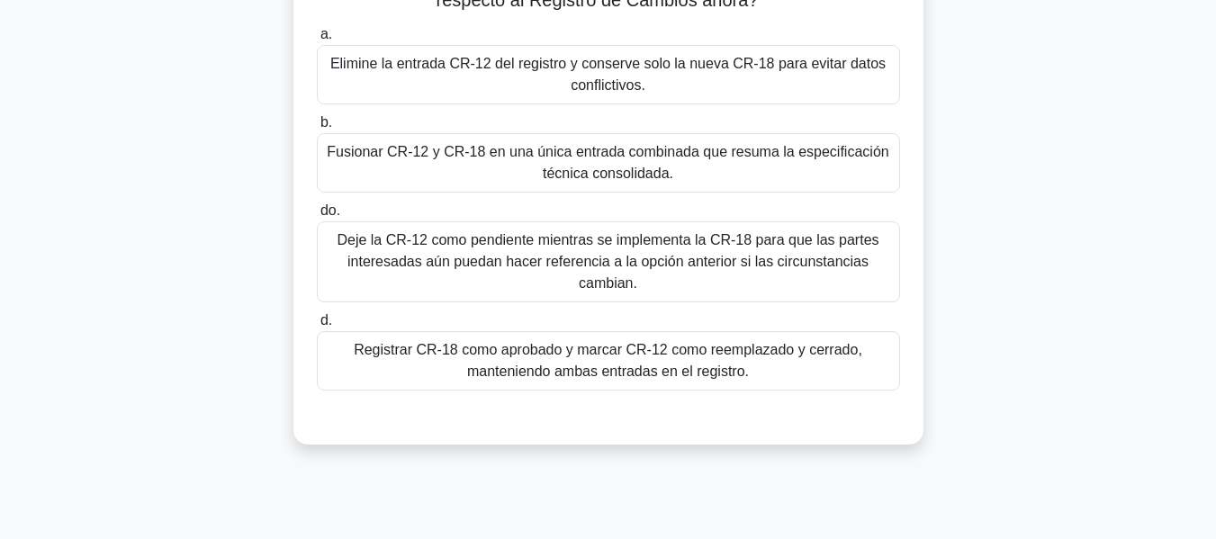
click at [814, 386] on div "Registrar CR-18 como aprobado y marcar CR-12 como reemplazado y cerrado, manten…" at bounding box center [608, 360] width 583 height 59
click at [317, 327] on input "d. Registrar CR-18 como aprobado y marcar CR-12 como reemplazado y cerrado, man…" at bounding box center [317, 321] width 0 height 12
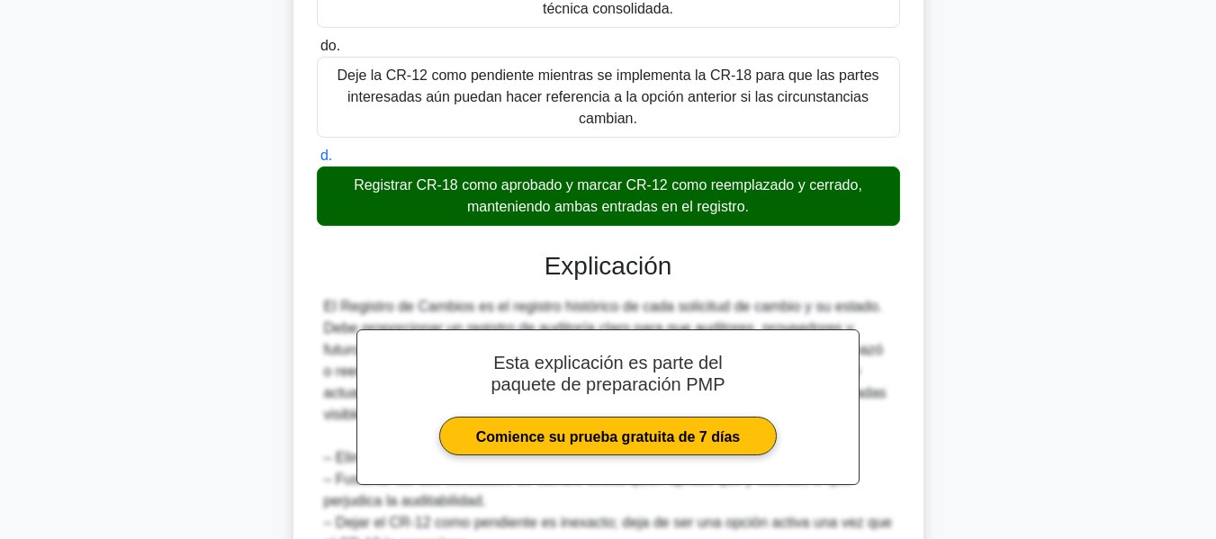
scroll to position [618, 0]
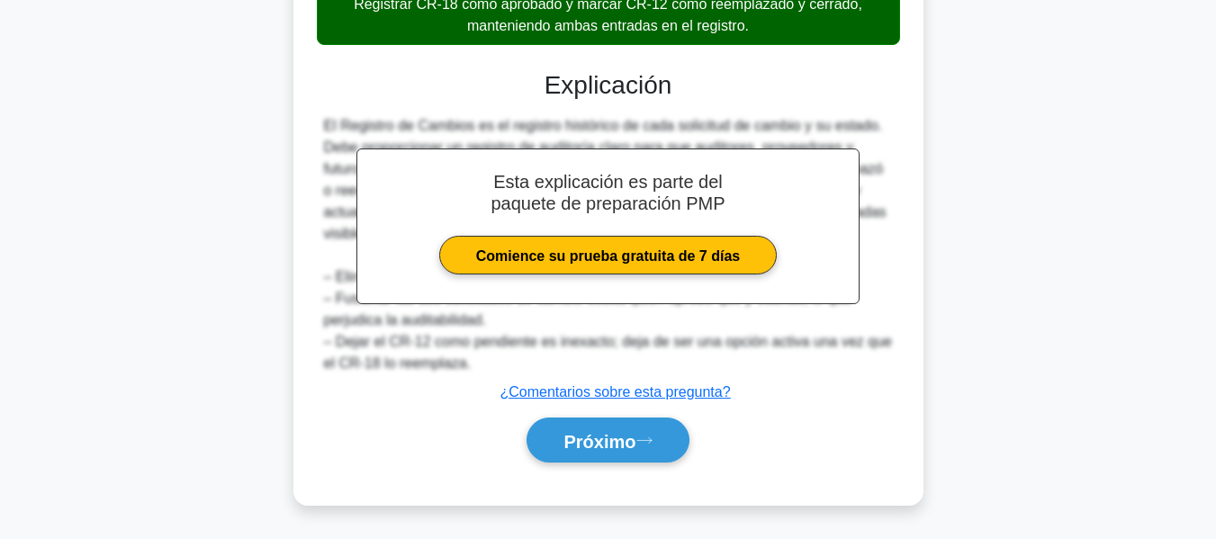
click at [698, 457] on div "Próximo" at bounding box center [608, 441] width 591 height 46
click at [532, 444] on button "Próximo" at bounding box center [608, 441] width 162 height 46
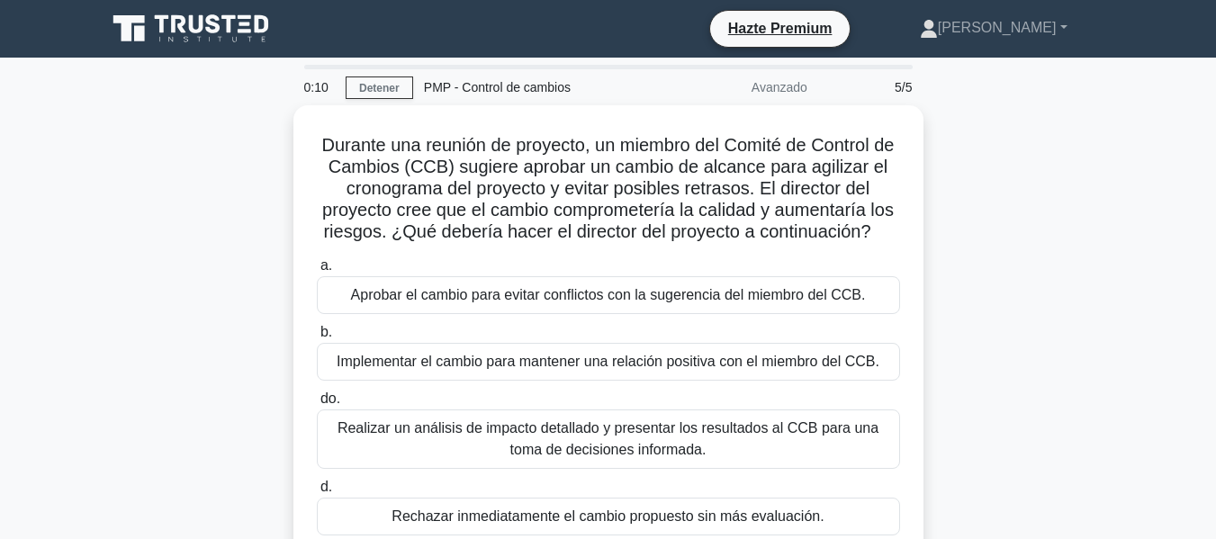
scroll to position [90, 0]
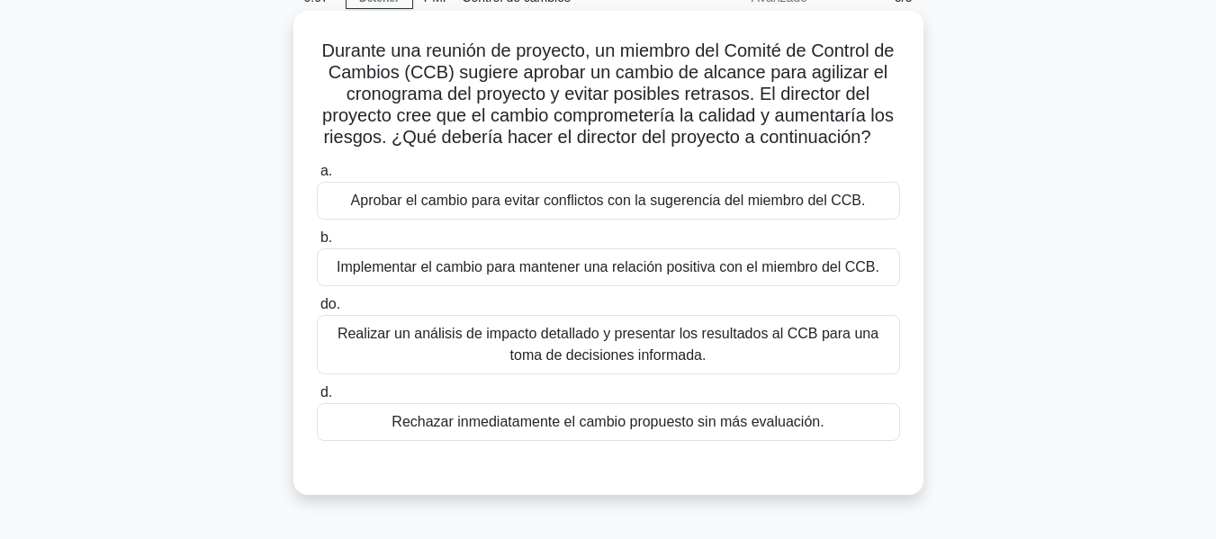
click at [739, 351] on font "Realizar un análisis de impacto detallado y presentar los resultados al CCB par…" at bounding box center [608, 344] width 567 height 43
click at [317, 311] on input "do. Realizar un análisis de impacto detallado y presentar los resultados al CCB…" at bounding box center [317, 305] width 0 height 12
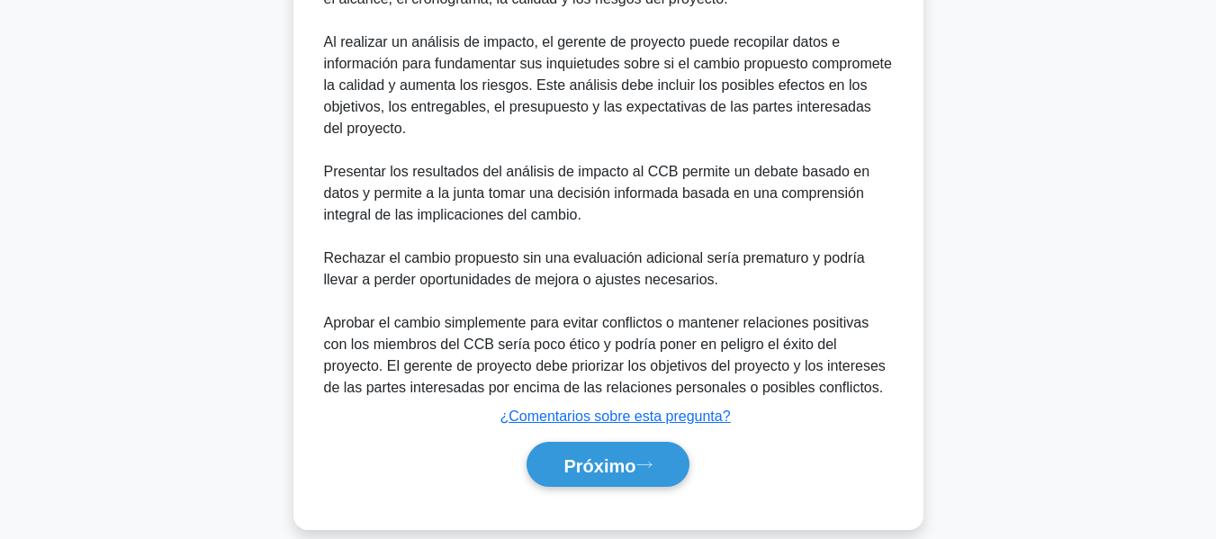
scroll to position [704, 0]
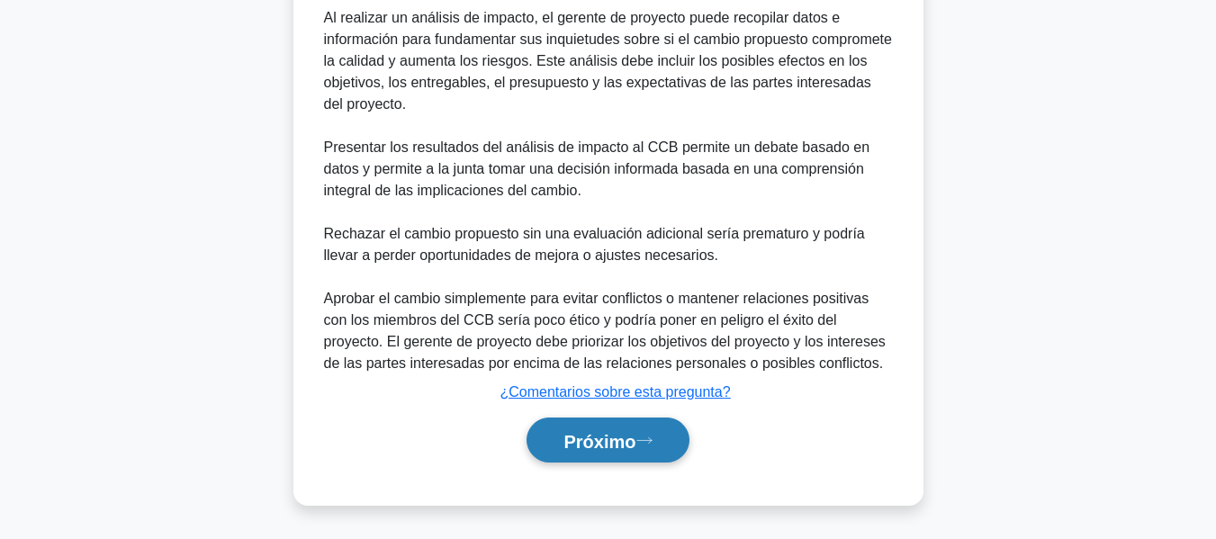
click at [666, 444] on button "Próximo" at bounding box center [608, 441] width 162 height 46
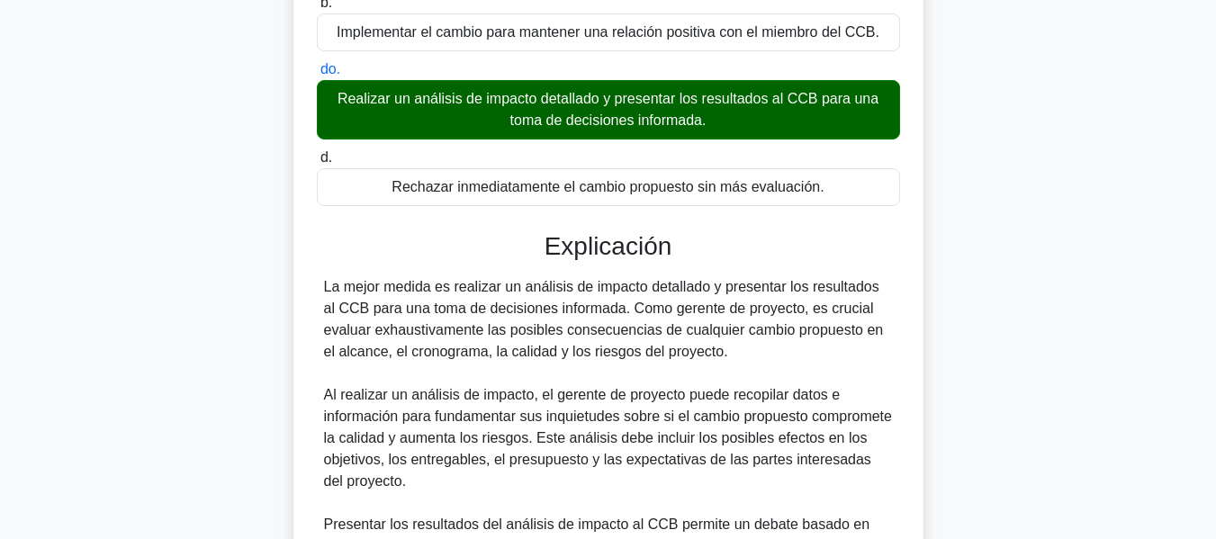
scroll to position [254, 0]
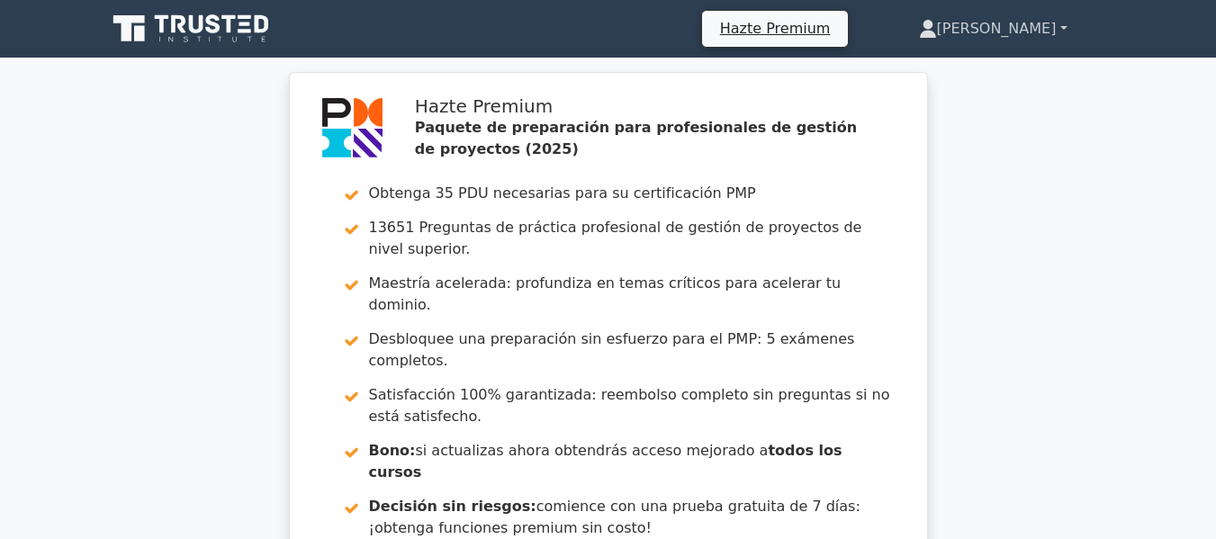
click at [1004, 20] on font "[PERSON_NAME]" at bounding box center [997, 28] width 120 height 17
click at [977, 86] on link "Ajustes" at bounding box center [948, 100] width 142 height 29
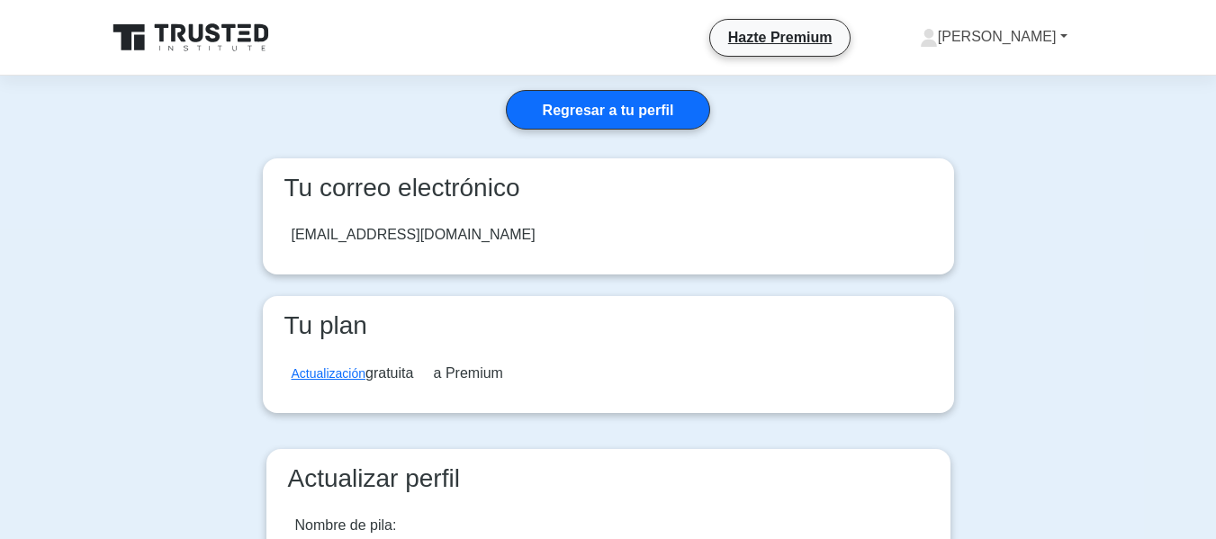
click at [1011, 28] on link "[PERSON_NAME]" at bounding box center [994, 37] width 234 height 36
click at [1006, 75] on link "Perfil" at bounding box center [949, 79] width 142 height 29
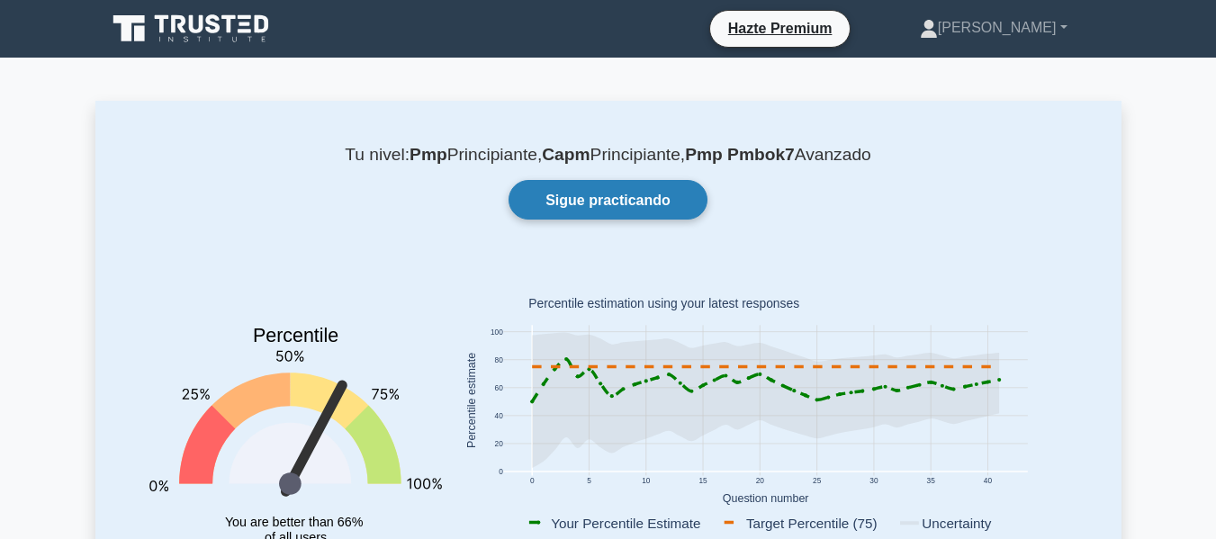
click at [615, 194] on font "Sigue practicando" at bounding box center [608, 200] width 125 height 15
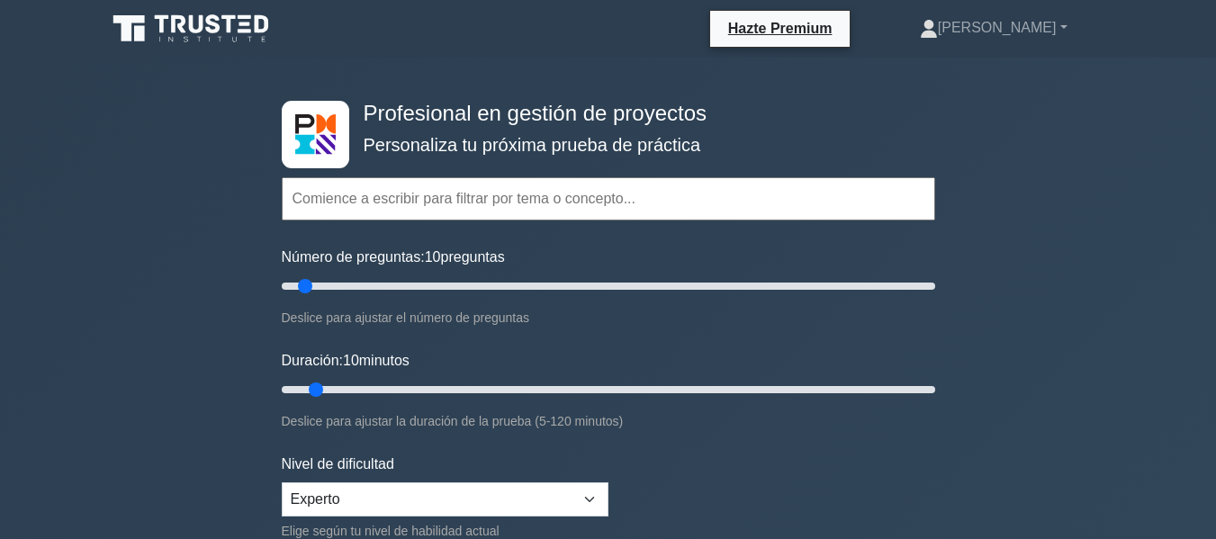
click at [205, 33] on icon at bounding box center [192, 29] width 173 height 34
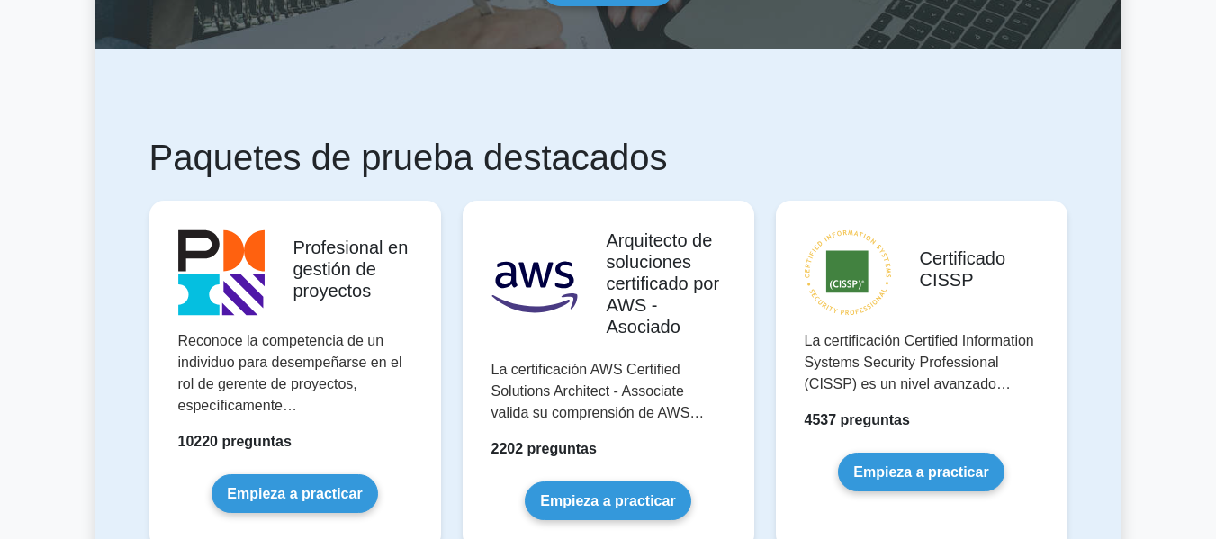
scroll to position [630, 0]
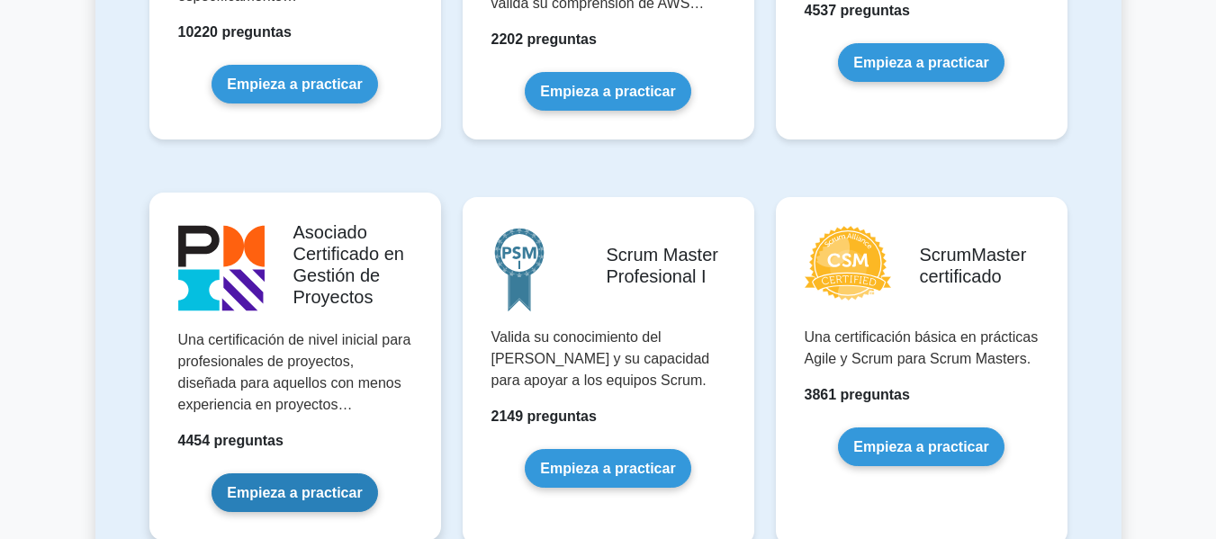
click at [284, 474] on link "Empieza a practicar" at bounding box center [295, 493] width 166 height 39
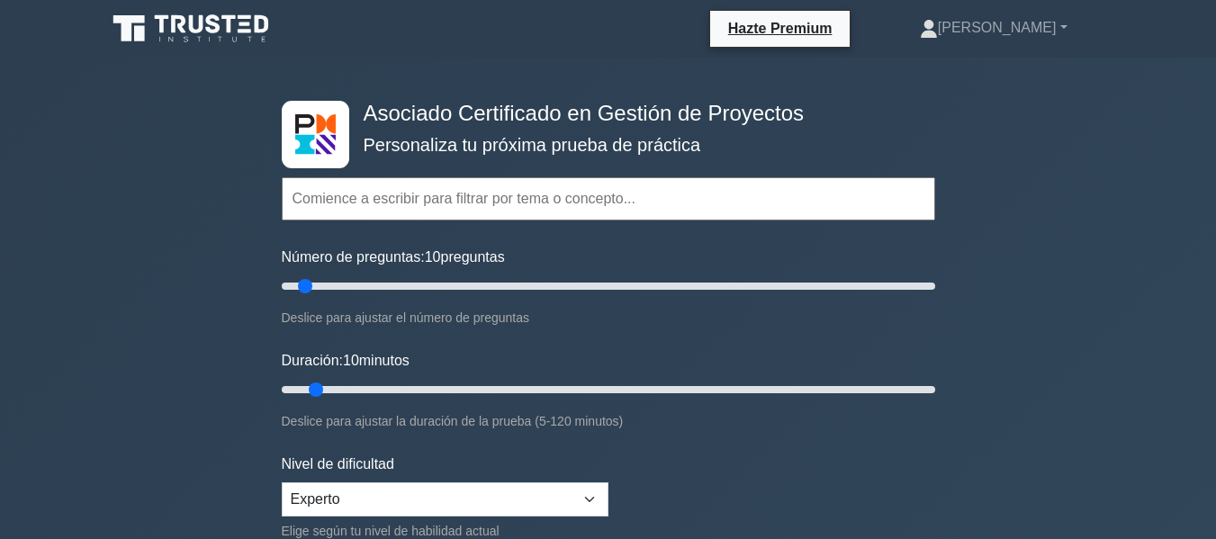
click at [534, 205] on input "text" at bounding box center [609, 198] width 654 height 43
type input "b"
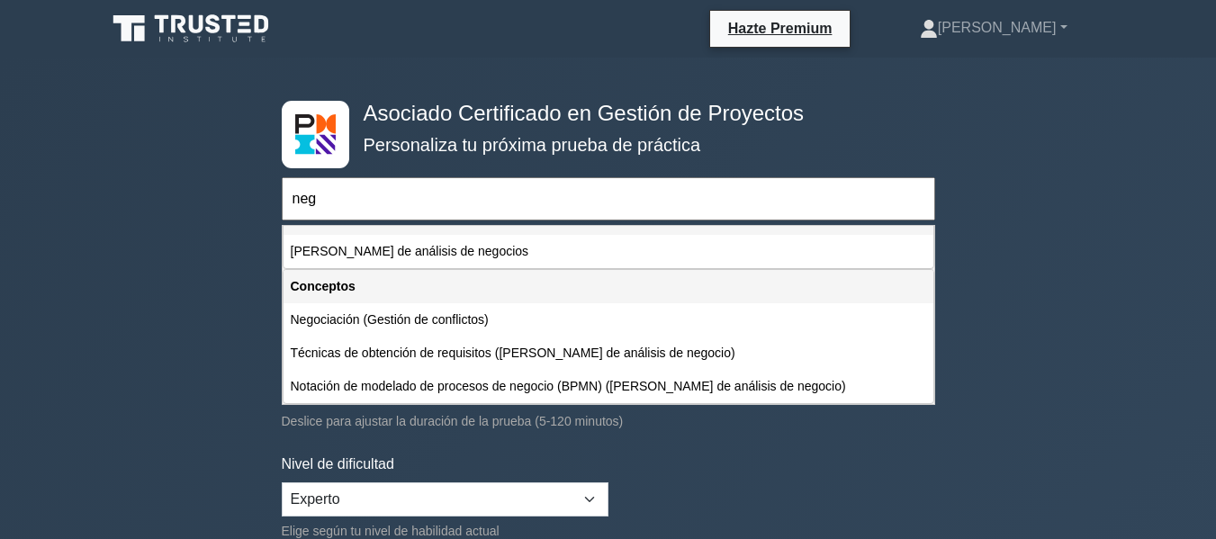
scroll to position [25, 0]
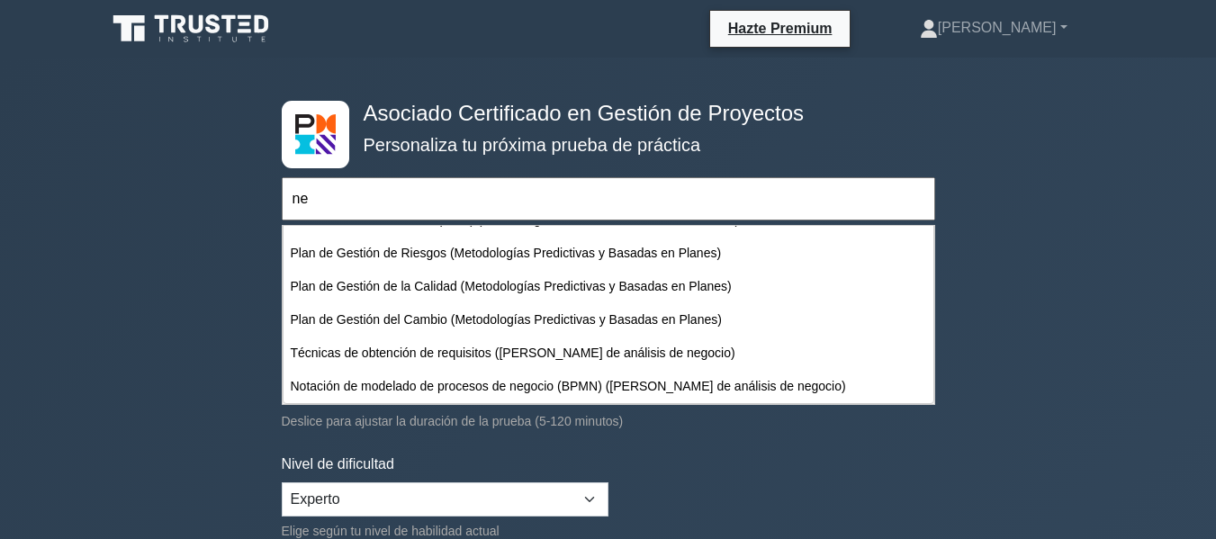
type input "n"
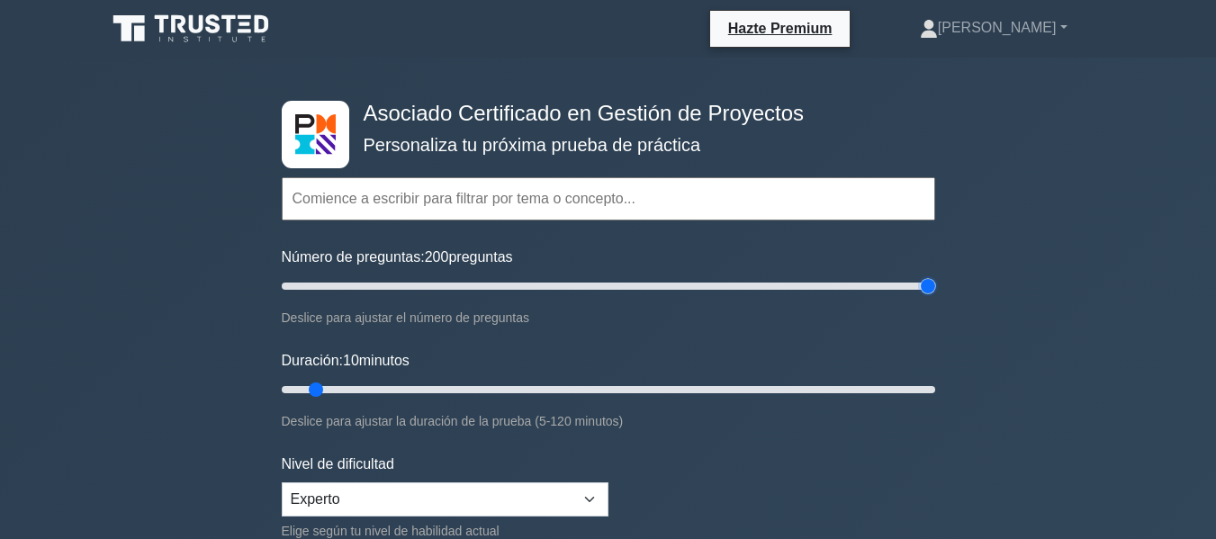
drag, startPoint x: 309, startPoint y: 283, endPoint x: 1111, endPoint y: 311, distance: 802.6
type input "200"
click at [935, 297] on input "Número de preguntas: 200 preguntas" at bounding box center [609, 286] width 654 height 22
drag, startPoint x: 322, startPoint y: 391, endPoint x: 1060, endPoint y: 400, distance: 737.3
type input "120"
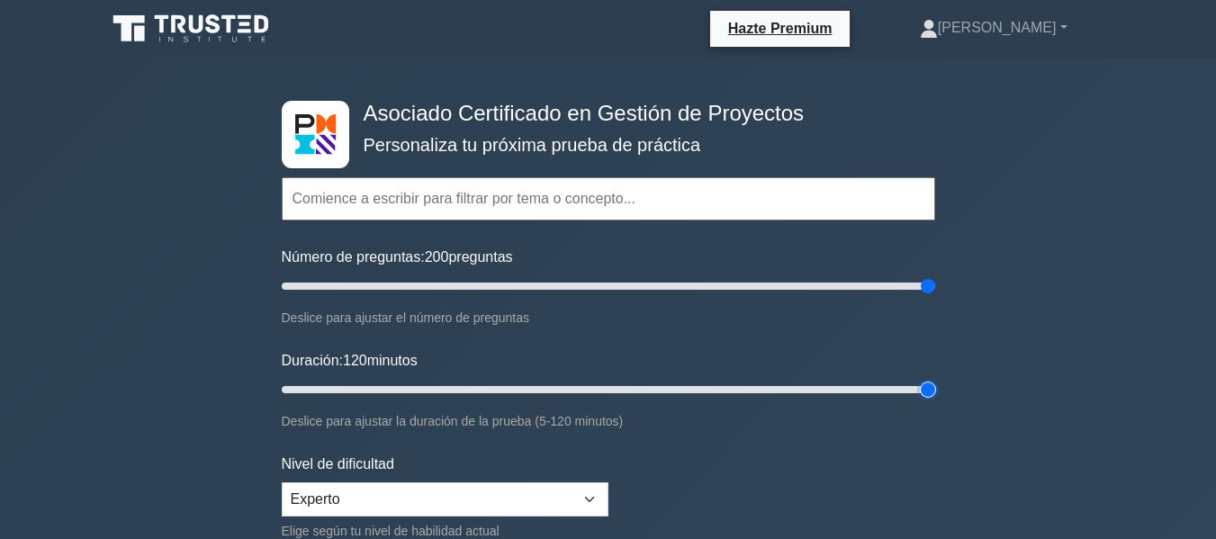
click at [935, 400] on input "Duración: 120 minutos" at bounding box center [609, 390] width 654 height 22
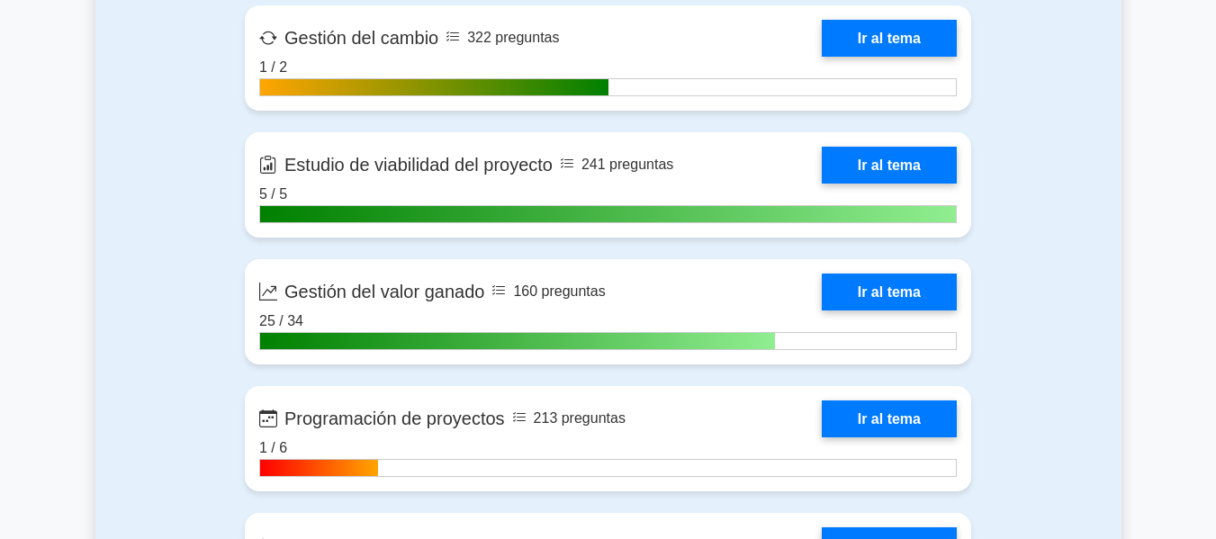
scroll to position [3331, 0]
